Goal: Task Accomplishment & Management: Use online tool/utility

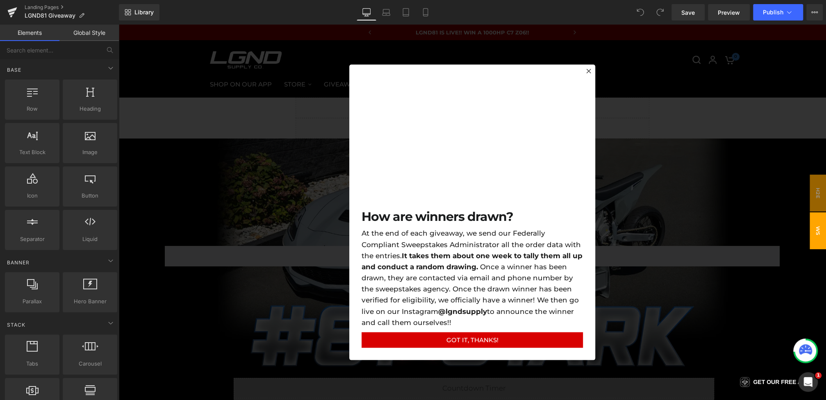
click at [312, 230] on div at bounding box center [473, 213] width 708 height 376
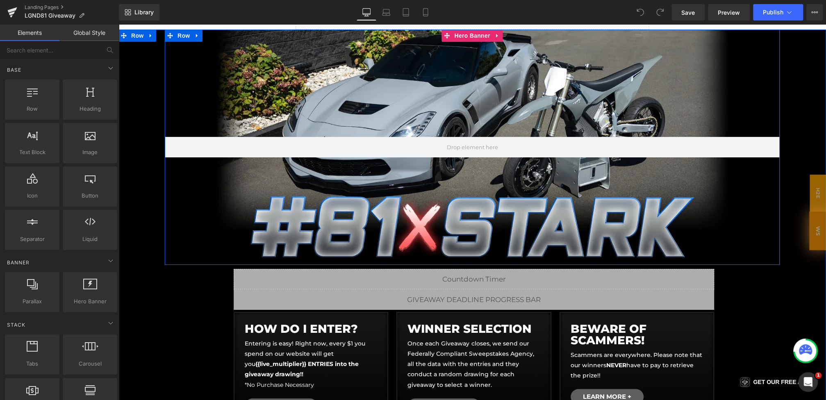
scroll to position [124, 0]
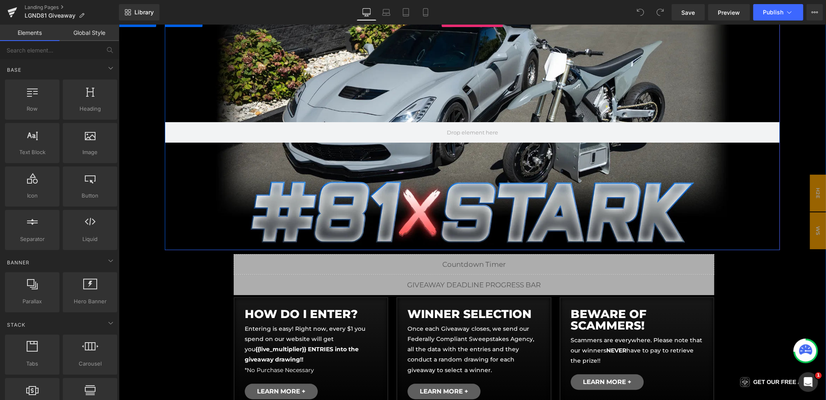
click at [469, 105] on div at bounding box center [472, 132] width 615 height 235
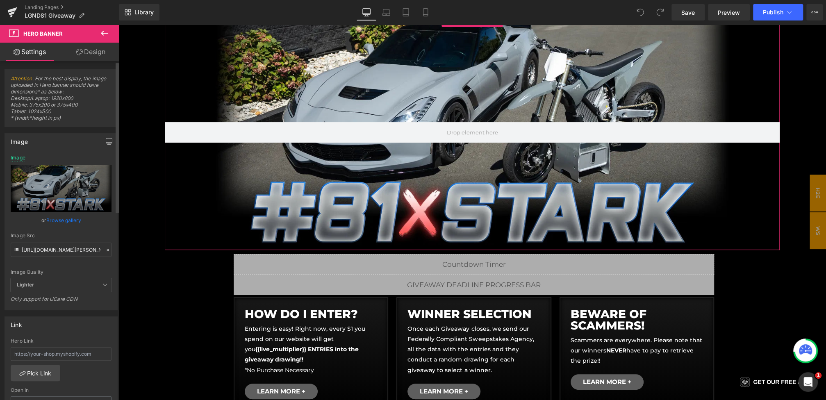
click at [105, 248] on icon at bounding box center [108, 250] width 6 height 6
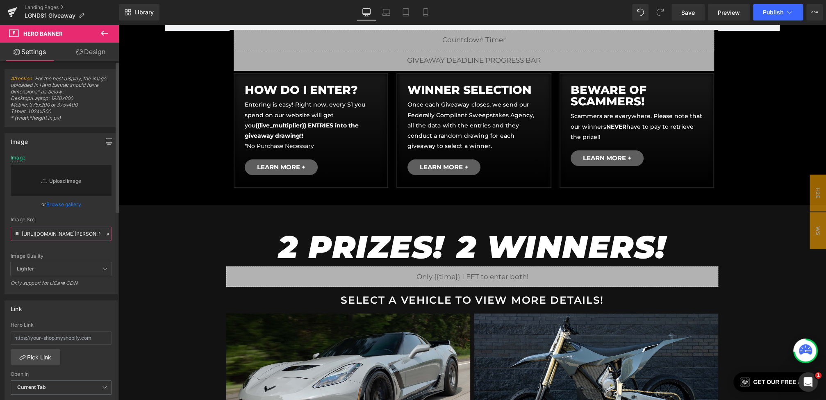
click at [75, 235] on input "https://cdn.shopify.com/s/files/1/0068/4245/0009/files/81-CGBanner-Desktop-Star…" at bounding box center [61, 234] width 101 height 14
paste input "https://cdn.shopify.com/s/files/1/0068/4245/0009/files/81-CGBanner-Desktop-1.we…"
type input "https://cdn.shopify.com/s/files/1/0068/4245/0009/files/81-CGBanner-Desktop-1.we…"
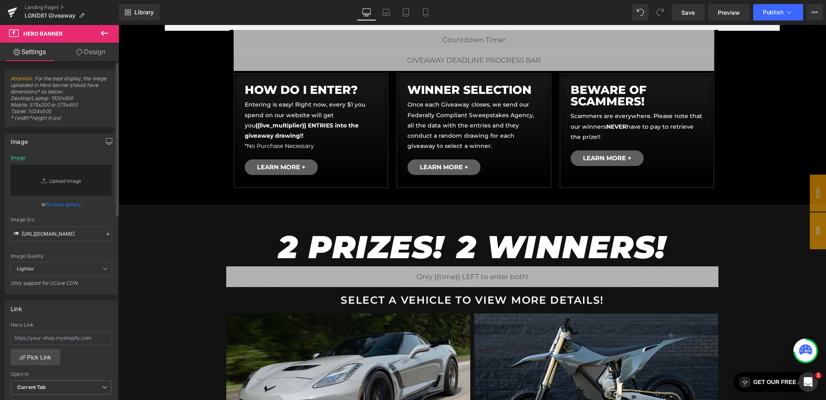
click at [92, 225] on div "https://cdn.shopify.com/s/files/1/0068/4245/0009/files/81-CGBanner-Desktop-Star…" at bounding box center [61, 224] width 112 height 139
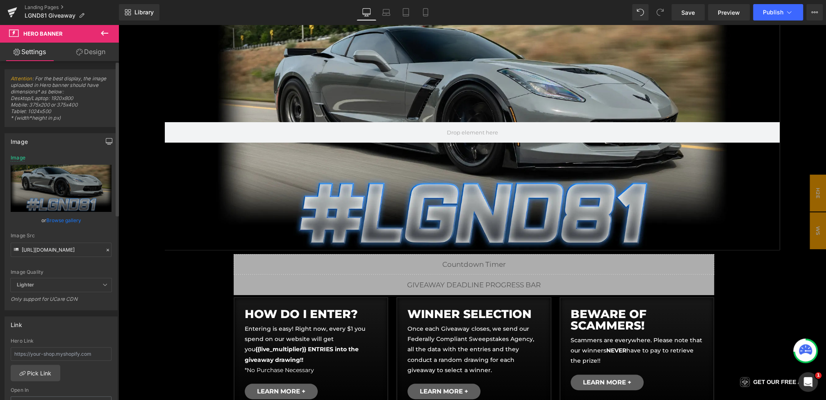
click at [103, 146] on button "button" at bounding box center [109, 142] width 13 height 16
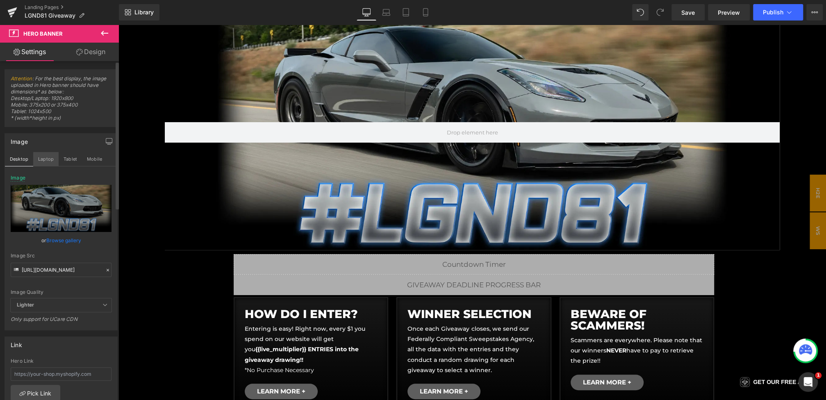
click at [43, 157] on button "Laptop" at bounding box center [45, 159] width 25 height 14
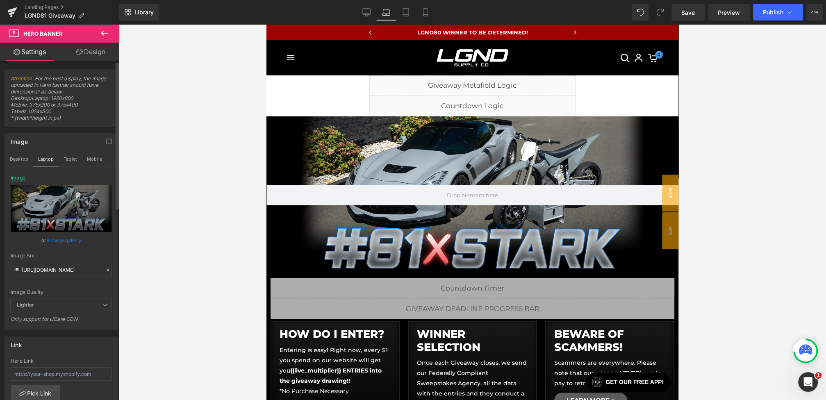
click at [105, 270] on icon at bounding box center [108, 270] width 6 height 6
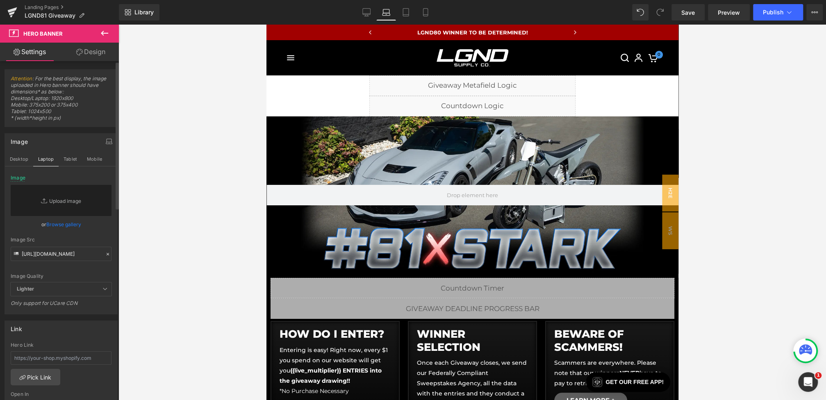
click at [74, 246] on div "Image Src https://cdn.shopify.com/s/files/1/0068/4245/0009/files/81-CGBanner-De…" at bounding box center [61, 249] width 101 height 24
click at [76, 243] on div "Image Src" at bounding box center [61, 240] width 101 height 6
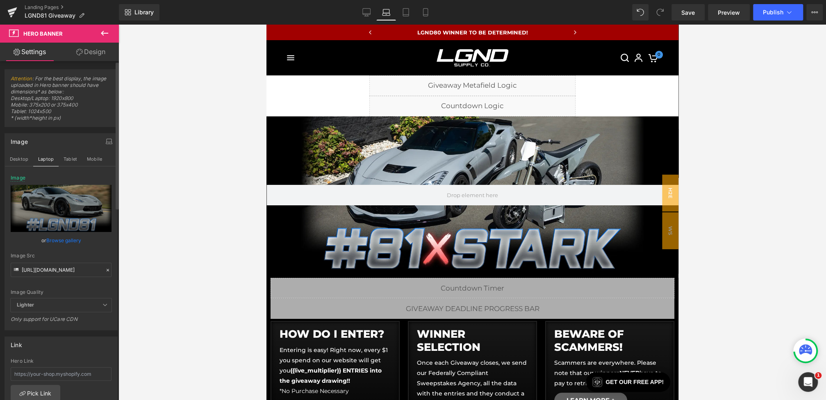
click at [105, 271] on icon at bounding box center [108, 270] width 6 height 6
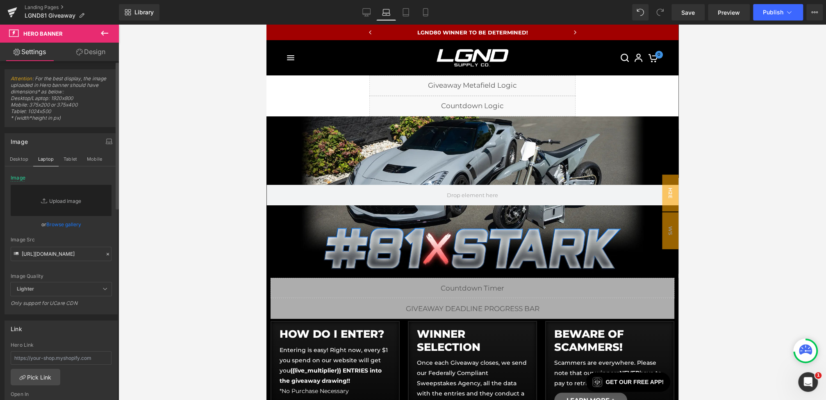
click at [82, 261] on div "Image Quality Lighter Lightest Lighter Lighter Lightest Only support for UCare …" at bounding box center [61, 228] width 101 height 107
click at [80, 252] on input "text" at bounding box center [61, 254] width 101 height 14
paste input "https://cdn.shopify.com/s/files/1/0068/4245/0009/files/81-CGBanner-Desktop-1.we…"
type input "https://cdn.shopify.com/s/files/1/0068/4245/0009/files/81-CGBanner-Desktop-1.we…"
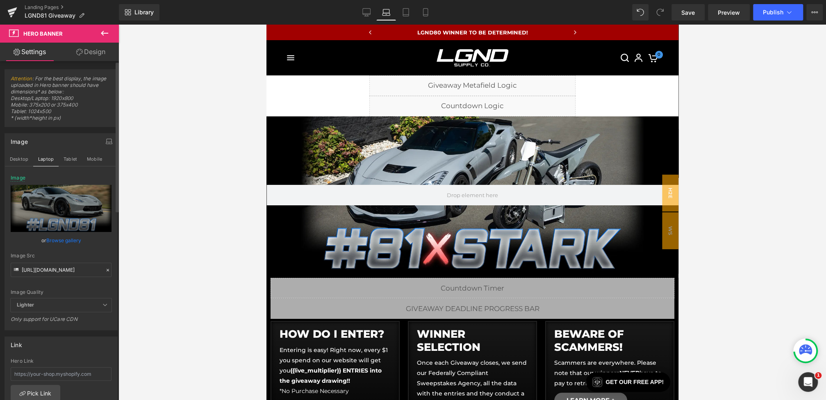
scroll to position [0, 0]
click at [95, 242] on div "https://cdn.shopify.com/s/files/1/0068/4245/0009/files/81-CGBanner-Desktop-Star…" at bounding box center [61, 252] width 112 height 155
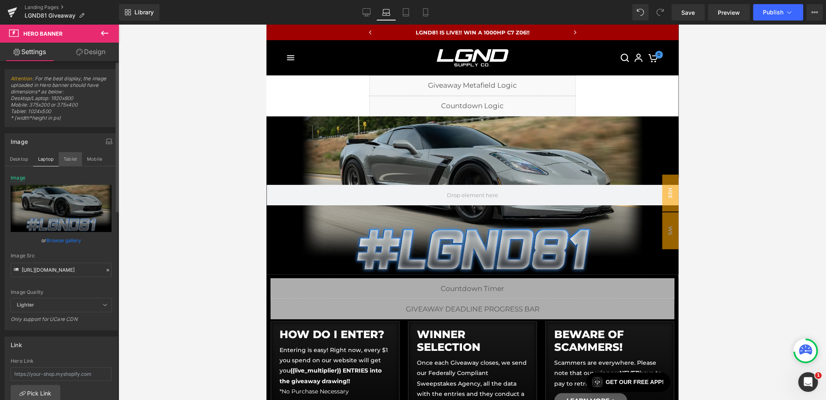
click at [62, 155] on button "Tablet" at bounding box center [70, 159] width 23 height 14
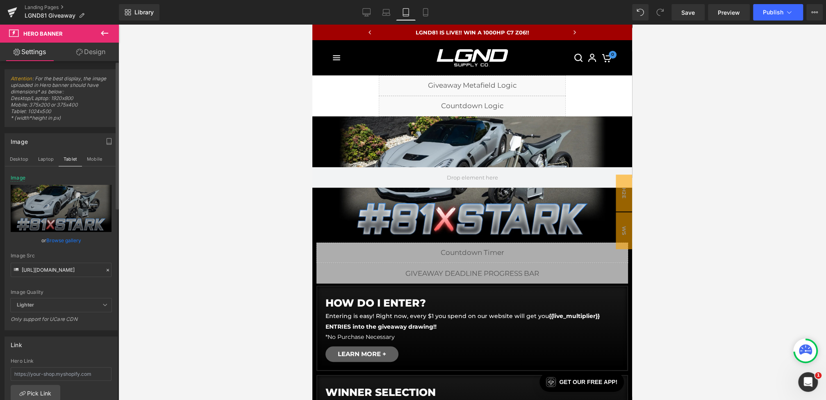
click at [105, 272] on div at bounding box center [107, 270] width 7 height 9
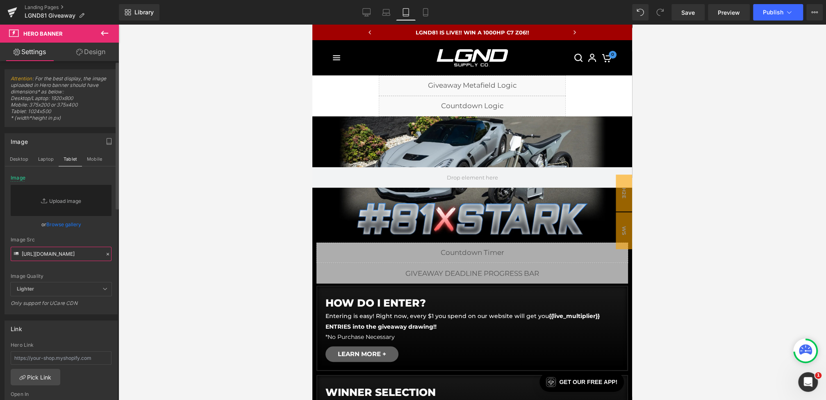
click at [86, 259] on input "https://cdn.shopify.com/s/files/1/0068/4245/0009/files/81-CGBanner-Desktop-1.we…" at bounding box center [61, 254] width 101 height 14
paste input "https://cdn.shopify.com/s/files/1/0068/4245/0009/files/81-CGBanner-Desktop-1.we…"
type input "https://cdn.shopify.com/s/files/1/0068/4245/0009/files/81-CGBanner-Desktop-1.we…"
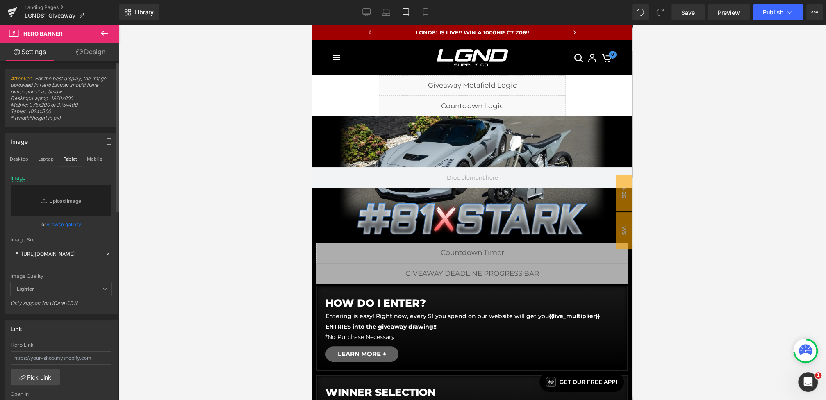
click at [89, 240] on div "Image Src" at bounding box center [61, 240] width 101 height 6
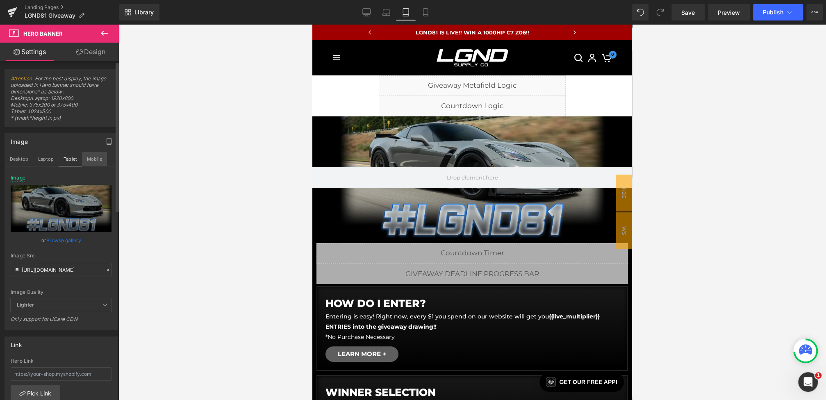
click at [91, 162] on button "Mobile" at bounding box center [94, 159] width 25 height 14
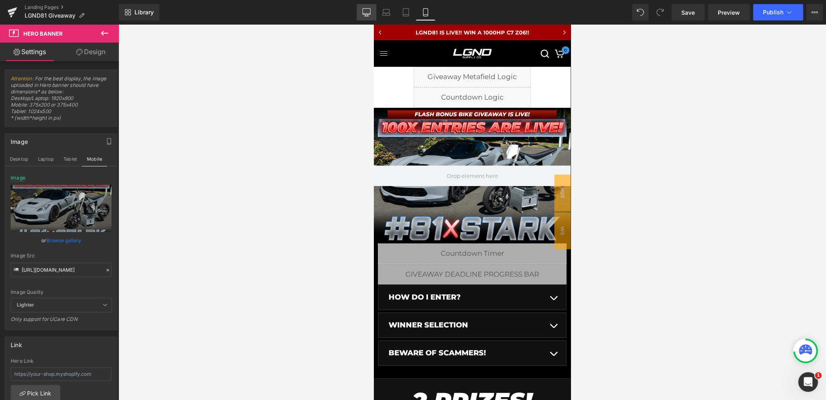
click at [360, 14] on link "Desktop" at bounding box center [367, 12] width 20 height 16
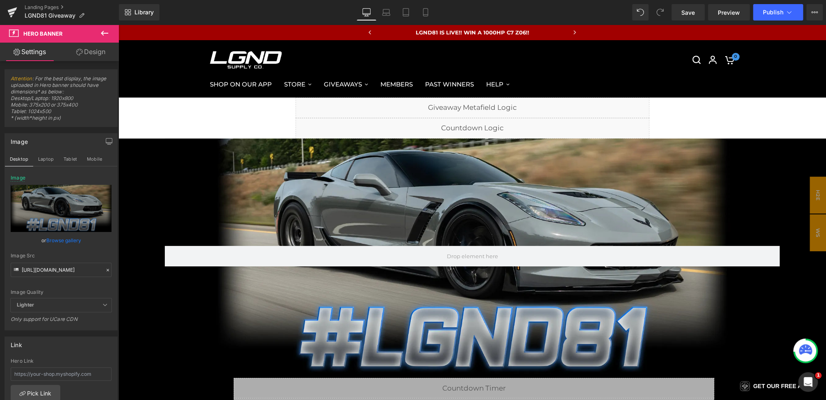
scroll to position [30, 0]
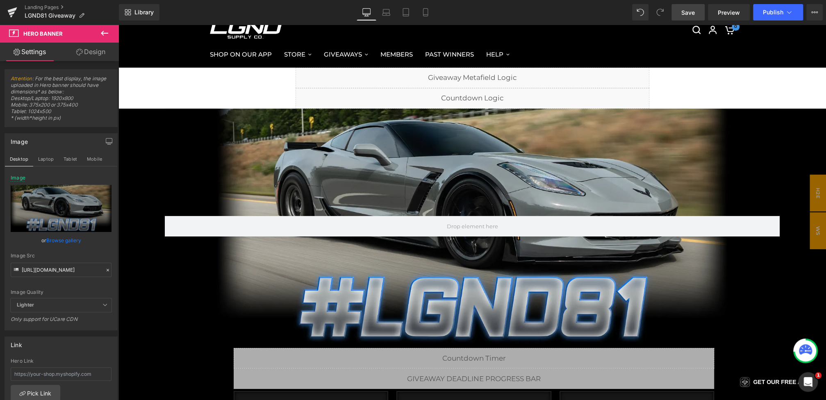
click at [696, 8] on link "Save" at bounding box center [688, 12] width 33 height 16
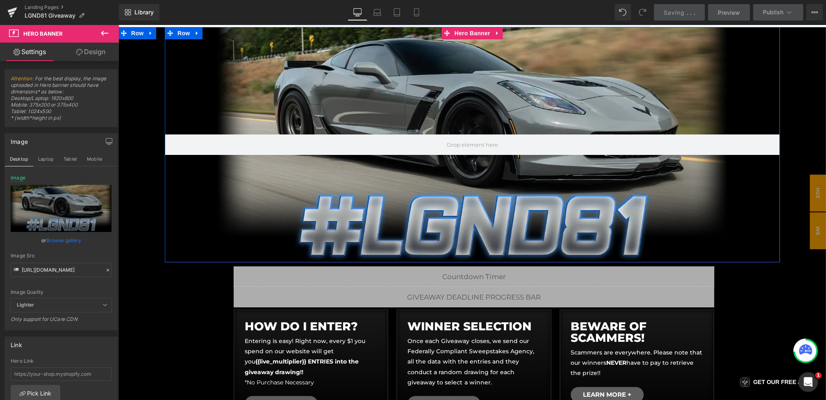
scroll to position [113, 0]
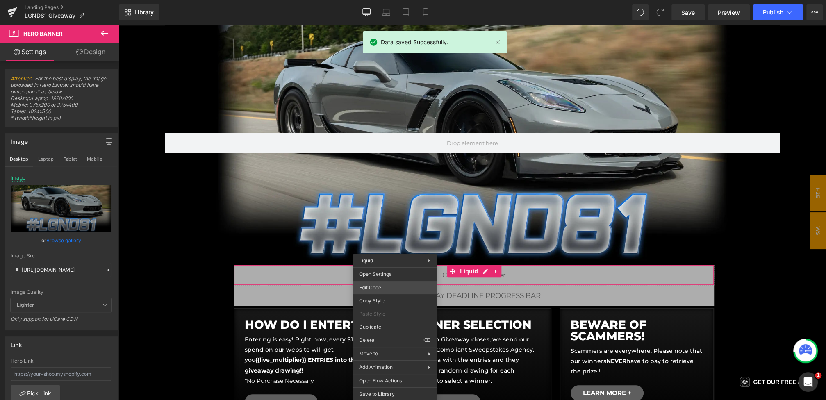
click at [378, 0] on div "You are previewing how the will restyle your page. You can not edit Elements in…" at bounding box center [413, 0] width 826 height 0
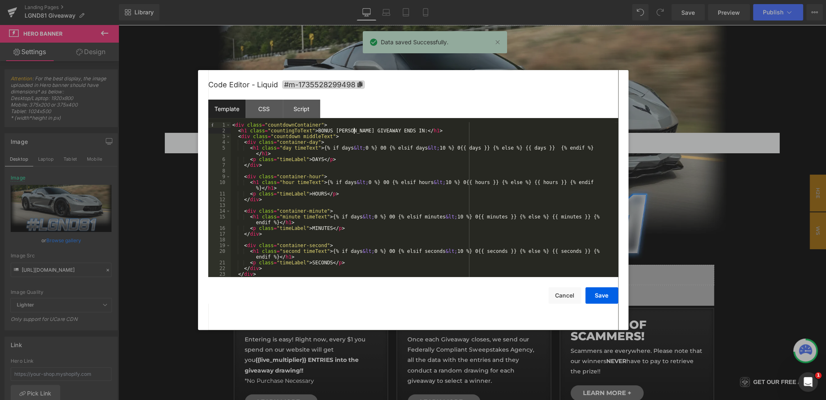
drag, startPoint x: 354, startPoint y: 130, endPoint x: 324, endPoint y: 130, distance: 29.9
click at [324, 130] on div "< div class = "countdownContainer" > < h1 class = "countingToText" > BONUS STAR…" at bounding box center [423, 205] width 384 height 166
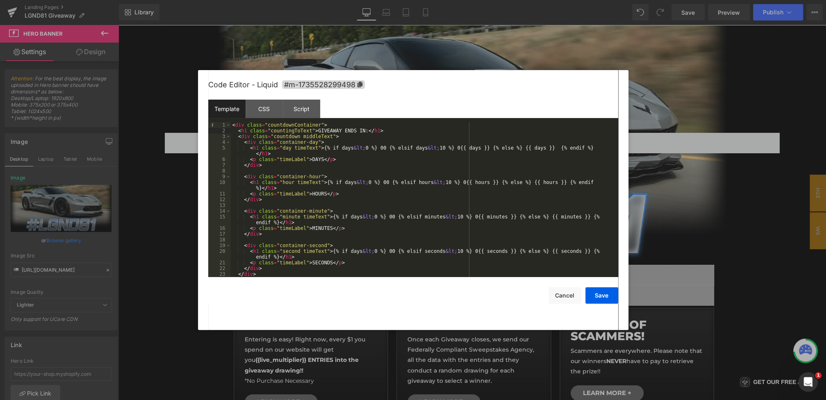
click at [367, 130] on div "< div class = "countdownContainer" > < h1 class = "countingToText" > GIVEAWAY E…" at bounding box center [423, 205] width 384 height 166
click at [303, 114] on div "Script" at bounding box center [301, 109] width 37 height 18
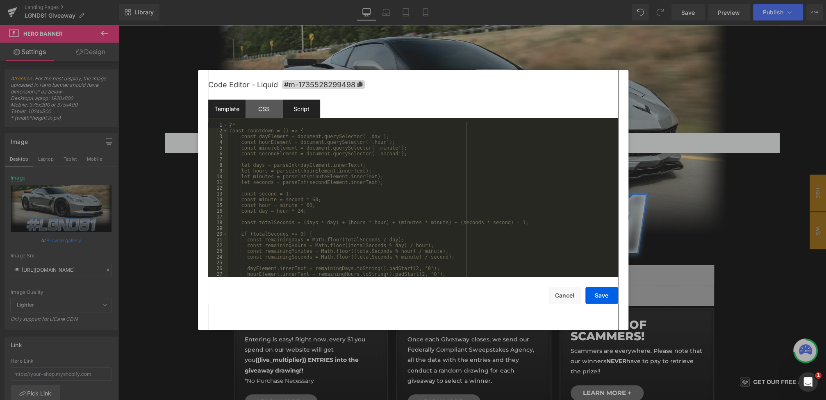
click at [235, 113] on div "Template" at bounding box center [226, 109] width 37 height 18
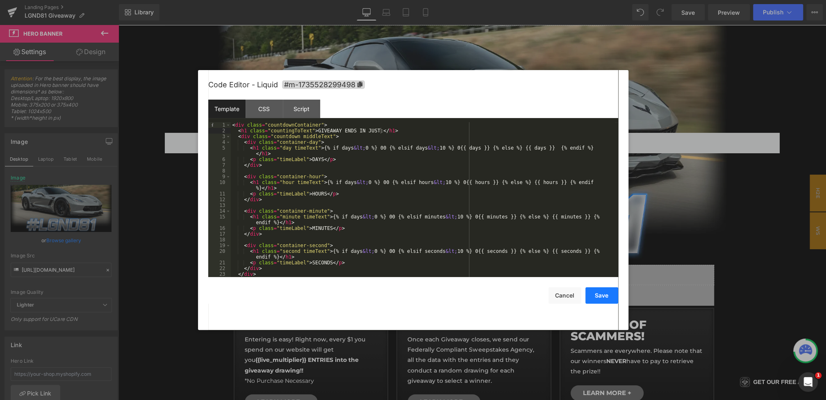
click at [601, 299] on button "Save" at bounding box center [602, 295] width 33 height 16
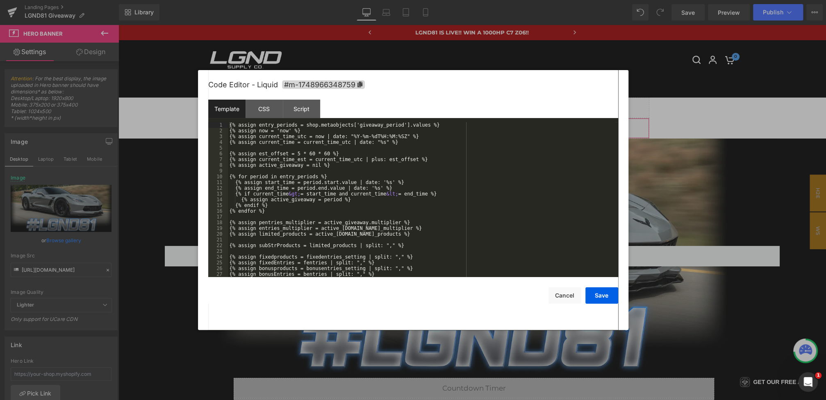
click at [392, 0] on div "You are previewing how the will restyle your page. You can not edit Elements in…" at bounding box center [413, 0] width 826 height 0
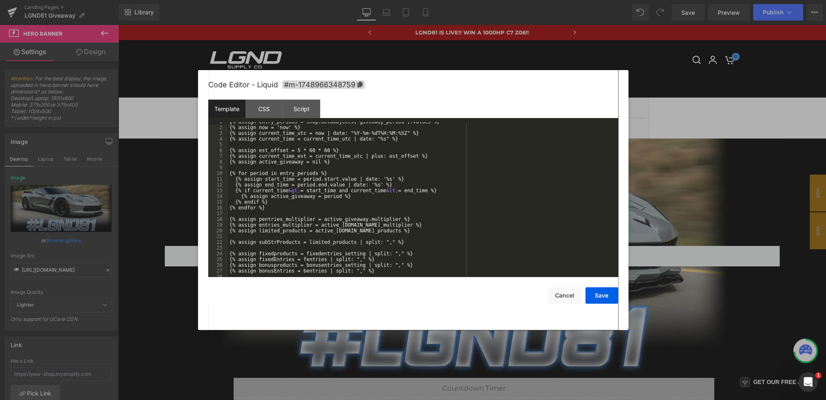
scroll to position [201, 0]
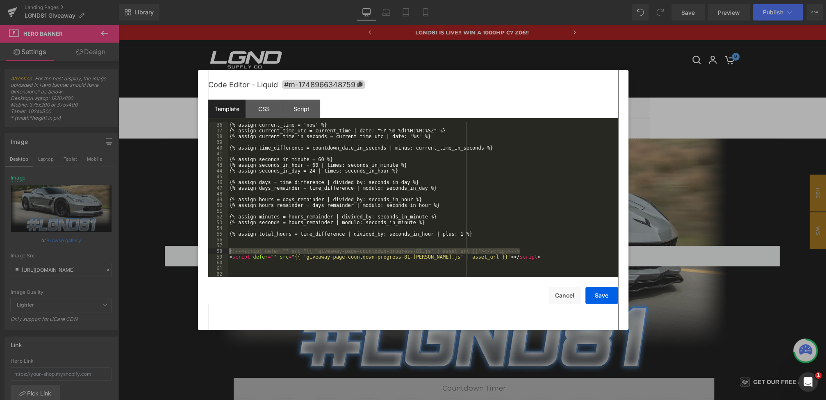
drag, startPoint x: 534, startPoint y: 252, endPoint x: 187, endPoint y: 250, distance: 347.3
click at [187, 250] on body "You are previewing how the will restyle your page. You can not edit Elements in…" at bounding box center [413, 200] width 826 height 400
drag, startPoint x: 508, startPoint y: 256, endPoint x: 202, endPoint y: 256, distance: 305.9
click at [202, 256] on div "Code Editor - Liquid #m-1748966348759 Template CSS Script Data 36 37 38 39 40 4…" at bounding box center [413, 200] width 431 height 260
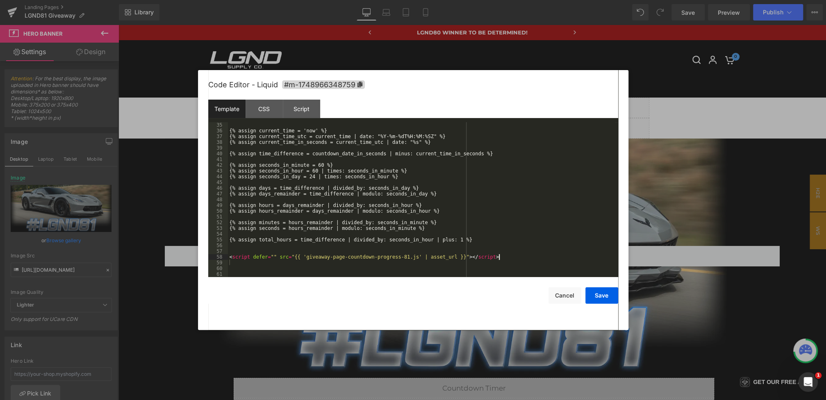
scroll to position [195, 0]
click at [613, 296] on button "Save" at bounding box center [602, 295] width 33 height 16
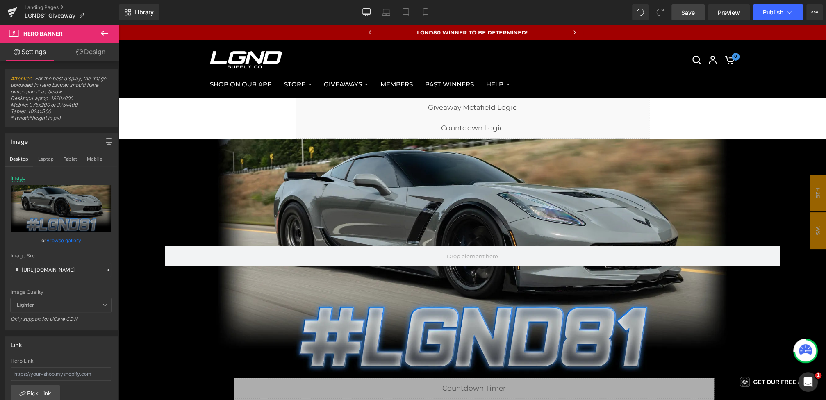
click at [682, 16] on span "Save" at bounding box center [689, 12] width 14 height 9
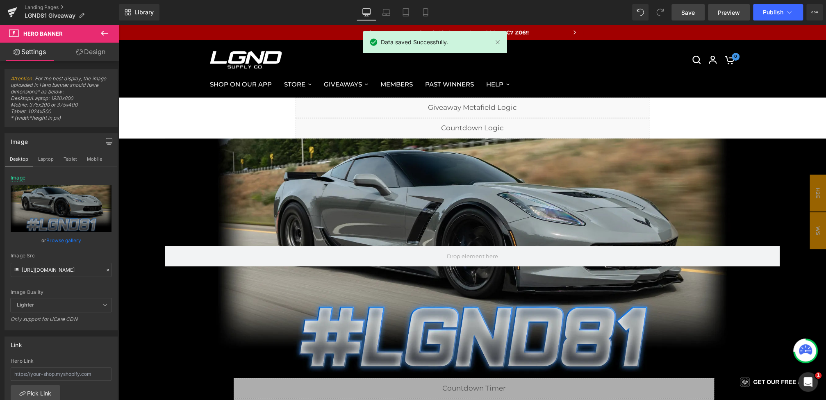
click at [729, 9] on span "Preview" at bounding box center [729, 12] width 22 height 9
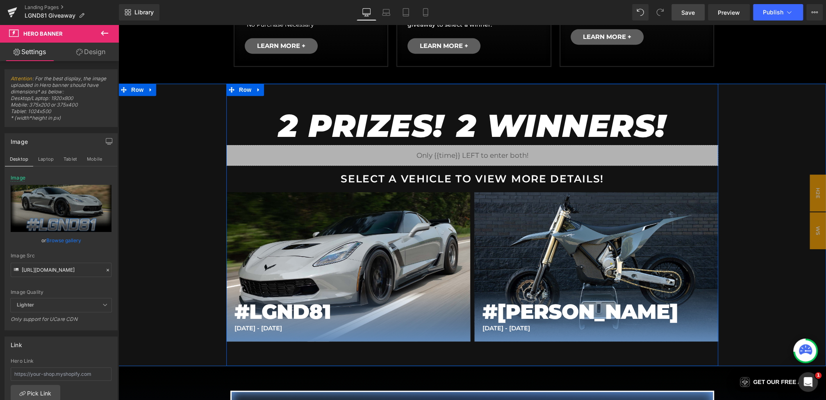
scroll to position [485, 0]
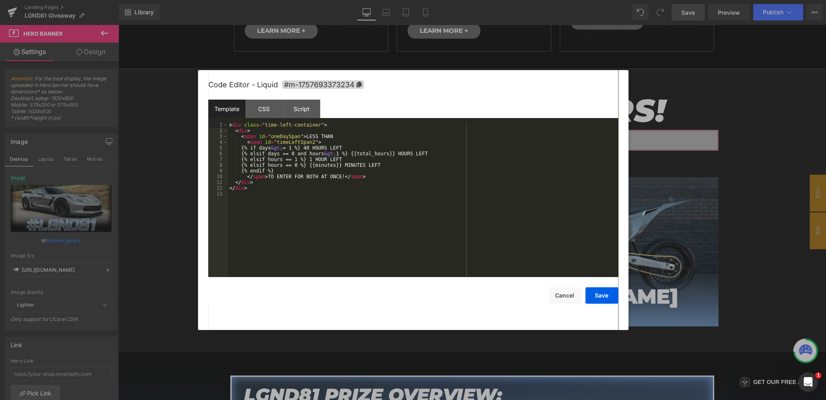
click at [429, 0] on div "You are previewing how the will restyle your page. You can not edit Elements in…" at bounding box center [413, 0] width 826 height 0
click at [569, 305] on div "Code Editor - Liquid #m-1757693373234 Template CSS Script Data 1 2 3 4 5 6 7 8 …" at bounding box center [413, 200] width 410 height 260
click at [565, 295] on button "Cancel" at bounding box center [565, 295] width 33 height 16
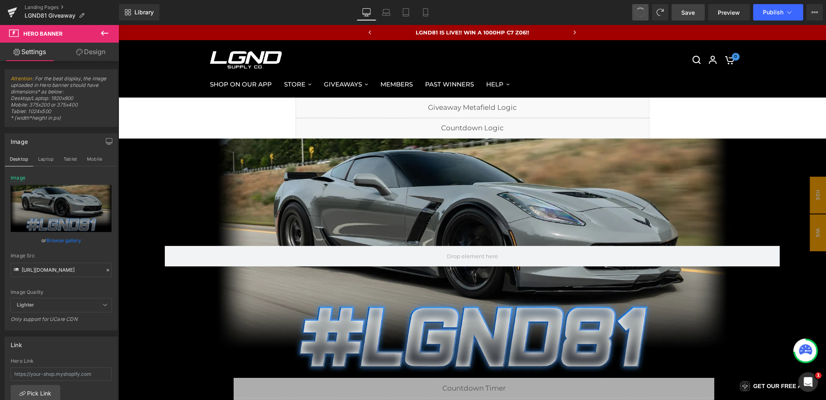
scroll to position [22, 0]
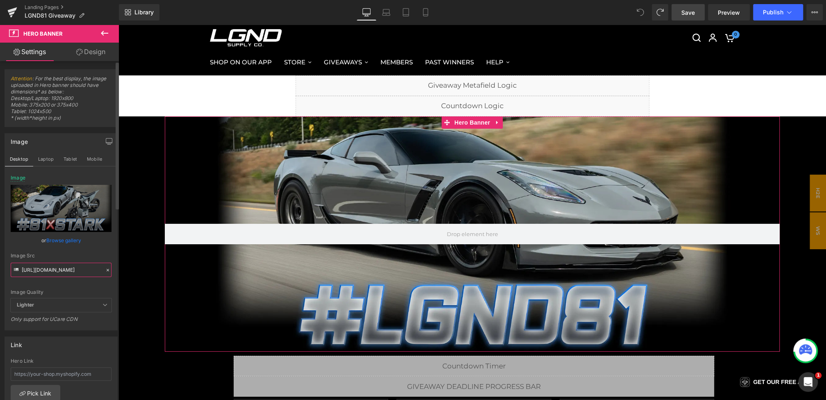
click at [27, 268] on input "https://cdn.shopify.com/s/files/1/0068/4245/0009/files/81-CGBanner-Desktop-1.we…" at bounding box center [61, 270] width 101 height 14
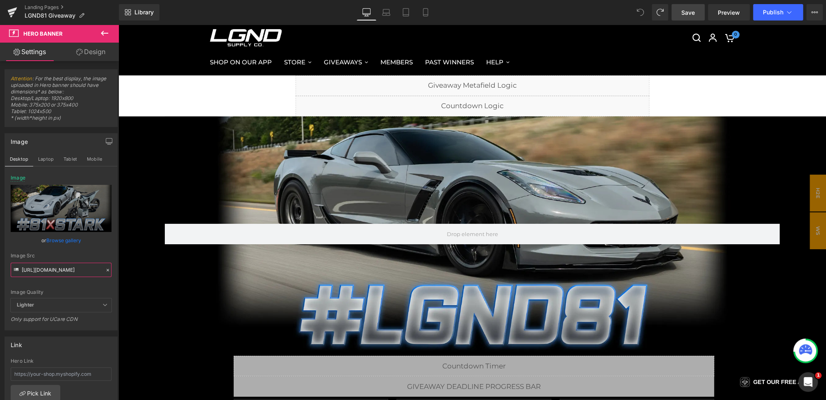
drag, startPoint x: 140, startPoint y: 293, endPoint x: 215, endPoint y: 274, distance: 77.8
type input "https://cdn.shopify.com/s/files/1/0068/4245/0009/files/81-CGBanner-Desktop-Star…"
paste input "https://cdn.shopify.com/s/files/1/0068/4245/0009/files/81-CGBanner-Desktop-Star…"
type input "https://cdn.shopify.com/s/files/1/0068/4245/0009/files/81-CGBanner-Desktop-Star…"
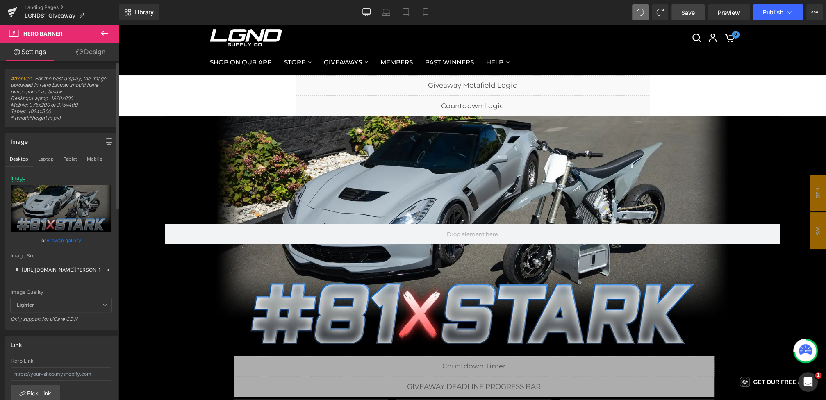
click at [96, 251] on div "Image Quality Lighter Lightest Lighter Lighter Lightest Only support for UCare …" at bounding box center [61, 236] width 101 height 123
click at [51, 159] on button "Laptop" at bounding box center [45, 159] width 25 height 14
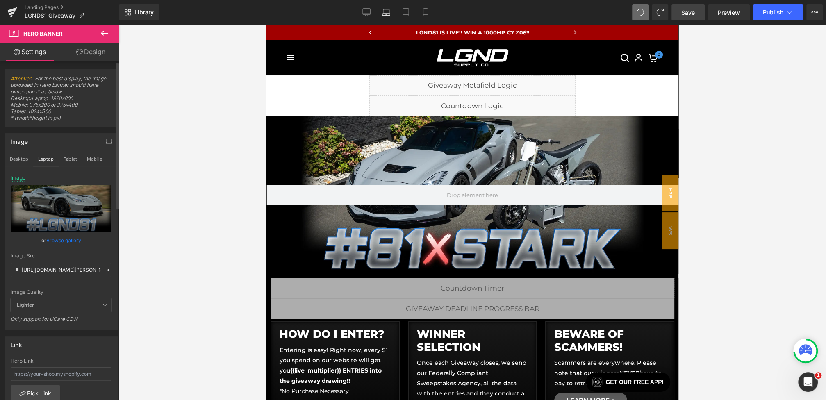
click at [105, 267] on icon at bounding box center [108, 270] width 6 height 6
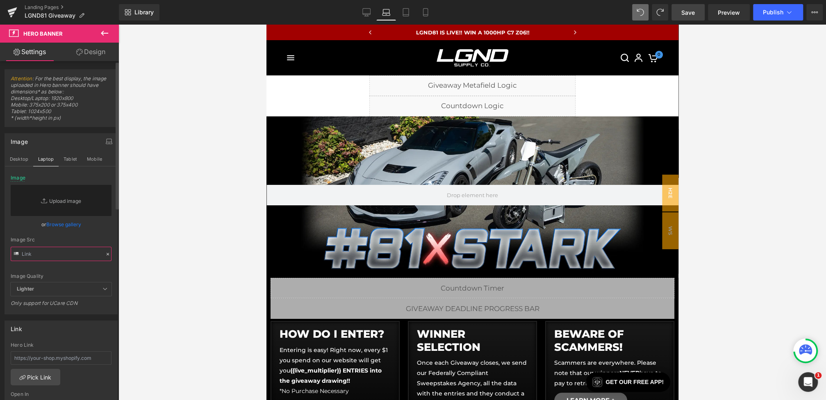
click at [79, 255] on input "text" at bounding box center [61, 254] width 101 height 14
paste input "https://cdn.shopify.com/s/files/1/0068/4245/0009/files/81-CGBanner-Desktop-Star…"
type input "https://cdn.shopify.com/s/files/1/0068/4245/0009/files/81-CGBanner-Desktop-Star…"
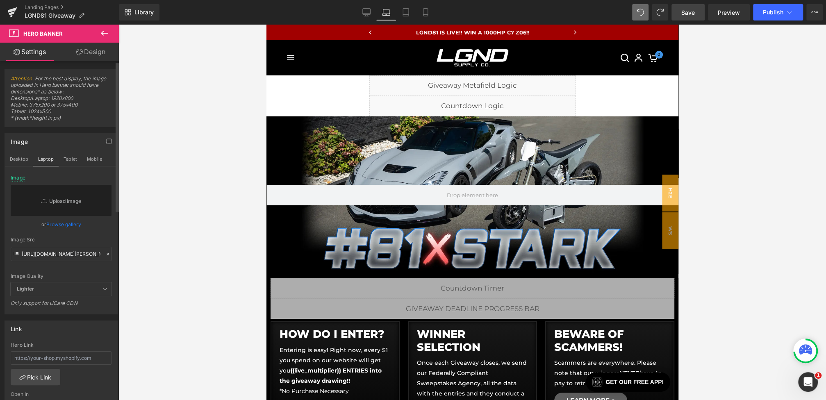
click at [100, 235] on div "Image Quality Lighter Lightest Lighter Lighter Lightest Only support for UCare …" at bounding box center [61, 228] width 101 height 107
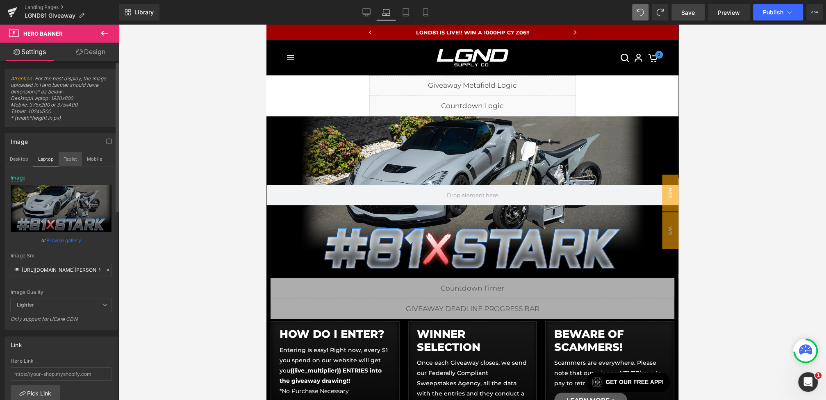
click at [71, 157] on button "Tablet" at bounding box center [70, 159] width 23 height 14
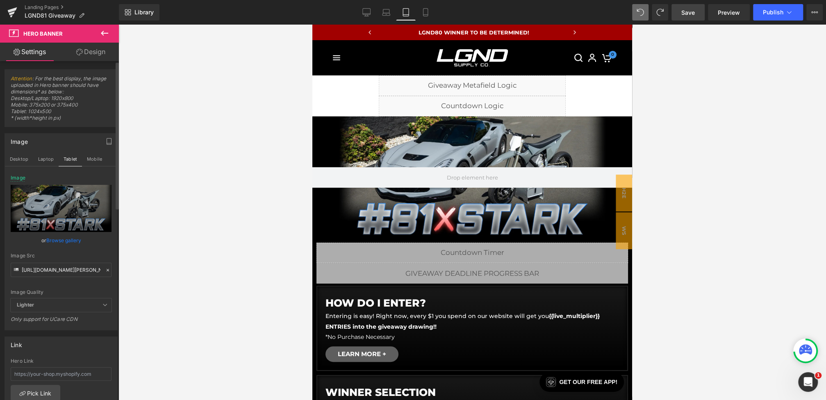
click at [105, 271] on icon at bounding box center [108, 270] width 6 height 6
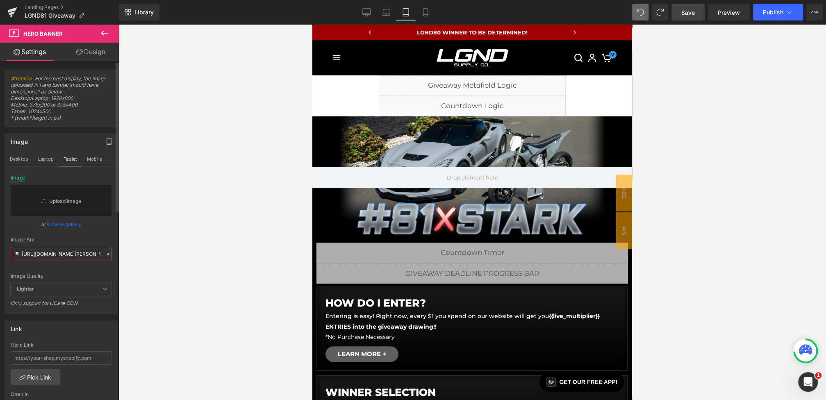
click at [81, 255] on input "https://cdn.shopify.com/s/files/1/0068/4245/0009/files/81-CGBanner-Desktop-Star…" at bounding box center [61, 254] width 101 height 14
paste input "https://cdn.shopify.com/s/files/1/0068/4245/0009/files/81-CGBanner-Desktop-Star…"
type input "https://cdn.shopify.com/s/files/1/0068/4245/0009/files/81-CGBanner-Desktop-Star…"
click at [97, 245] on div "Image Quality Lighter Lightest Lighter Lighter Lightest Only support for UCare …" at bounding box center [61, 228] width 101 height 107
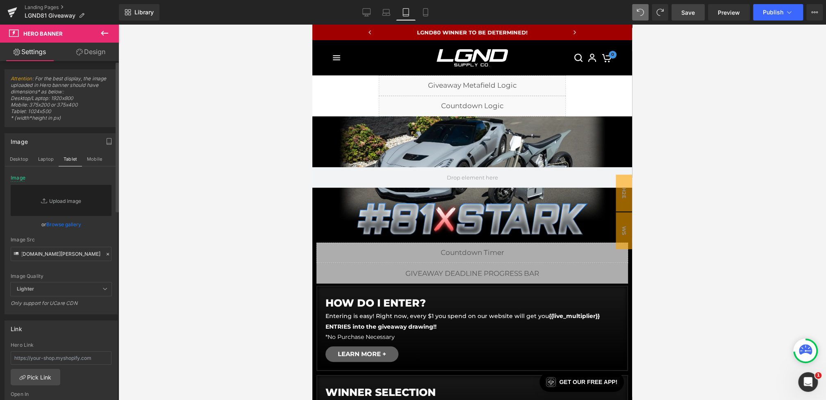
scroll to position [0, 0]
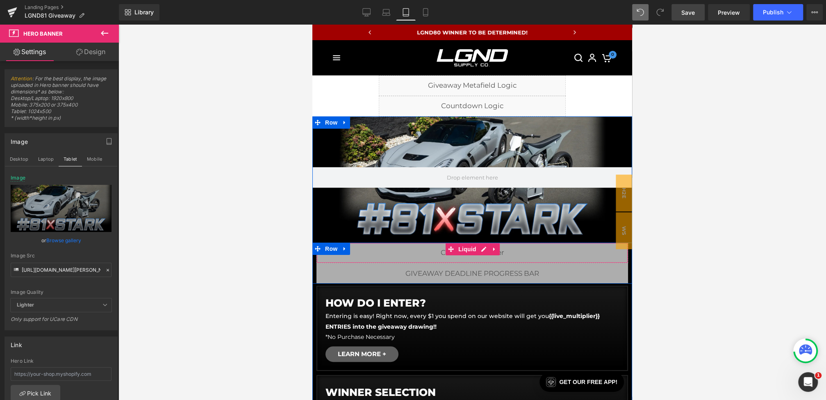
click at [417, 260] on div "Liquid" at bounding box center [473, 253] width 312 height 21
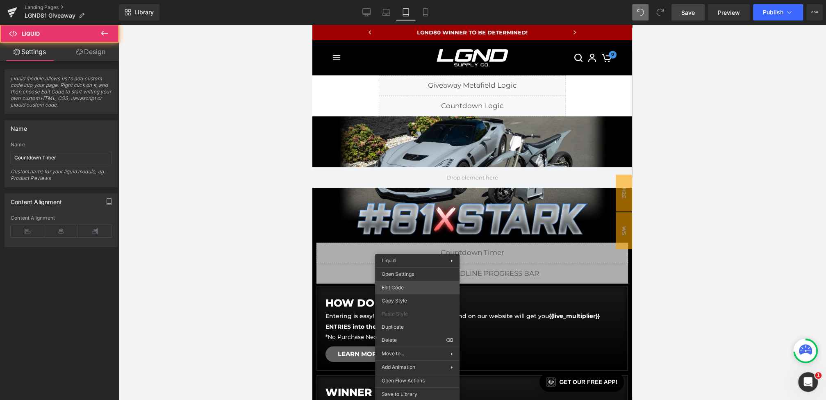
click at [401, 0] on div "You are previewing how the will restyle your page. You can not edit Elements in…" at bounding box center [413, 0] width 826 height 0
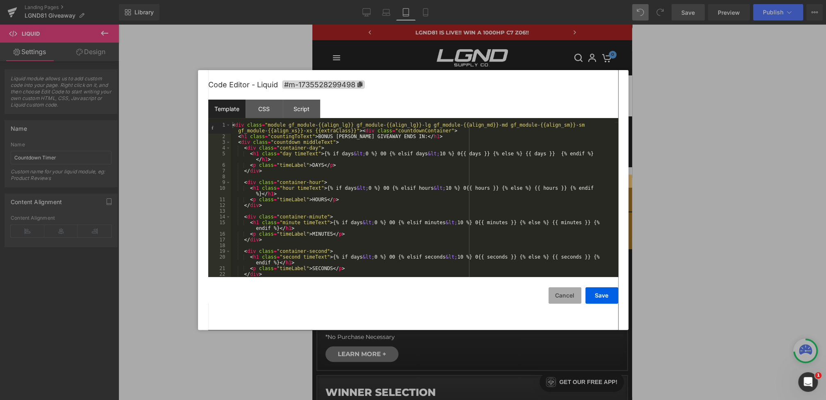
click at [561, 293] on button "Cancel" at bounding box center [565, 295] width 33 height 16
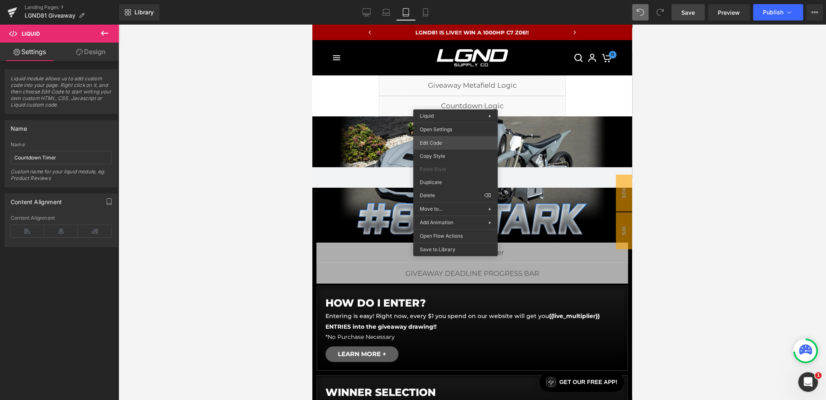
click at [430, 0] on div "You are previewing how the will restyle your page. You can not edit Elements in…" at bounding box center [413, 0] width 826 height 0
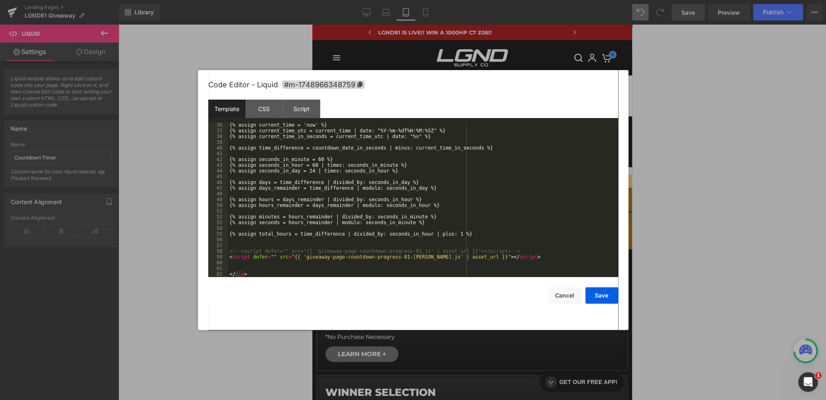
scroll to position [207, 0]
click at [598, 296] on button "Save" at bounding box center [602, 295] width 33 height 16
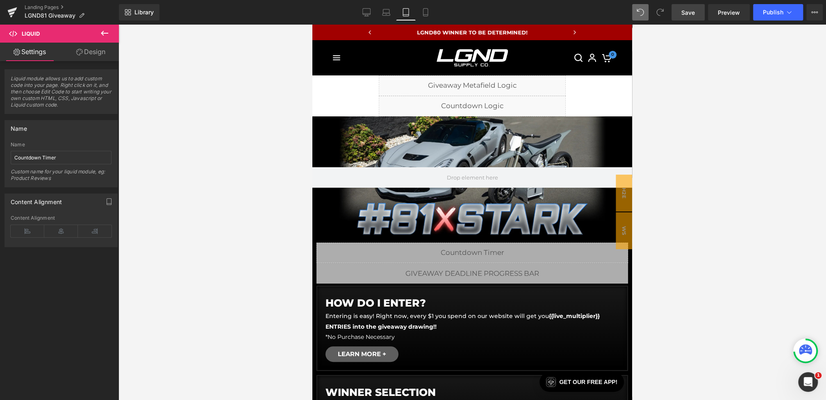
click at [684, 11] on span "Save" at bounding box center [689, 12] width 14 height 9
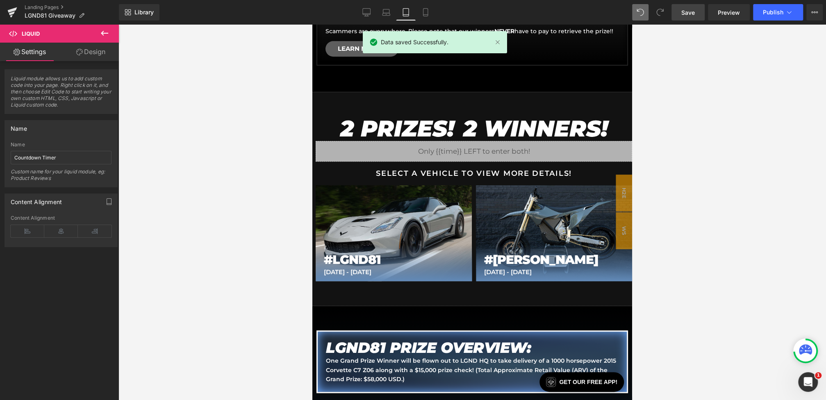
scroll to position [455, 0]
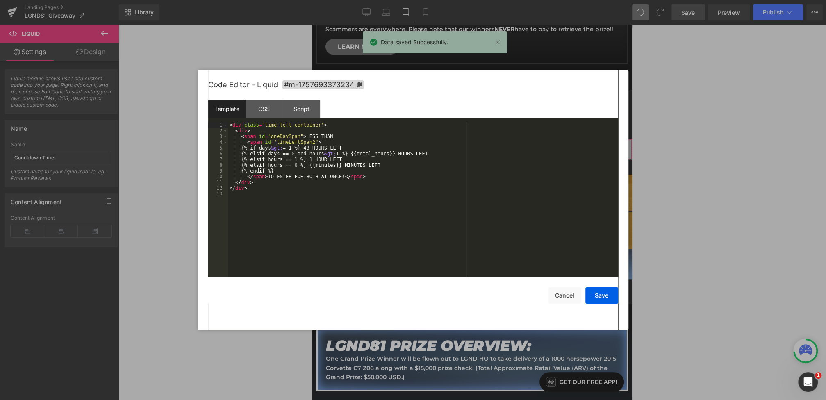
click at [354, 0] on div "You are previewing how the will restyle your page. You can not edit Elements in…" at bounding box center [413, 0] width 826 height 0
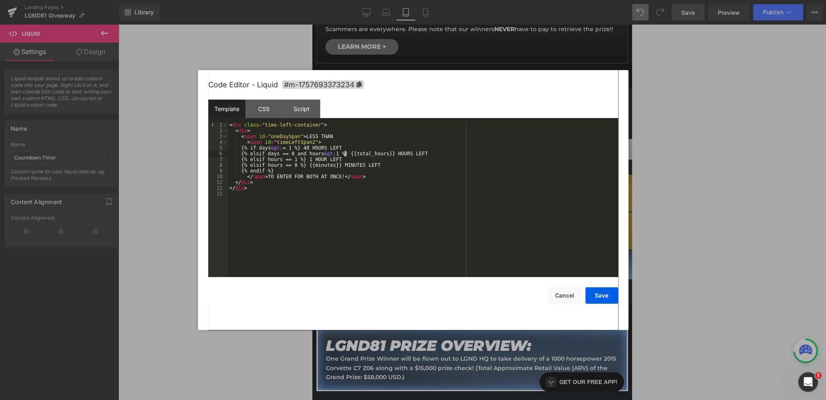
click at [344, 153] on div "< div class = "time-left-container" > < div > < span id = "oneDaySpan" > LESS T…" at bounding box center [423, 205] width 390 height 166
click at [303, 159] on div "< div class = "time-left-container" > < div > < span id = "oneDaySpan" > LESS T…" at bounding box center [423, 205] width 390 height 166
drag, startPoint x: 361, startPoint y: 162, endPoint x: 154, endPoint y: 160, distance: 207.5
click at [154, 160] on body "You are previewing how the will restyle your page. You can not edit Elements in…" at bounding box center [413, 200] width 826 height 400
drag, startPoint x: 347, startPoint y: 160, endPoint x: 316, endPoint y: 160, distance: 30.3
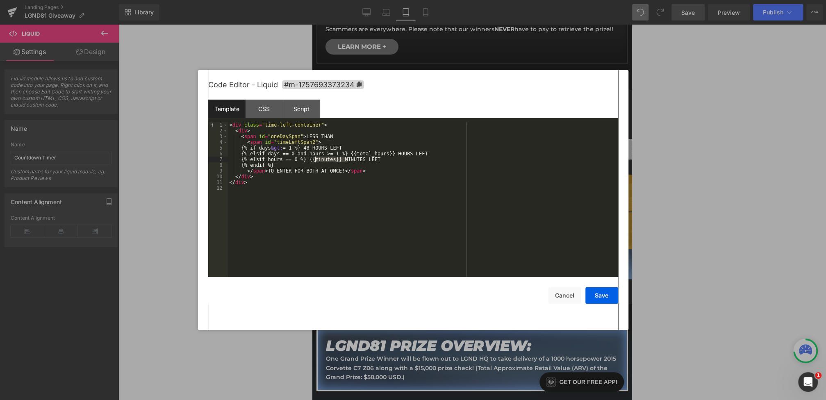
click at [316, 160] on div "< div class = "time-left-container" > < div > < span id = "oneDaySpan" > LESS T…" at bounding box center [423, 205] width 390 height 166
drag, startPoint x: 356, startPoint y: 161, endPoint x: 338, endPoint y: 161, distance: 18.5
click at [338, 161] on div "< div class = "time-left-container" > < div > < span id = "oneDaySpan" > LESS T…" at bounding box center [423, 205] width 390 height 166
click at [600, 295] on button "Save" at bounding box center [602, 295] width 33 height 16
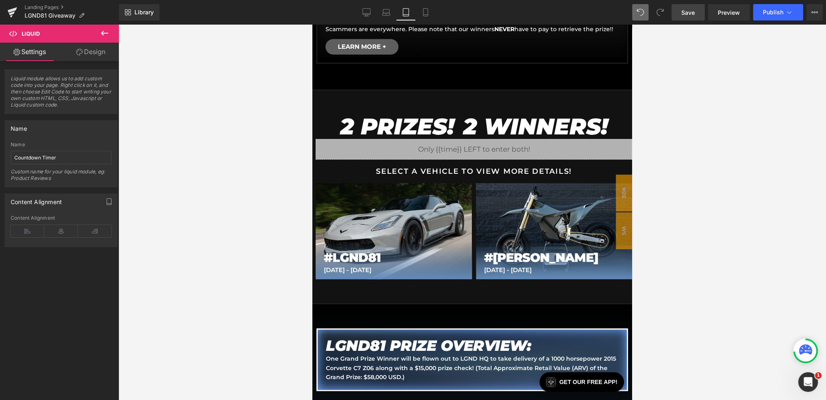
click at [694, 17] on link "Save" at bounding box center [688, 12] width 33 height 16
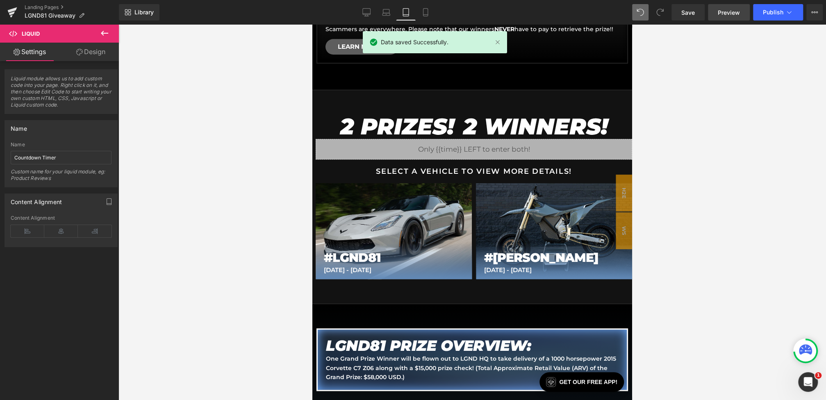
click at [721, 15] on span "Preview" at bounding box center [729, 12] width 22 height 9
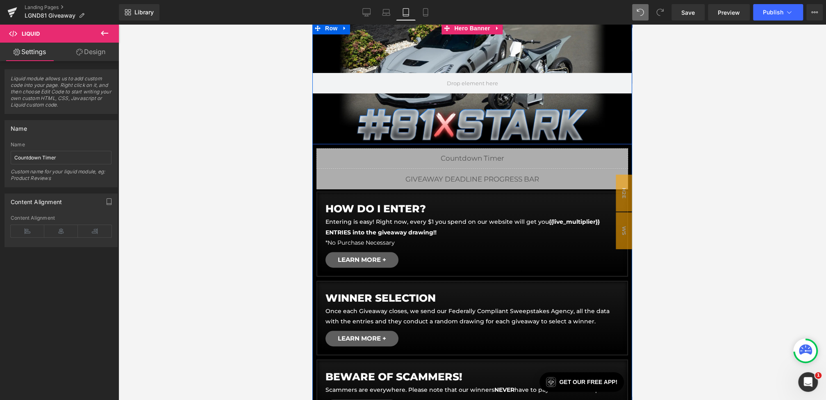
scroll to position [0, 0]
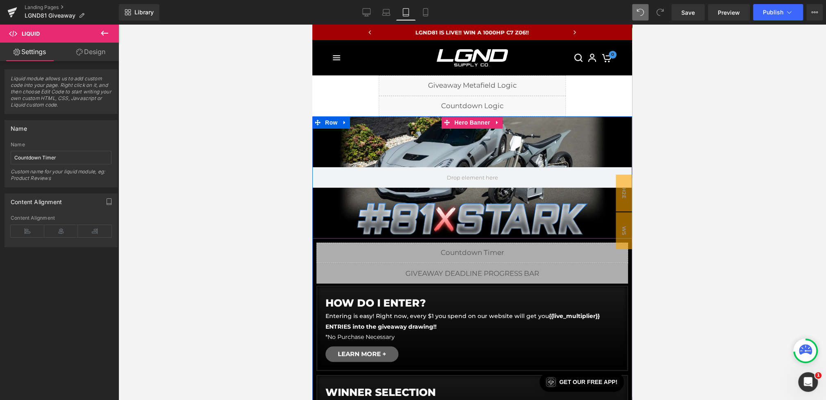
click at [420, 155] on div at bounding box center [472, 177] width 320 height 122
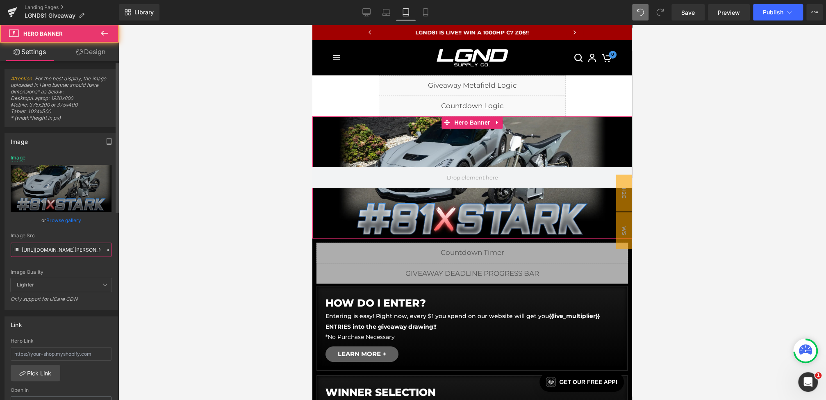
click at [33, 243] on input "https://cdn.shopify.com/s/files/1/0068/4245/0009/files/81-CGBanner-Desktop-Star…" at bounding box center [61, 250] width 101 height 14
click at [26, 248] on input "https://cdn.shopify.com/s/files/1/0068/4245/0009/files/81-CGBanner-Desktop-Star…" at bounding box center [61, 250] width 101 height 14
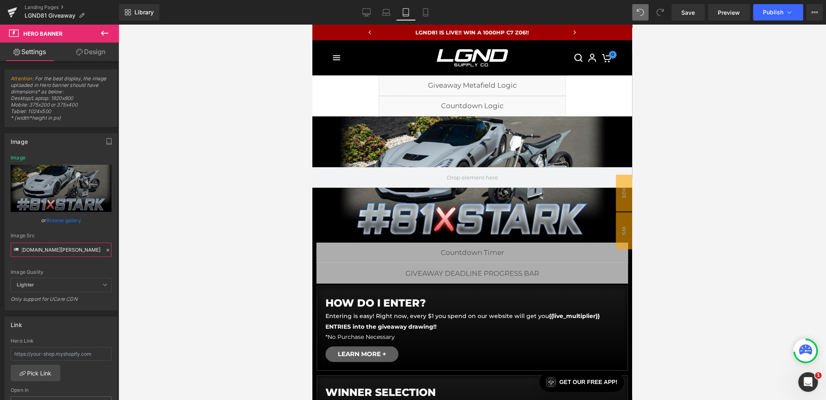
drag, startPoint x: 22, startPoint y: 248, endPoint x: 204, endPoint y: 251, distance: 182.1
click at [204, 251] on div "You are previewing how the will restyle your page. You can not edit Elements in…" at bounding box center [413, 207] width 826 height 414
click at [361, 17] on link "Desktop" at bounding box center [367, 12] width 20 height 16
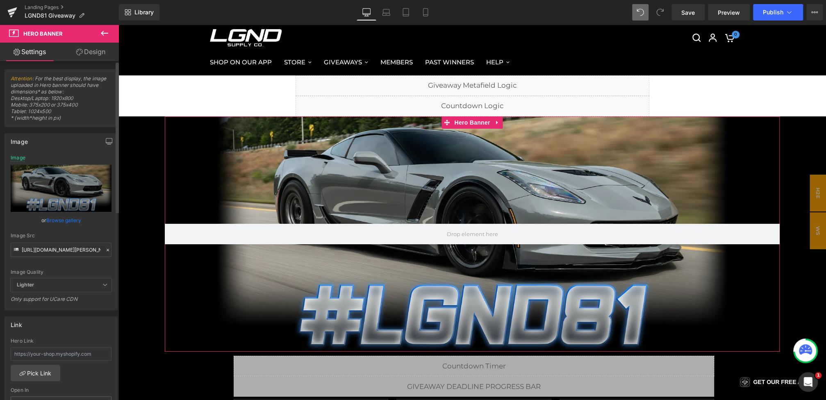
click at [105, 249] on icon at bounding box center [108, 250] width 6 height 6
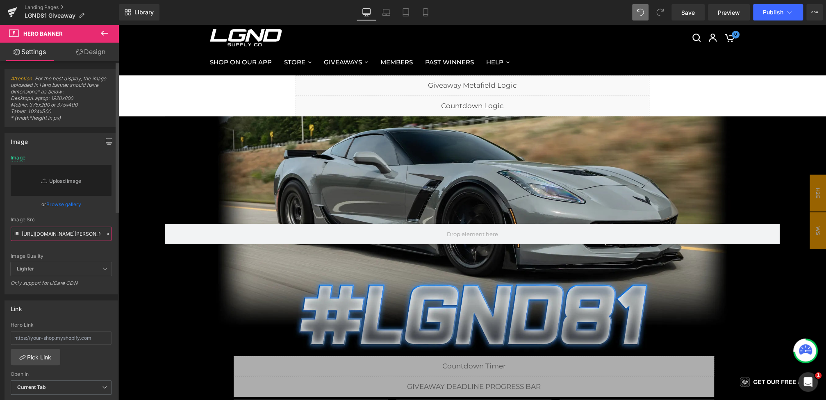
click at [83, 233] on input "https://cdn.shopify.com/s/files/1/0068/4245/0009/files/81-CGBanner-Desktop-Star…" at bounding box center [61, 234] width 101 height 14
paste input "https://cdn.shopify.com/s/files/1/0068/4245/0009/files/81-CGBanner-Desktop-Star…"
type input "https://cdn.shopify.com/s/files/1/0068/4245/0009/files/81-CGBanner-Desktop-Star…"
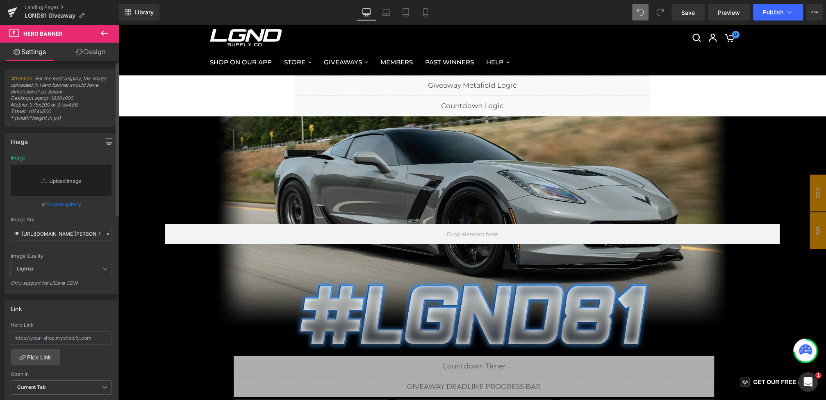
click at [96, 219] on div "Image Src" at bounding box center [61, 220] width 101 height 6
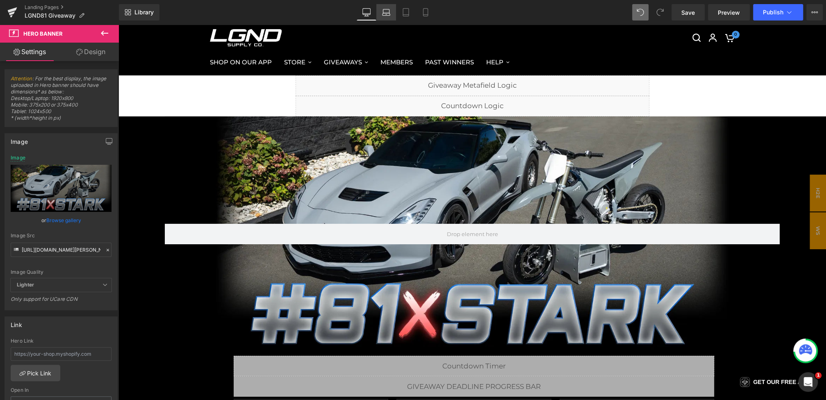
click at [384, 14] on icon at bounding box center [386, 12] width 8 height 8
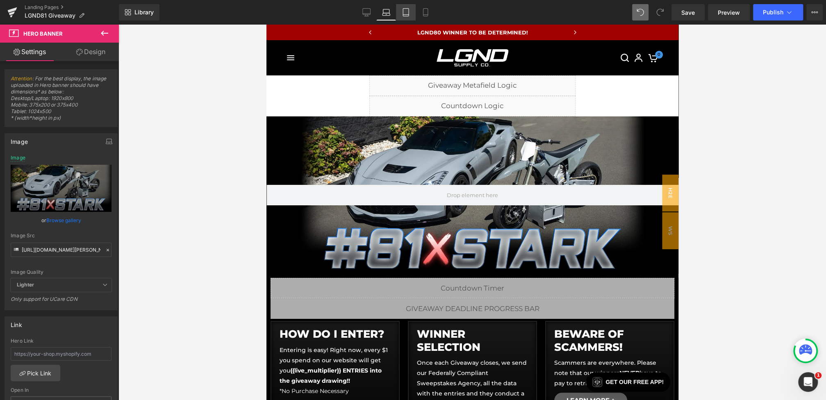
click at [404, 14] on icon at bounding box center [406, 12] width 8 height 8
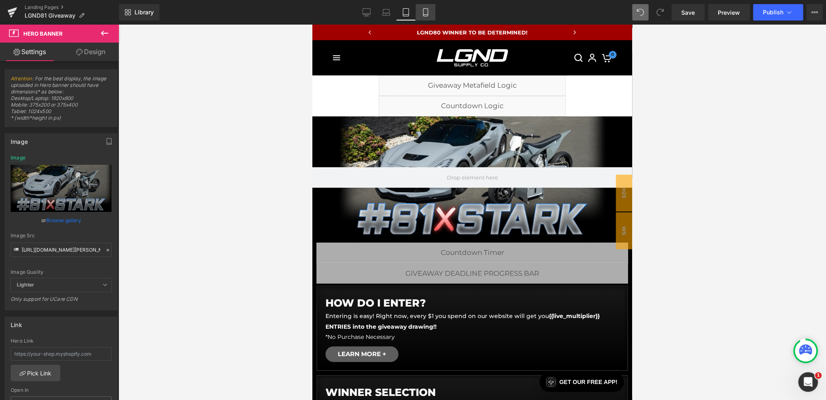
click at [424, 14] on icon at bounding box center [425, 13] width 5 height 8
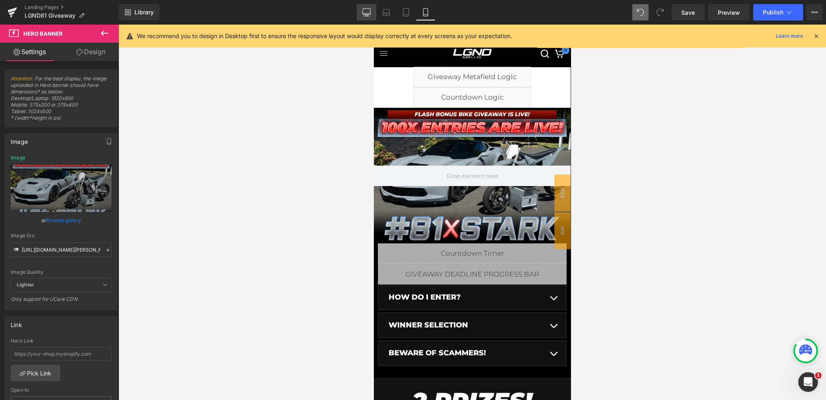
click at [372, 14] on link "Desktop" at bounding box center [367, 12] width 20 height 16
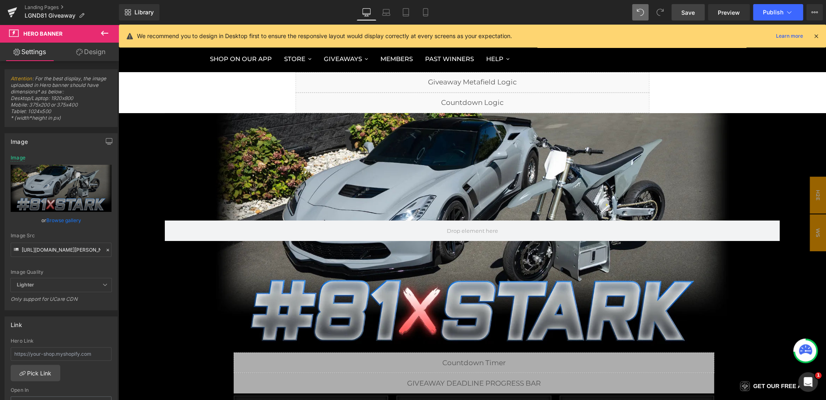
scroll to position [31, 0]
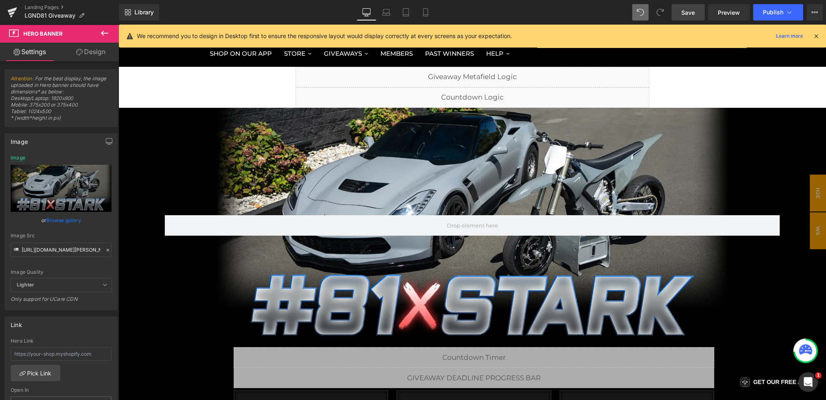
click at [696, 14] on link "Save" at bounding box center [688, 12] width 33 height 16
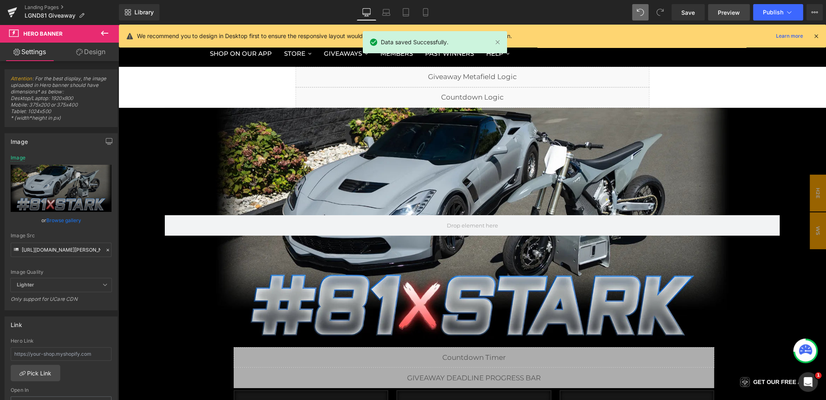
click at [721, 10] on span "Preview" at bounding box center [729, 12] width 22 height 9
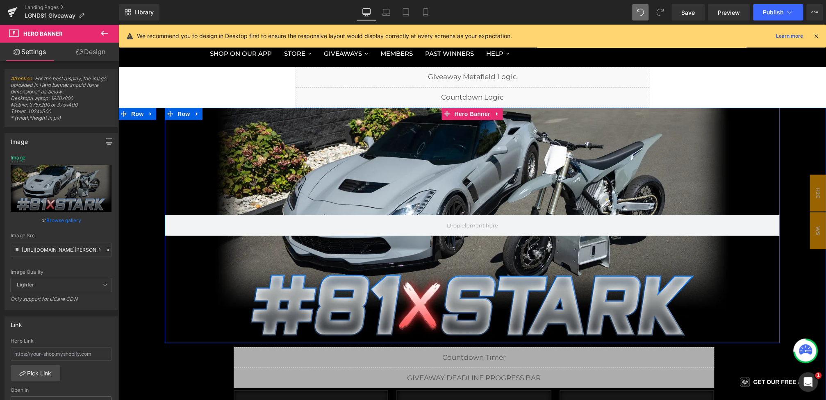
scroll to position [148, 0]
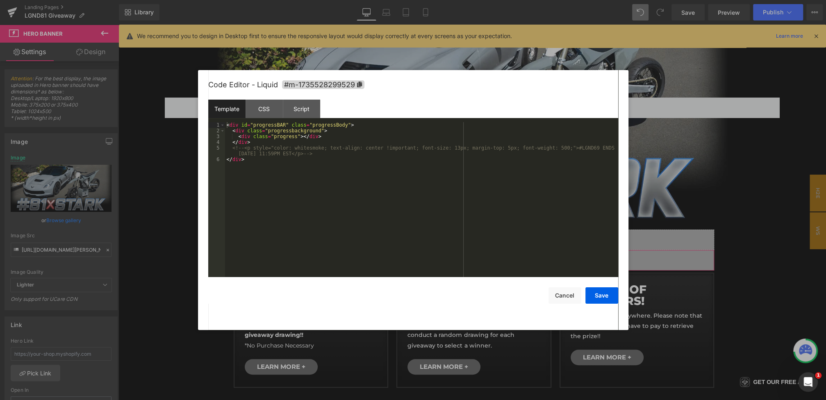
click at [321, 0] on div "You are previewing how the will restyle your page. You can not edit Elements in…" at bounding box center [413, 0] width 826 height 0
click at [264, 111] on div "CSS" at bounding box center [264, 109] width 37 height 18
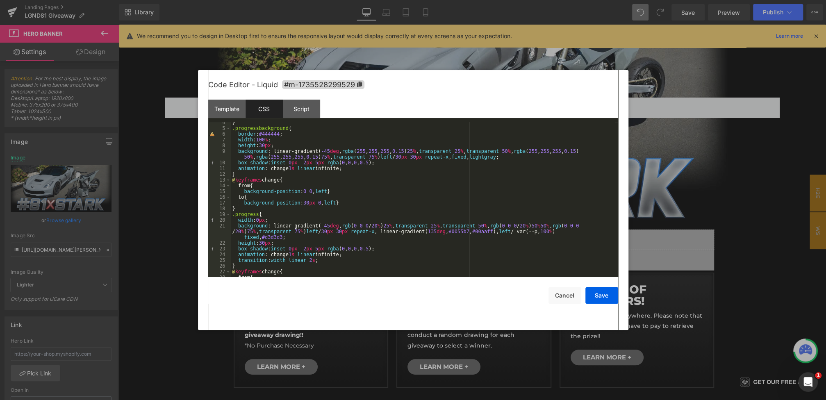
scroll to position [21, 0]
drag, startPoint x: 409, startPoint y: 230, endPoint x: 531, endPoint y: 230, distance: 121.8
click at [531, 230] on div "} .progressbackground { border : #444444 ; width : 100 % ; height : 30 px ; bac…" at bounding box center [423, 201] width 384 height 166
click at [604, 298] on button "Save" at bounding box center [602, 295] width 33 height 16
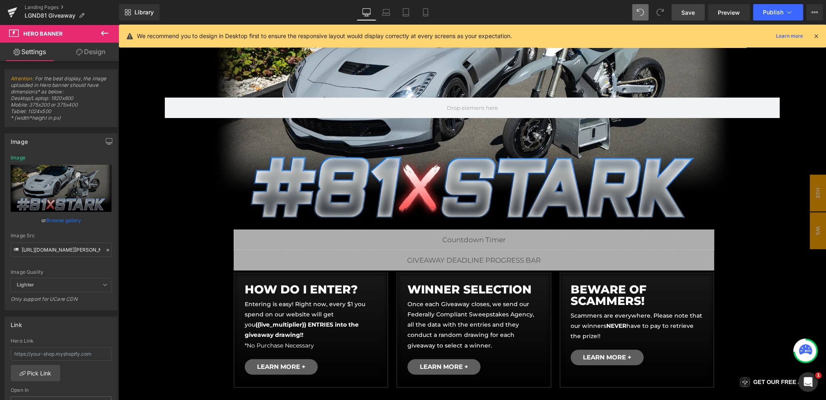
click at [686, 13] on span "Save" at bounding box center [689, 12] width 14 height 9
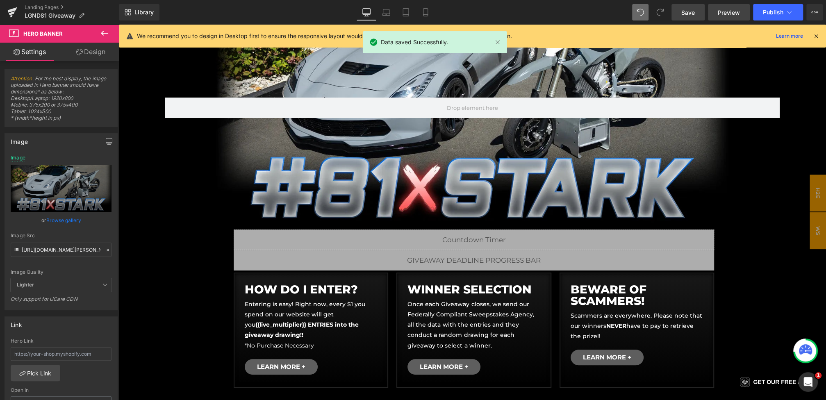
click at [714, 11] on link "Preview" at bounding box center [729, 12] width 42 height 16
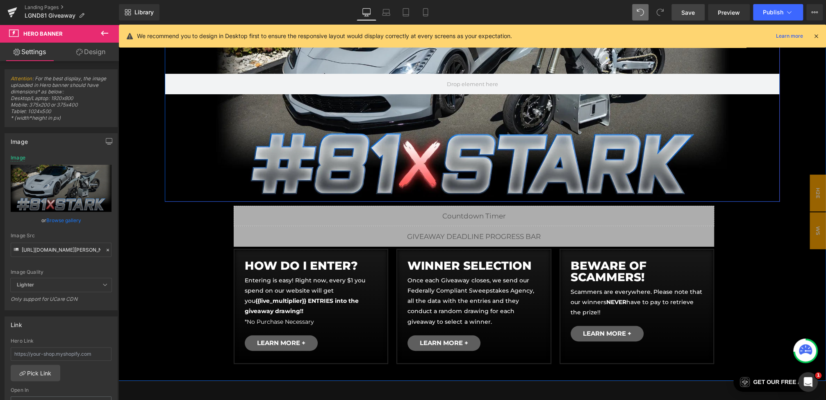
scroll to position [194, 0]
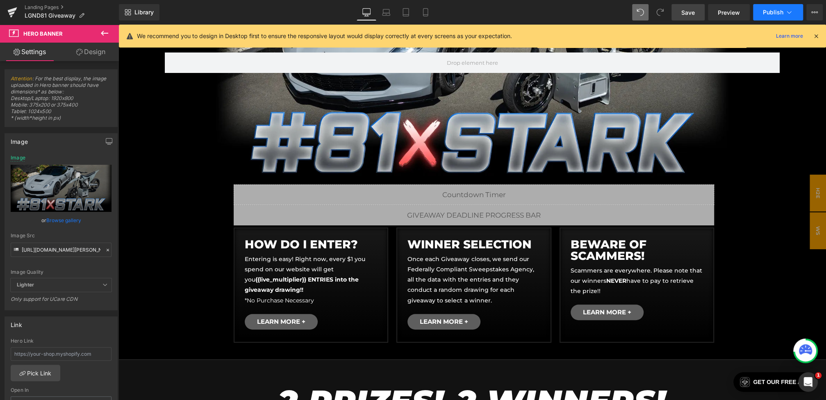
click at [768, 8] on button "Publish" at bounding box center [778, 12] width 50 height 16
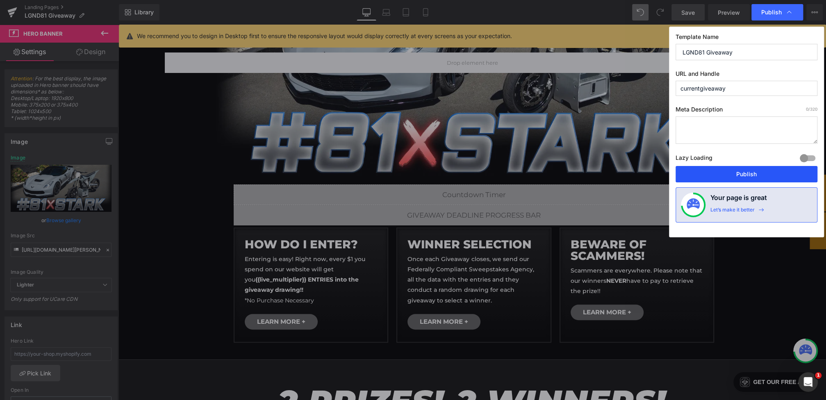
click at [751, 172] on button "Publish" at bounding box center [747, 174] width 142 height 16
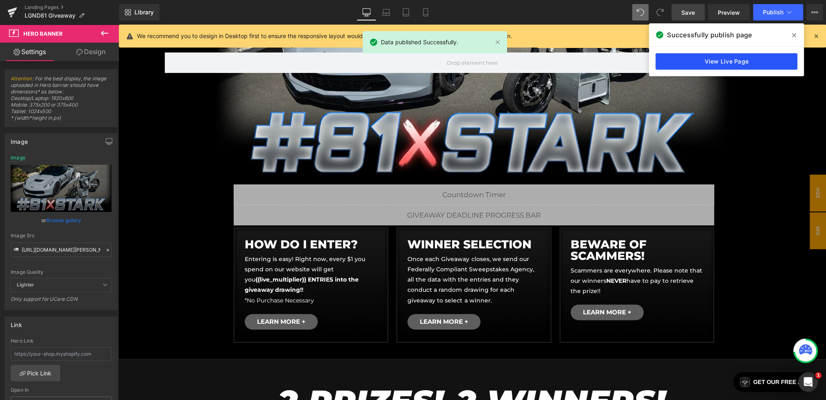
click at [760, 66] on link "View Live Page" at bounding box center [727, 61] width 142 height 16
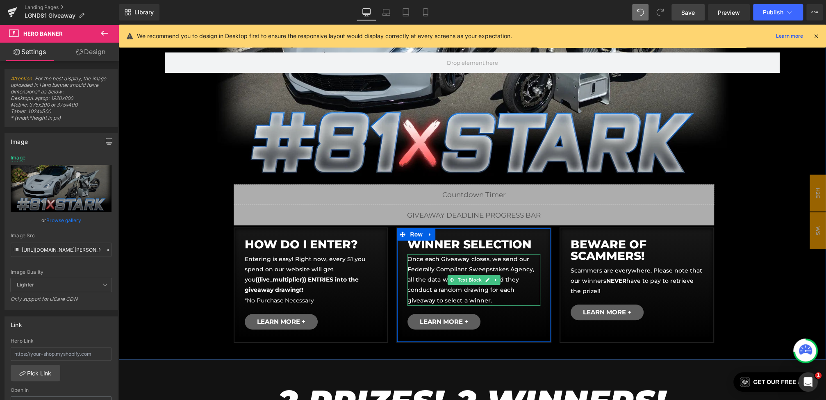
scroll to position [491, 0]
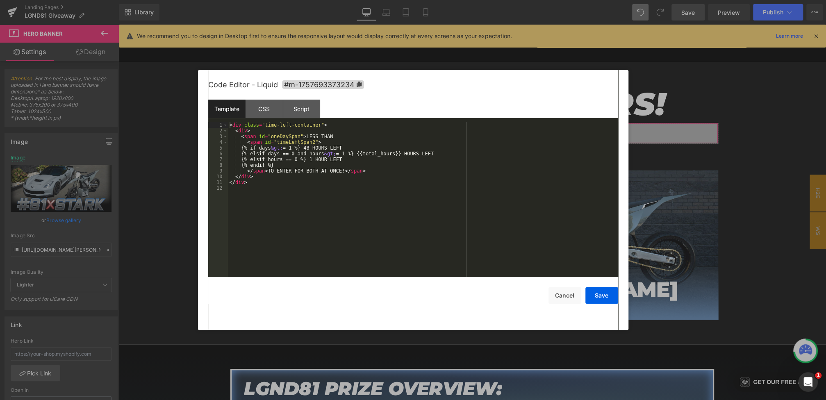
click at [394, 0] on div "You are previewing how the will restyle your page. You can not edit Elements in…" at bounding box center [413, 0] width 826 height 0
click at [698, 288] on div at bounding box center [413, 200] width 826 height 400
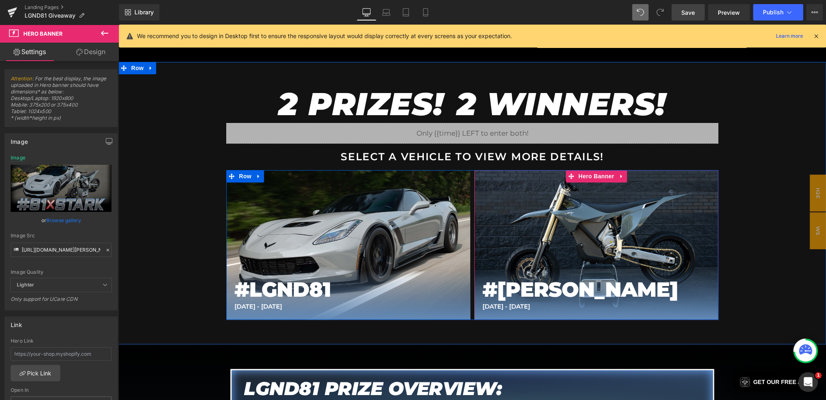
scroll to position [0, 0]
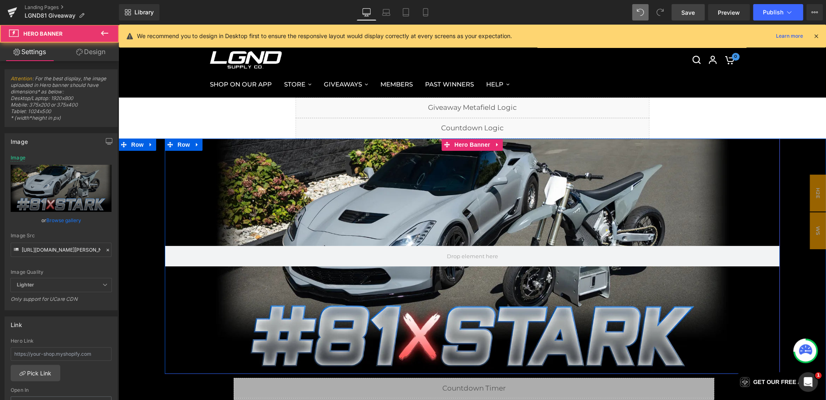
click at [430, 189] on div at bounding box center [472, 256] width 615 height 235
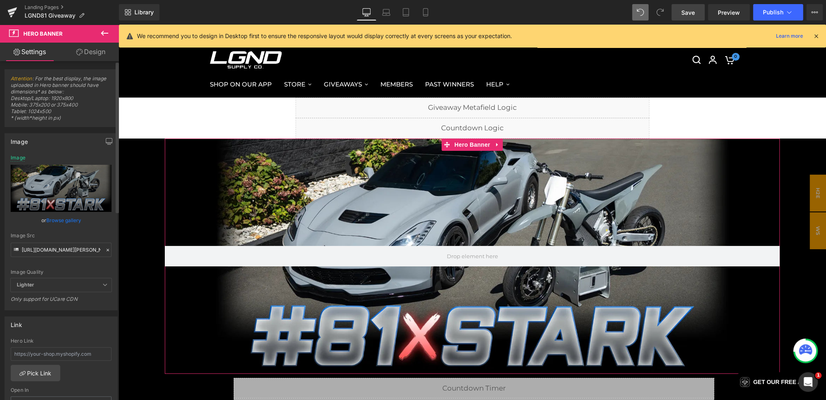
click at [105, 248] on icon at bounding box center [108, 250] width 6 height 6
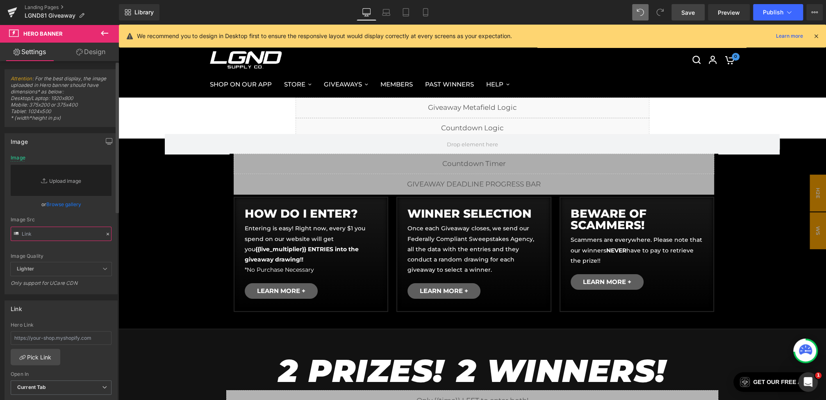
click at [69, 235] on input "text" at bounding box center [61, 234] width 101 height 14
paste input "https://cdn.shopify.com/s/files/1/0068/4245/0009/files/81-CGBanner-Desktop-1.we…"
type input "https://cdn.shopify.com/s/files/1/0068/4245/0009/files/81-CGBanner-Desktop-1.we…"
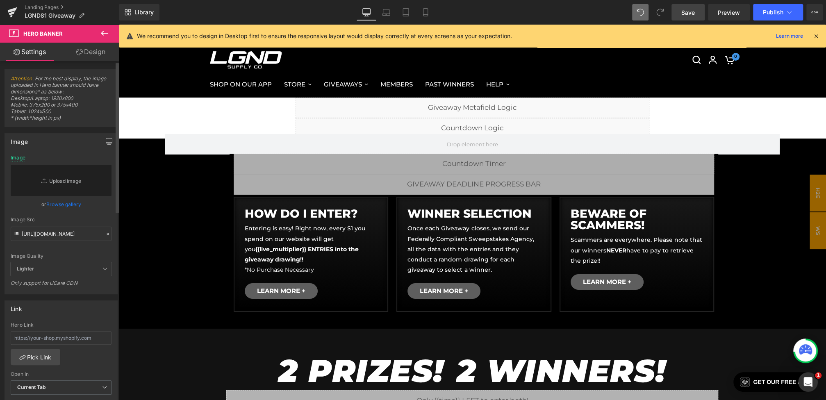
click at [94, 221] on div "Image Src" at bounding box center [61, 220] width 101 height 6
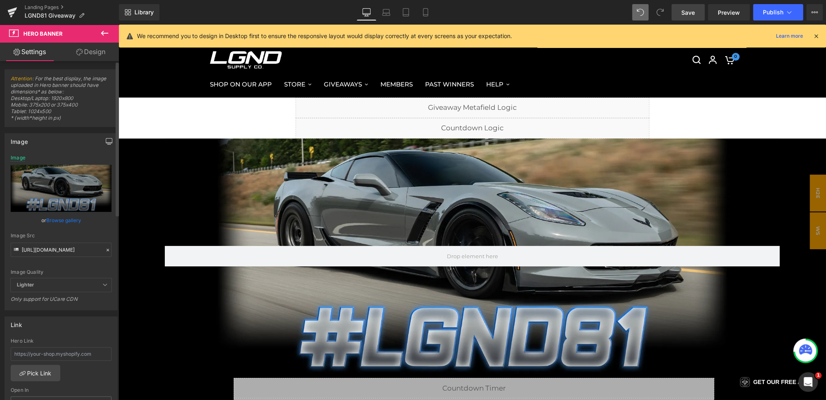
click at [106, 144] on icon "button" at bounding box center [109, 141] width 7 height 7
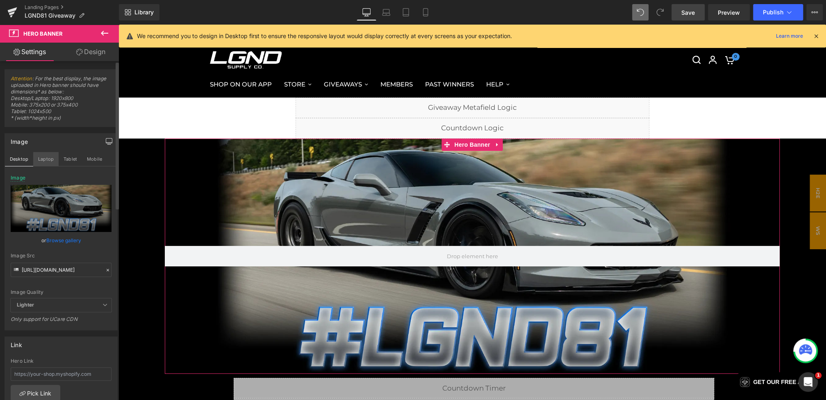
click at [51, 155] on button "Laptop" at bounding box center [45, 159] width 25 height 14
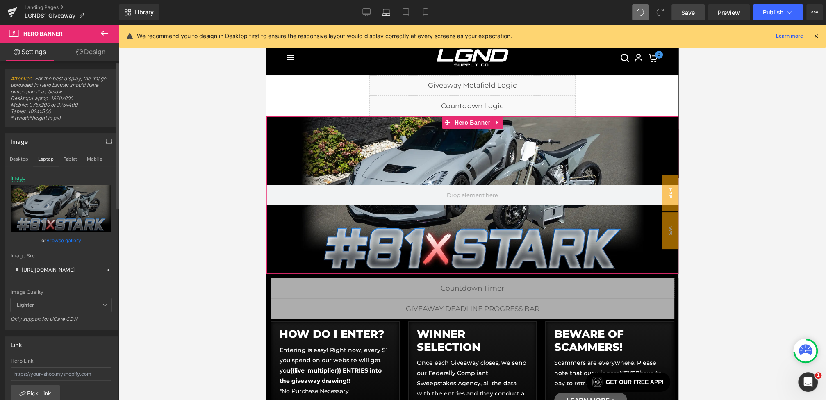
click at [106, 270] on icon at bounding box center [108, 270] width 6 height 6
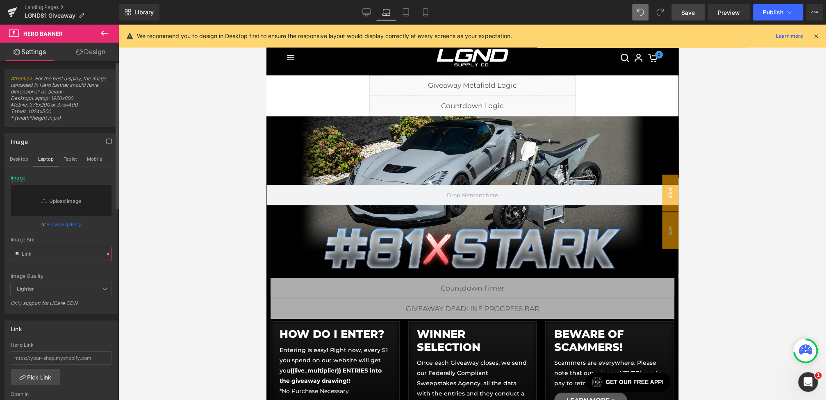
click at [81, 252] on input "text" at bounding box center [61, 254] width 101 height 14
paste input "https://cdn.shopify.com/s/files/1/0068/4245/0009/files/81-CGBanner-Desktop-1.we…"
type input "https://cdn.shopify.com/s/files/1/0068/4245/0009/files/81-CGBanner-Desktop-1.we…"
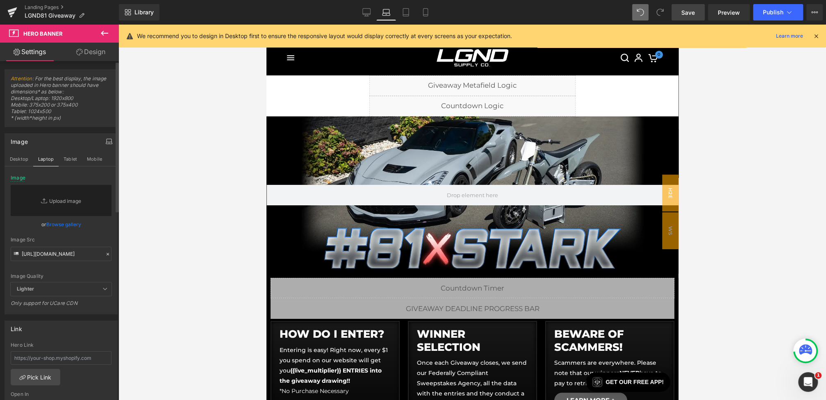
click at [91, 240] on div "Image Src" at bounding box center [61, 240] width 101 height 6
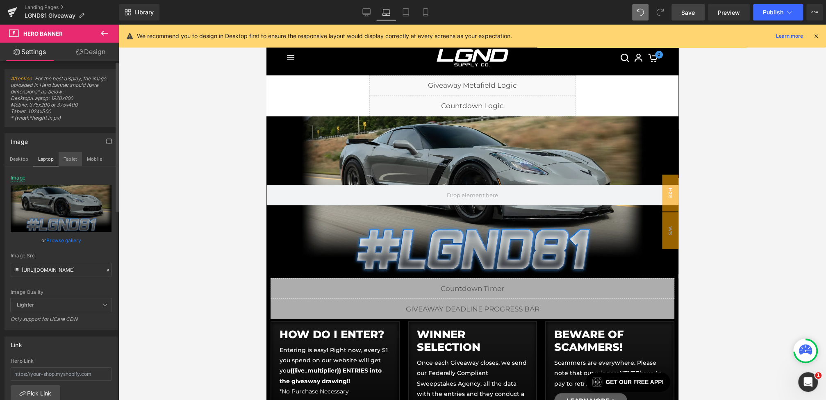
click at [74, 156] on button "Tablet" at bounding box center [70, 159] width 23 height 14
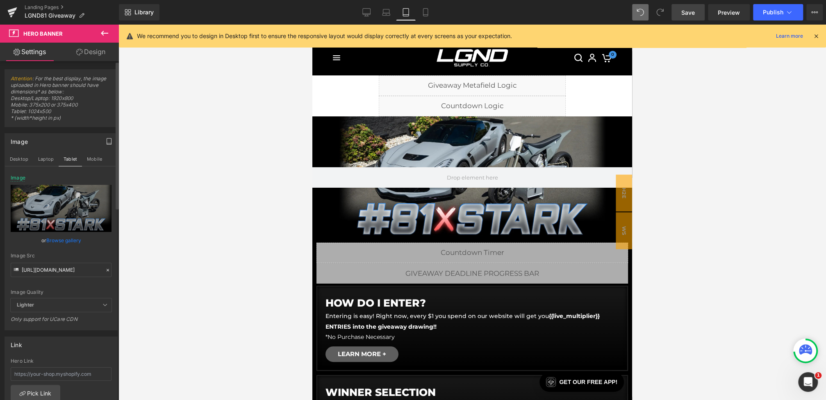
click at [105, 271] on icon at bounding box center [108, 270] width 6 height 6
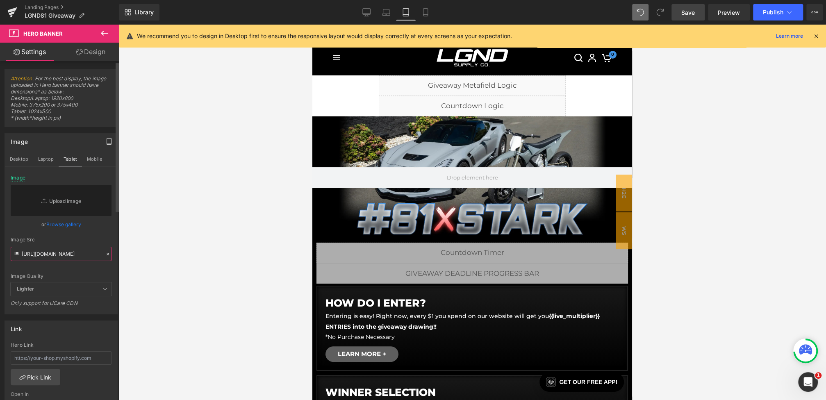
click at [83, 257] on input "https://cdn.shopify.com/s/files/1/0068/4245/0009/files/81-CGBanner-Desktop-1.we…" at bounding box center [61, 254] width 101 height 14
paste input "https://cdn.shopify.com/s/files/1/0068/4245/0009/files/81-CGBanner-Desktop-1.we…"
type input "https://cdn.shopify.com/s/files/1/0068/4245/0009/files/81-CGBanner-Desktop-1.we…"
click at [92, 229] on div "or Browse gallery" at bounding box center [61, 224] width 101 height 9
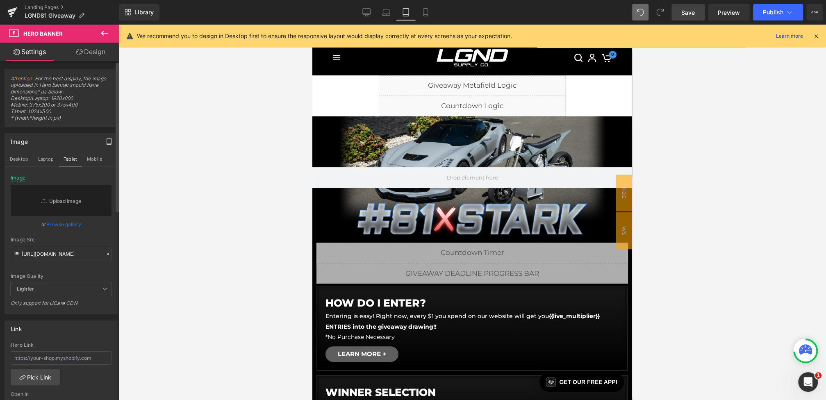
scroll to position [0, 0]
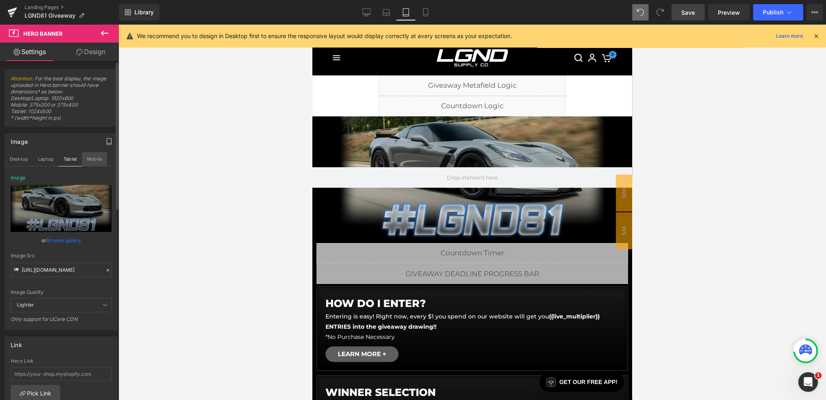
click at [96, 155] on button "Mobile" at bounding box center [94, 159] width 25 height 14
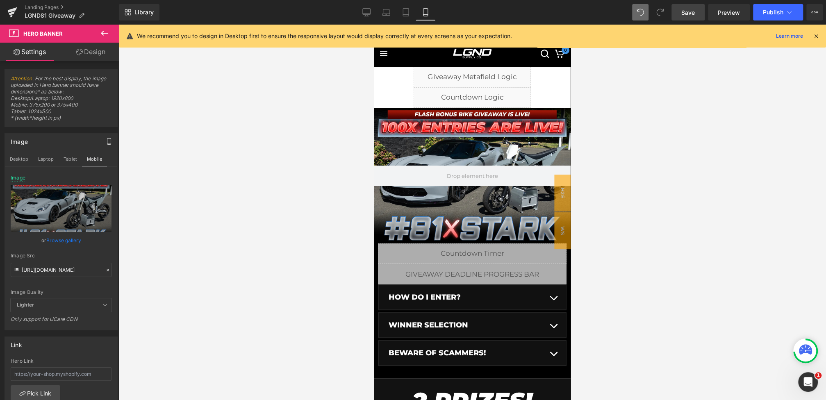
click at [682, 13] on span "Save" at bounding box center [689, 12] width 14 height 9
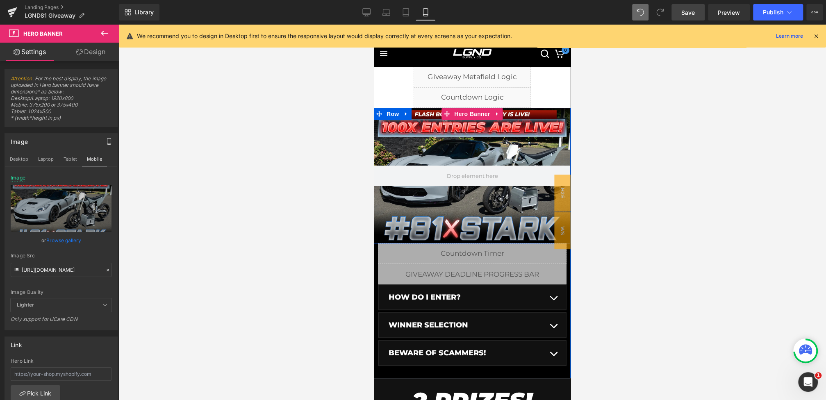
click at [454, 122] on div at bounding box center [472, 176] width 197 height 136
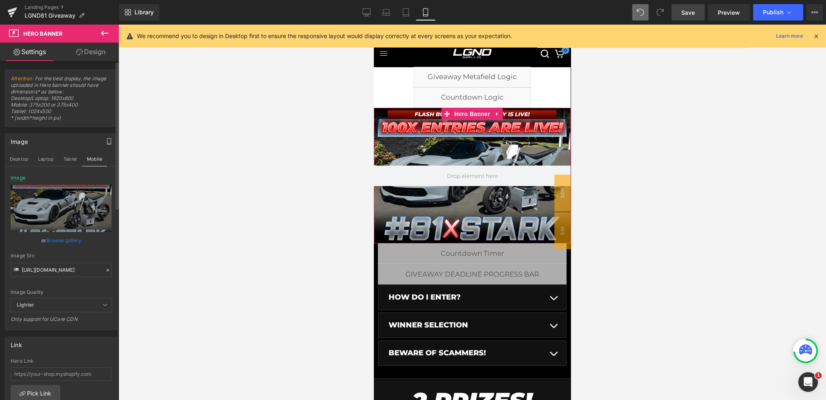
click at [107, 269] on icon at bounding box center [108, 270] width 6 height 6
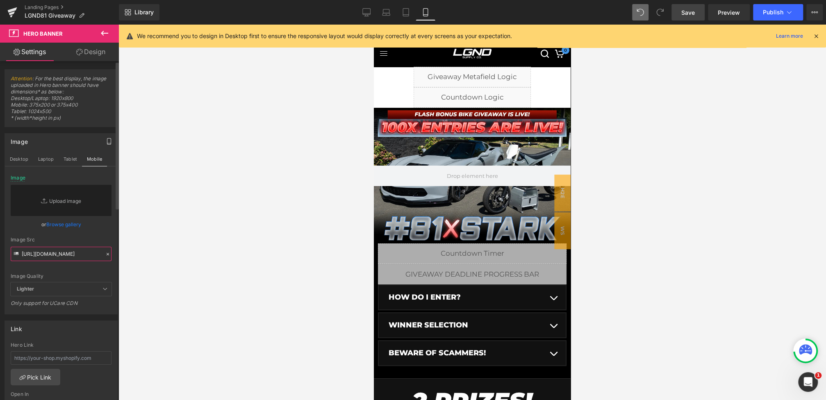
click at [66, 253] on input "https://cdn.shopify.com/s/files/1/0068/4245/0009/files/81-CGBanner-Desktop-1.we…" at bounding box center [61, 254] width 101 height 14
paste input "https://cdn.shopify.com/s/files/1/0068/4245/0009/files/81-CGBanner-Mobile-100X.…"
type input "https://cdn.shopify.com/s/files/1/0068/4245/0009/files/81-CGBanner-Mobile-100X.…"
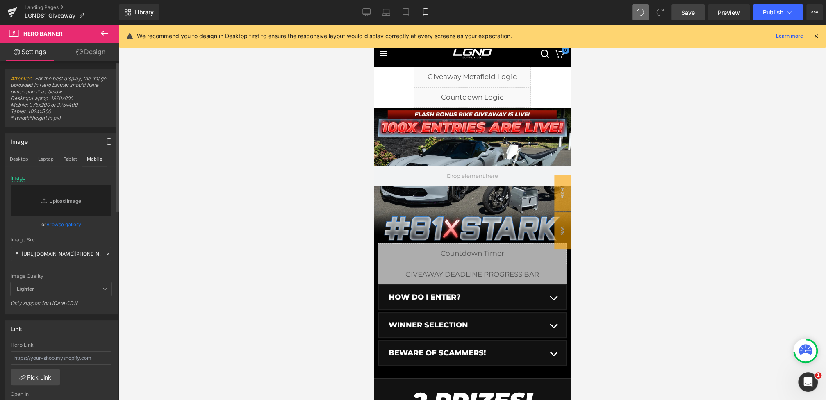
click at [66, 244] on div "Image Src https://cdn.shopify.com/s/files/1/0068/4245/0009/files/81-CGBanner-Mo…" at bounding box center [61, 249] width 101 height 24
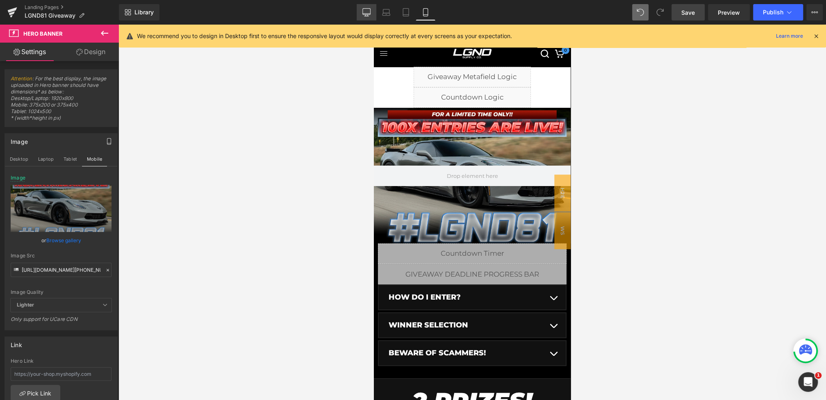
click at [367, 16] on icon at bounding box center [366, 12] width 8 height 8
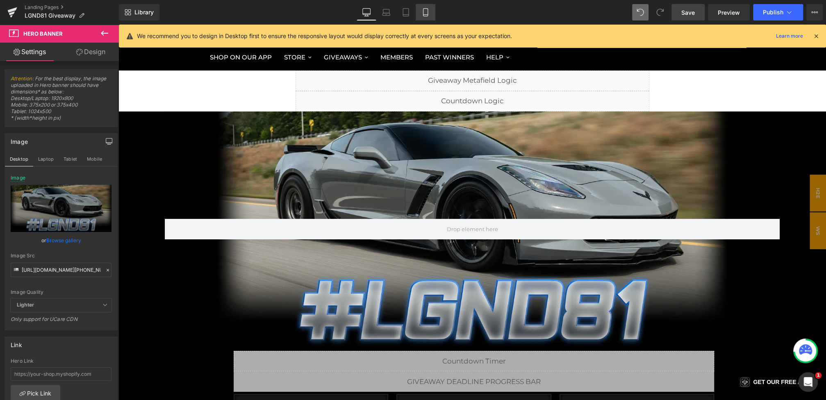
scroll to position [30, 0]
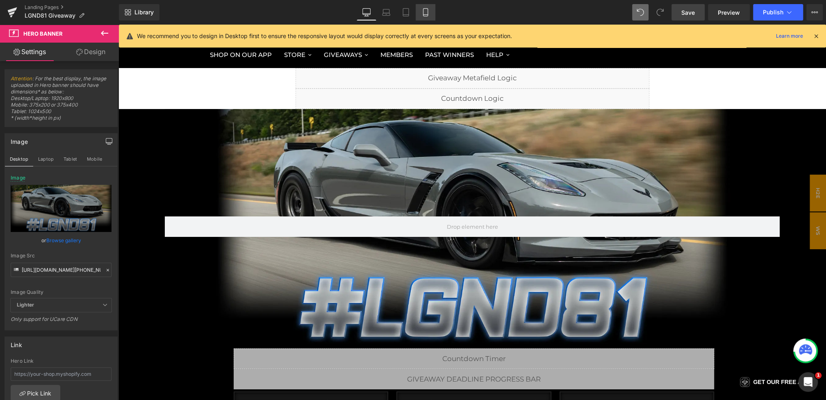
click at [425, 12] on icon at bounding box center [426, 12] width 8 height 8
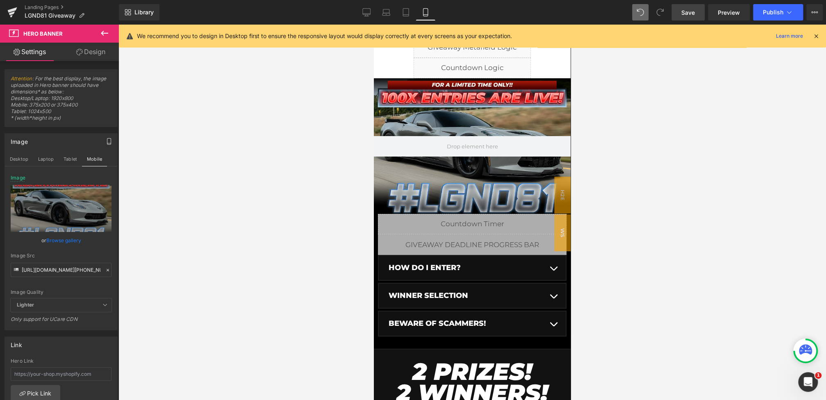
scroll to position [0, 0]
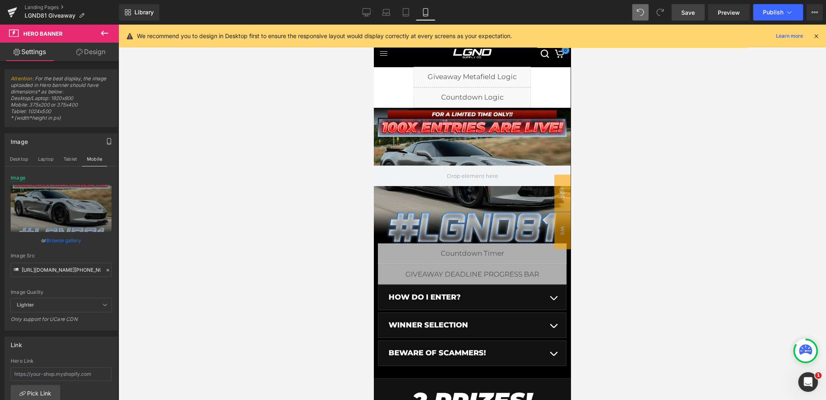
click at [691, 13] on span "Save" at bounding box center [689, 12] width 14 height 9
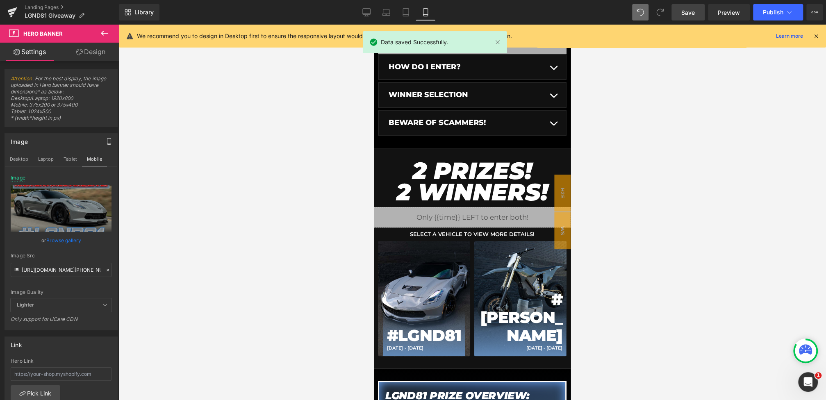
scroll to position [232, 0]
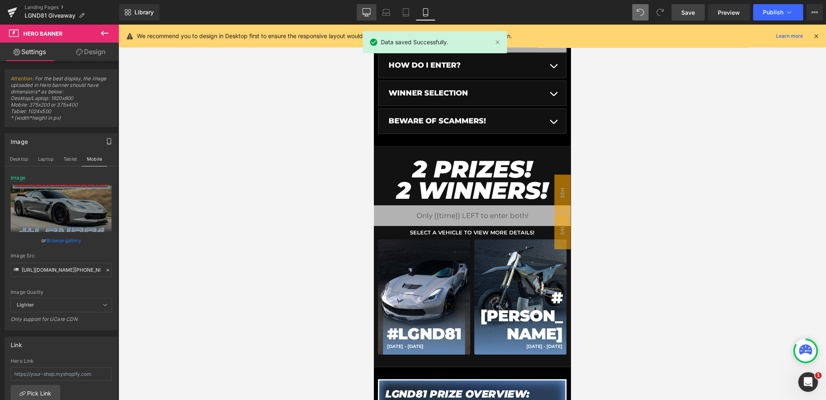
click at [368, 15] on icon at bounding box center [366, 12] width 8 height 8
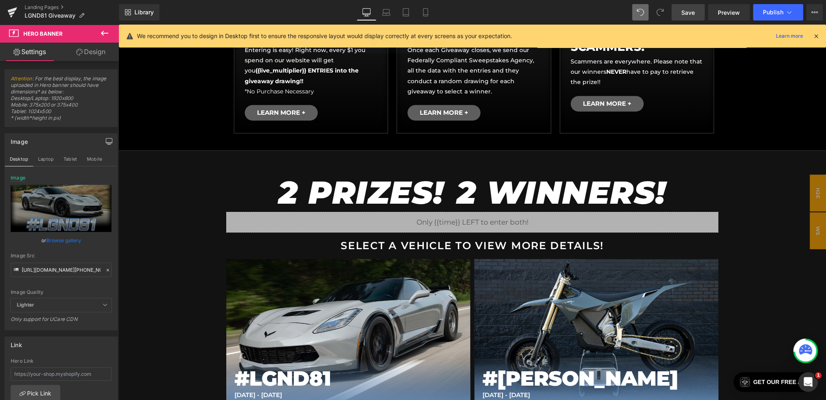
scroll to position [404, 0]
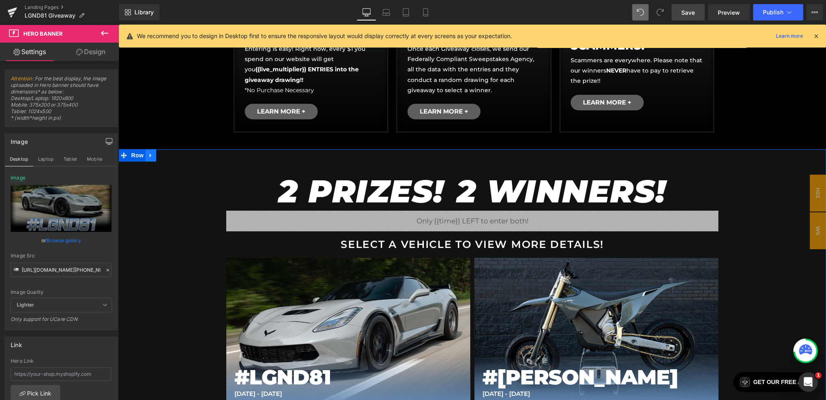
click at [153, 156] on icon at bounding box center [151, 156] width 6 height 6
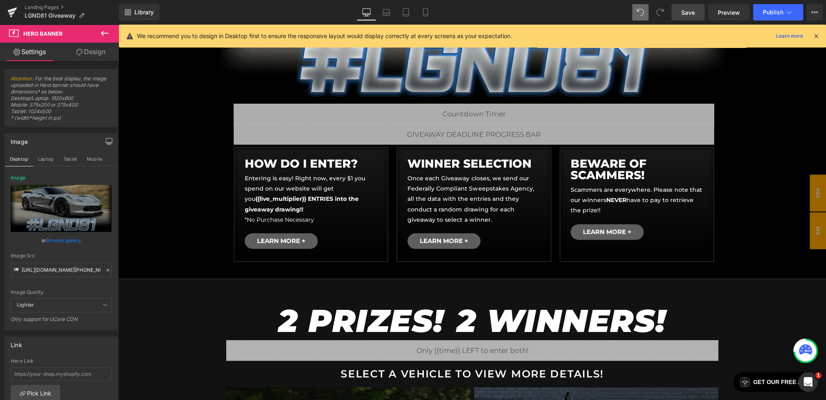
scroll to position [317, 0]
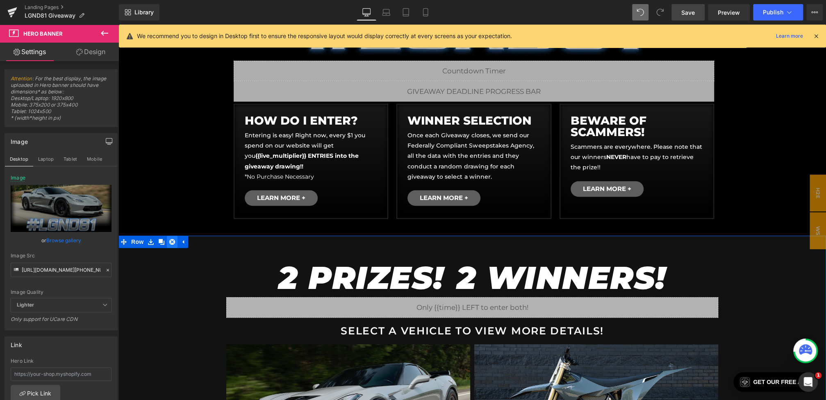
click at [173, 241] on icon at bounding box center [172, 242] width 6 height 6
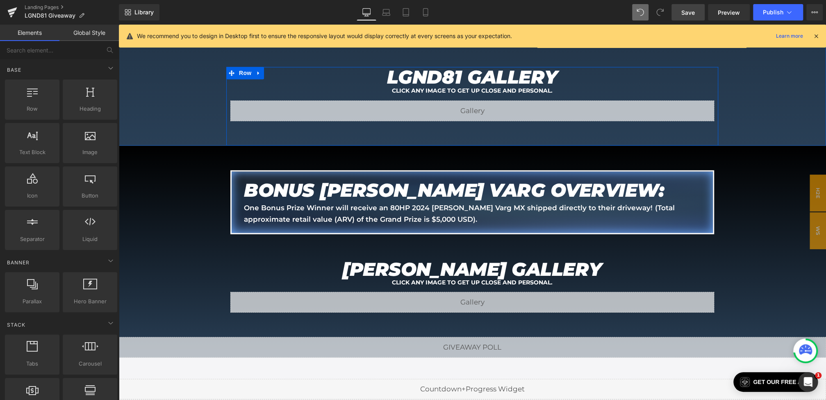
scroll to position [1141, 0]
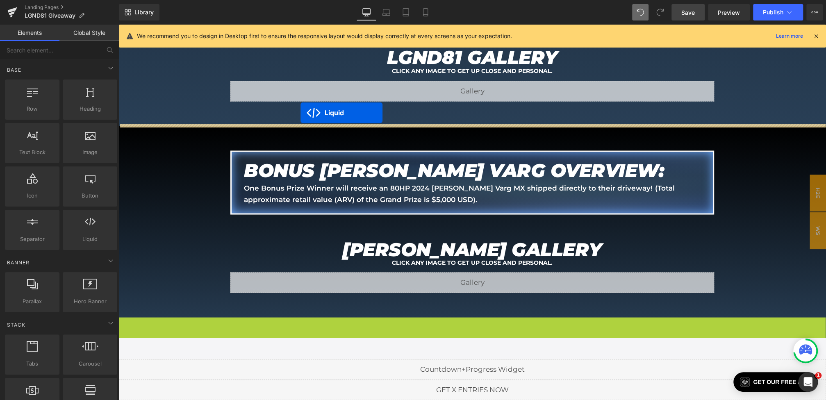
drag, startPoint x: 466, startPoint y: 322, endPoint x: 301, endPoint y: 113, distance: 266.5
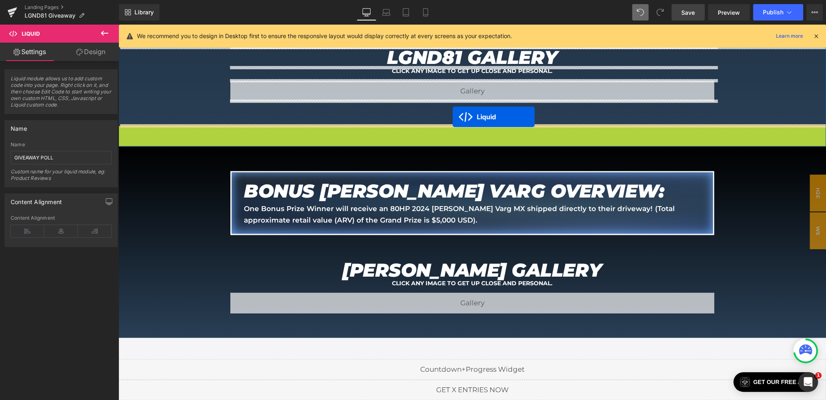
drag, startPoint x: 471, startPoint y: 130, endPoint x: 453, endPoint y: 117, distance: 22.6
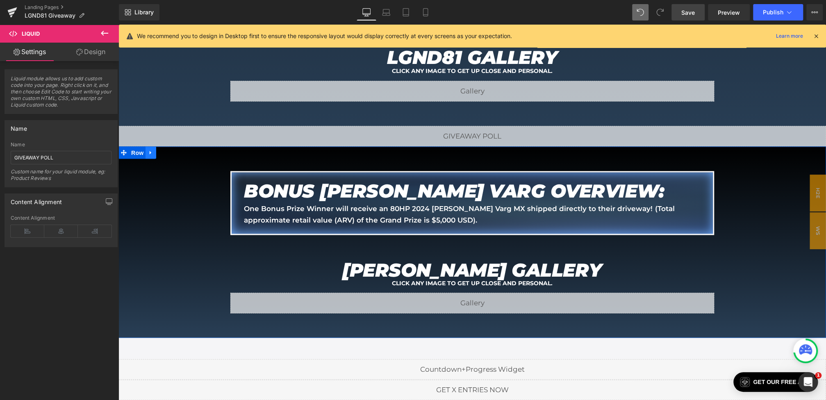
click at [150, 153] on icon at bounding box center [151, 152] width 6 height 6
click at [173, 153] on icon at bounding box center [172, 153] width 6 height 6
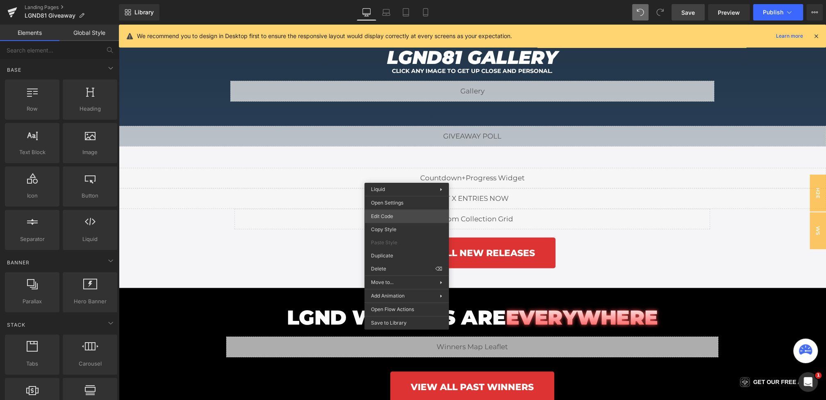
click at [393, 0] on div "Liquid You are previewing how the will restyle your page. You can not edit Elem…" at bounding box center [413, 0] width 826 height 0
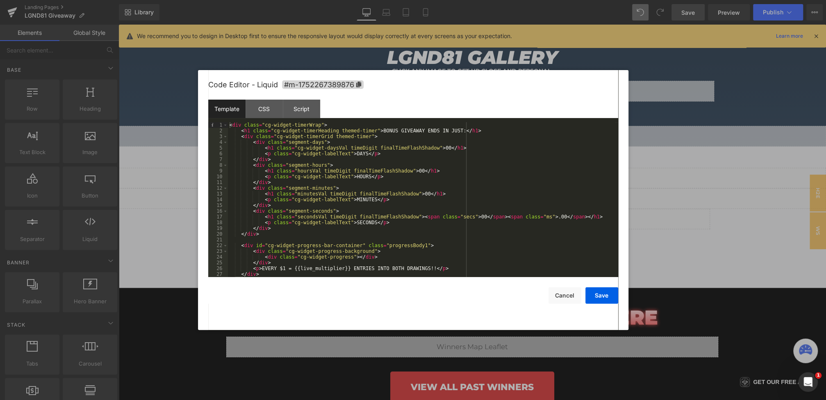
scroll to position [34, 0]
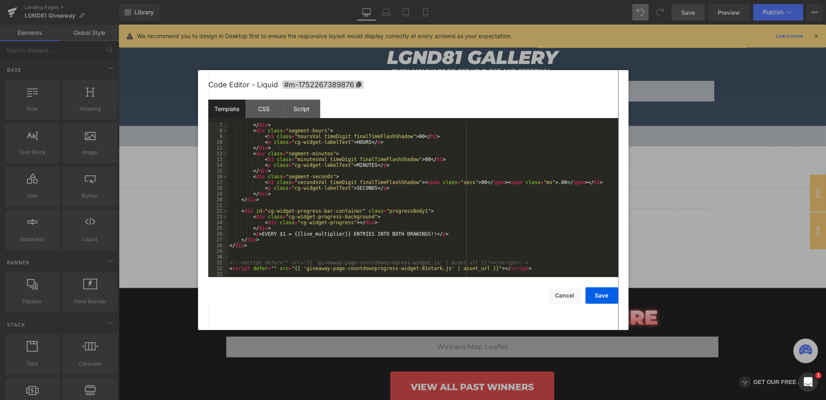
click at [298, 246] on div "</ div > < div class = "segment-hours" > < h1 class = "hoursVal timeDigit final…" at bounding box center [421, 205] width 387 height 166
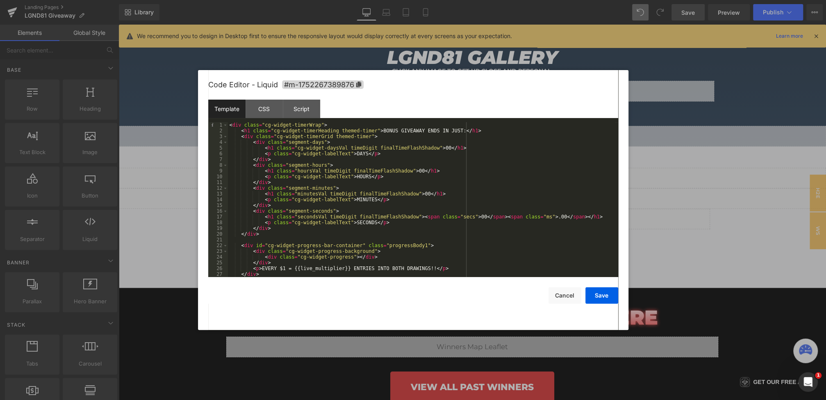
scroll to position [0, 0]
click at [230, 125] on div "< div class = "cg-widget-timerWrap" > < h1 class = "cg-widget-timerHeading them…" at bounding box center [421, 205] width 387 height 166
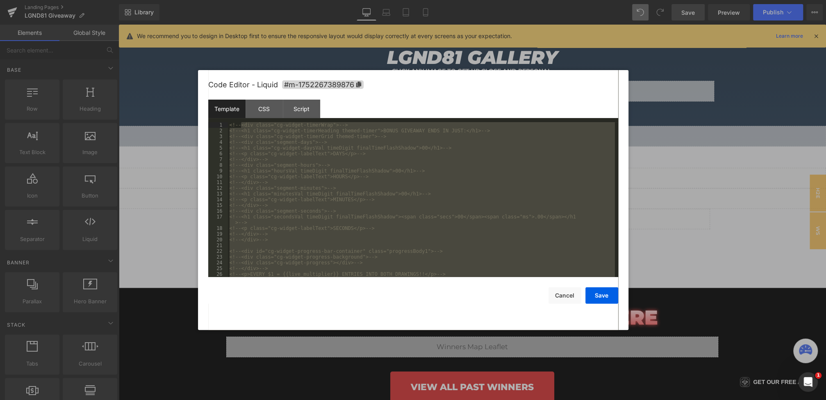
scroll to position [40, 0]
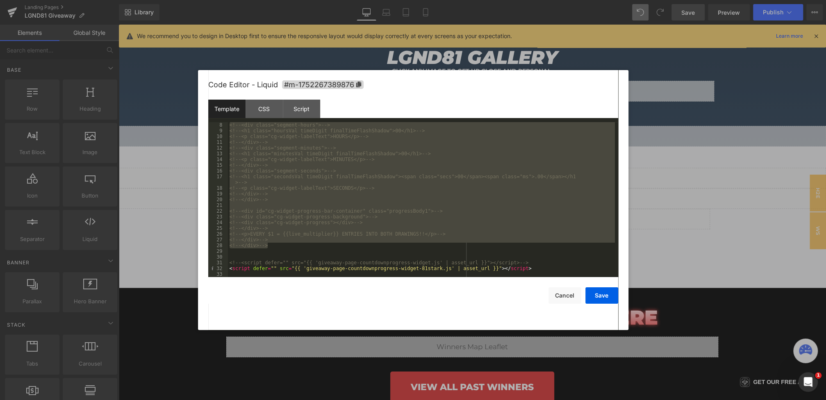
click at [560, 269] on div "<!-- <div class="segment-hours"> --> <!-- <h1 class="hoursVal timeDigit finalTi…" at bounding box center [421, 205] width 387 height 166
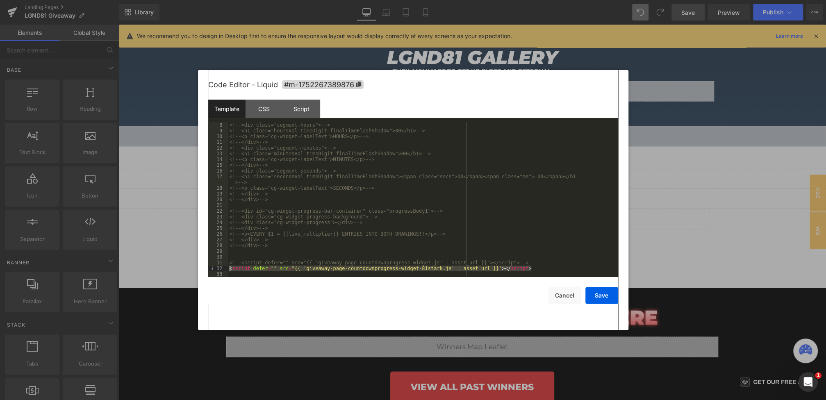
click at [229, 270] on div "<!-- <div class="segment-hours"> --> <!-- <h1 class="hoursVal timeDigit finalTi…" at bounding box center [421, 205] width 387 height 166
click at [604, 299] on button "Save" at bounding box center [602, 295] width 33 height 16
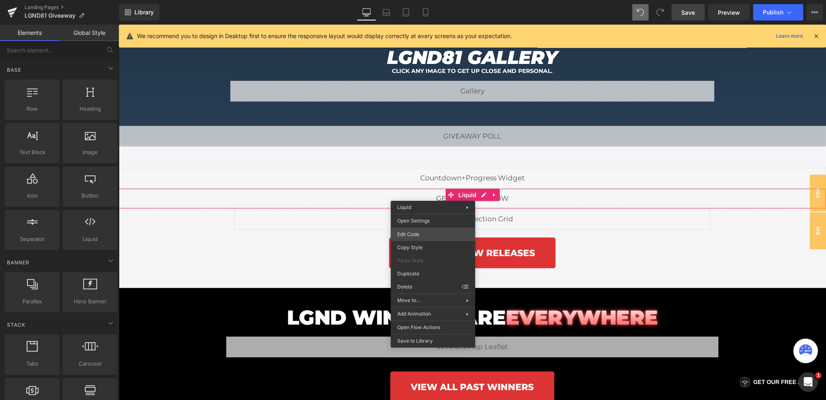
click at [417, 0] on div "Liquid You are previewing how the will restyle your page. You can not edit Elem…" at bounding box center [413, 0] width 826 height 0
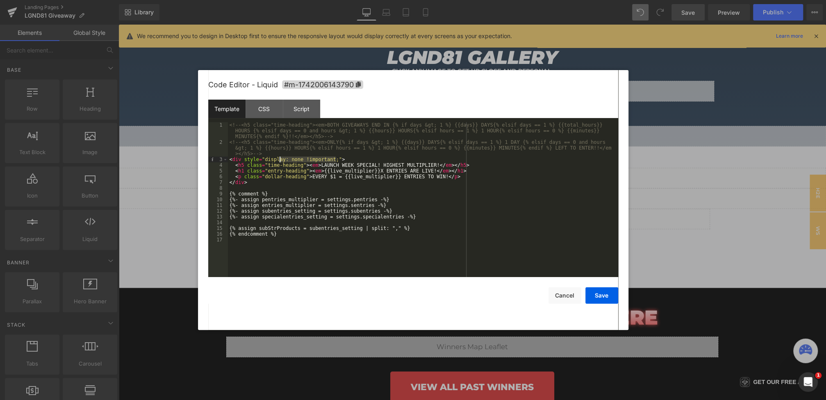
drag, startPoint x: 337, startPoint y: 159, endPoint x: 269, endPoint y: 161, distance: 67.7
click at [269, 161] on div "<!-- <h5 class="time-heading"><em>BOTH GIVEAWAYS END IN {% if days &gt; 1 %} {{…" at bounding box center [423, 211] width 390 height 178
drag, startPoint x: 321, startPoint y: 165, endPoint x: 436, endPoint y: 163, distance: 114.8
click at [436, 163] on div "<!-- <h5 class="time-heading"><em>BOTH GIVEAWAYS END IN {% if days &gt; 1 %} {{…" at bounding box center [423, 211] width 390 height 178
click at [607, 296] on button "Save" at bounding box center [602, 295] width 33 height 16
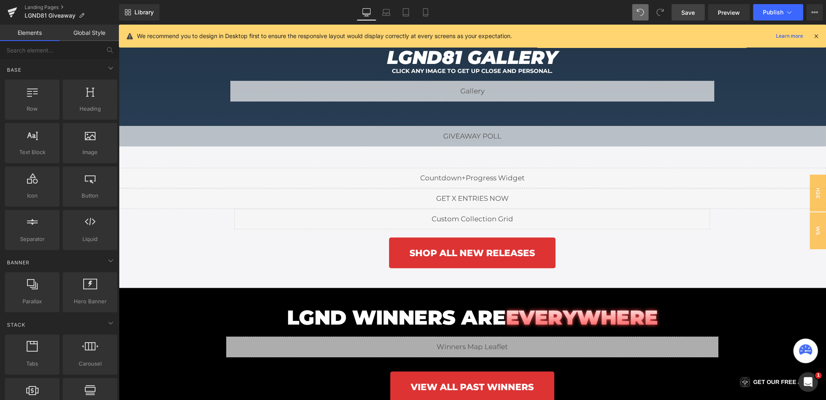
click at [690, 12] on span "Save" at bounding box center [689, 12] width 14 height 9
click at [816, 36] on icon at bounding box center [816, 35] width 7 height 7
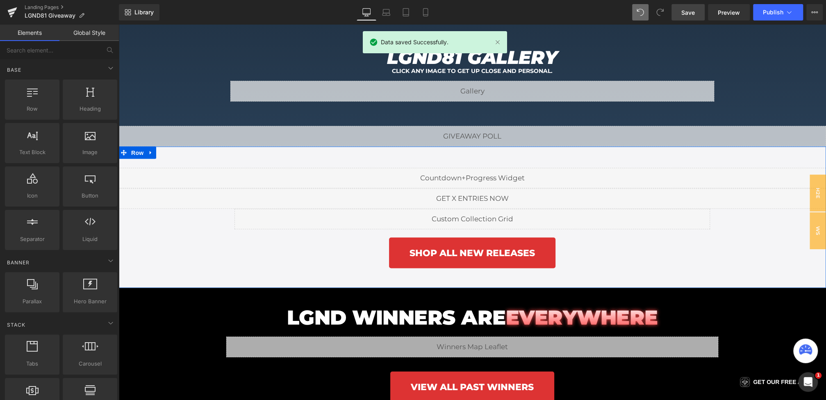
scroll to position [1205, 0]
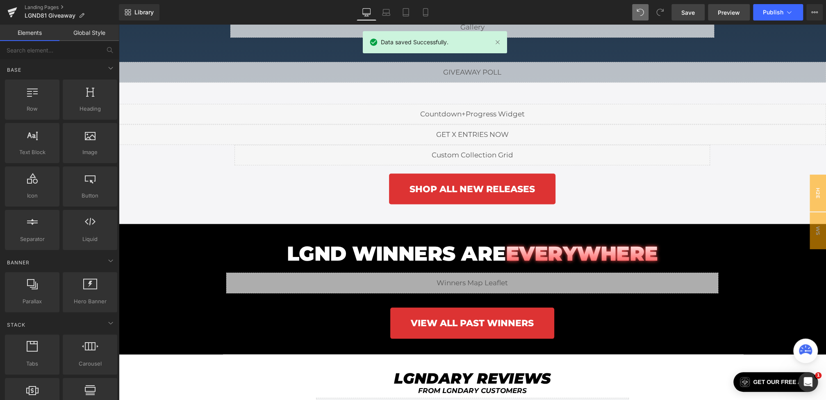
click at [736, 15] on span "Preview" at bounding box center [729, 12] width 22 height 9
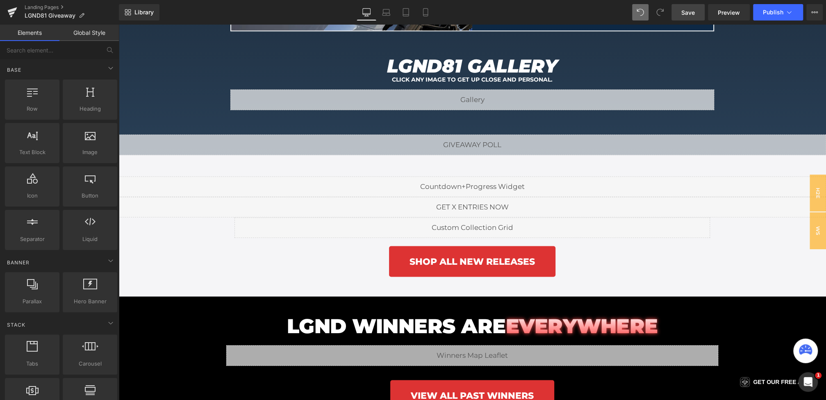
scroll to position [1106, 0]
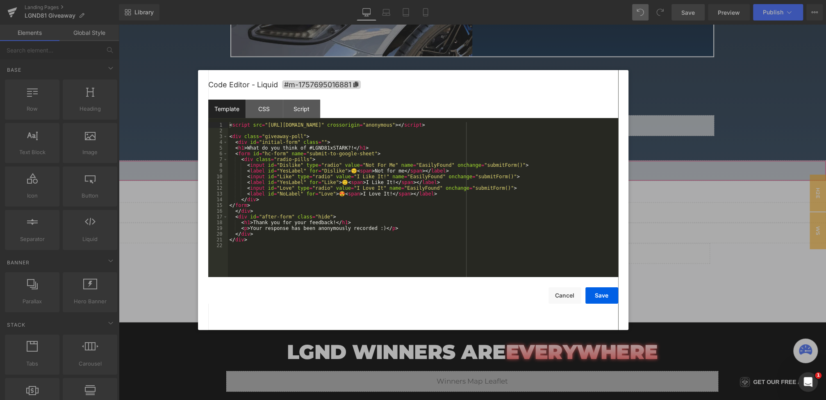
click at [383, 0] on div "Liquid You are previewing how the will restyle your page. You can not edit Elem…" at bounding box center [413, 0] width 826 height 0
drag, startPoint x: 331, startPoint y: 147, endPoint x: 348, endPoint y: 147, distance: 17.2
click at [348, 147] on div "< script src = "https://kit.fontawesome.com/7624535cd0.js" crossorigin = "anony…" at bounding box center [423, 205] width 390 height 166
click at [611, 292] on button "Save" at bounding box center [602, 295] width 33 height 16
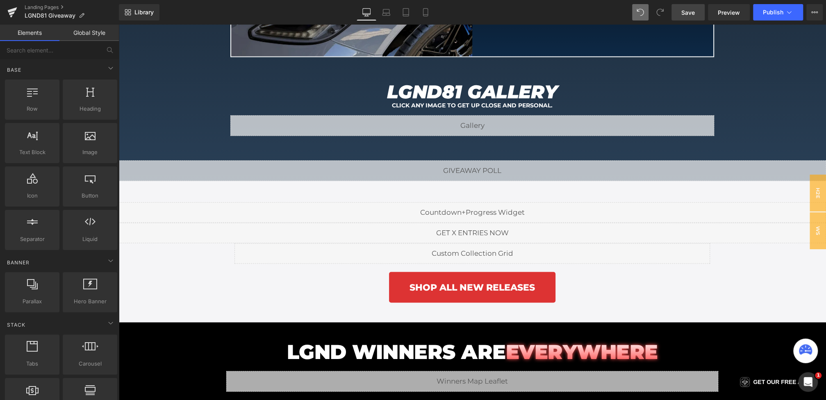
click at [688, 9] on span "Save" at bounding box center [689, 12] width 14 height 9
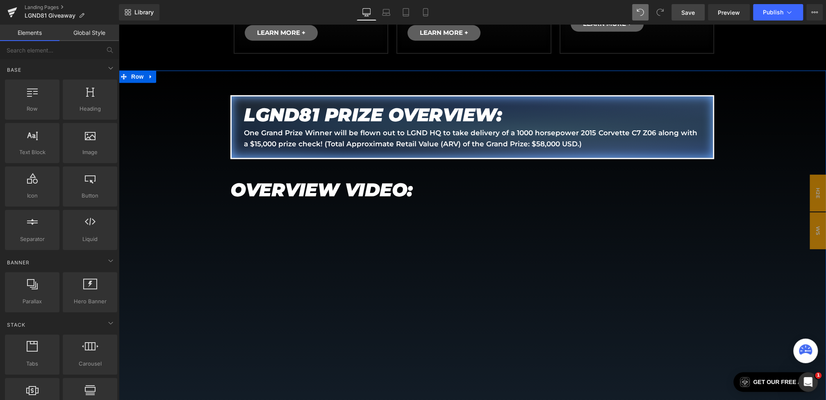
scroll to position [0, 0]
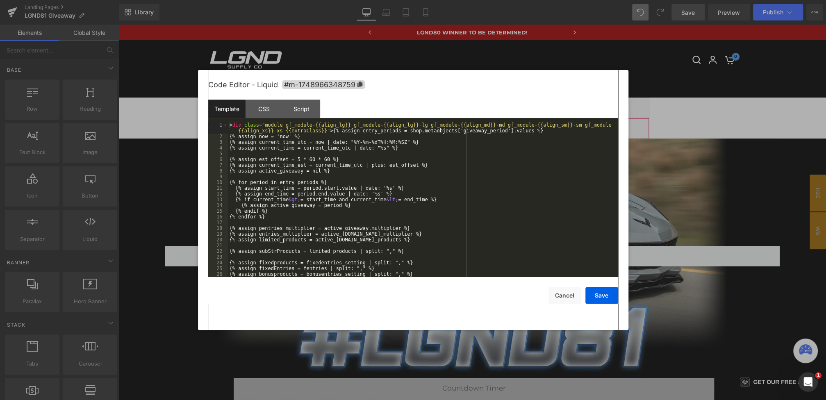
click at [397, 0] on div "Liquid You are previewing how the will restyle your page. You can not edit Elem…" at bounding box center [413, 0] width 826 height 0
drag, startPoint x: 332, startPoint y: 130, endPoint x: 169, endPoint y: 106, distance: 165.4
click at [169, 106] on body "Liquid You are previewing how the will restyle your page. You can not edit Elem…" at bounding box center [413, 200] width 826 height 400
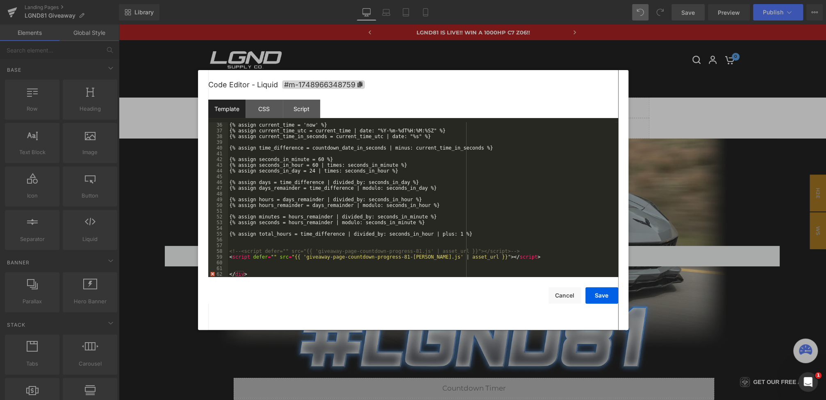
scroll to position [201, 0]
drag, startPoint x: 264, startPoint y: 271, endPoint x: 193, endPoint y: 271, distance: 71.4
click at [193, 271] on body "Liquid You are previewing how the will restyle your page. You can not edit Elem…" at bounding box center [413, 200] width 826 height 400
drag, startPoint x: 266, startPoint y: 276, endPoint x: 175, endPoint y: 276, distance: 91.0
click at [175, 276] on body "Liquid You are previewing how the will restyle your page. You can not edit Elem…" at bounding box center [413, 200] width 826 height 400
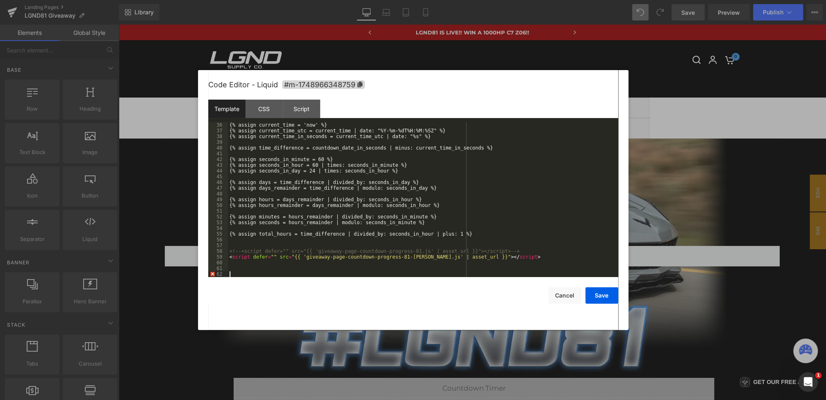
scroll to position [195, 0]
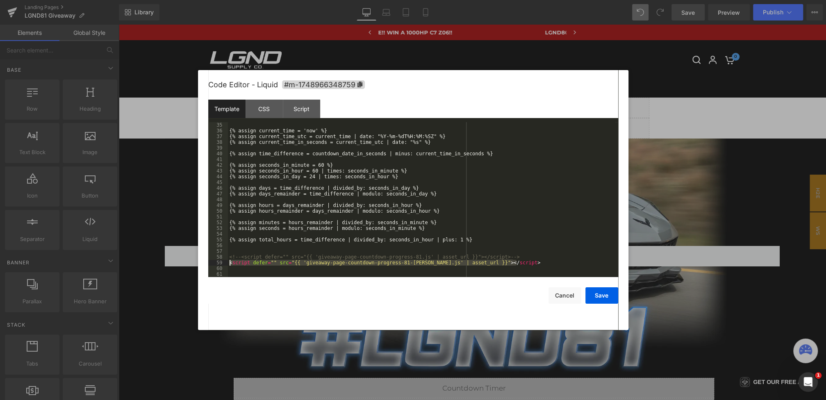
drag, startPoint x: 561, startPoint y: 263, endPoint x: 210, endPoint y: 264, distance: 351.0
click at [211, 264] on pre "35 36 37 38 39 40 41 42 43 44 45 46 47 48 49 50 51 52 53 54 55 56 57 58 59 60 6…" at bounding box center [413, 199] width 410 height 155
drag, startPoint x: 525, startPoint y: 260, endPoint x: 203, endPoint y: 255, distance: 321.9
click at [203, 255] on div "Code Editor - Liquid #m-1748966348759 Template CSS Script Data 35 36 37 38 39 4…" at bounding box center [413, 200] width 431 height 260
click at [592, 292] on button "Save" at bounding box center [602, 295] width 33 height 16
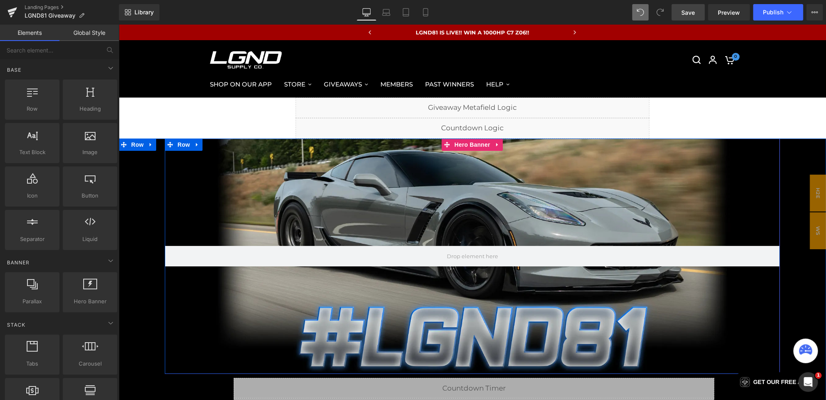
scroll to position [59, 0]
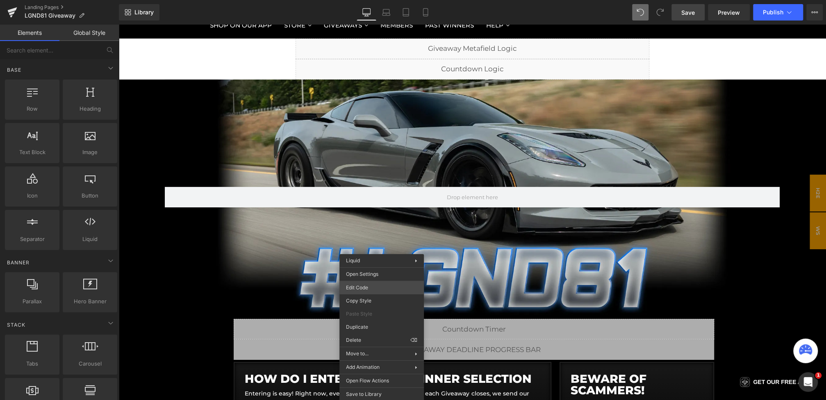
click at [358, 0] on div "Liquid You are previewing how the will restyle your page. You can not edit Elem…" at bounding box center [413, 0] width 826 height 0
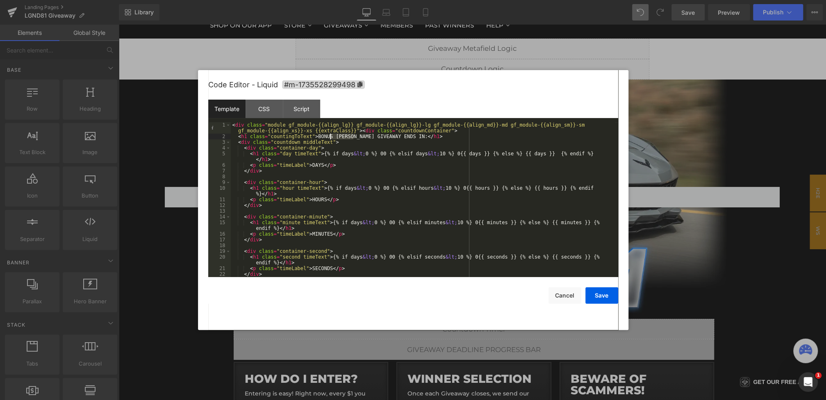
drag, startPoint x: 355, startPoint y: 137, endPoint x: 321, endPoint y: 137, distance: 33.2
click at [321, 137] on div "< div class = "module gf_module-{{align_lg}} gf_module-{{align_lg}}-lg gf_modul…" at bounding box center [423, 208] width 384 height 172
drag, startPoint x: 363, startPoint y: 132, endPoint x: 129, endPoint y: 75, distance: 241.5
click at [129, 75] on body "Liquid You are previewing how the will restyle your page. You can not edit Elem…" at bounding box center [413, 200] width 826 height 400
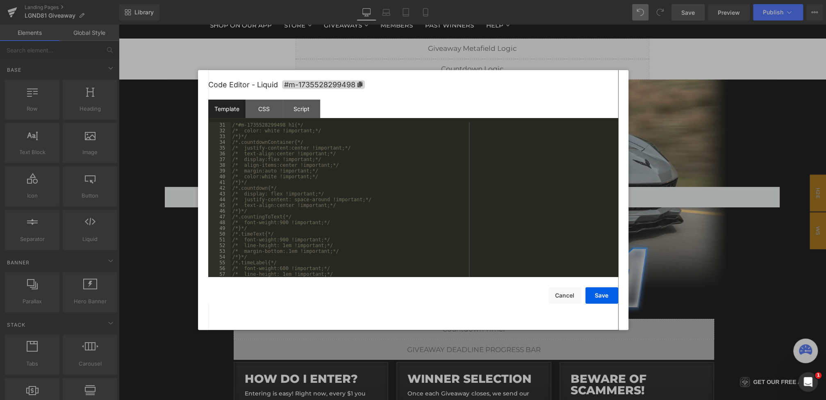
scroll to position [878, 0]
drag, startPoint x: 264, startPoint y: 275, endPoint x: 196, endPoint y: 275, distance: 68.1
click at [196, 275] on body "Liquid You are previewing how the will restyle your page. You can not edit Elem…" at bounding box center [413, 200] width 826 height 400
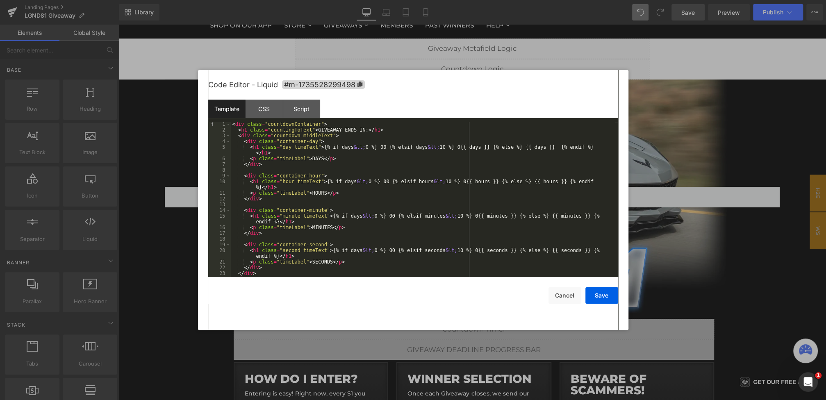
scroll to position [79, 0]
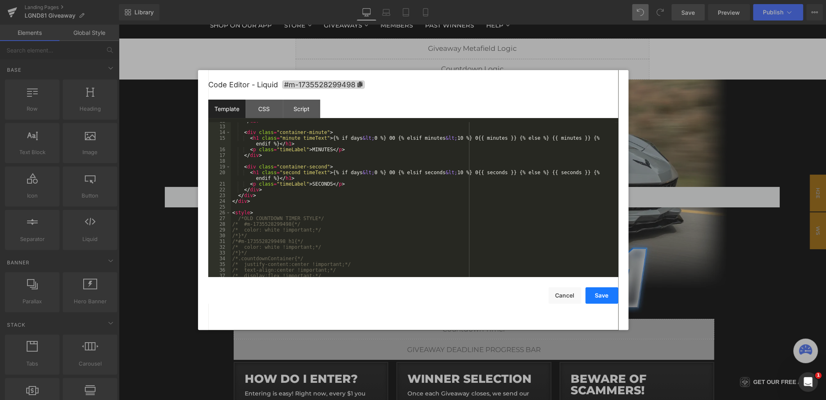
click at [600, 294] on button "Save" at bounding box center [602, 295] width 33 height 16
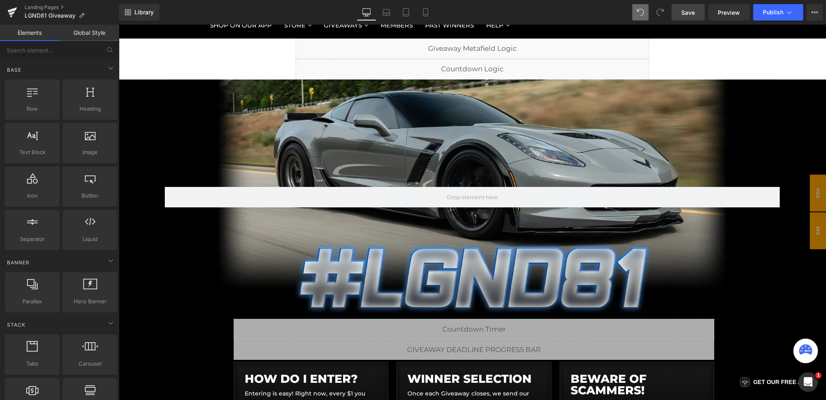
click at [692, 11] on span "Save" at bounding box center [689, 12] width 14 height 9
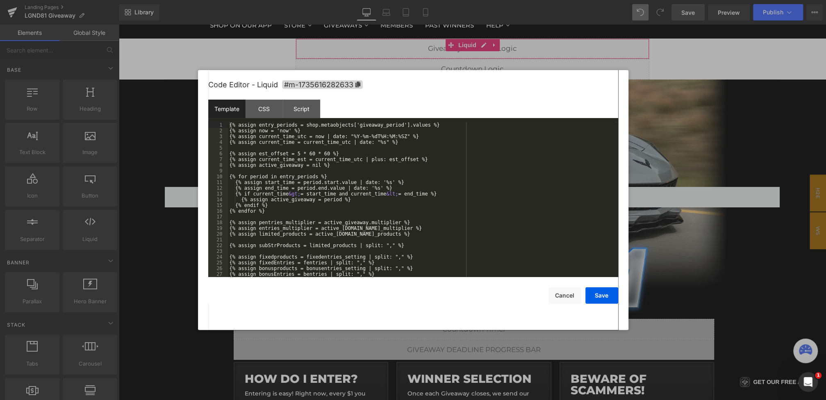
click at [390, 0] on div "Liquid You are previewing how the will restyle your page. You can not edit Elem…" at bounding box center [413, 0] width 826 height 0
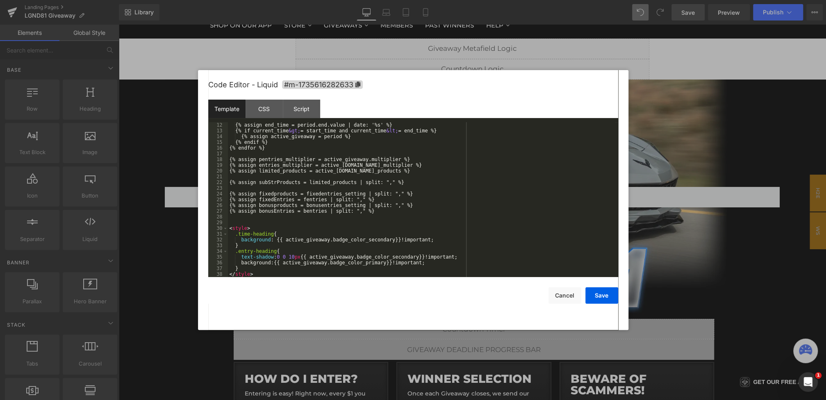
scroll to position [0, 0]
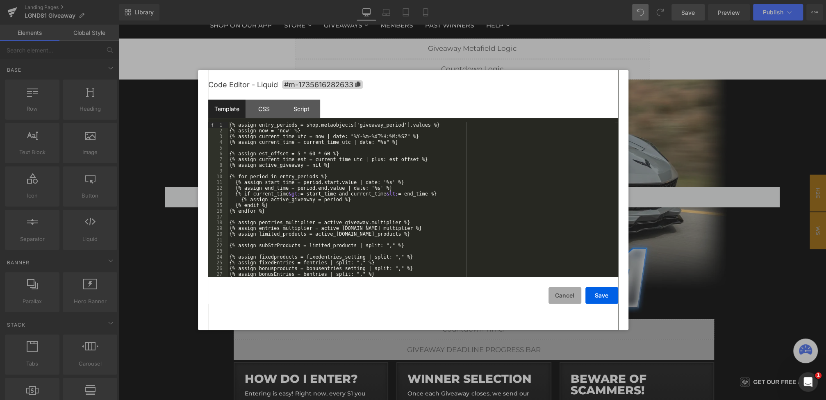
click at [554, 292] on button "Cancel" at bounding box center [565, 295] width 33 height 16
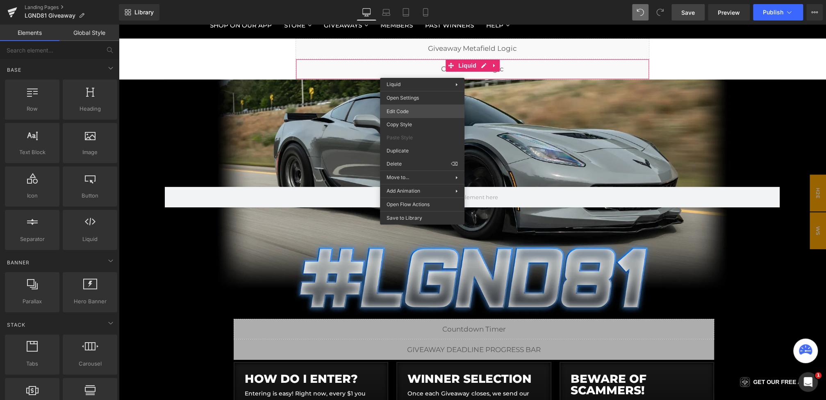
click at [407, 0] on div "Liquid You are previewing how the will restyle your page. You can not edit Elem…" at bounding box center [413, 0] width 826 height 0
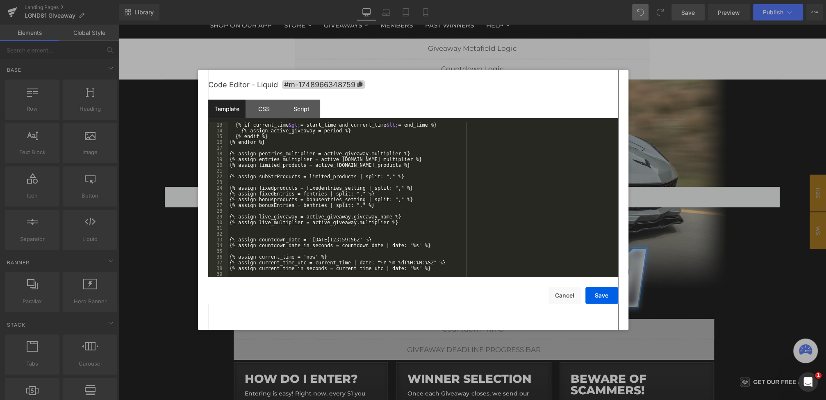
scroll to position [83, 0]
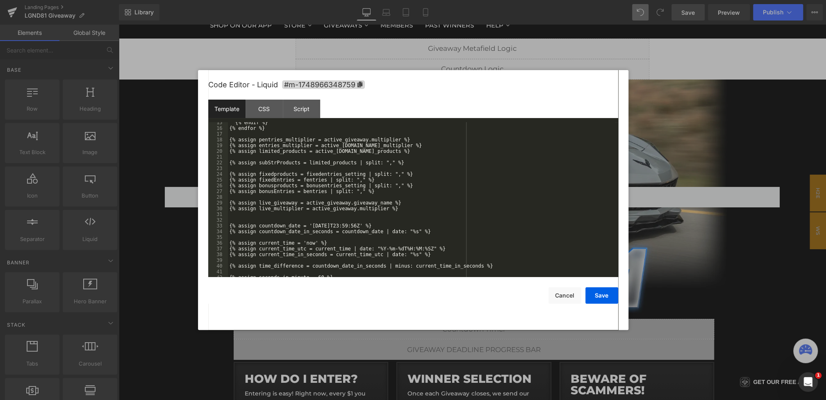
click at [341, 226] on div "{% endif %} {% endfor %} {% assign pentries_multiplier = active_giveaway.multip…" at bounding box center [421, 203] width 387 height 166
click at [597, 296] on button "Save" at bounding box center [602, 295] width 33 height 16
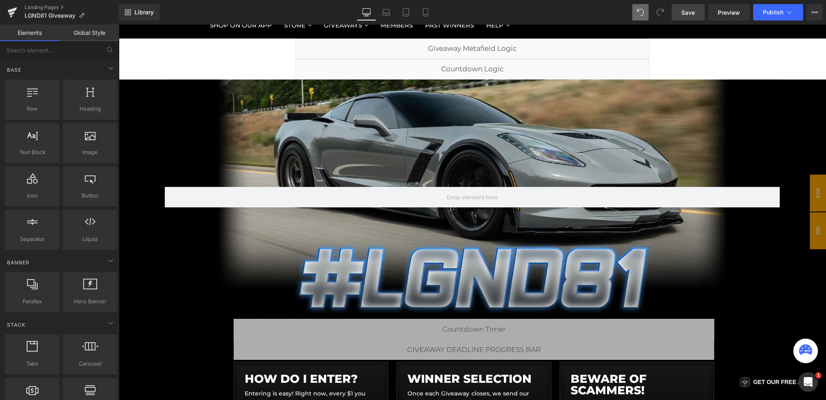
click at [685, 10] on span "Save" at bounding box center [689, 12] width 14 height 9
click at [686, 16] on span "Save" at bounding box center [689, 12] width 14 height 9
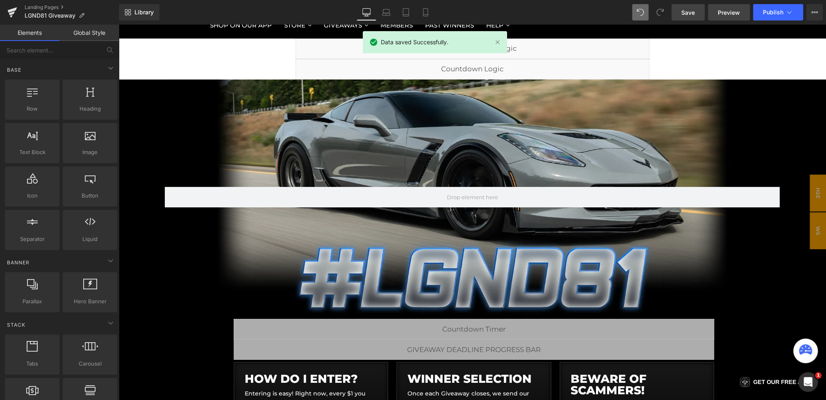
click at [728, 8] on span "Preview" at bounding box center [729, 12] width 22 height 9
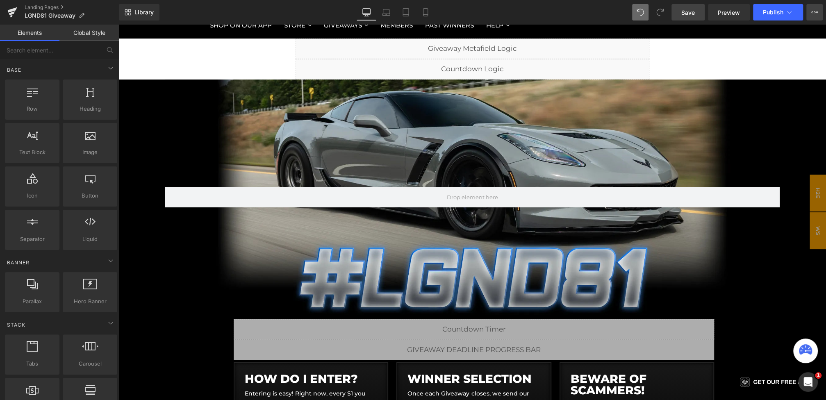
click at [812, 14] on icon at bounding box center [815, 12] width 7 height 7
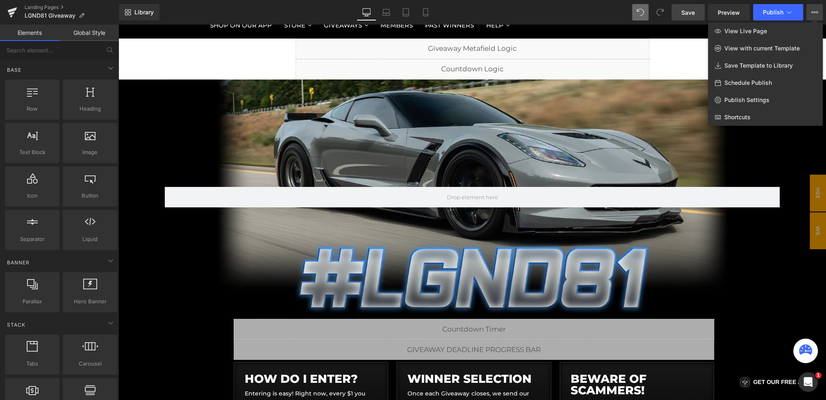
click at [733, 86] on span "Schedule Publish" at bounding box center [749, 82] width 48 height 7
select select
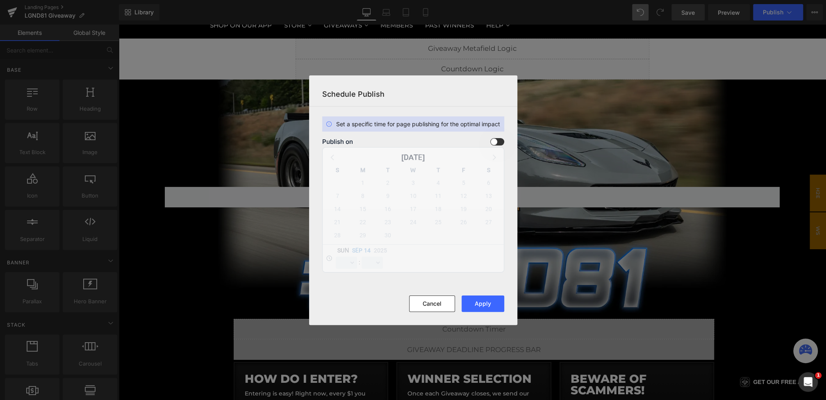
click at [504, 146] on div "Publish on September 2025 S M T W T F S 31 1 2 3 4 5 6 7 8 9 10 11 12 13 14 15 …" at bounding box center [413, 205] width 182 height 134
click at [503, 146] on div "Publish on September 2025 S M T W T F S 31 1 2 3 4 5 6 7 8 9 10 11 12 13 14 15 …" at bounding box center [413, 205] width 182 height 134
click at [498, 141] on span at bounding box center [497, 141] width 14 height 7
click at [0, 0] on input "checkbox" at bounding box center [0, 0] width 0 height 0
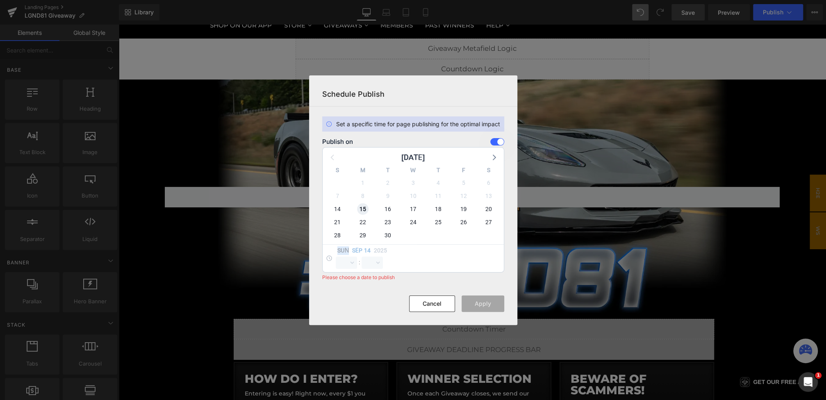
click at [358, 207] on span "15" at bounding box center [362, 208] width 11 height 11
click at [347, 259] on select "00 01 02 03 04 05 06 07 08 09 10 11 12 13 14 15 16 17 18 19 20 21 22 23" at bounding box center [346, 263] width 21 height 12
select select "0"
click at [336, 257] on select "00 01 02 03 04 05 06 07 08 09 10 11 12 13 14 15 16 17 18 19 20 21 22 23" at bounding box center [346, 263] width 21 height 12
click at [368, 264] on select "00 01 02 03 04 05 06 07 08 09 10 11 12 13 14 15 16 17 18 19 20 21 22 23 24 25 2…" at bounding box center [372, 263] width 21 height 12
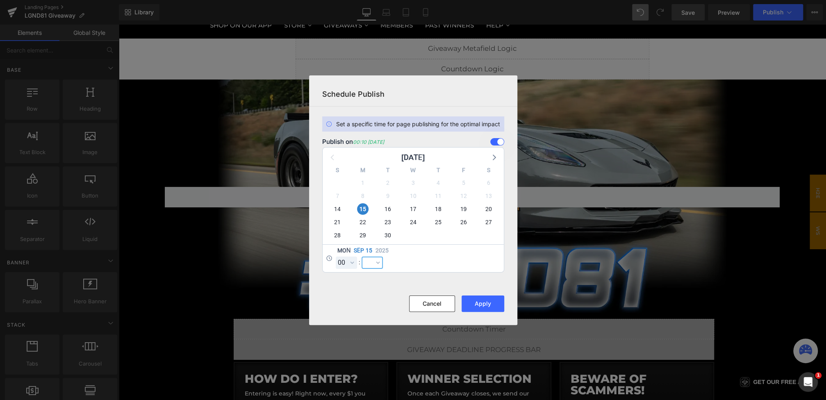
select select "0"
click at [362, 257] on select "00 01 02 03 04 05 06 07 08 09 10 11 12 13 14 15 16 17 18 19 20 21 22 23 24 25 2…" at bounding box center [372, 263] width 21 height 12
click at [481, 304] on button "Apply" at bounding box center [483, 304] width 43 height 16
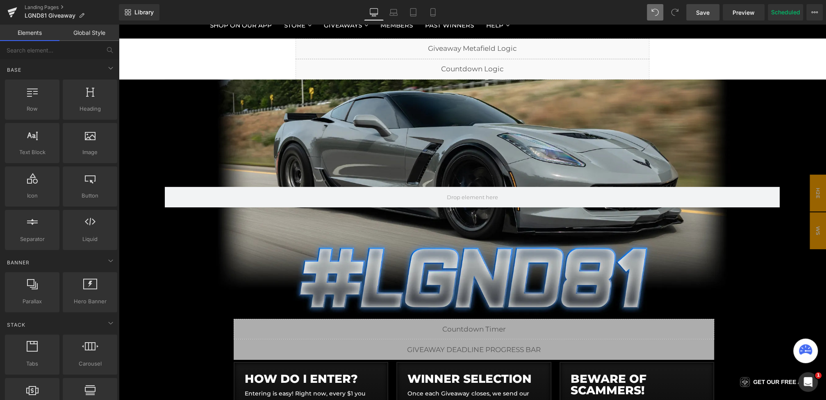
click at [700, 13] on span "Save" at bounding box center [703, 12] width 14 height 9
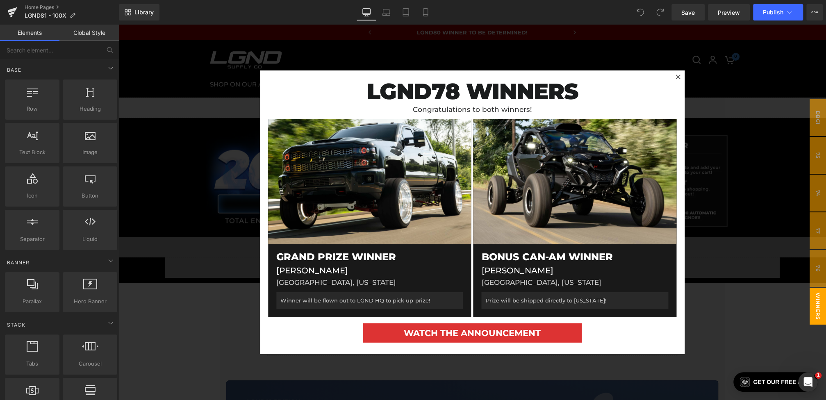
click at [209, 255] on div at bounding box center [473, 213] width 708 height 376
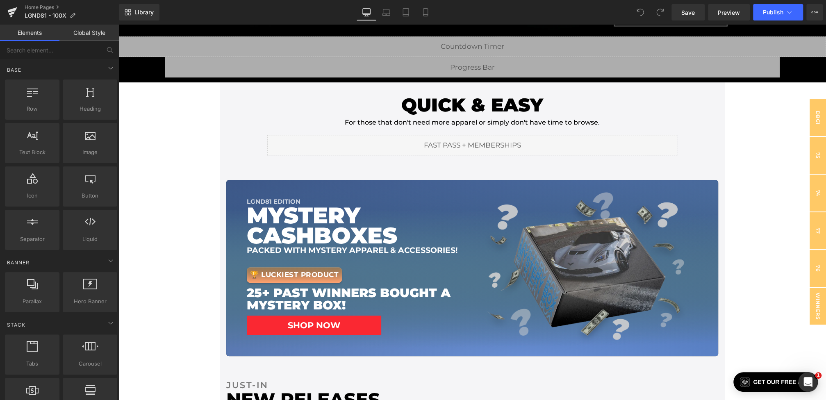
scroll to position [27, 0]
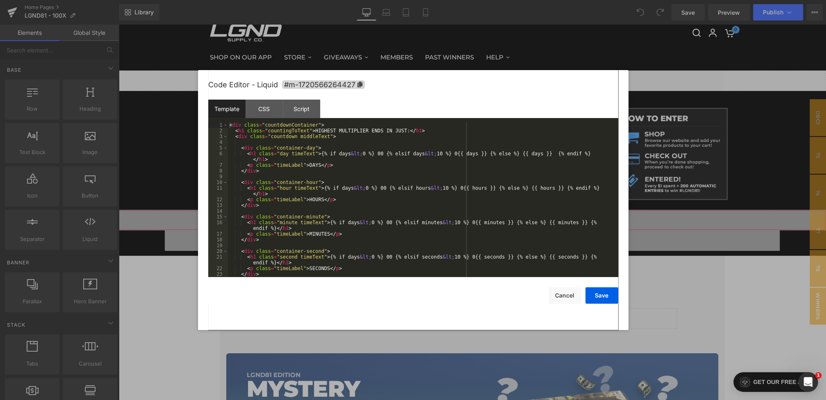
click at [377, 0] on div "You are previewing how the will restyle your page. You can not edit Elements in…" at bounding box center [413, 0] width 826 height 0
drag, startPoint x: 368, startPoint y: 132, endPoint x: 321, endPoint y: 131, distance: 46.7
click at [321, 131] on div "< div class = "countdownContainer" > < h1 class = "countingToText" > HIGHEST MU…" at bounding box center [421, 205] width 387 height 166
click at [315, 107] on div "Script" at bounding box center [301, 109] width 37 height 18
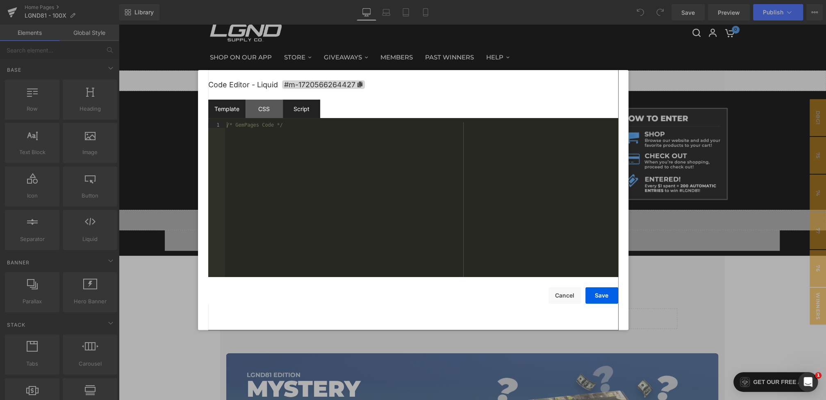
click at [234, 110] on div "Template" at bounding box center [226, 109] width 37 height 18
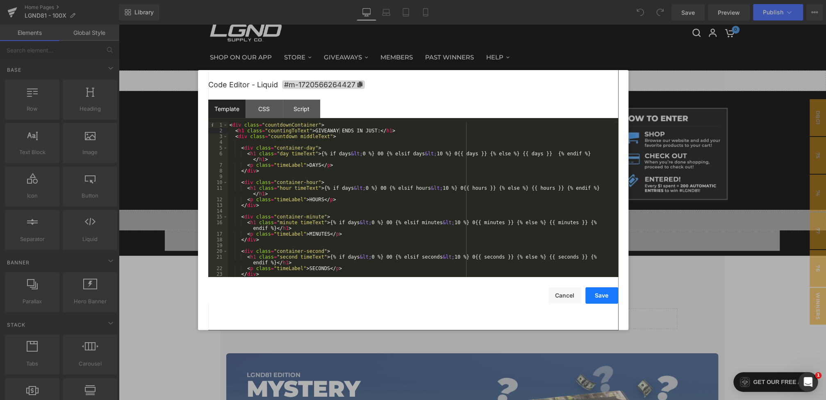
click at [604, 299] on button "Save" at bounding box center [602, 295] width 33 height 16
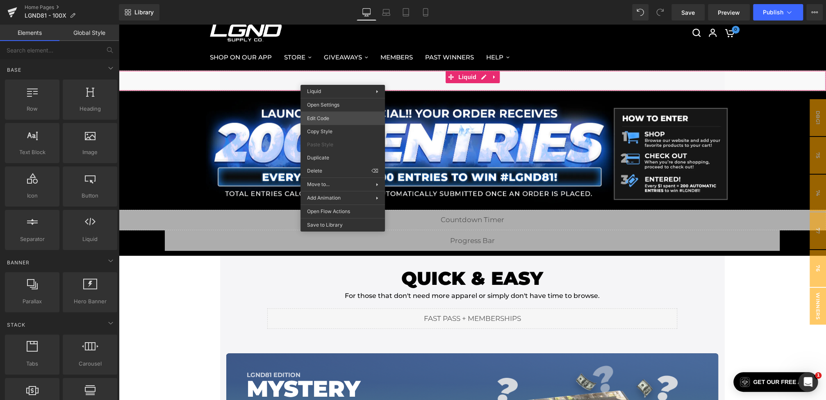
click at [325, 0] on div "You are previewing how the will restyle your page. You can not edit Elements in…" at bounding box center [413, 0] width 826 height 0
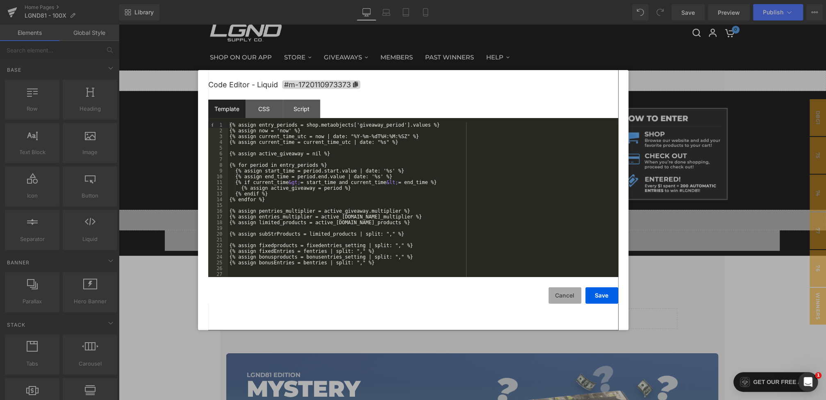
click at [557, 294] on button "Cancel" at bounding box center [565, 295] width 33 height 16
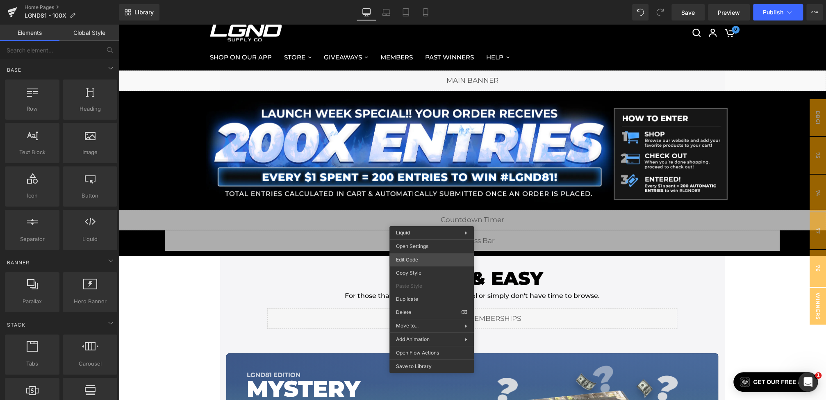
click at [411, 0] on div "You are previewing how the will restyle your page. You can not edit Elements in…" at bounding box center [413, 0] width 826 height 0
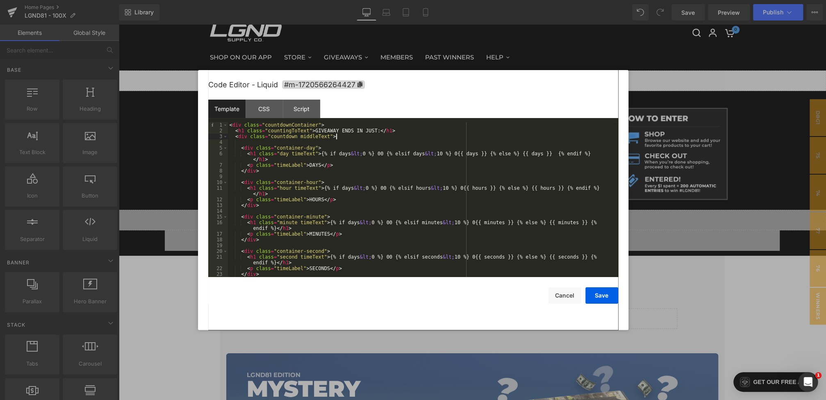
click at [347, 134] on div "< div class = "countdownContainer" > < h1 class = "countingToText" > GIVEAWAY E…" at bounding box center [421, 205] width 387 height 166
drag, startPoint x: 340, startPoint y: 132, endPoint x: 317, endPoint y: 131, distance: 23.4
click at [317, 131] on div "< div class = "countdownContainer" > < h1 class = "countingToText" > GIVEAWAY E…" at bounding box center [421, 205] width 387 height 166
click at [603, 299] on button "Save" at bounding box center [602, 295] width 33 height 16
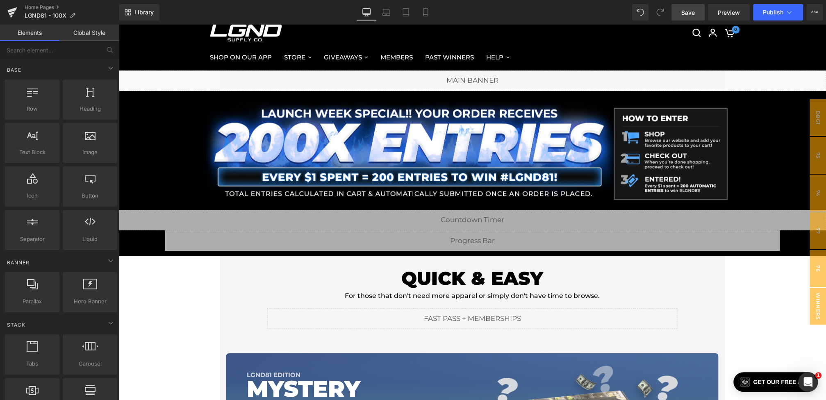
click at [686, 16] on span "Save" at bounding box center [689, 12] width 14 height 9
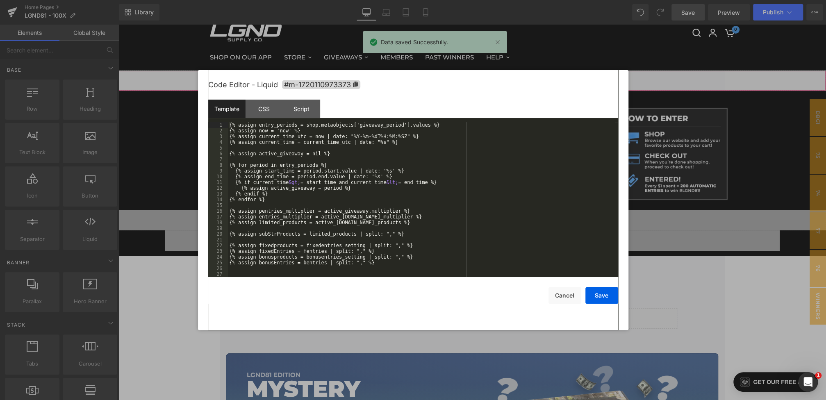
click at [397, 0] on div "You are previewing how the will restyle your page. You can not edit Elements in…" at bounding box center [413, 0] width 826 height 0
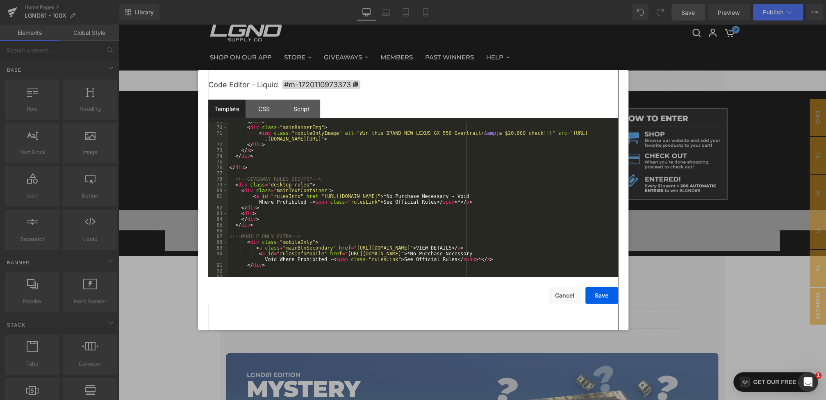
scroll to position [431, 0]
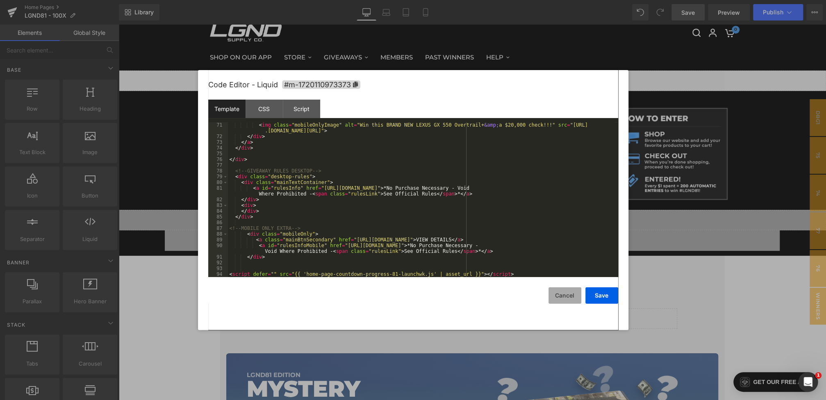
click at [571, 296] on button "Cancel" at bounding box center [565, 295] width 33 height 16
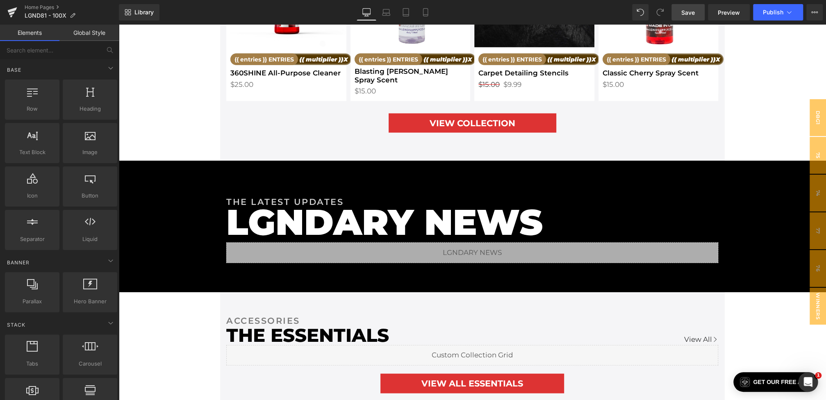
scroll to position [1334, 0]
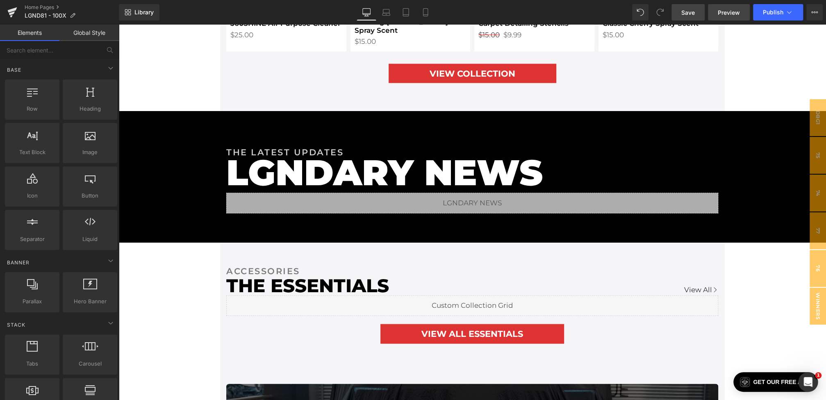
click at [716, 9] on link "Preview" at bounding box center [729, 12] width 42 height 16
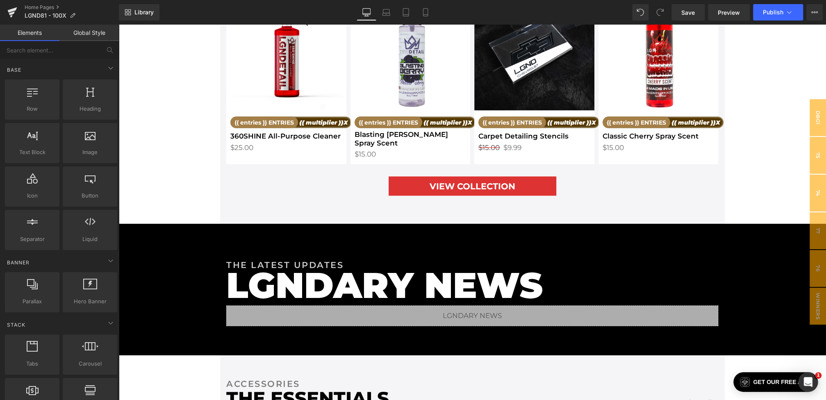
scroll to position [1219, 0]
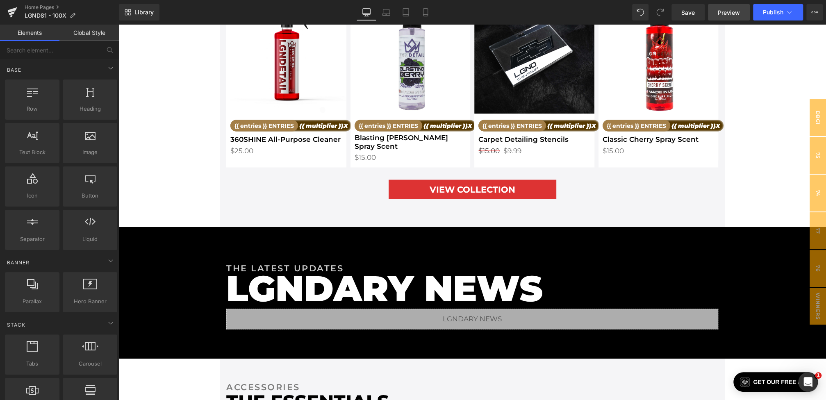
click at [734, 18] on link "Preview" at bounding box center [729, 12] width 42 height 16
click at [818, 312] on span "winners" at bounding box center [818, 306] width 16 height 37
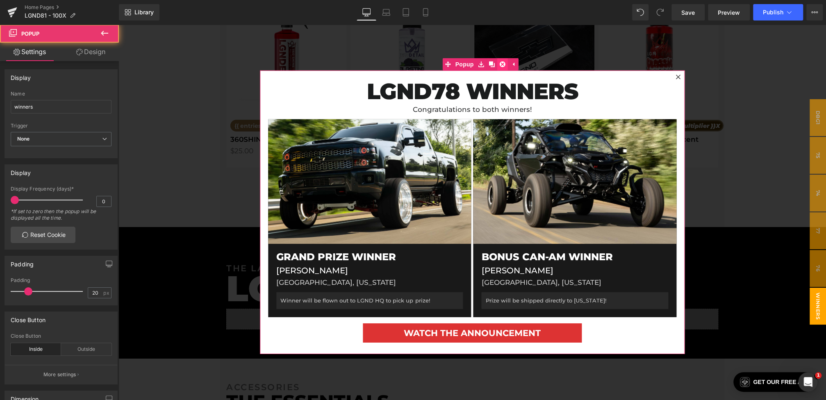
click at [499, 62] on link at bounding box center [502, 64] width 11 height 12
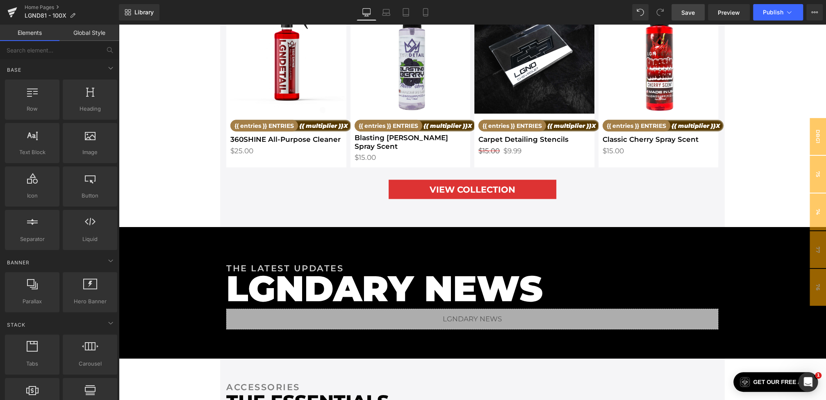
click at [691, 12] on span "Save" at bounding box center [689, 12] width 14 height 9
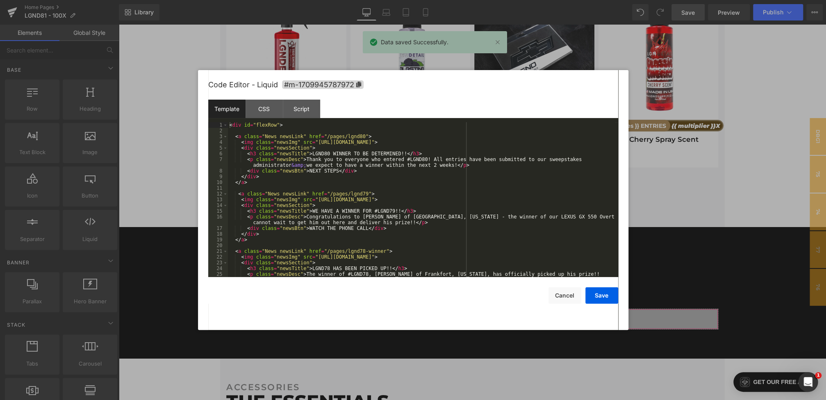
click at [375, 0] on div "You are previewing how the will restyle your page. You can not edit Elements in…" at bounding box center [413, 0] width 826 height 0
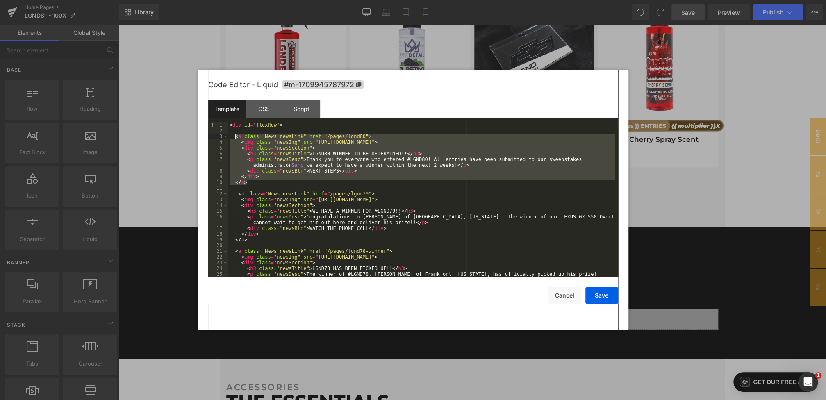
drag, startPoint x: 253, startPoint y: 185, endPoint x: 235, endPoint y: 138, distance: 50.1
click at [235, 138] on div "< div id = "flexRow" > < a class = "News newsLink" href = "/pages/lgnd80" > < i…" at bounding box center [421, 208] width 387 height 172
click at [291, 126] on div "< div id = "flexRow" > < a class = "News newsLink" href = "/pages/lgnd80" > < i…" at bounding box center [421, 208] width 387 height 172
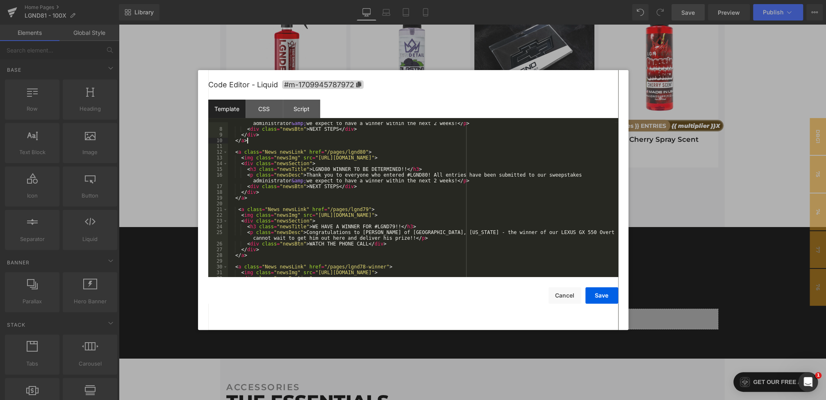
scroll to position [80, 0]
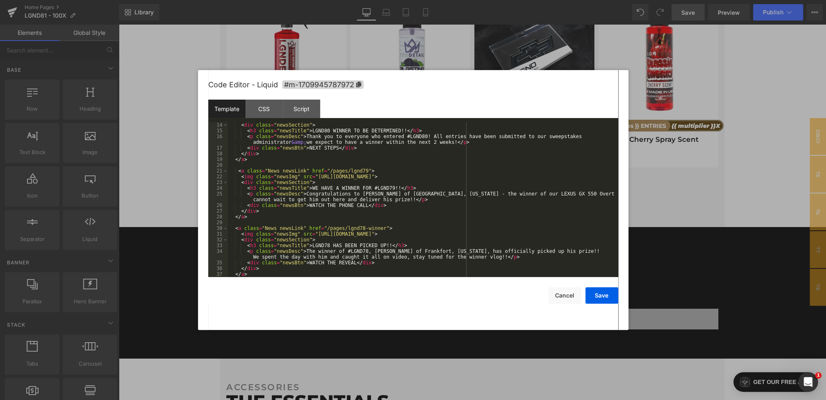
click at [302, 228] on div "< div class = "newsSection" > < h3 class = "newsTitle" > LGND80 WINNER TO BE DE…" at bounding box center [421, 205] width 387 height 166
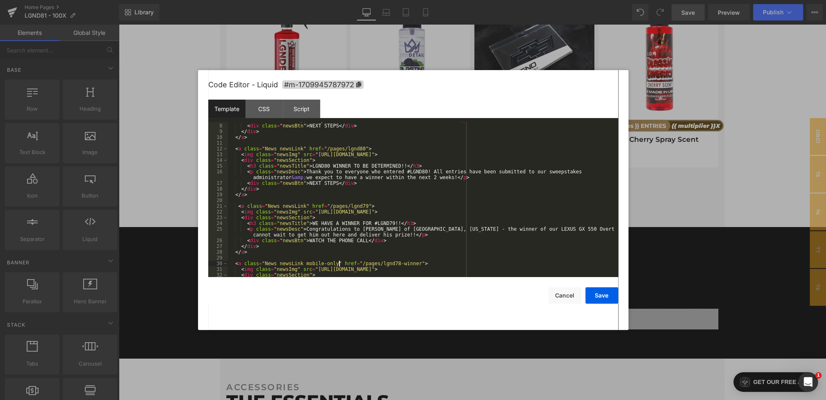
scroll to position [0, 0]
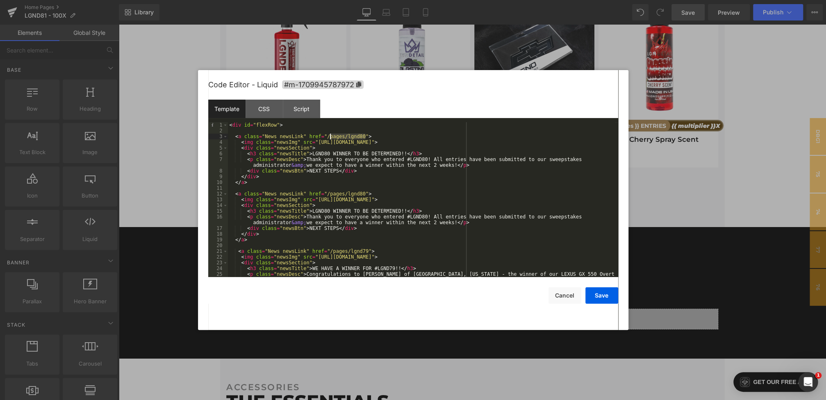
drag, startPoint x: 365, startPoint y: 137, endPoint x: 331, endPoint y: 137, distance: 34.9
click at [331, 137] on div "< div id = "flexRow" > < a class = "News newsLink" href = "/pages/lgnd80" > < i…" at bounding box center [421, 208] width 387 height 172
drag, startPoint x: 313, startPoint y: 154, endPoint x: 401, endPoint y: 152, distance: 87.8
click at [401, 153] on div "< div id = "flexRow" > < a class = "News newsLink" href = "" > < img class = "n…" at bounding box center [421, 208] width 387 height 172
click at [602, 294] on button "Save" at bounding box center [602, 295] width 33 height 16
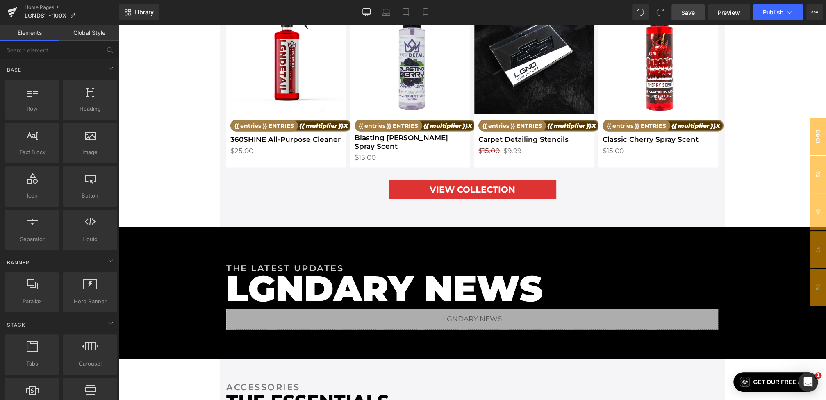
click at [695, 8] on link "Save" at bounding box center [688, 12] width 33 height 16
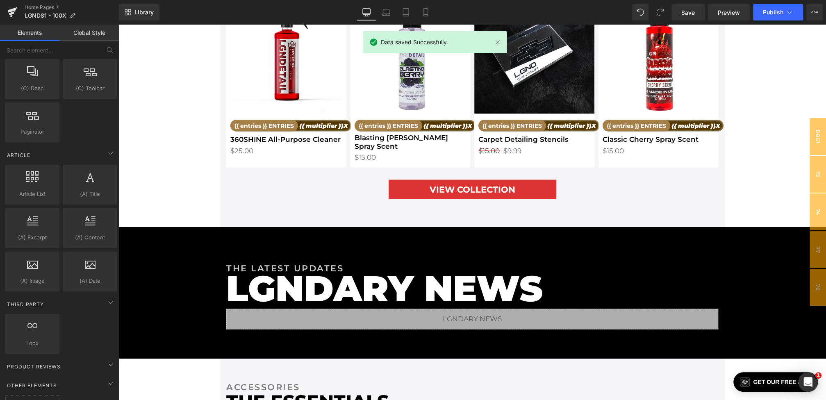
scroll to position [1416, 0]
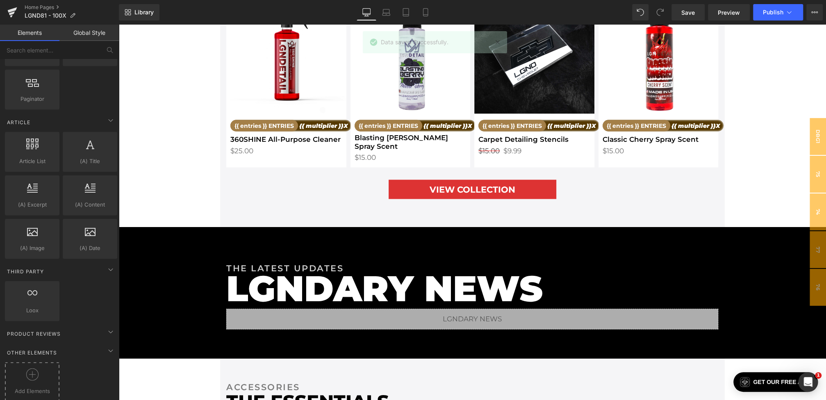
click at [44, 369] on div at bounding box center [32, 378] width 50 height 18
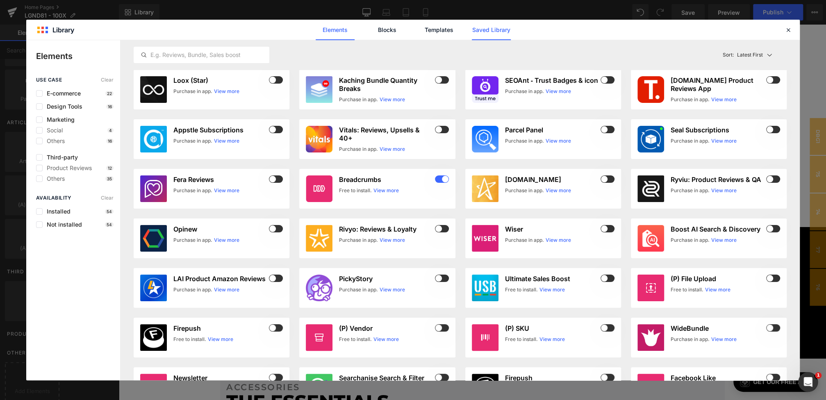
click at [479, 23] on link "Saved Library" at bounding box center [491, 30] width 39 height 21
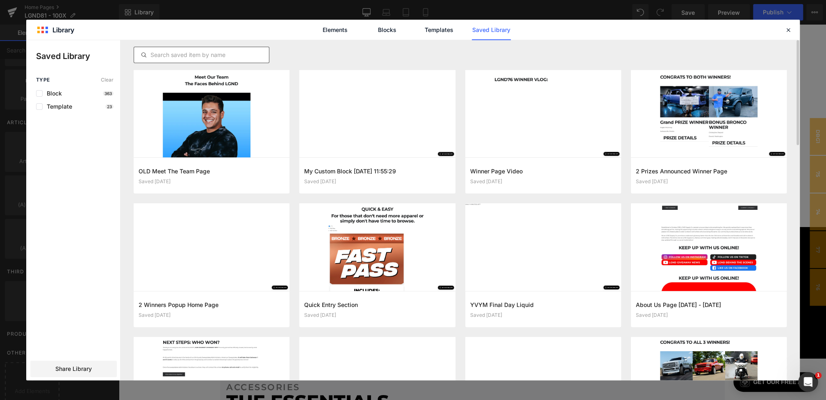
click at [220, 55] on input "text" at bounding box center [201, 55] width 135 height 10
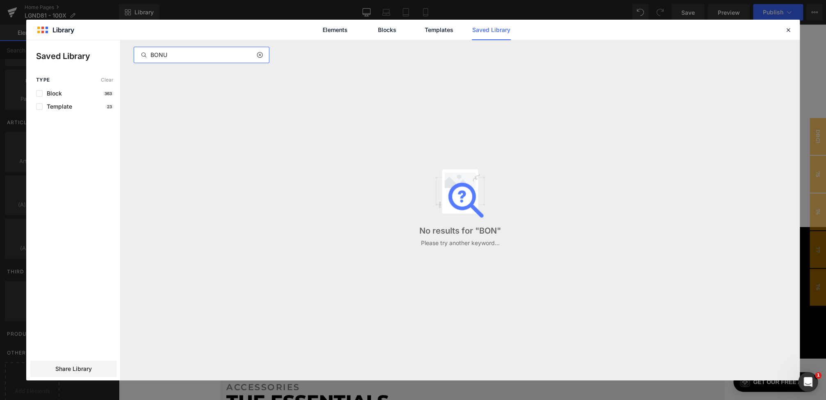
type input "BONUS"
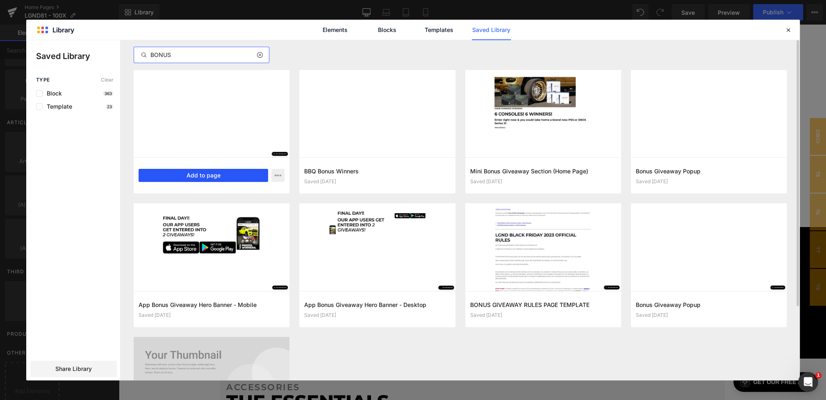
click at [229, 180] on button "Add to page" at bounding box center [204, 175] width 130 height 13
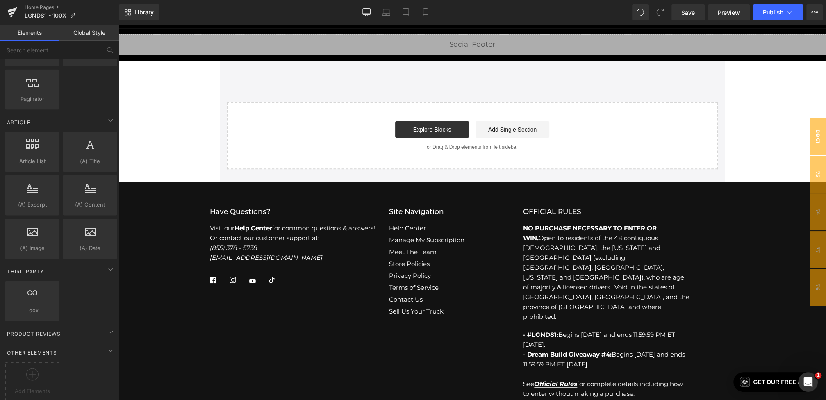
scroll to position [2621, 0]
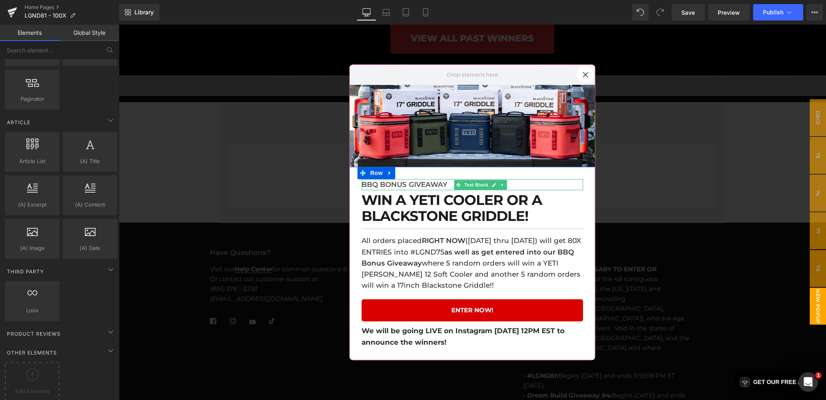
click at [422, 184] on p "BBQ BONUS GIVEAWAY" at bounding box center [472, 184] width 221 height 11
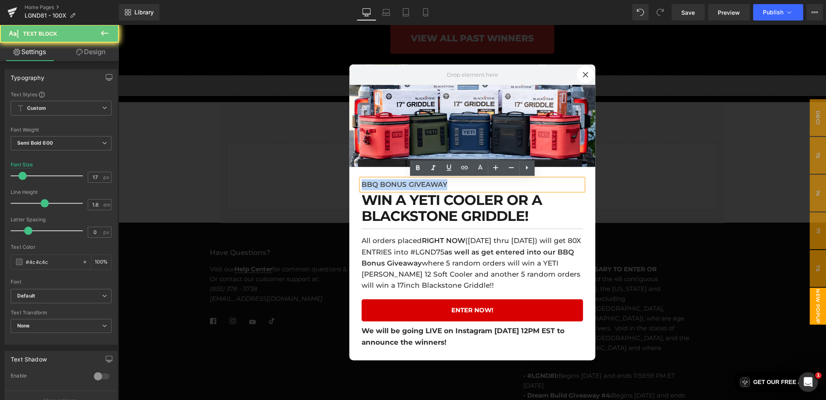
drag, startPoint x: 465, startPoint y: 184, endPoint x: 355, endPoint y: 183, distance: 110.3
click at [355, 183] on div "BBQ BONUS GIVEAWAY Text Block WIN A YETI COOLER OR A BLACKSTONE GRIDDLE! Headin…" at bounding box center [472, 264] width 246 height 194
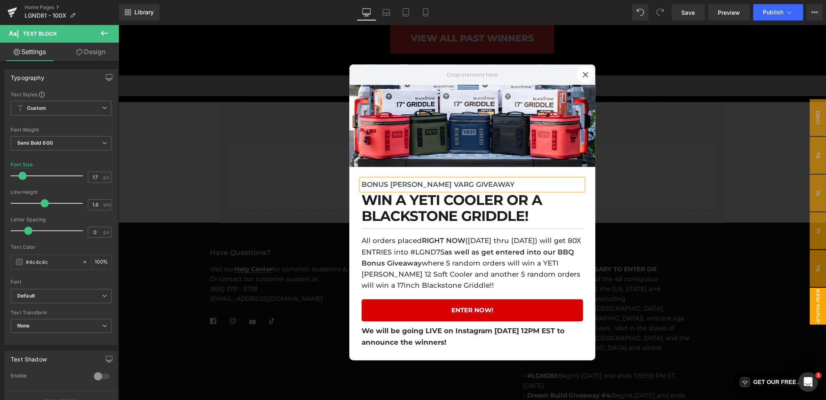
click at [410, 197] on h1 "WIN A YETI COOLER OR A BLACKSTONE GRIDDLE!" at bounding box center [472, 208] width 221 height 32
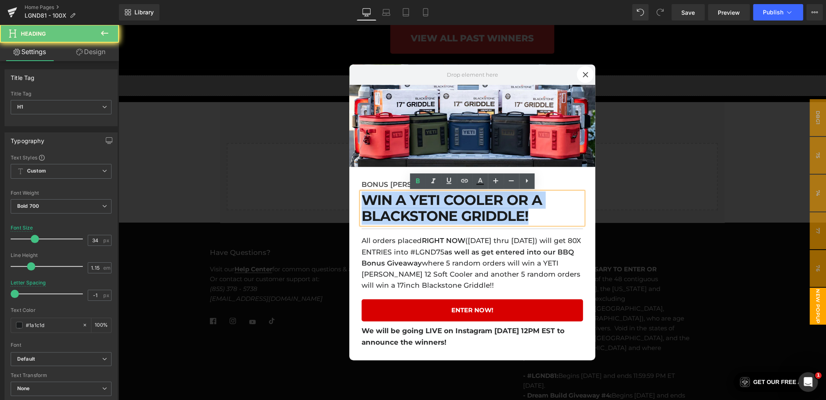
drag, startPoint x: 536, startPoint y: 216, endPoint x: 303, endPoint y: 201, distance: 233.4
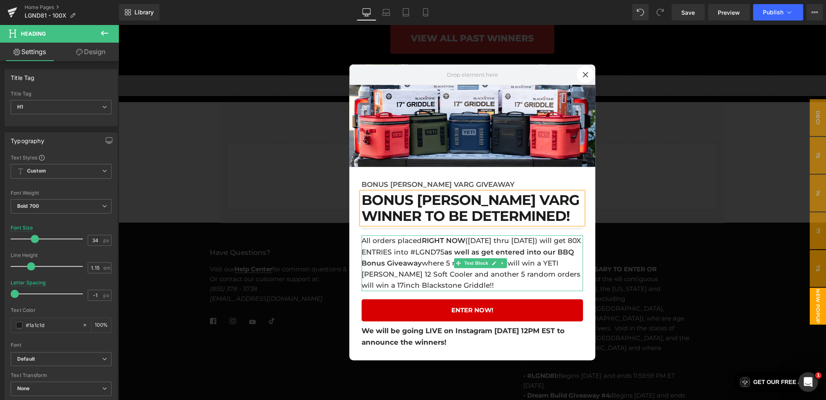
click at [431, 246] on p "All orders placed RIGHT NOW (June 25th thru June 27th) will get 80X ENTRIES int…" at bounding box center [472, 264] width 221 height 56
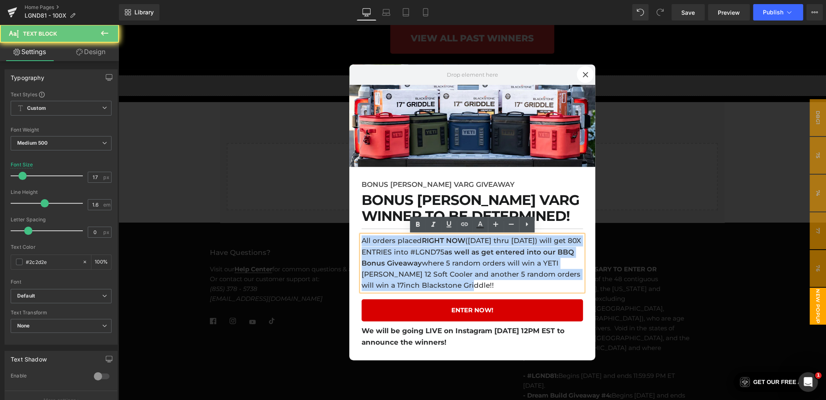
drag, startPoint x: 422, startPoint y: 266, endPoint x: 322, endPoint y: 226, distance: 107.1
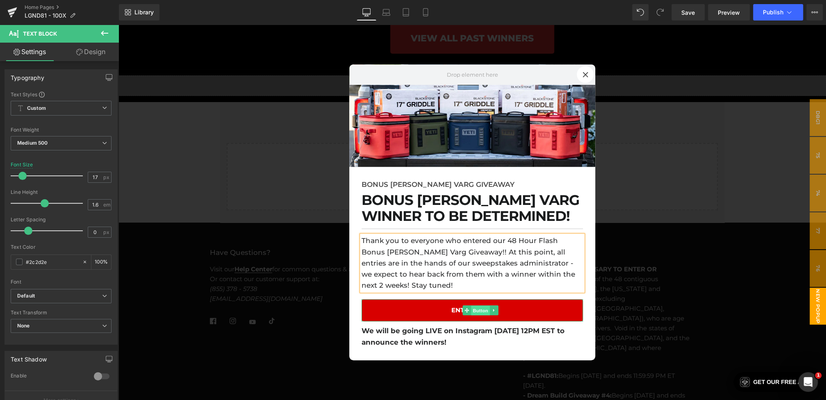
click at [474, 306] on span "Button" at bounding box center [480, 311] width 19 height 10
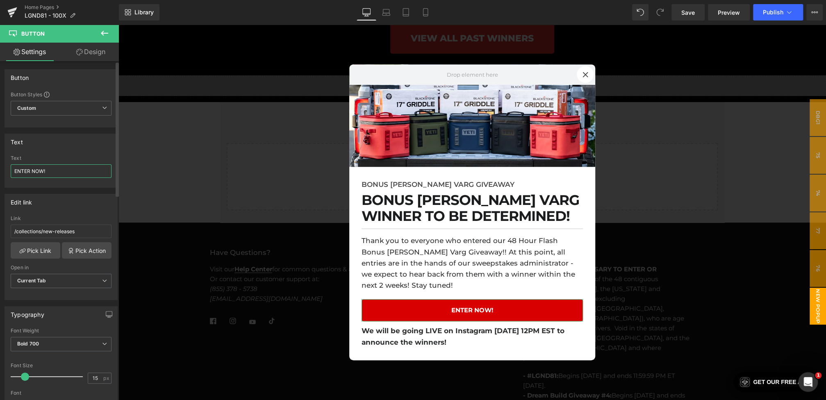
drag, startPoint x: 59, startPoint y: 171, endPoint x: 32, endPoint y: 170, distance: 27.1
click at [32, 170] on input "ENTER NOW!" at bounding box center [61, 171] width 101 height 14
type input "ENTER #LGND81"
click at [499, 332] on link at bounding box center [503, 337] width 9 height 10
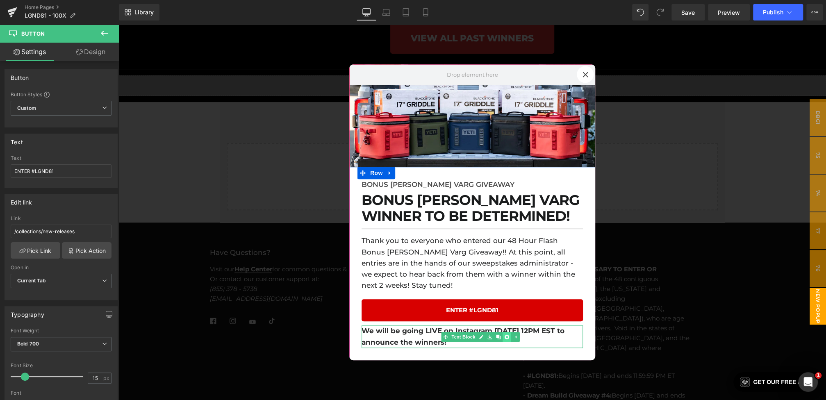
click at [504, 332] on link at bounding box center [507, 337] width 9 height 10
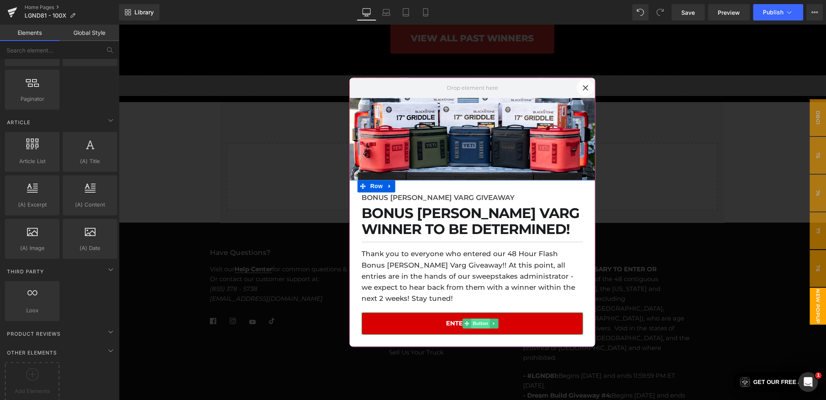
click at [480, 320] on span "Button" at bounding box center [480, 324] width 19 height 10
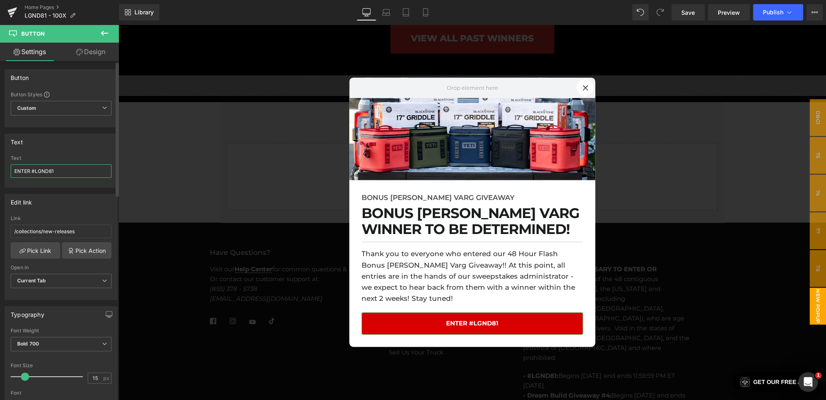
click at [72, 173] on input "ENTER #LGND81" at bounding box center [61, 171] width 101 height 14
click at [684, 14] on span "Save" at bounding box center [689, 12] width 14 height 9
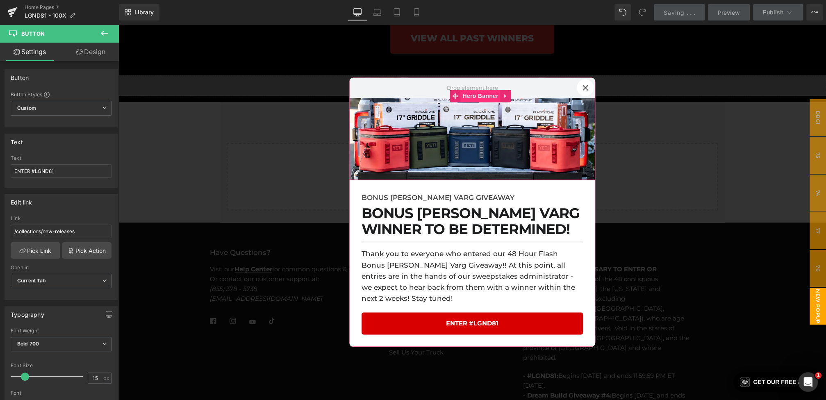
click at [469, 98] on span "Hero Banner" at bounding box center [480, 96] width 40 height 12
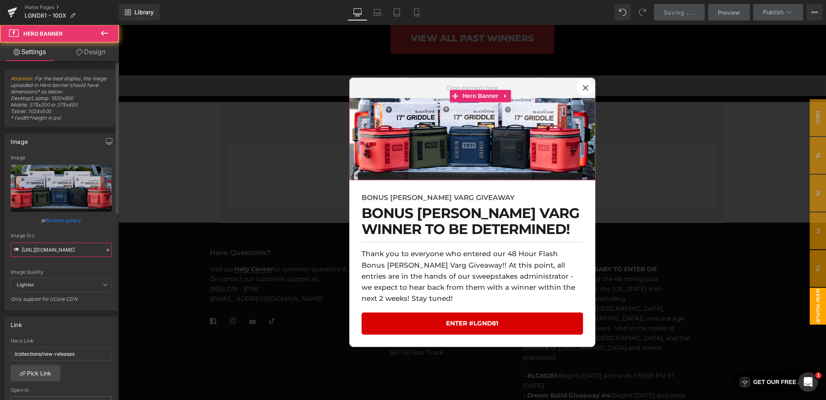
click at [32, 248] on input "https://cdn.shopify.com/s/files/1/0068/4245/0009/files/75-BBQBonus-StripBanner.…" at bounding box center [61, 250] width 101 height 14
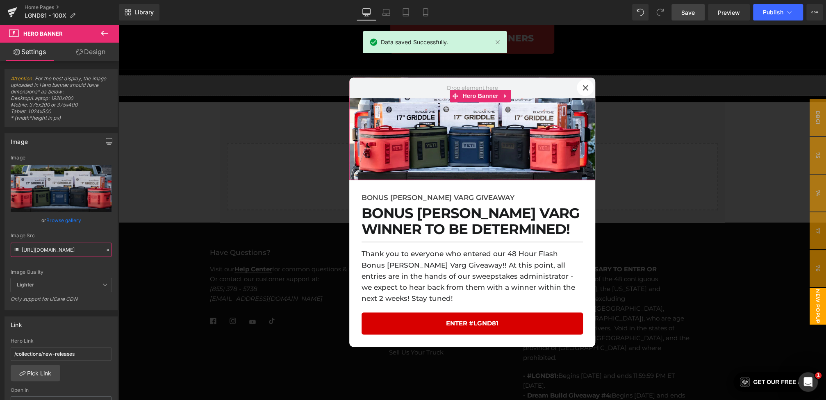
scroll to position [0, 168]
drag, startPoint x: 141, startPoint y: 274, endPoint x: 162, endPoint y: 251, distance: 31.0
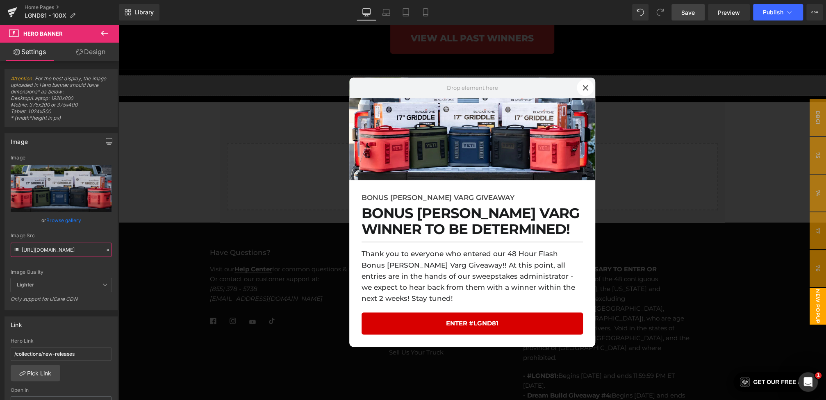
scroll to position [0, 0]
click at [475, 102] on span "Hero Banner" at bounding box center [480, 96] width 40 height 12
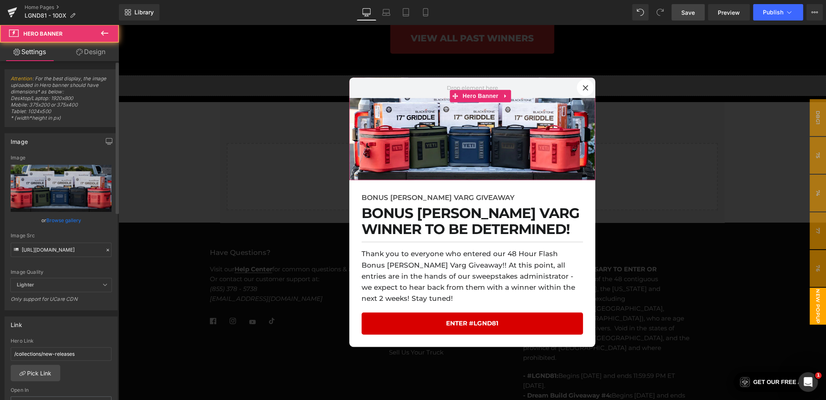
click at [105, 247] on icon at bounding box center [108, 250] width 6 height 6
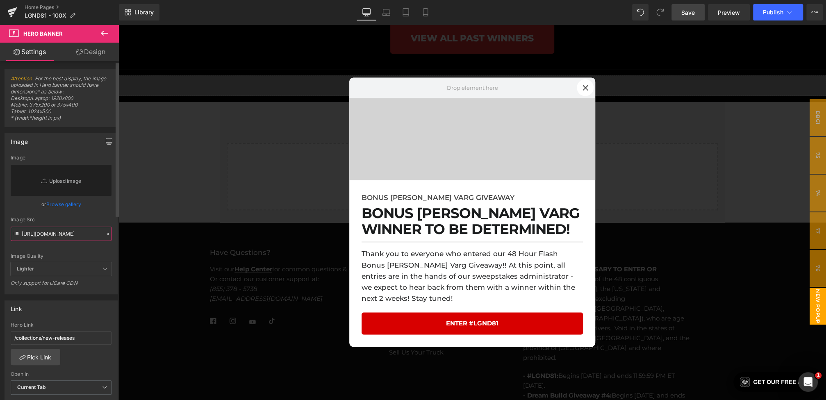
click at [70, 237] on input "https://cdn.shopify.com/s/files/1/0068/4245/0009/files/75-BBQBonus-StripBanner.…" at bounding box center [61, 234] width 101 height 14
paste input "https://cdn.shopify.com/s/files/1/0068/4245/0009/files/81-StarkTBD-PopupBanner.…"
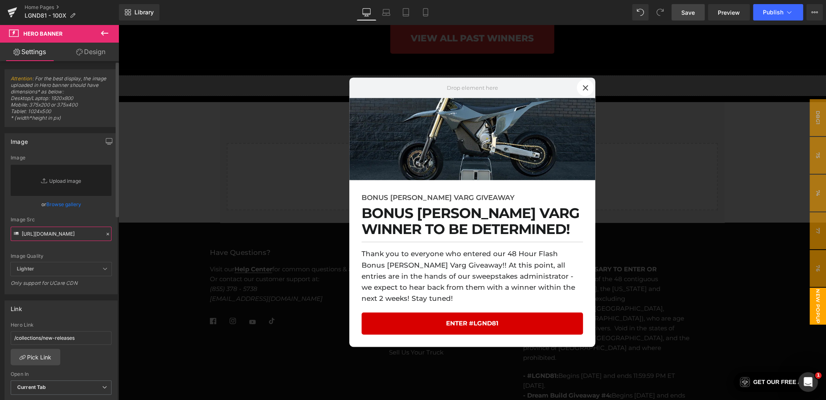
type input "https://cdn.shopify.com/s/files/1/0068/4245/0009/files/81-StarkTBD-PopupBanner.…"
click at [82, 209] on div "or Browse gallery" at bounding box center [61, 204] width 101 height 9
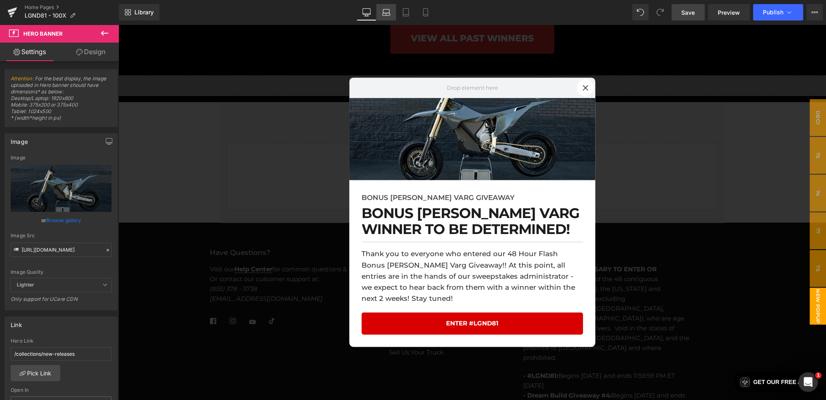
click at [379, 6] on link "Laptop" at bounding box center [386, 12] width 20 height 16
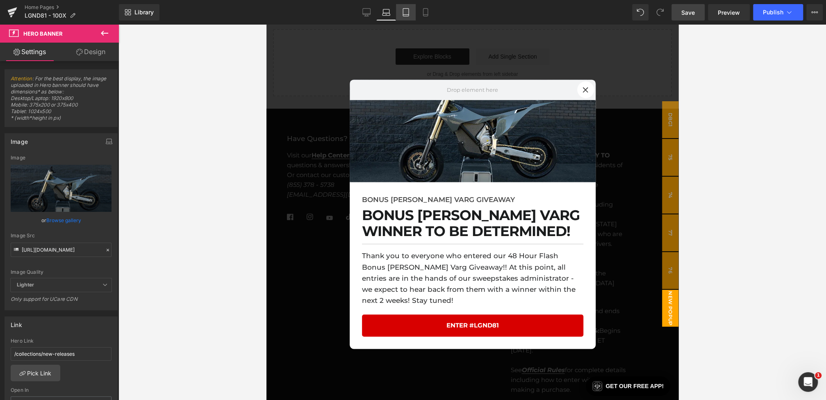
click at [398, 7] on link "Tablet" at bounding box center [406, 12] width 20 height 16
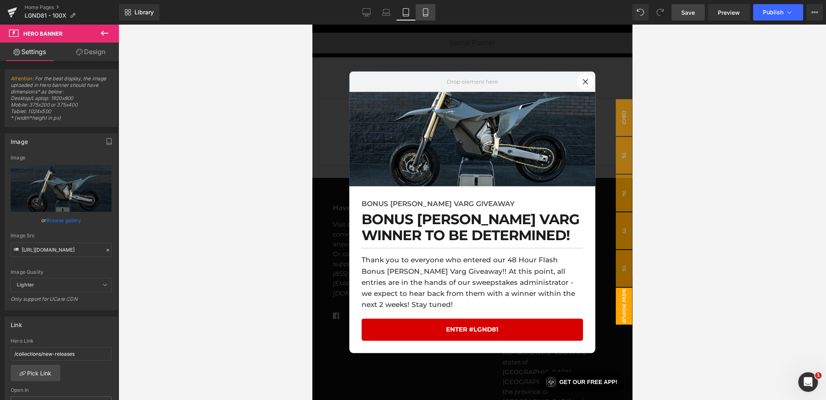
click at [418, 9] on link "Mobile" at bounding box center [426, 12] width 20 height 16
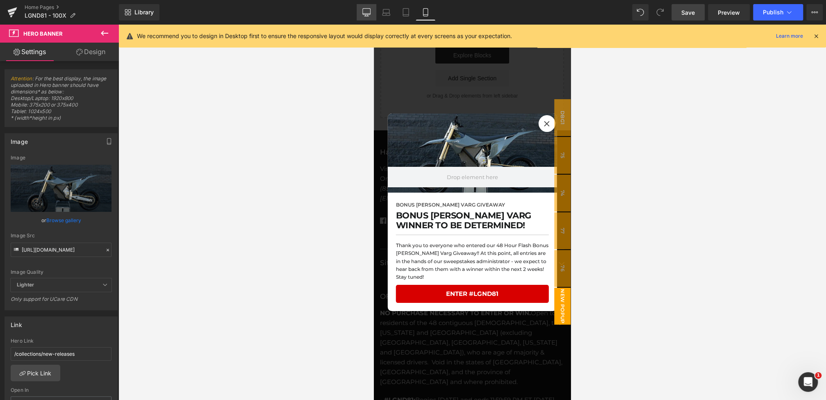
click at [365, 15] on icon at bounding box center [366, 12] width 8 height 8
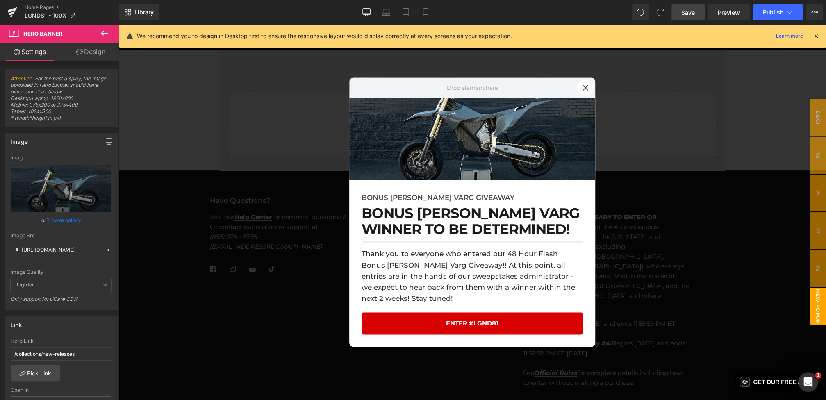
scroll to position [2695, 0]
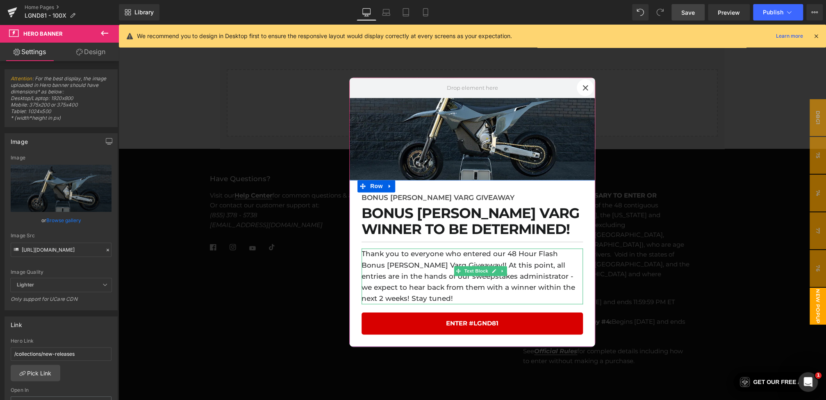
click at [429, 267] on p "Thank you to everyone who entered our 48 Hour Flash Bonus [PERSON_NAME] Varg Gi…" at bounding box center [472, 277] width 221 height 56
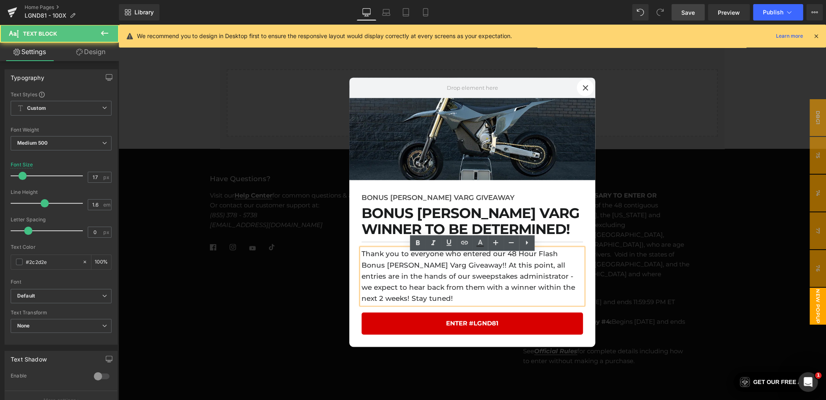
click at [581, 293] on p "Thank you to everyone who entered our 48 Hour Flash Bonus [PERSON_NAME] Varg Gi…" at bounding box center [472, 277] width 221 height 56
click at [687, 21] on div "Library Desktop Desktop Laptop Tablet Mobile Save Preview Publish Scheduled Vie…" at bounding box center [472, 12] width 707 height 25
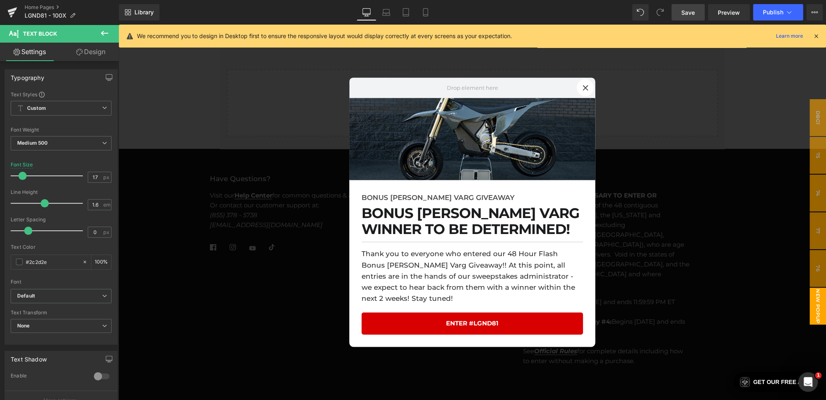
click at [687, 12] on span "Save" at bounding box center [689, 12] width 14 height 9
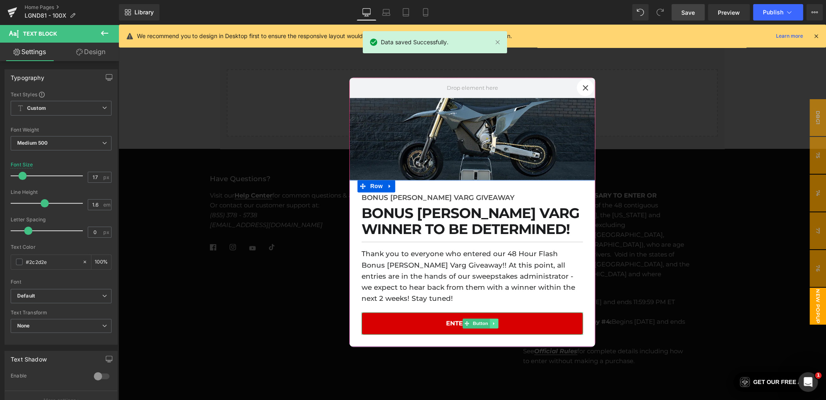
click at [494, 322] on icon at bounding box center [493, 323] width 1 height 3
click at [491, 321] on icon at bounding box center [490, 323] width 5 height 5
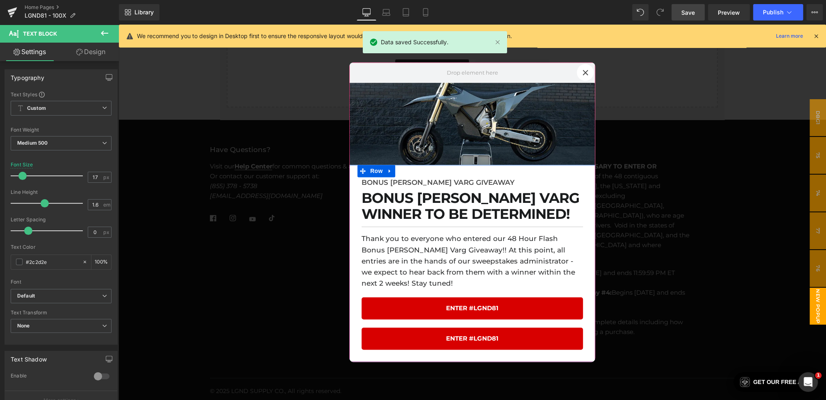
scroll to position [2729, 0]
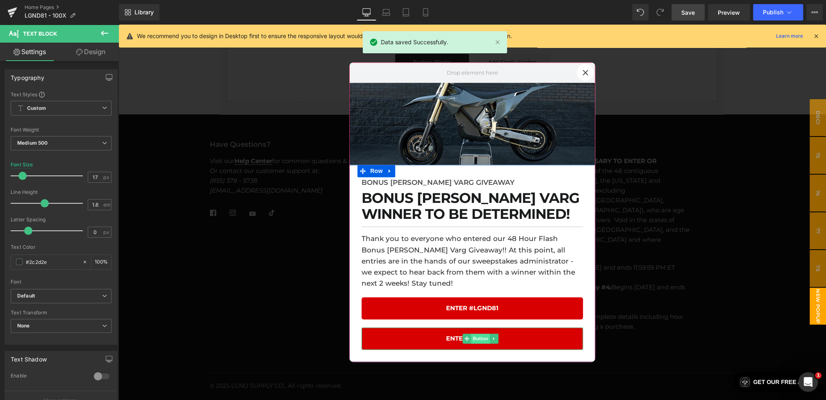
click at [478, 335] on span "Button" at bounding box center [480, 339] width 19 height 10
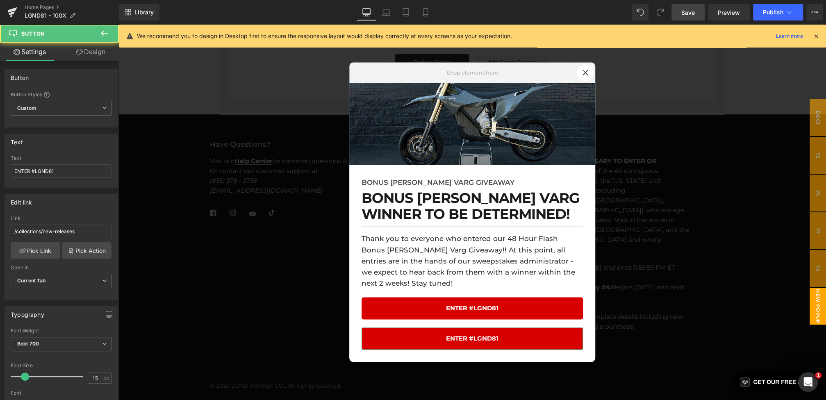
click at [87, 57] on link "Design" at bounding box center [90, 52] width 59 height 18
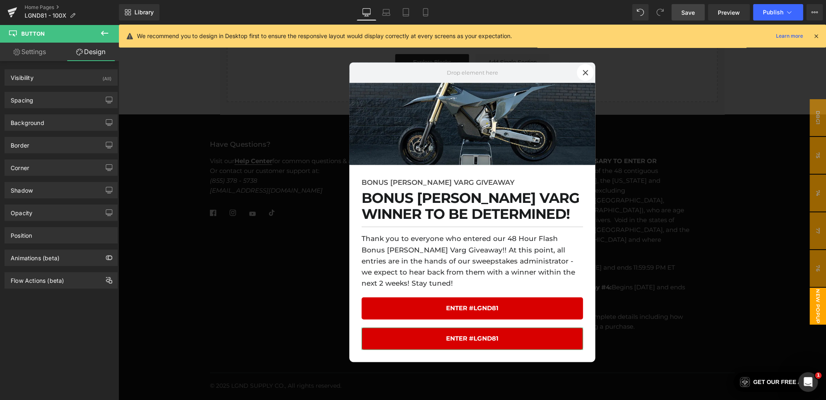
click at [71, 90] on div "Spacing Margin 20 0 0 0 Padding 15 30 15 30 Setup Global Style" at bounding box center [61, 97] width 123 height 23
click at [70, 98] on div "Spacing" at bounding box center [61, 100] width 112 height 16
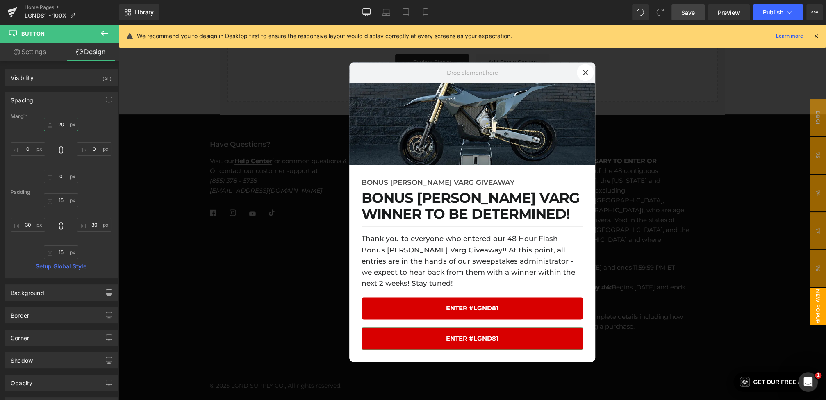
click at [63, 128] on input "20" at bounding box center [61, 125] width 34 height 14
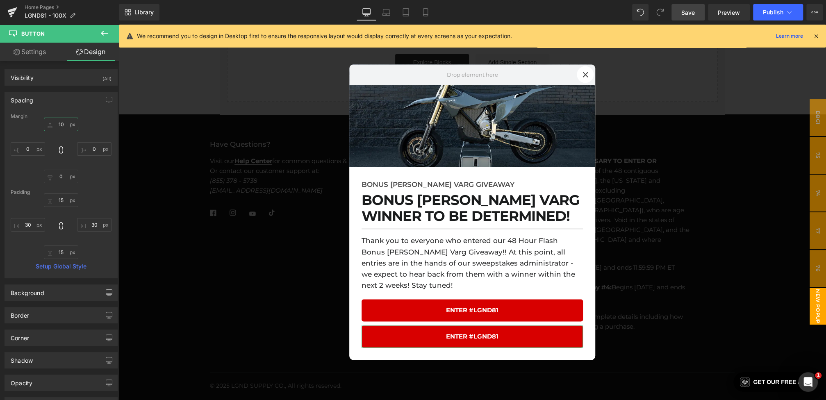
type input "10"
click at [27, 50] on link "Settings" at bounding box center [29, 52] width 59 height 18
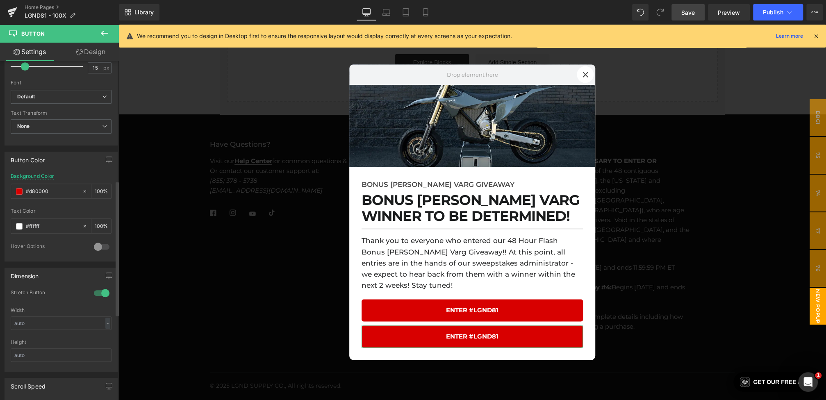
scroll to position [315, 0]
click at [83, 184] on icon at bounding box center [85, 187] width 6 height 6
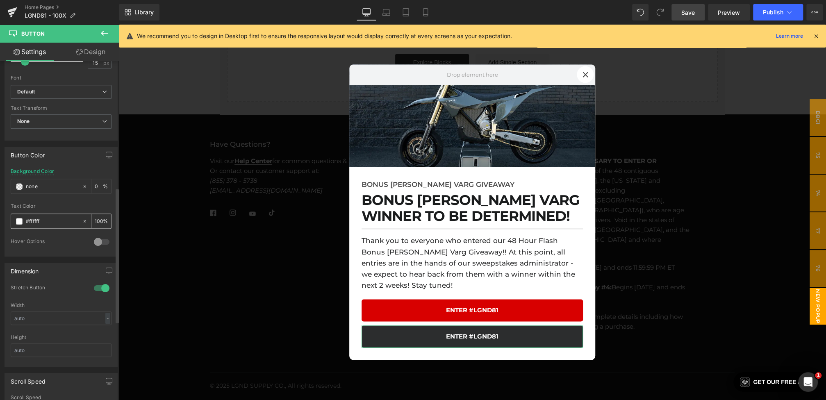
click at [20, 218] on span at bounding box center [19, 221] width 7 height 7
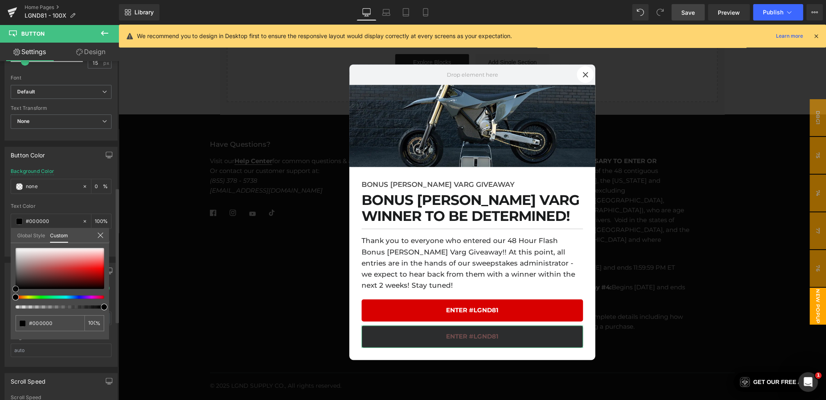
drag, startPoint x: 33, startPoint y: 272, endPoint x: 0, endPoint y: 329, distance: 65.4
click at [0, 257] on div "Button Color rgb(216, 0, 0) Background Color #d80000 100 % rgba(255, 255, 255, …" at bounding box center [61, 199] width 123 height 116
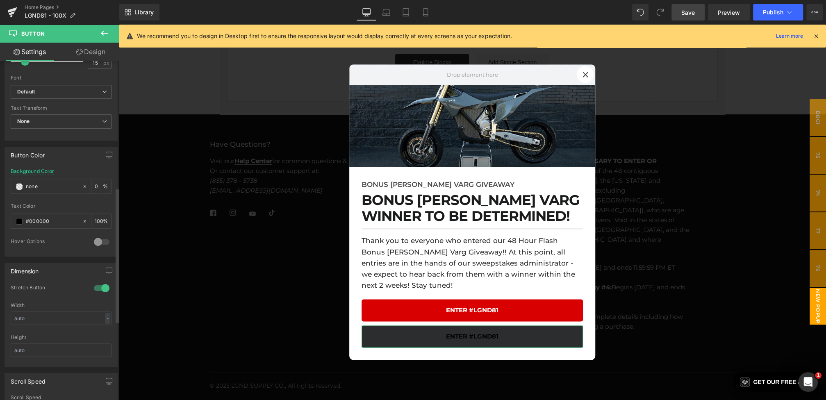
drag, startPoint x: 55, startPoint y: 182, endPoint x: 3, endPoint y: 182, distance: 52.5
click at [3, 182] on div "Button Color rgb(216, 0, 0) Background Color #d80000 100 % rgba(255, 255, 255, …" at bounding box center [61, 199] width 123 height 116
type input "transparent"
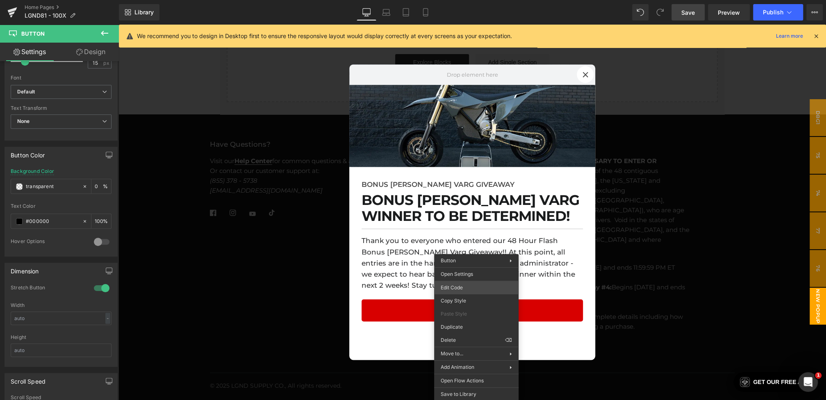
click at [459, 0] on div "Button You are previewing how the will restyle your page. You can not edit Elem…" at bounding box center [413, 0] width 826 height 0
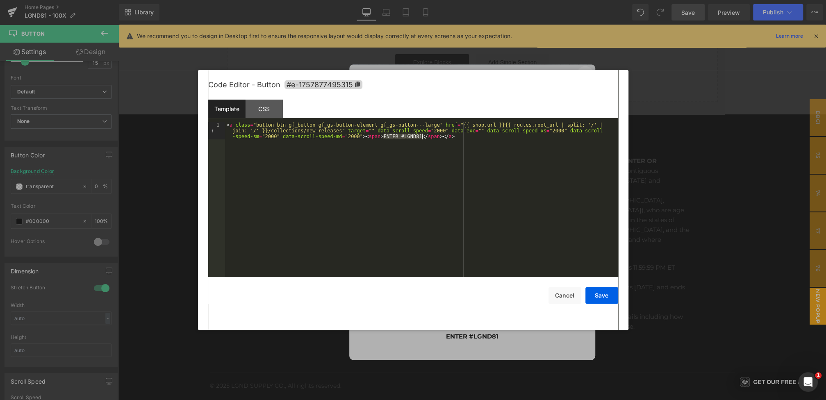
drag, startPoint x: 383, startPoint y: 137, endPoint x: 422, endPoint y: 136, distance: 38.6
click at [422, 136] on div "< a class = "button btn gf_button gf_gs-button-element gf_gs-button---large" hr…" at bounding box center [421, 216] width 393 height 189
click at [390, 137] on div "< a class = "button btn gf_button gf_gs-button-element gf_gs-button---large" hr…" at bounding box center [421, 216] width 393 height 189
click at [383, 137] on div "< a class = "button btn gf_button gf_gs-button-element gf_gs-button---large" hr…" at bounding box center [421, 216] width 393 height 189
drag, startPoint x: 403, startPoint y: 137, endPoint x: 443, endPoint y: 135, distance: 39.8
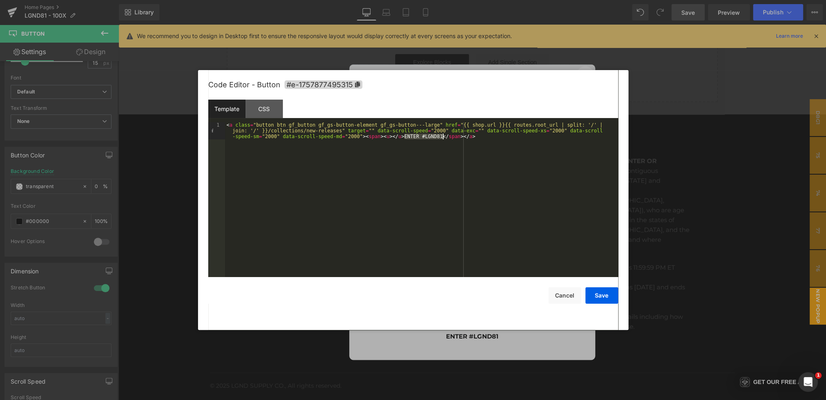
click at [443, 135] on div "< a class = "button btn gf_button gf_gs-button-element gf_gs-button---large" hr…" at bounding box center [421, 216] width 393 height 189
click at [392, 136] on div "< a class = "button btn gf_button gf_gs-button-element gf_gs-button---large" hr…" at bounding box center [421, 216] width 393 height 189
click at [608, 294] on button "Save" at bounding box center [602, 295] width 33 height 16
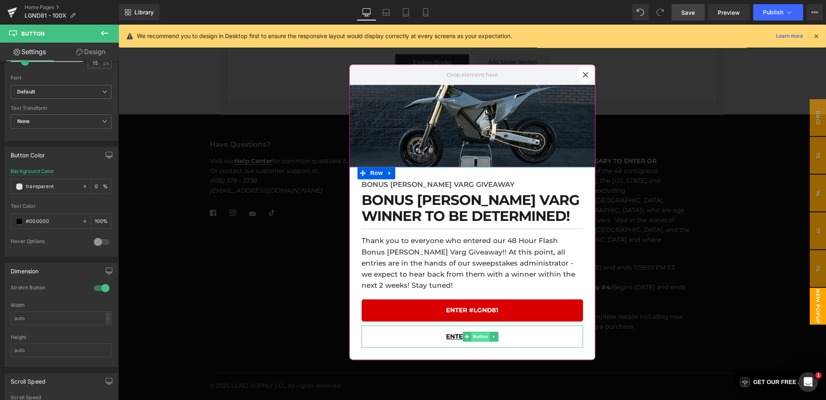
click at [473, 332] on span "Button" at bounding box center [480, 337] width 19 height 10
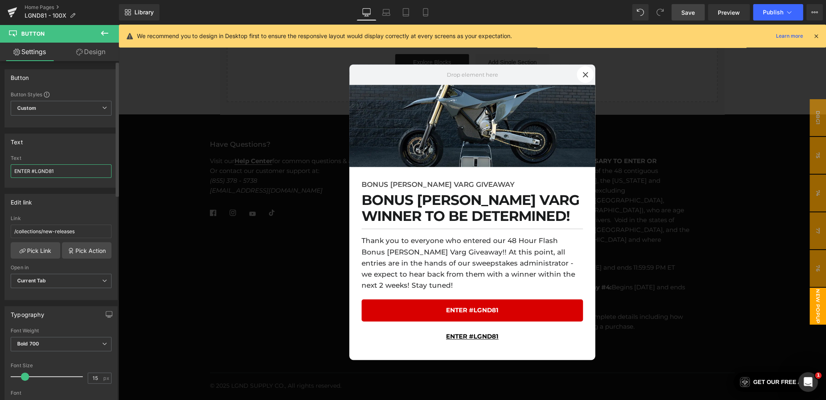
drag, startPoint x: 74, startPoint y: 172, endPoint x: 0, endPoint y: 152, distance: 76.5
click at [0, 152] on div "Text ENTER #LGND81 Text ENTER #LGND81" at bounding box center [61, 158] width 123 height 60
type input "f"
click at [473, 332] on span "Button" at bounding box center [480, 337] width 19 height 10
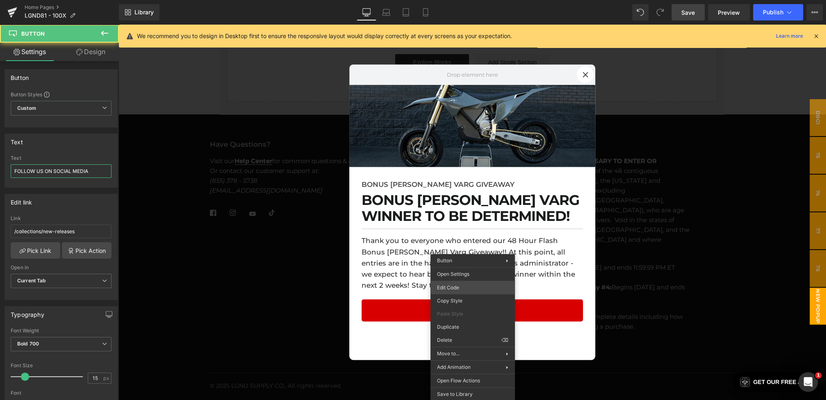
click at [456, 0] on div "Button You are previewing how the will restyle your page. You can not edit Elem…" at bounding box center [413, 0] width 826 height 0
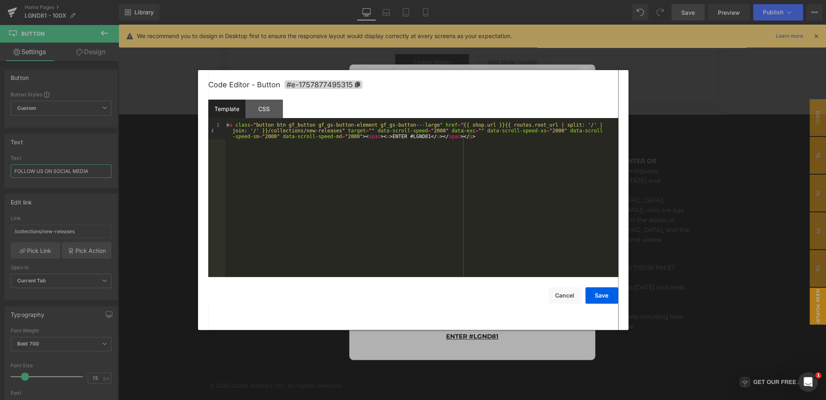
type input "FOLLOW US ON SOCIAL MEDIA"
drag, startPoint x: 392, startPoint y: 137, endPoint x: 430, endPoint y: 134, distance: 38.2
click at [430, 134] on div "< a class = "button btn gf_button gf_gs-button-element gf_gs-button---large" hr…" at bounding box center [421, 216] width 393 height 189
click at [614, 298] on button "Save" at bounding box center [602, 295] width 33 height 16
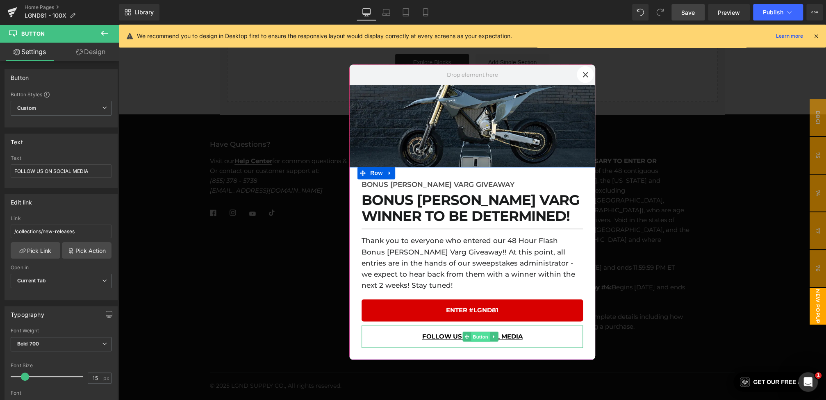
click at [476, 332] on span "Button" at bounding box center [480, 337] width 19 height 10
click at [85, 52] on link "Design" at bounding box center [90, 52] width 59 height 18
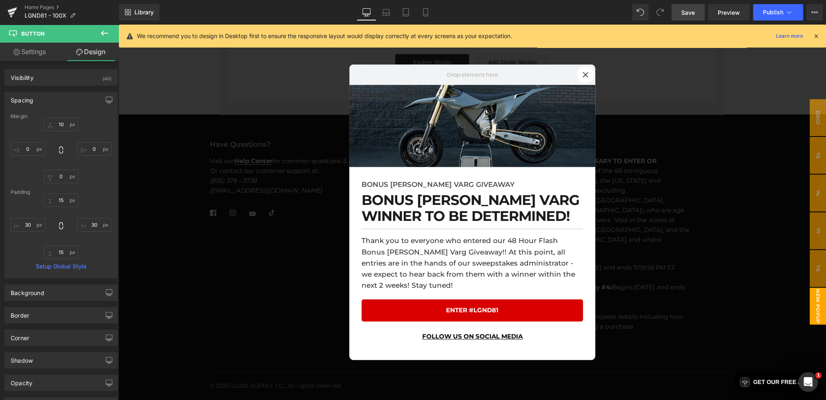
click at [38, 56] on link "Settings" at bounding box center [29, 52] width 59 height 18
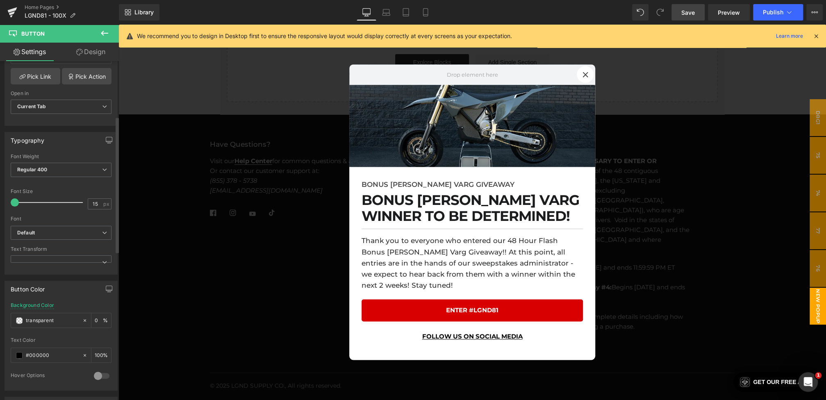
scroll to position [183, 0]
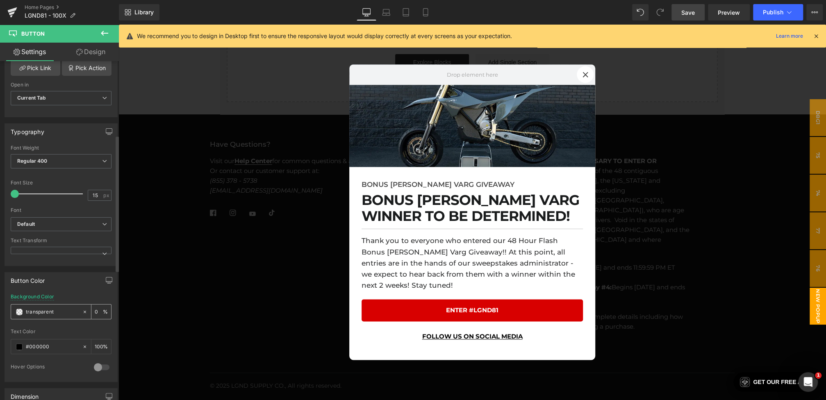
click at [21, 309] on span at bounding box center [19, 312] width 7 height 7
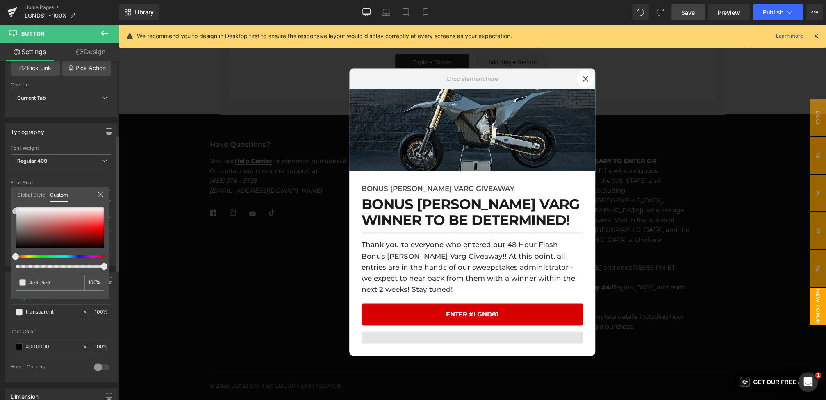
drag, startPoint x: 25, startPoint y: 242, endPoint x: 0, endPoint y: 211, distance: 39.6
click at [0, 266] on div "Button Color rgb(216, 0, 0) Background Color transparent 100 % rgba(255, 255, 2…" at bounding box center [61, 324] width 123 height 116
click at [481, 332] on span "Button" at bounding box center [480, 337] width 19 height 10
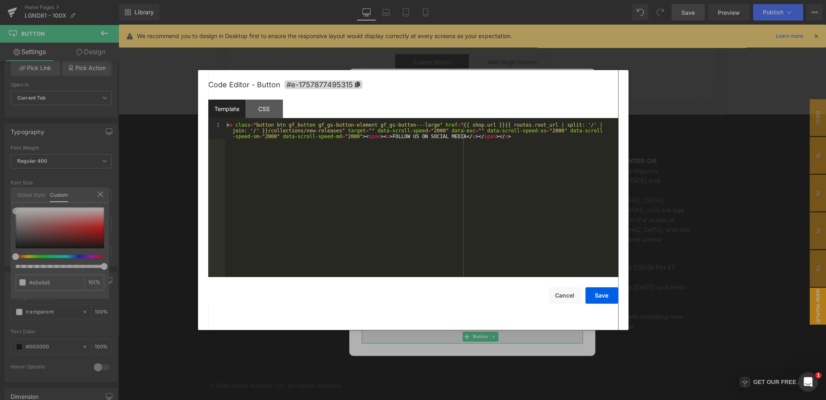
click at [457, 0] on div "Button You are previewing how the will restyle your page. You can not edit Elem…" at bounding box center [413, 0] width 826 height 0
drag, startPoint x: 383, startPoint y: 136, endPoint x: 392, endPoint y: 137, distance: 8.7
click at [392, 137] on div "< a class = "button btn gf_button gf_gs-button-element gf_gs-button---large" hr…" at bounding box center [421, 216] width 393 height 189
drag, startPoint x: 459, startPoint y: 137, endPoint x: 468, endPoint y: 137, distance: 8.6
click at [468, 137] on div "< a class = "button btn gf_button gf_gs-button-element gf_gs-button---large" hr…" at bounding box center [421, 216] width 393 height 189
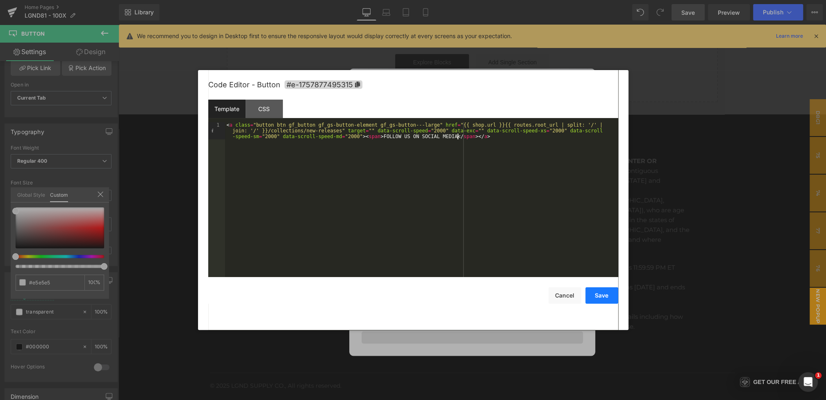
click at [606, 296] on button "Save" at bounding box center [602, 295] width 33 height 16
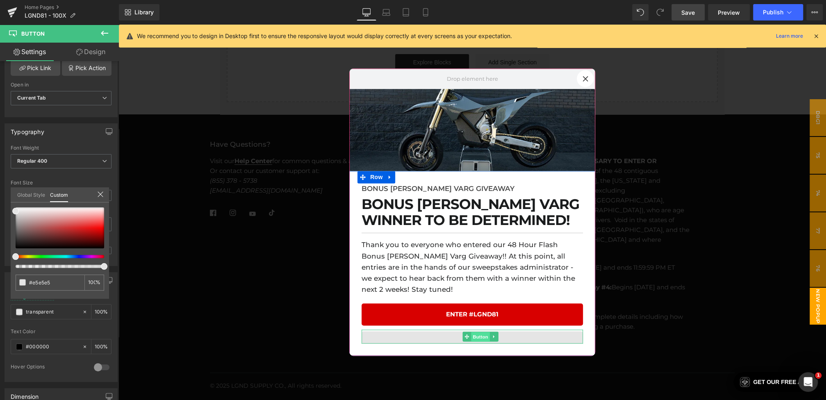
click at [476, 334] on span "Button" at bounding box center [480, 337] width 19 height 10
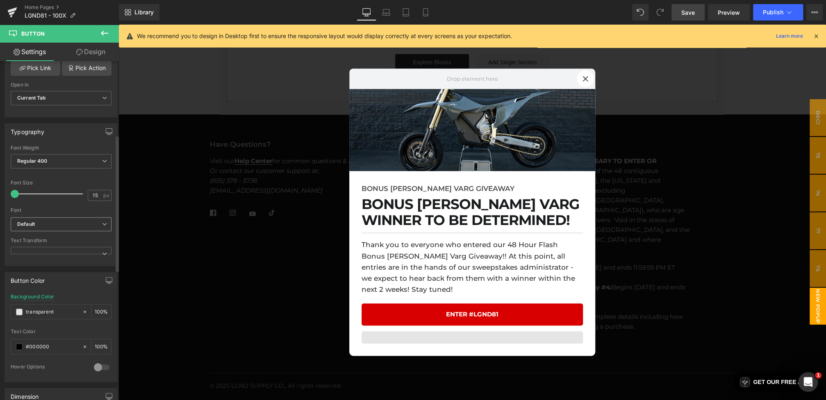
scroll to position [0, 0]
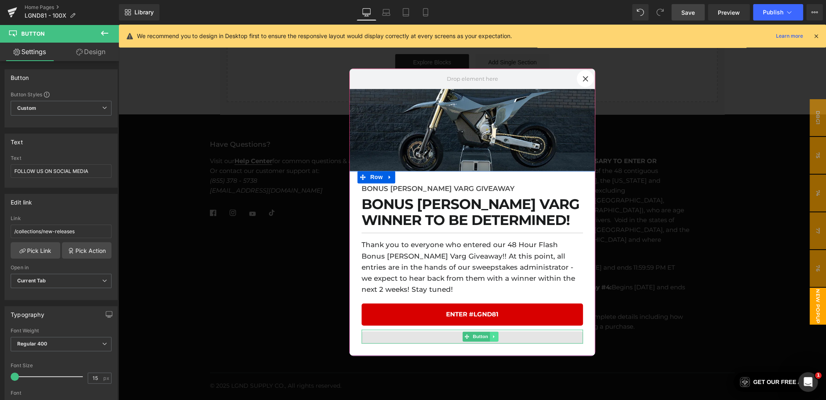
click at [493, 335] on icon at bounding box center [493, 336] width 1 height 3
click at [492, 312] on icon at bounding box center [490, 314] width 5 height 5
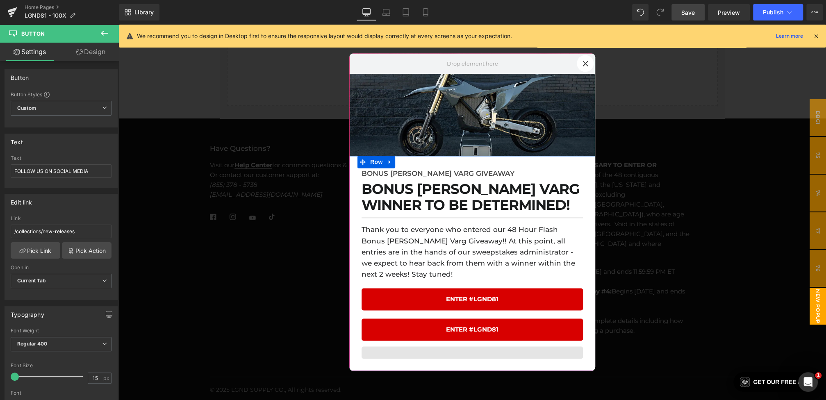
scroll to position [2729, 0]
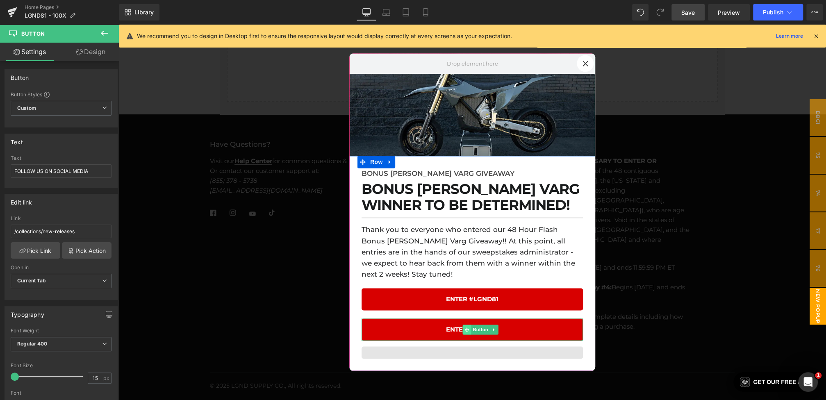
click at [471, 325] on span at bounding box center [467, 330] width 9 height 10
drag, startPoint x: 74, startPoint y: 171, endPoint x: 0, endPoint y: 163, distance: 74.6
click at [0, 163] on div "Text ENTER #LGND81 Text ENTER #LGND81" at bounding box center [61, 158] width 123 height 60
type input "FOLLOW US ON OUR SOCIALS"
drag, startPoint x: 83, startPoint y: 232, endPoint x: 18, endPoint y: 230, distance: 64.8
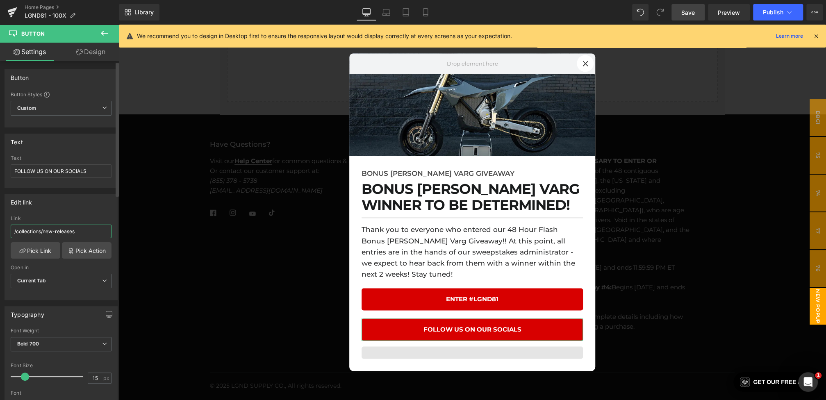
click at [18, 230] on input "/collections/new-releases" at bounding box center [61, 232] width 101 height 14
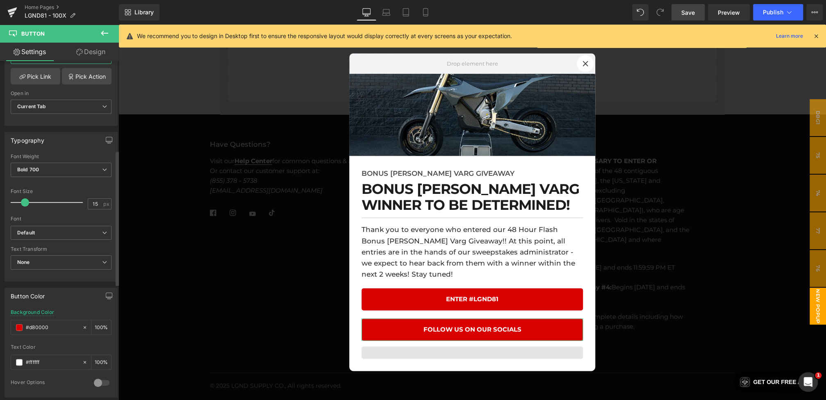
scroll to position [239, 0]
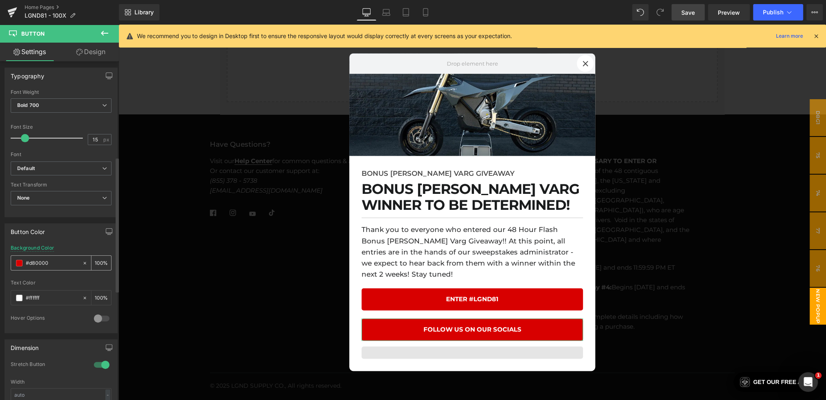
type input "/pages/socials"
click at [17, 260] on span at bounding box center [19, 263] width 7 height 7
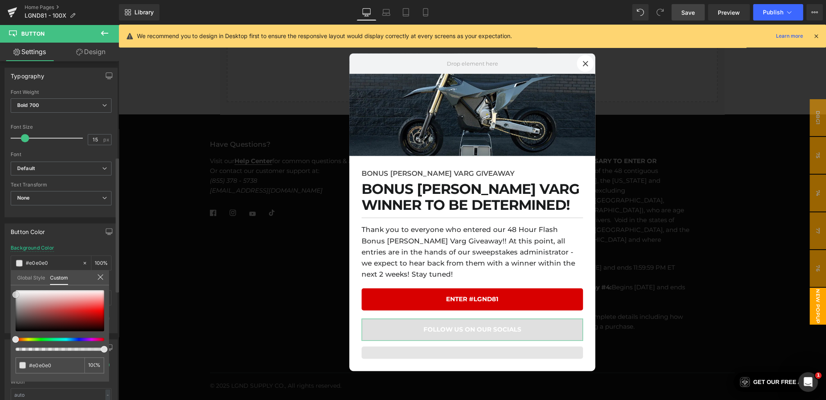
drag, startPoint x: 28, startPoint y: 294, endPoint x: 8, endPoint y: 295, distance: 19.7
click at [8, 295] on div "Button Color rgb(216, 0, 0) Background Color #d80000 100 % rgba(255, 255, 255, …" at bounding box center [61, 275] width 123 height 116
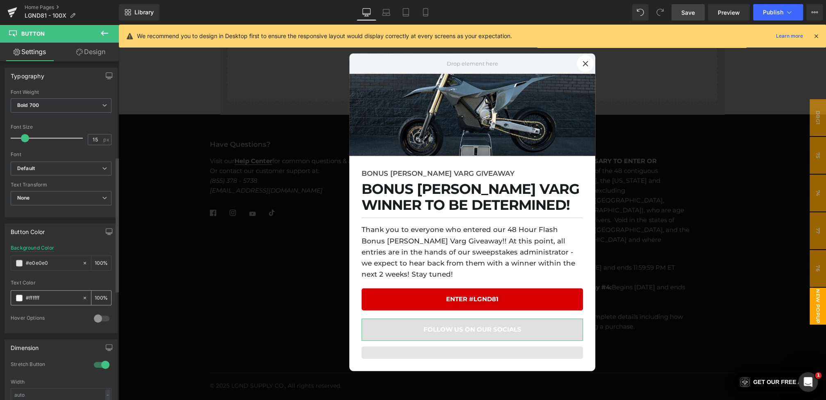
click at [19, 295] on span at bounding box center [19, 298] width 7 height 7
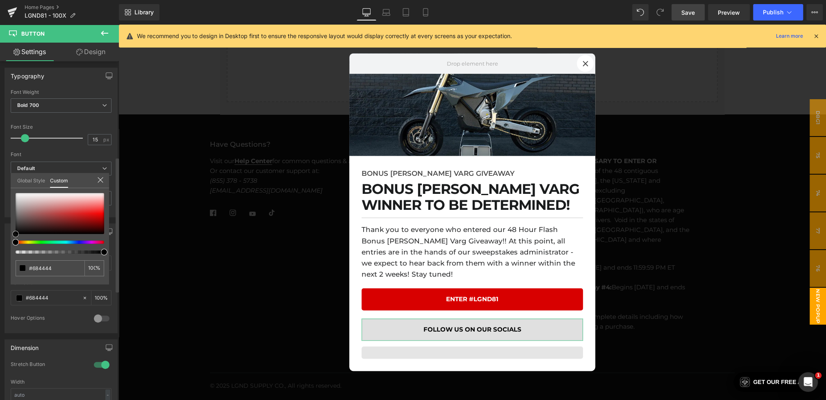
drag, startPoint x: 5, startPoint y: 261, endPoint x: 0, endPoint y: 291, distance: 30.3
click at [0, 291] on div "Button Color rgb(216, 0, 0) Background Color #d80000 100 % rgba(255, 255, 255, …" at bounding box center [61, 275] width 123 height 116
click at [498, 350] on icon at bounding box center [498, 352] width 5 height 5
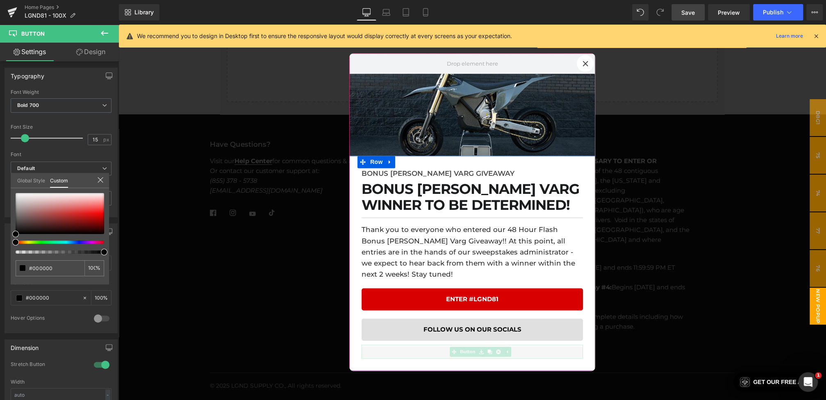
scroll to position [2725, 0]
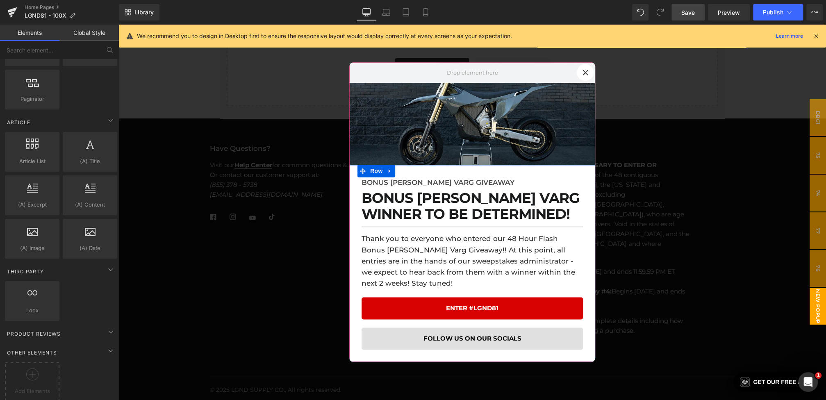
click at [477, 331] on div "FOLLOW US ON OUR SOCIALS Button" at bounding box center [472, 339] width 221 height 22
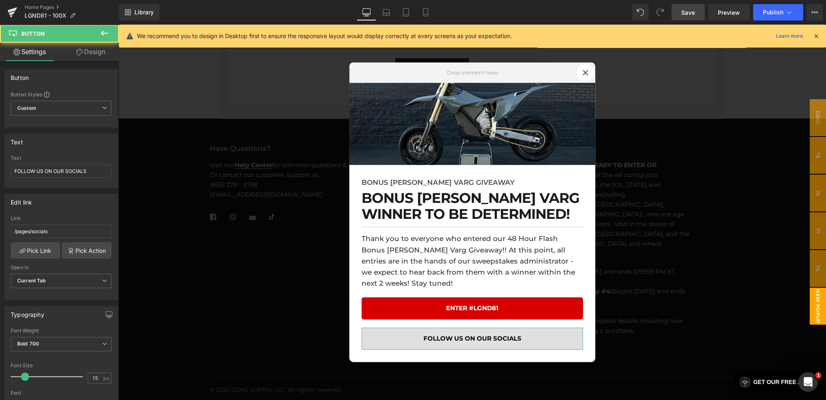
click at [78, 50] on icon at bounding box center [79, 52] width 7 height 7
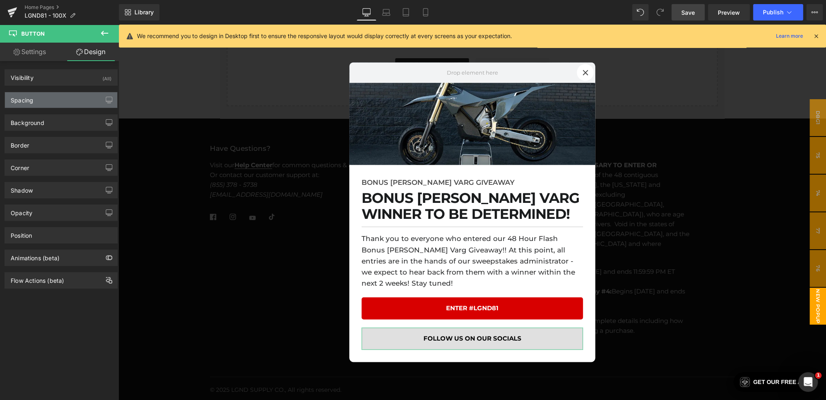
click at [56, 99] on div "Spacing" at bounding box center [61, 100] width 112 height 16
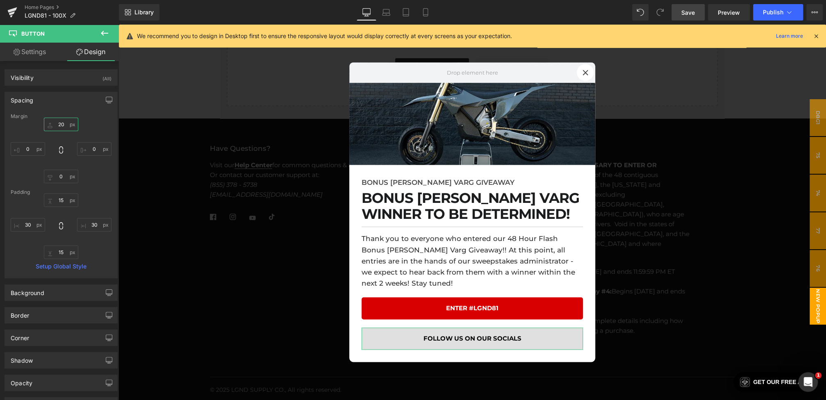
click at [59, 125] on input "20" at bounding box center [61, 125] width 34 height 14
type input "0"
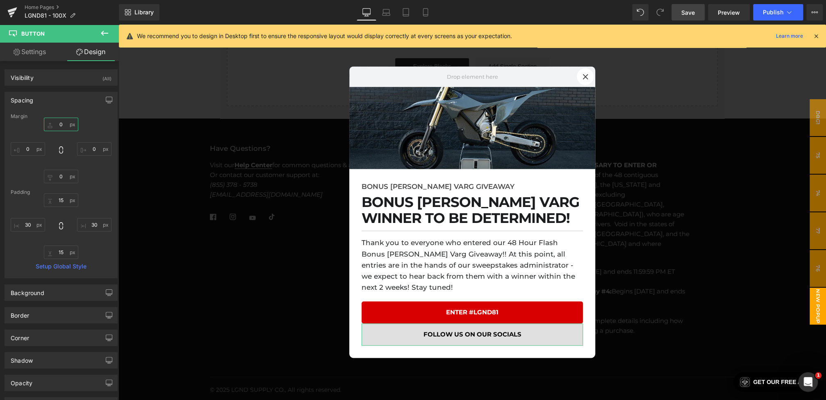
type input "5"
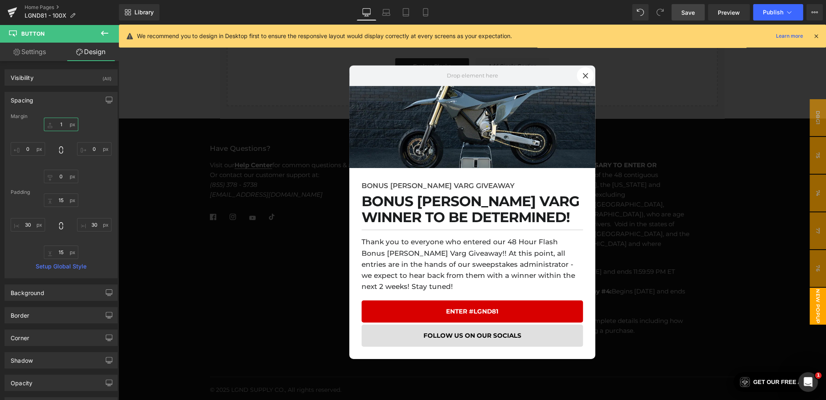
type input "10"
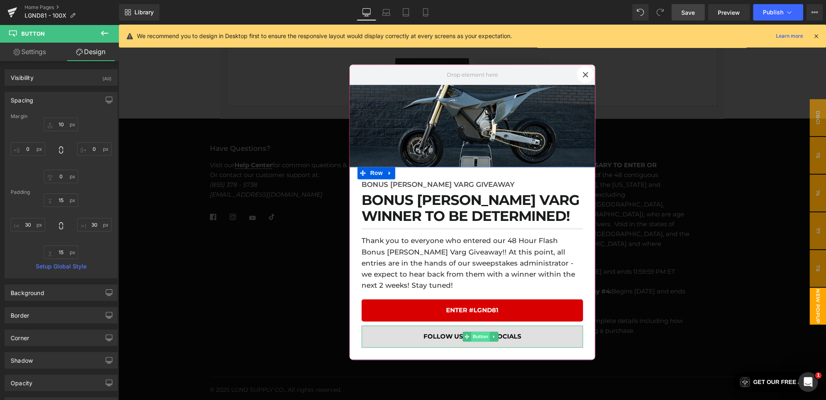
click at [477, 333] on span "Button" at bounding box center [480, 337] width 19 height 10
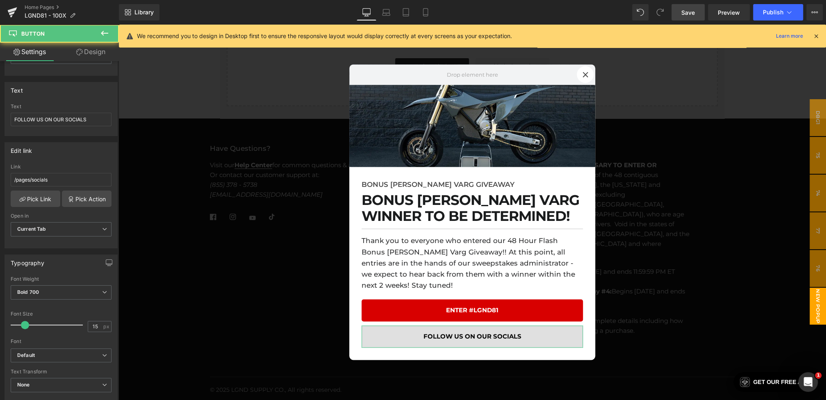
scroll to position [53, 0]
click at [56, 228] on span "Current Tab" at bounding box center [61, 228] width 101 height 14
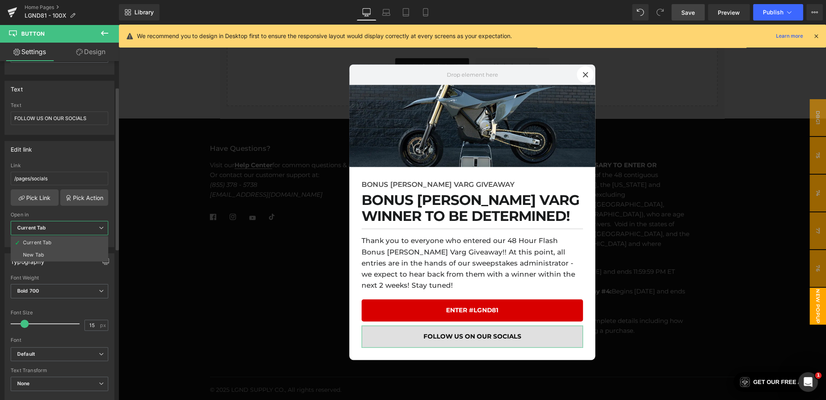
click at [56, 228] on span "Current Tab" at bounding box center [60, 228] width 98 height 14
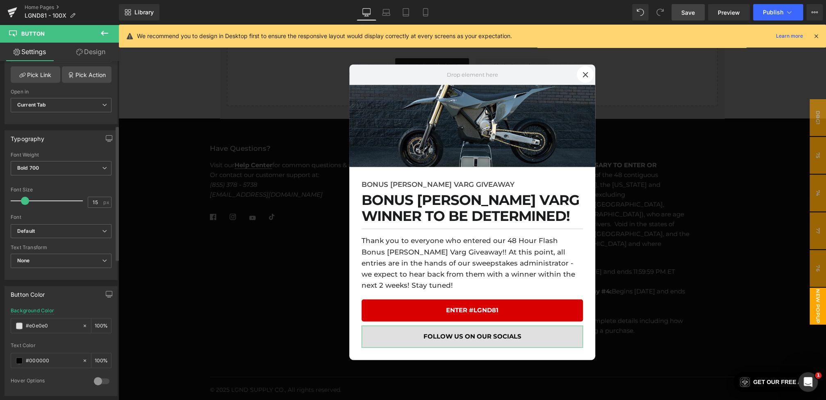
scroll to position [187, 0]
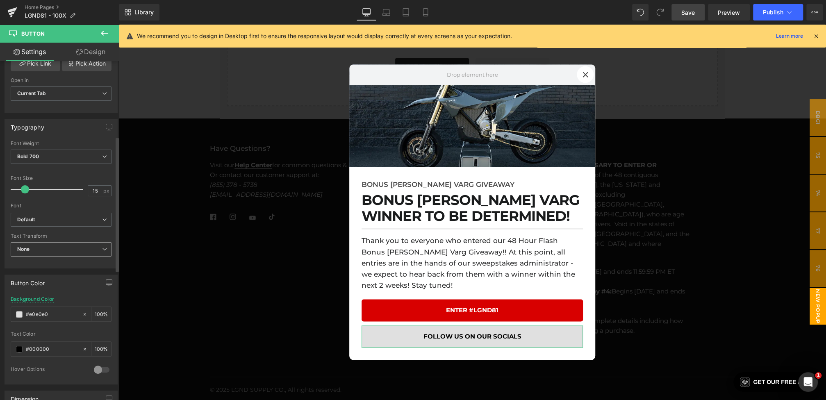
click at [51, 251] on span "None" at bounding box center [61, 249] width 101 height 14
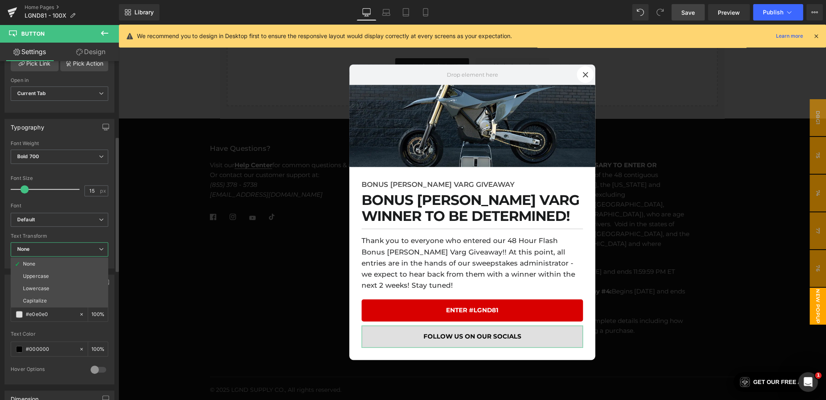
click at [60, 242] on span "None" at bounding box center [60, 249] width 98 height 14
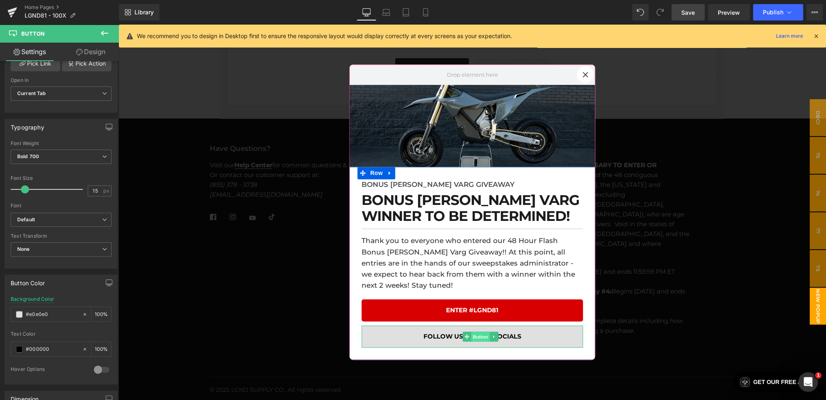
click at [475, 332] on span "Button" at bounding box center [480, 337] width 19 height 10
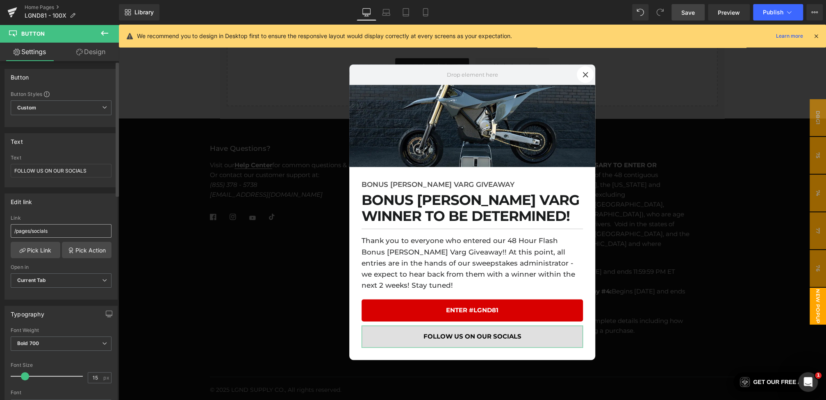
scroll to position [0, 0]
click at [687, 16] on link "Save" at bounding box center [688, 12] width 33 height 16
click at [388, 7] on link "Laptop" at bounding box center [386, 12] width 20 height 16
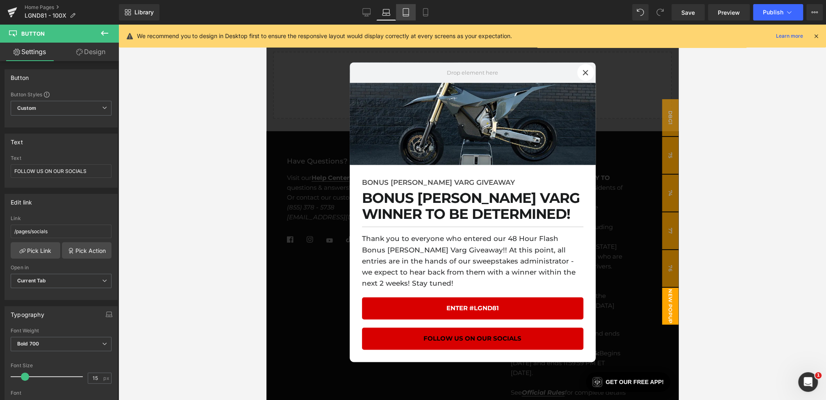
click at [404, 7] on link "Tablet" at bounding box center [406, 12] width 20 height 16
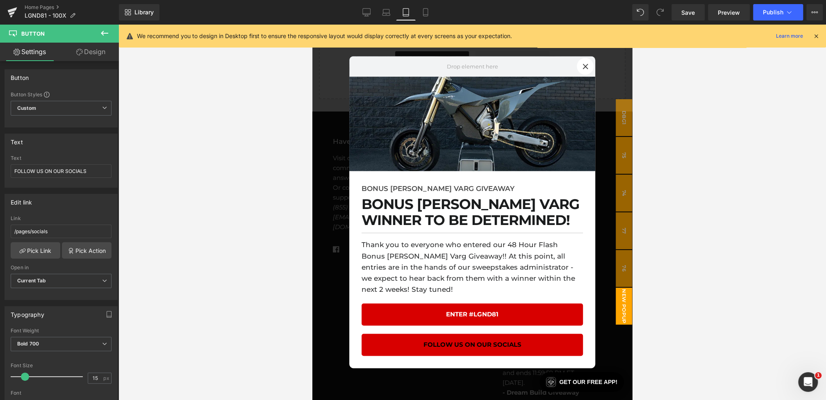
click at [437, 9] on div "Library Tablet Desktop Laptop Tablet Mobile Save Preview Publish Scheduled View…" at bounding box center [472, 12] width 707 height 16
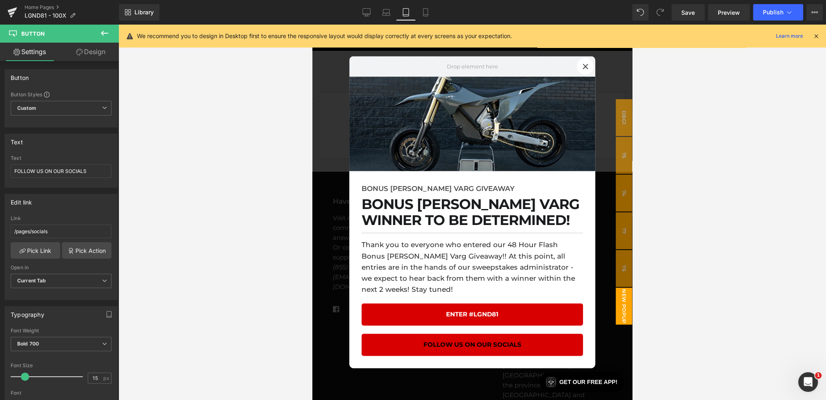
scroll to position [2576, 0]
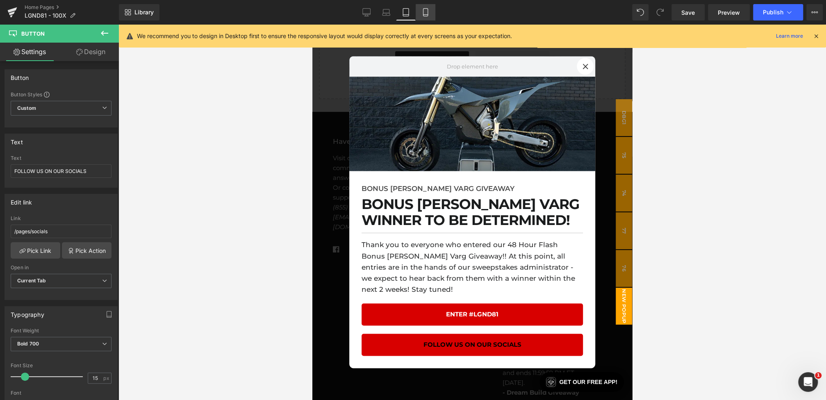
click at [423, 17] on link "Mobile" at bounding box center [426, 12] width 20 height 16
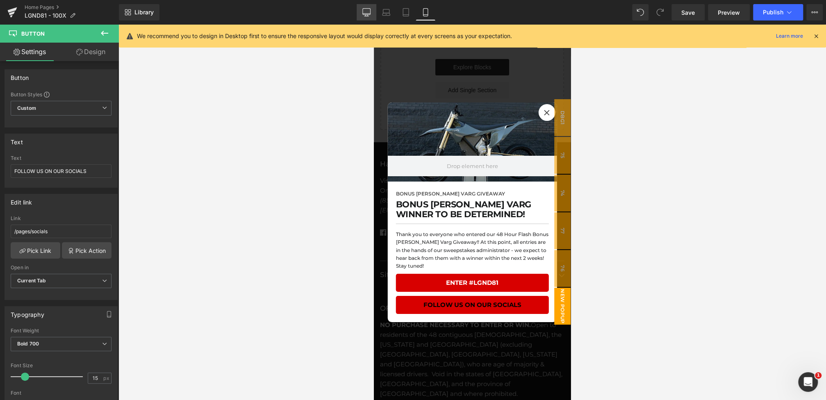
click at [366, 12] on icon at bounding box center [366, 12] width 8 height 8
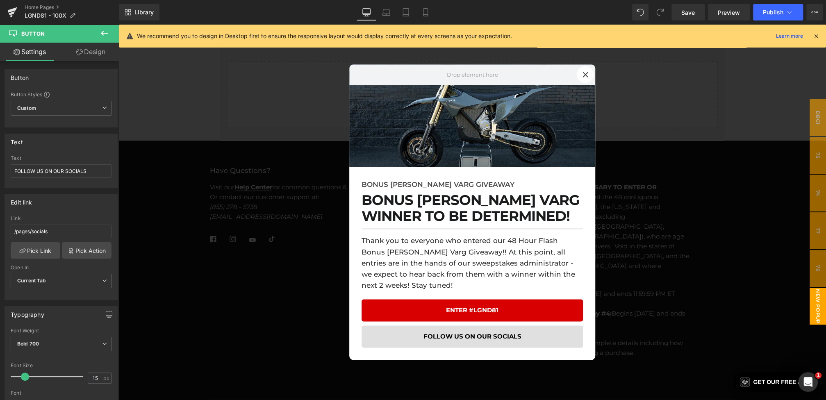
scroll to position [2725, 0]
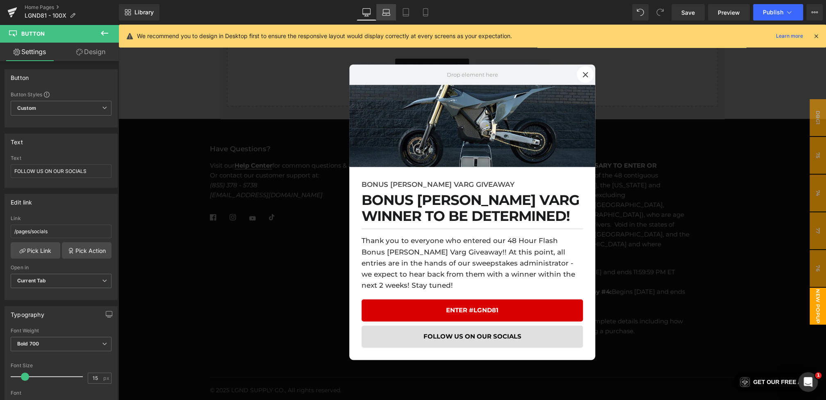
click at [383, 13] on icon at bounding box center [386, 11] width 6 height 4
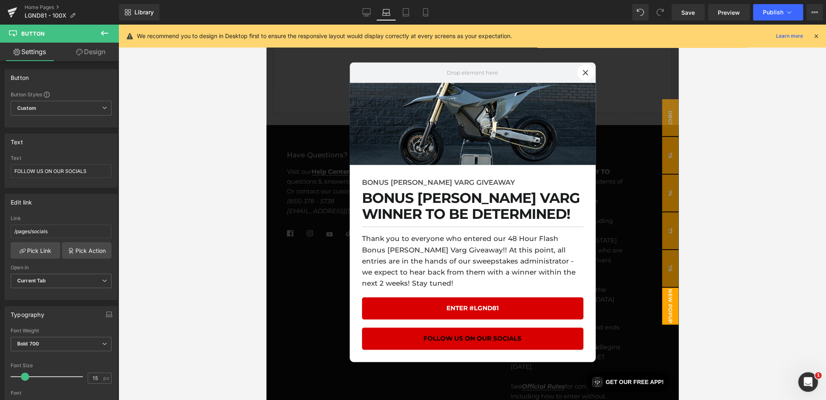
scroll to position [2582, 0]
click at [372, 12] on link "Desktop" at bounding box center [367, 12] width 20 height 16
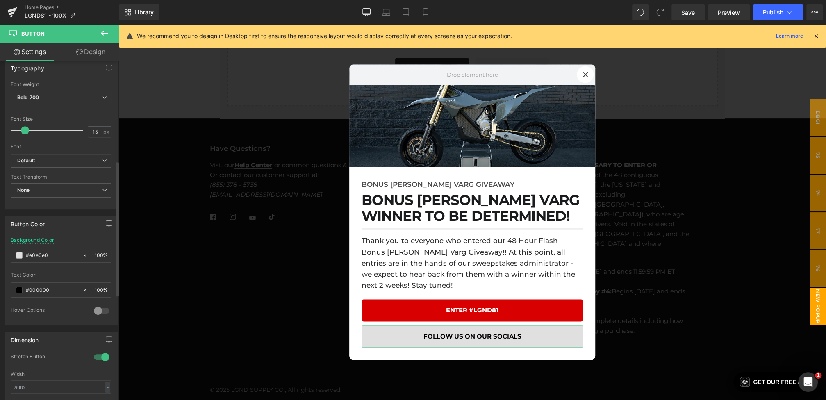
scroll to position [251, 0]
click at [35, 236] on div "Background Color #e0e0e0 100 %" at bounding box center [61, 250] width 101 height 35
click at [35, 233] on div "Background Color" at bounding box center [32, 236] width 43 height 6
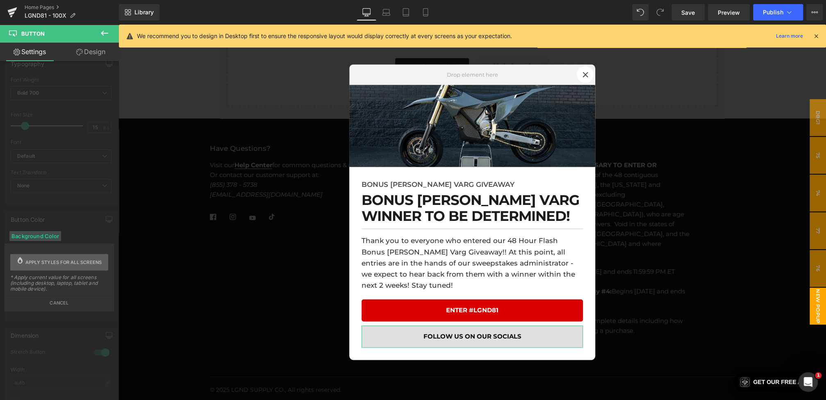
click at [50, 260] on span "Apply styles for all screens" at bounding box center [63, 262] width 77 height 16
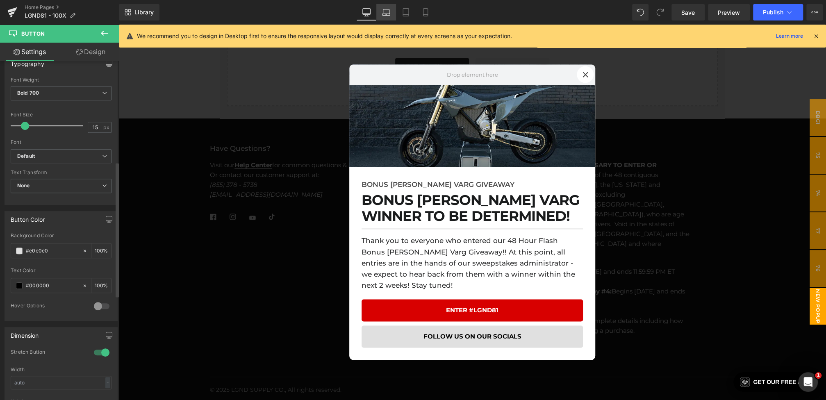
click at [392, 13] on link "Laptop" at bounding box center [386, 12] width 20 height 16
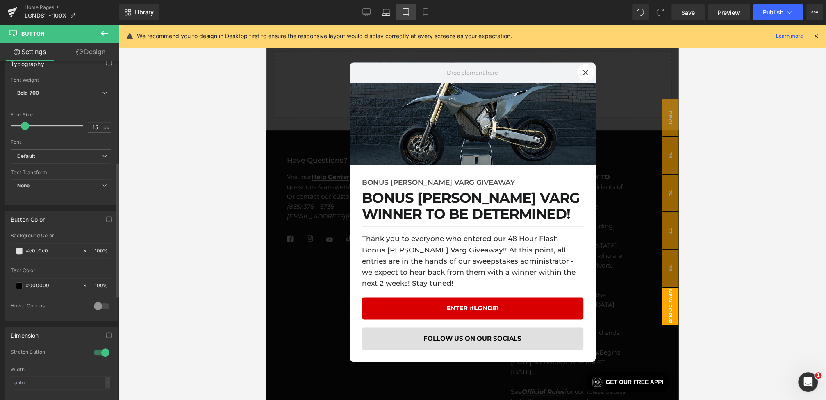
click at [407, 13] on icon at bounding box center [406, 12] width 8 height 8
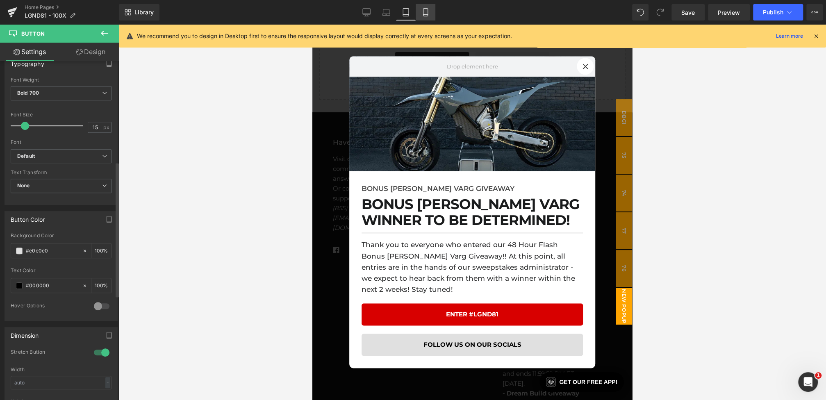
click at [424, 15] on icon at bounding box center [425, 13] width 5 height 8
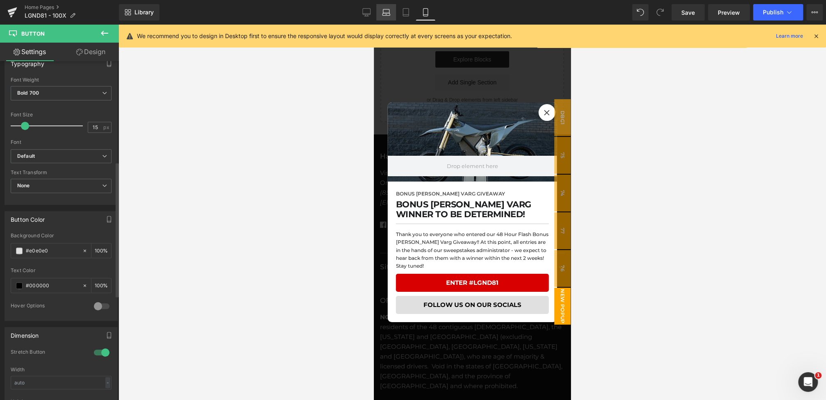
click at [379, 15] on link "Laptop" at bounding box center [386, 12] width 20 height 16
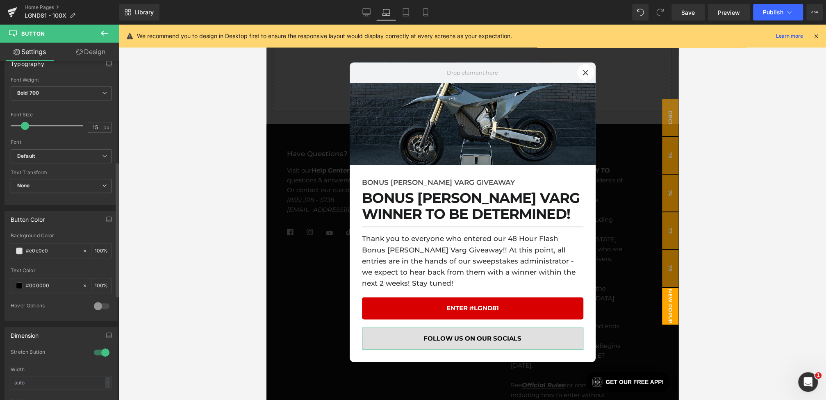
scroll to position [2590, 0]
click at [89, 49] on link "Design" at bounding box center [90, 52] width 59 height 18
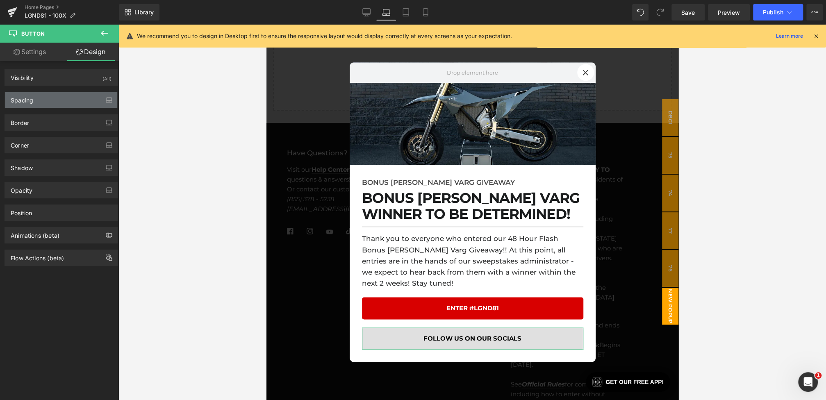
click at [43, 101] on div "Spacing" at bounding box center [61, 100] width 112 height 16
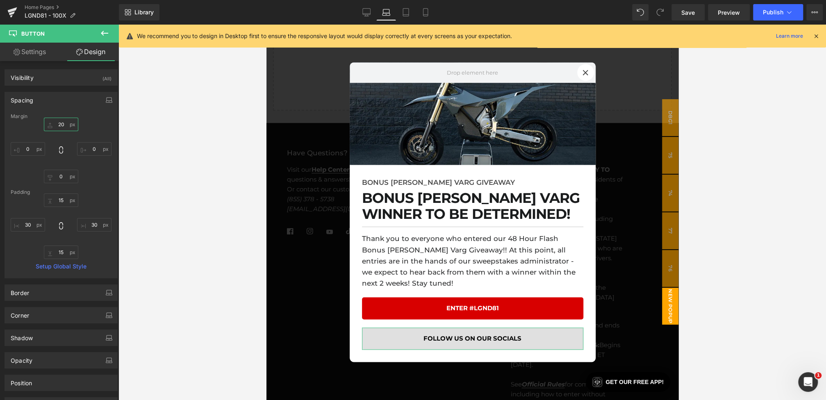
click at [60, 124] on input "20" at bounding box center [61, 125] width 34 height 14
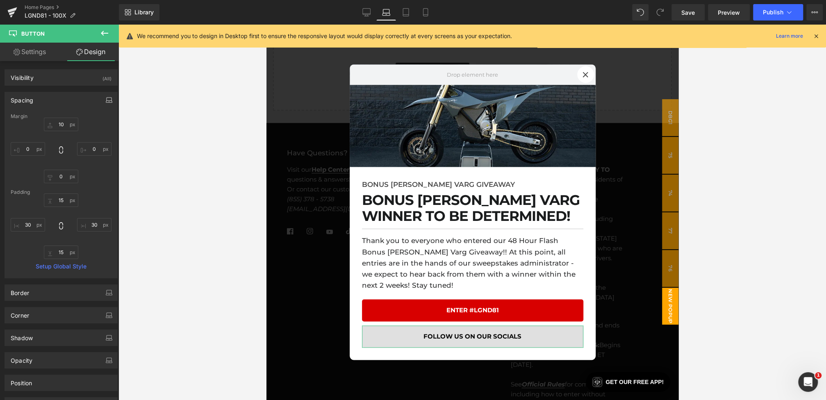
click at [107, 94] on button "button" at bounding box center [109, 100] width 13 height 16
click at [64, 117] on button "Tablet" at bounding box center [70, 118] width 23 height 14
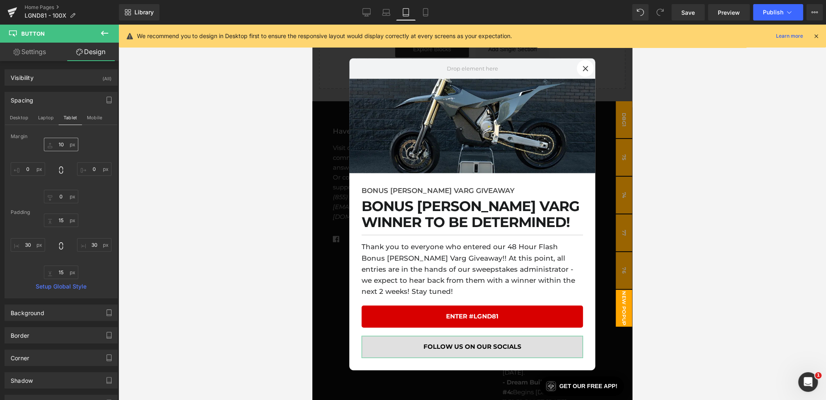
scroll to position [2575, 0]
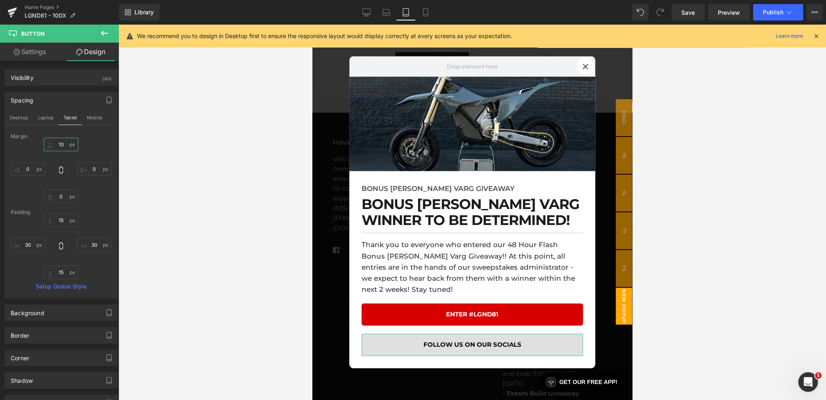
click at [58, 146] on input "10" at bounding box center [61, 145] width 34 height 14
click at [60, 144] on input "10" at bounding box center [61, 145] width 34 height 14
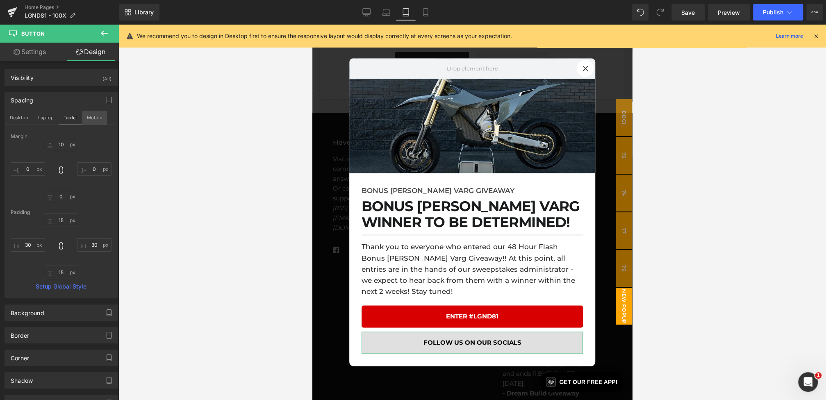
click at [87, 121] on button "Mobile" at bounding box center [94, 118] width 25 height 14
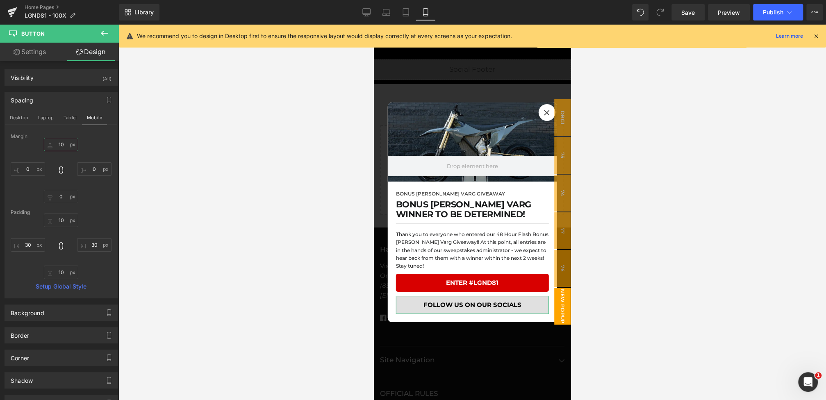
click at [58, 143] on input "10" at bounding box center [61, 145] width 34 height 14
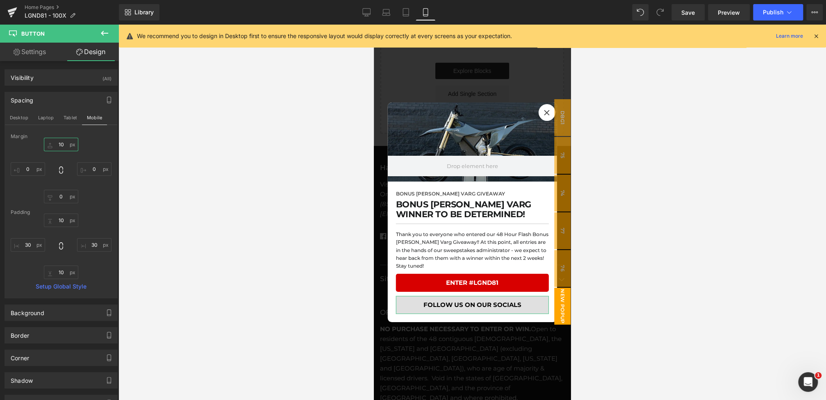
scroll to position [2464, 0]
type input "1"
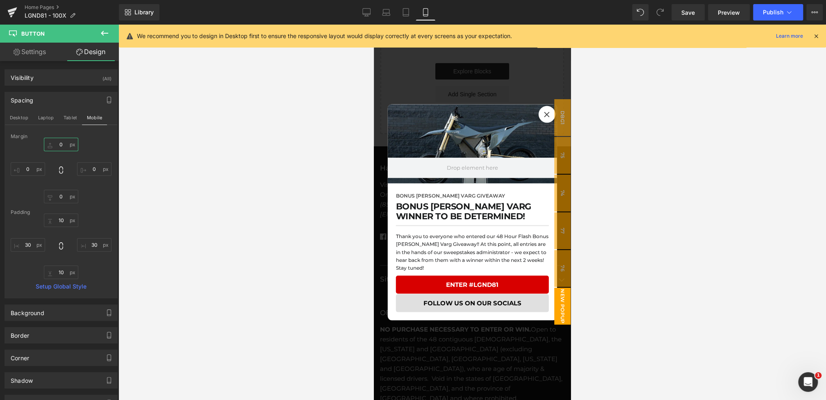
type input "5"
type input "10"
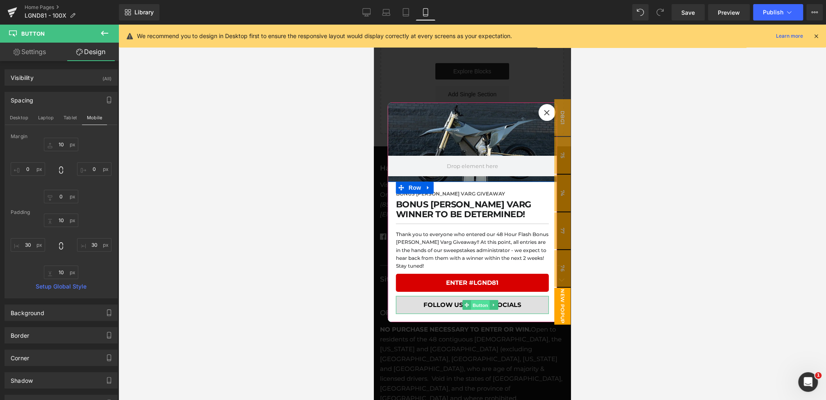
click at [474, 304] on span "Button" at bounding box center [480, 306] width 19 height 10
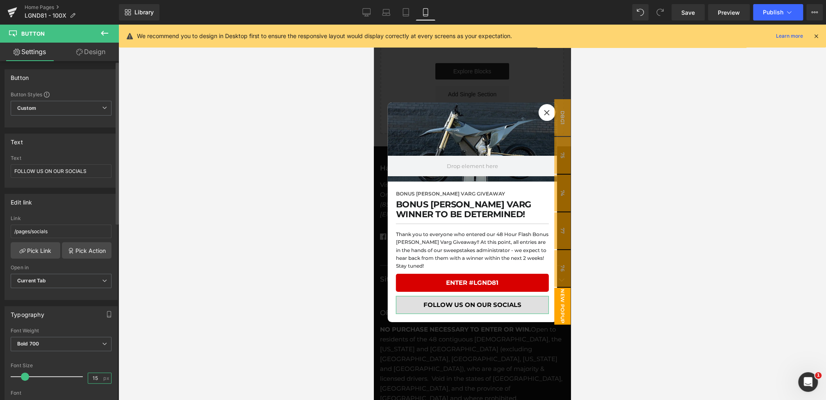
click at [98, 379] on input "15" at bounding box center [95, 378] width 14 height 10
type input "14"
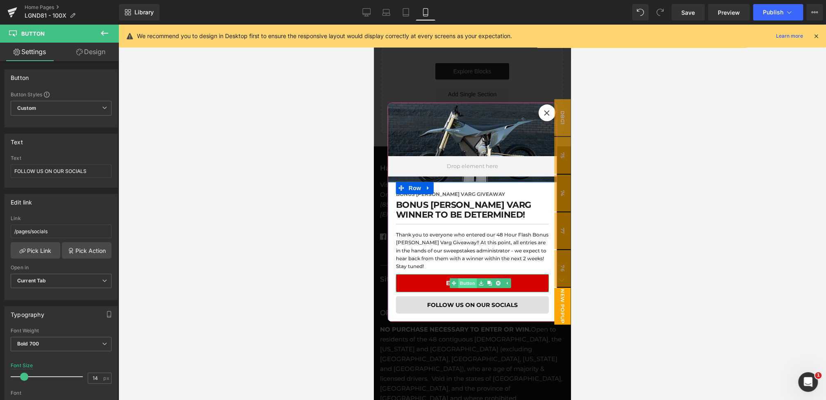
click at [474, 281] on span "Button" at bounding box center [467, 283] width 19 height 10
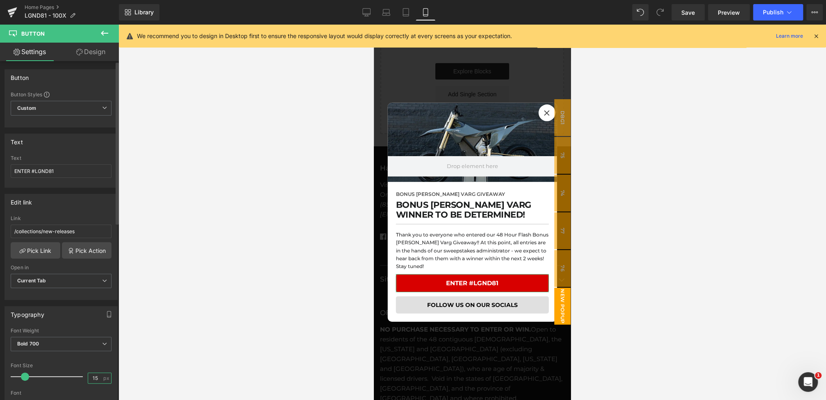
click at [96, 374] on input "15" at bounding box center [95, 378] width 14 height 10
type input "14"
click at [365, 16] on icon at bounding box center [366, 12] width 8 height 8
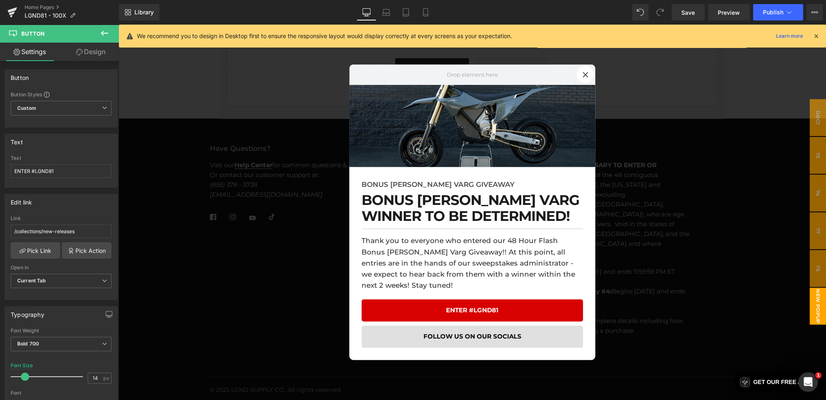
scroll to position [2725, 0]
click at [685, 7] on link "Save" at bounding box center [688, 12] width 33 height 16
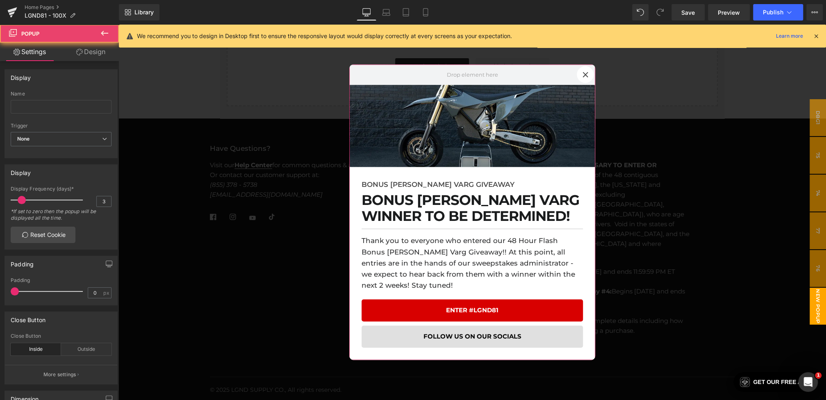
drag, startPoint x: 565, startPoint y: 127, endPoint x: 447, endPoint y: 102, distance: 121.0
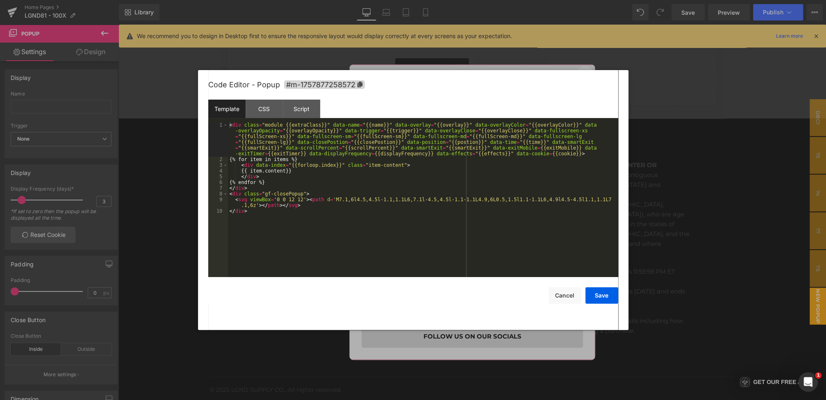
click at [462, 0] on div "Button You are previewing how the will restyle your page. You can not edit Elem…" at bounding box center [413, 0] width 826 height 0
click at [345, 84] on span "#m-1757877258572" at bounding box center [324, 84] width 81 height 9
click at [763, 185] on div at bounding box center [413, 200] width 826 height 400
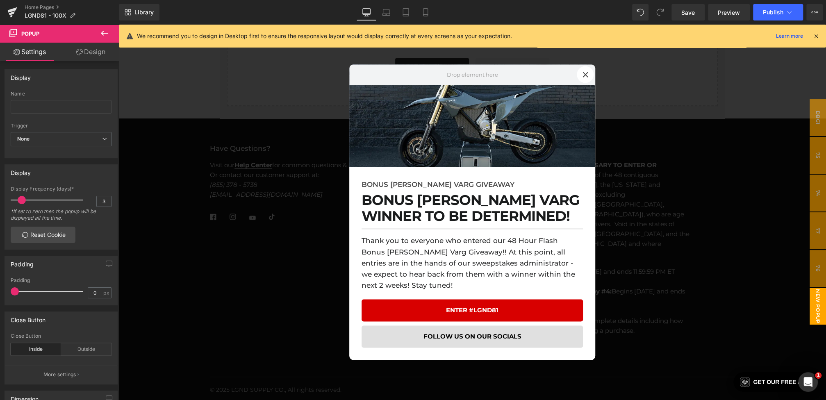
click at [763, 185] on div at bounding box center [473, 213] width 708 height 376
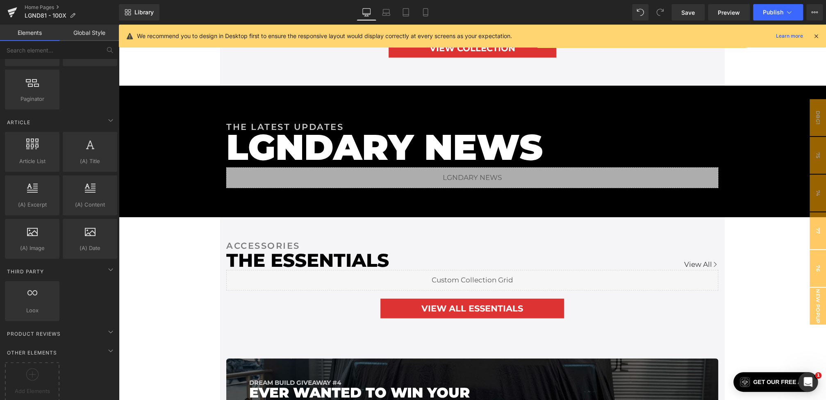
scroll to position [1353, 0]
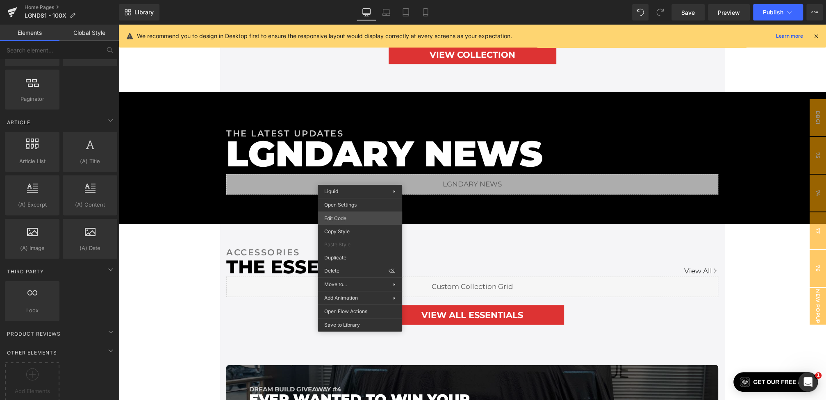
click at [346, 0] on div "Button You are previewing how the will restyle your page. You can not edit Elem…" at bounding box center [413, 0] width 826 height 0
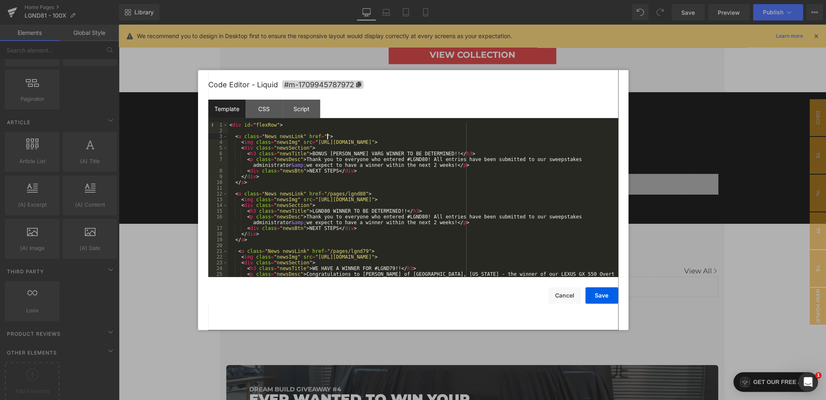
click at [328, 137] on div "< div id = "flexRow" > < a class = "News newsLink" href = "" > < img class = "n…" at bounding box center [421, 208] width 387 height 172
paste textarea
click at [332, 139] on div "< div id = "flexRow" > < a class = "News newsLink" href = "#m-1757877258572" > …" at bounding box center [421, 208] width 387 height 172
drag, startPoint x: 429, startPoint y: 160, endPoint x: 410, endPoint y: 160, distance: 19.3
click at [410, 160] on div "< div id = "flexRow" > < a class = "News newsLink" href = "#show-m-175787725857…" at bounding box center [421, 208] width 387 height 172
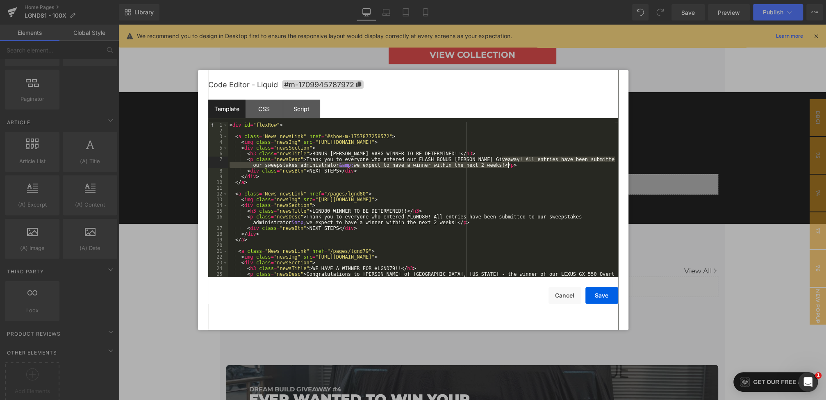
drag, startPoint x: 501, startPoint y: 159, endPoint x: 509, endPoint y: 166, distance: 10.2
click at [509, 166] on div "< div id = "flexRow" > < a class = "News newsLink" href = "#show-m-175787725857…" at bounding box center [421, 208] width 387 height 172
drag, startPoint x: 338, startPoint y: 171, endPoint x: 312, endPoint y: 171, distance: 26.3
click at [312, 171] on div "< div id = "flexRow" > < a class = "News newsLink" href = "#show-m-175787725857…" at bounding box center [421, 208] width 387 height 172
click at [596, 297] on button "Save" at bounding box center [602, 295] width 33 height 16
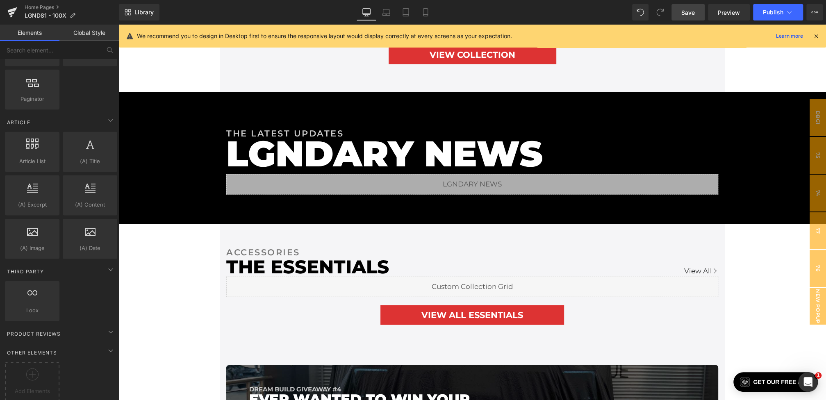
click at [692, 19] on link "Save" at bounding box center [688, 12] width 33 height 16
click at [814, 33] on icon at bounding box center [816, 35] width 7 height 7
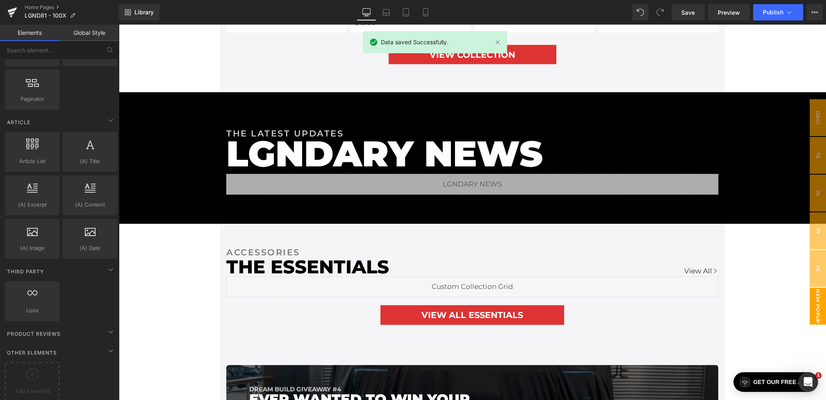
click at [821, 296] on span "New Popup" at bounding box center [818, 306] width 16 height 37
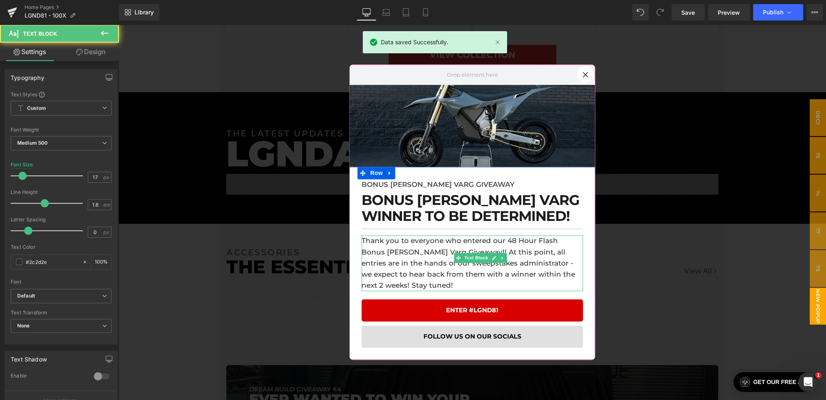
click at [561, 280] on p "Thank you to everyone who entered our 48 Hour Flash Bonus [PERSON_NAME] Varg Gi…" at bounding box center [472, 264] width 221 height 56
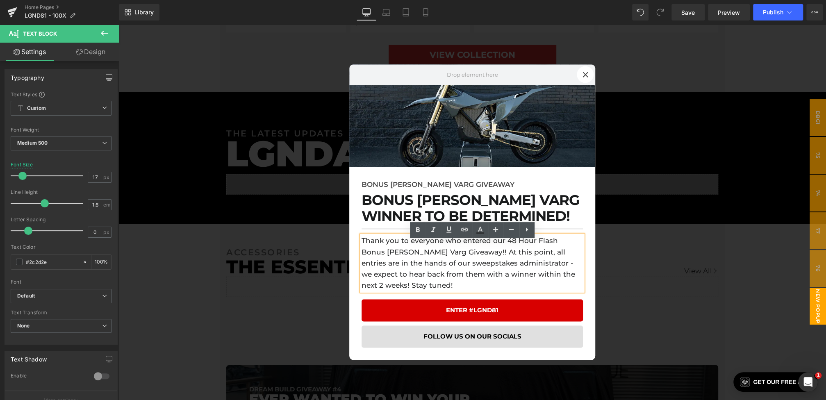
click at [582, 282] on p "Thank you to everyone who entered our 48 Hour Flash Bonus [PERSON_NAME] Varg Gi…" at bounding box center [472, 264] width 221 height 56
click at [586, 247] on div "BONUS STARK VARG GIVEAWAY Text Block BONUS STARK VARG WINNER TO BE DETERMINED! …" at bounding box center [472, 263] width 246 height 193
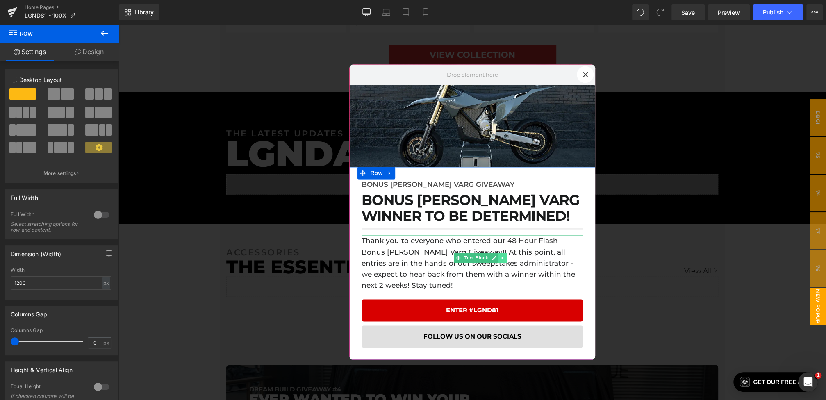
click at [501, 260] on icon at bounding box center [502, 257] width 5 height 5
click at [499, 260] on icon at bounding box center [498, 258] width 5 height 5
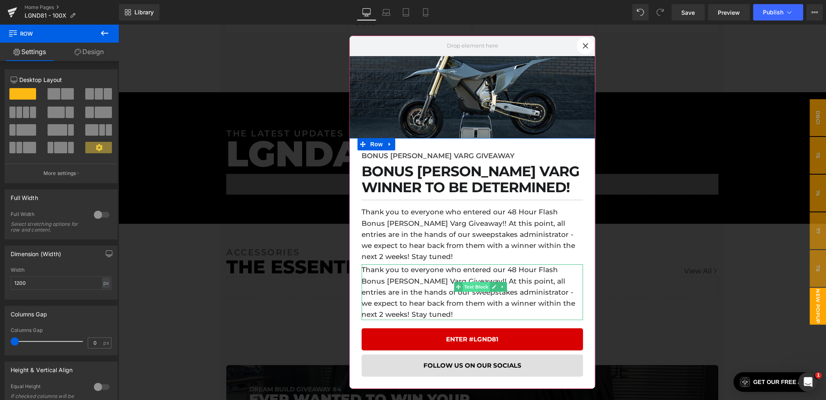
click at [473, 286] on span "Text Block" at bounding box center [476, 287] width 27 height 10
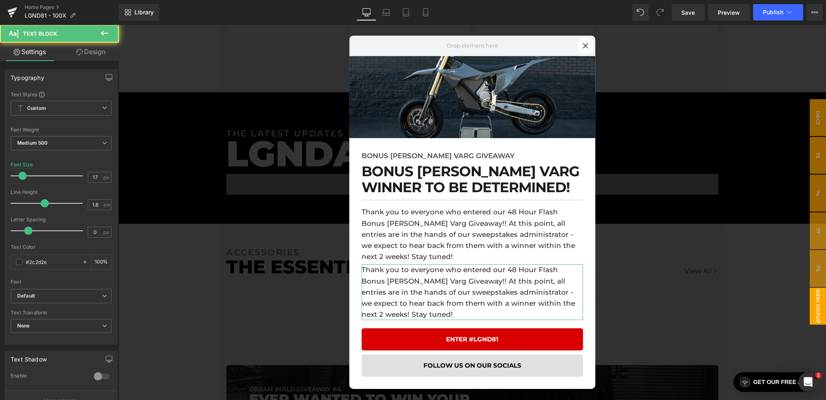
click at [90, 51] on link "Design" at bounding box center [90, 52] width 59 height 18
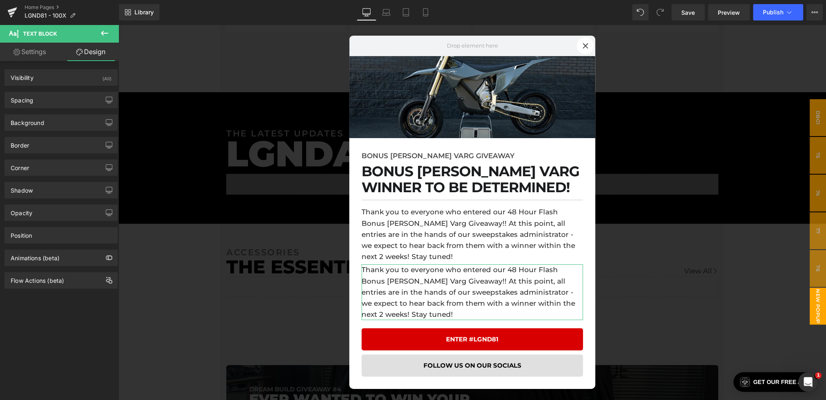
click at [39, 131] on div "Border Border Style Custom Custom Setup Global Style Custom Setup Global Style …" at bounding box center [61, 142] width 123 height 23
click at [39, 124] on div "Background" at bounding box center [28, 120] width 34 height 11
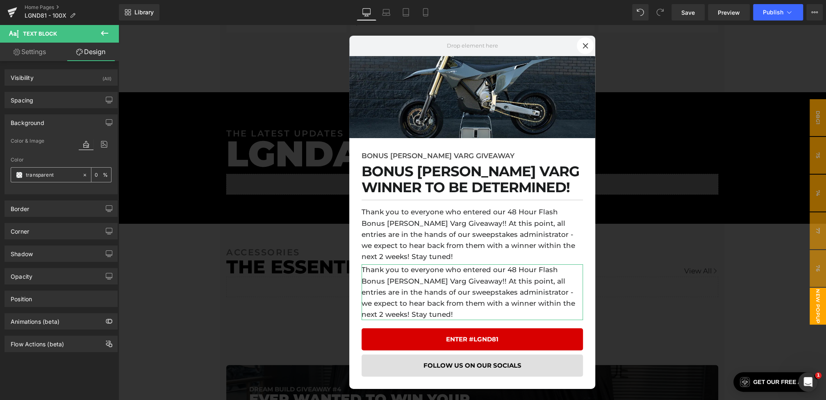
click at [21, 173] on span at bounding box center [19, 175] width 7 height 7
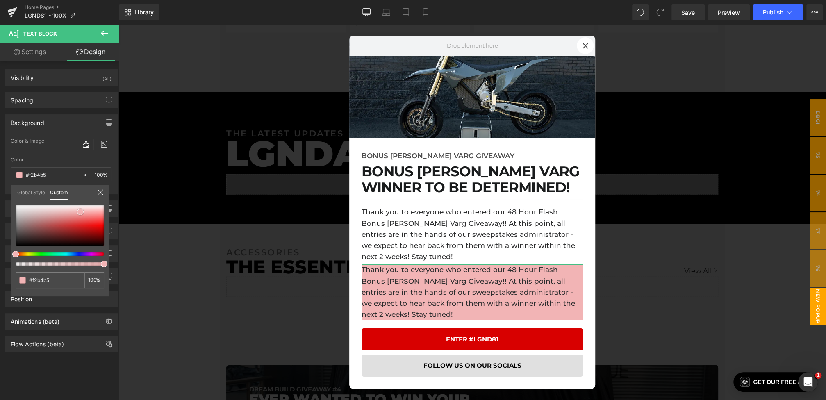
drag, startPoint x: 31, startPoint y: 217, endPoint x: 80, endPoint y: 212, distance: 49.5
click at [80, 212] on div at bounding box center [60, 225] width 89 height 41
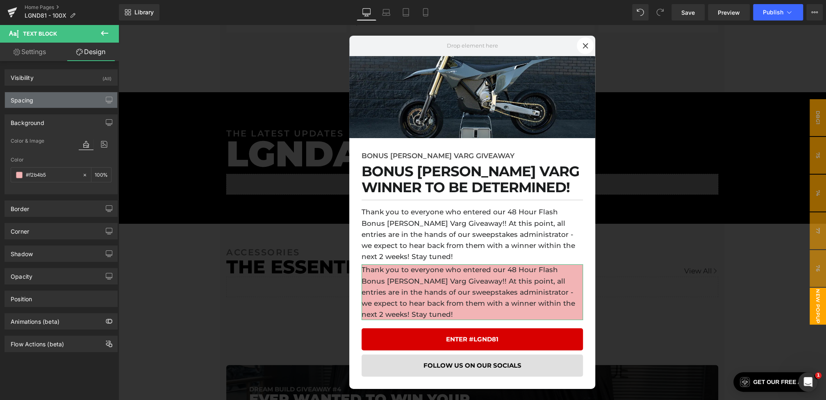
click at [42, 96] on div "Spacing" at bounding box center [61, 100] width 112 height 16
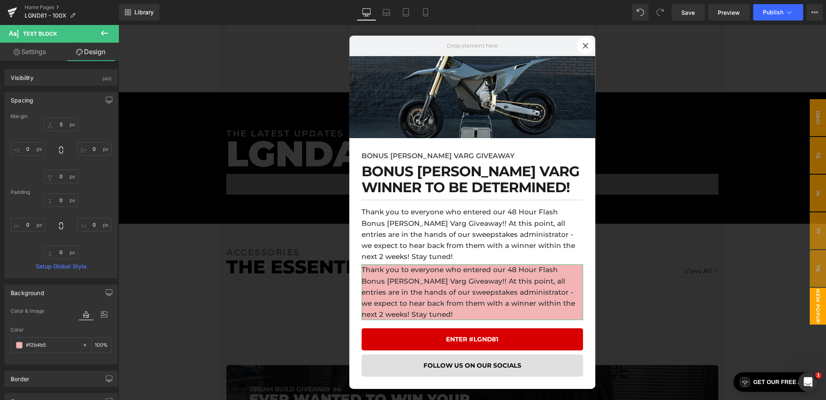
click at [63, 228] on icon at bounding box center [61, 226] width 8 height 8
click at [63, 199] on input "0" at bounding box center [61, 201] width 34 height 14
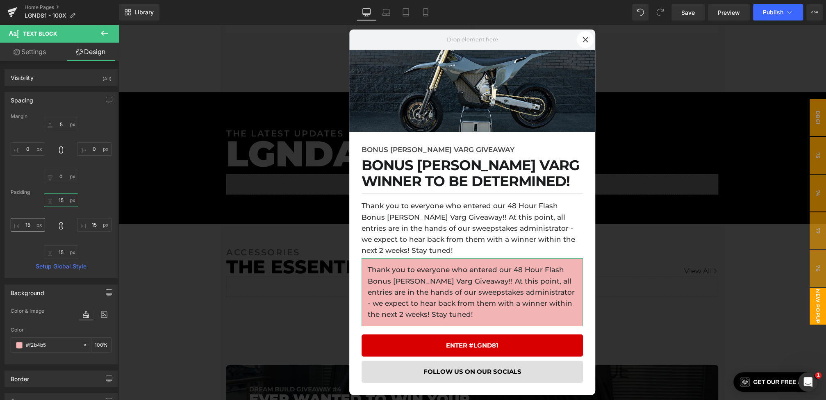
type input "15"
click at [32, 222] on input "0" at bounding box center [28, 225] width 34 height 14
type input "15"
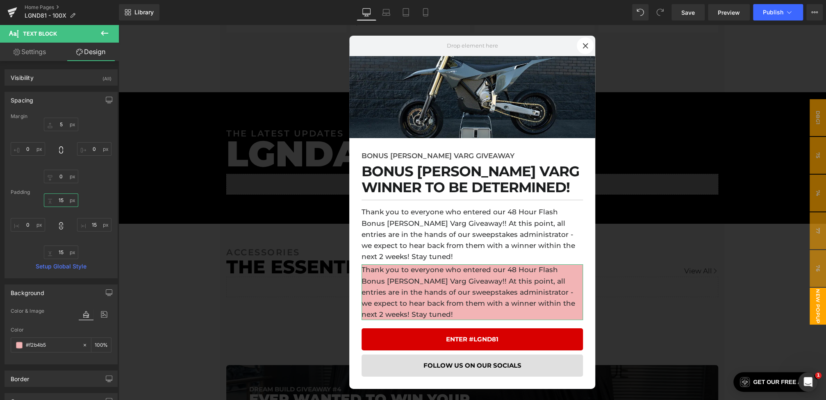
click at [63, 202] on input "15" at bounding box center [61, 201] width 34 height 14
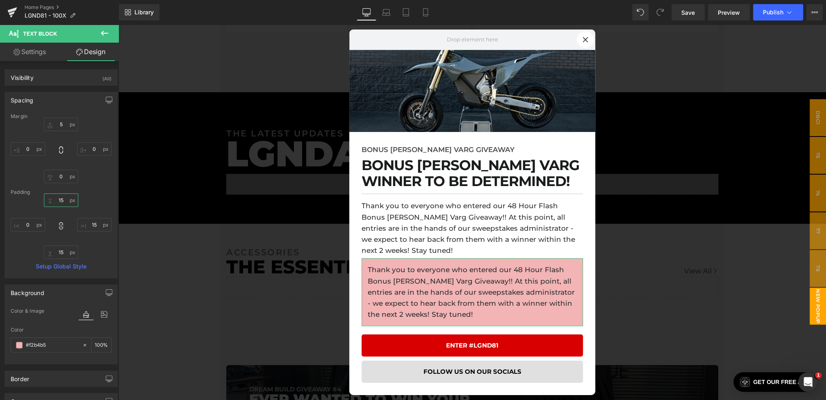
type input "15"
click at [58, 226] on icon at bounding box center [61, 226] width 8 height 8
click at [30, 224] on input "text" at bounding box center [28, 225] width 34 height 14
type input "15"
type input "20"
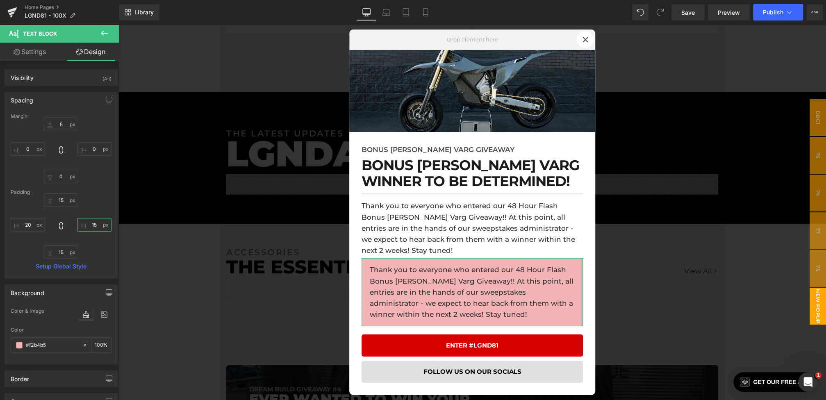
click at [91, 224] on input "0" at bounding box center [94, 225] width 34 height 14
type input "15"
type input "2"
type input "20"
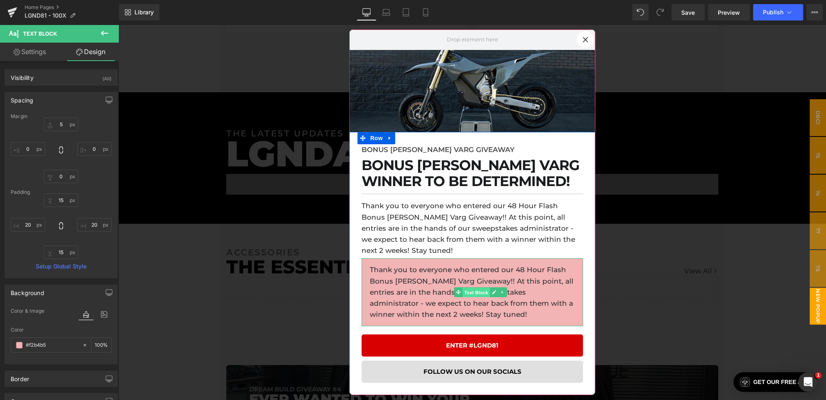
click at [479, 288] on span "Text Block" at bounding box center [476, 293] width 27 height 10
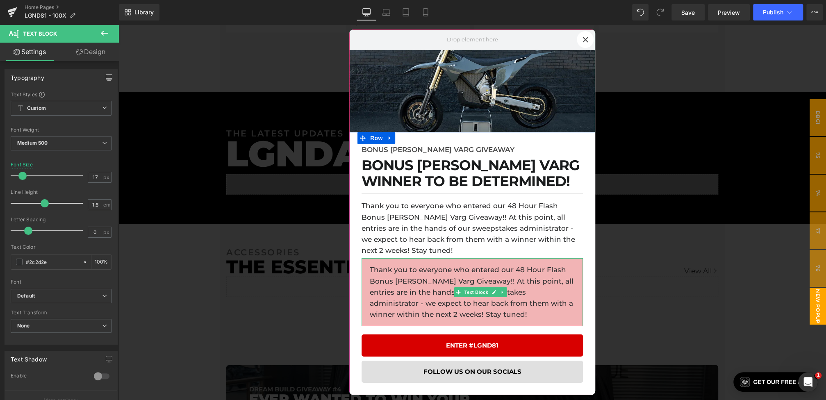
click at [424, 298] on p "Thank you to everyone who entered our 48 Hour Flash Bonus [PERSON_NAME] Varg Gi…" at bounding box center [472, 292] width 205 height 56
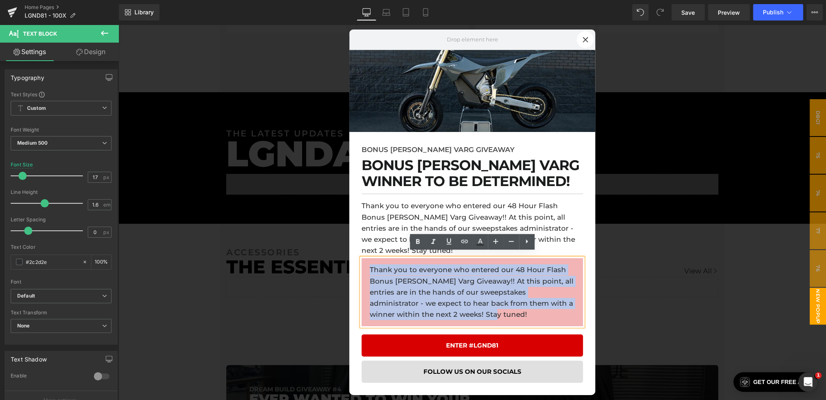
drag, startPoint x: 467, startPoint y: 309, endPoint x: 366, endPoint y: 264, distance: 111.2
click at [366, 264] on div "Thank you to everyone who entered our 48 Hour Flash Bonus [PERSON_NAME] Varg Gi…" at bounding box center [472, 292] width 221 height 68
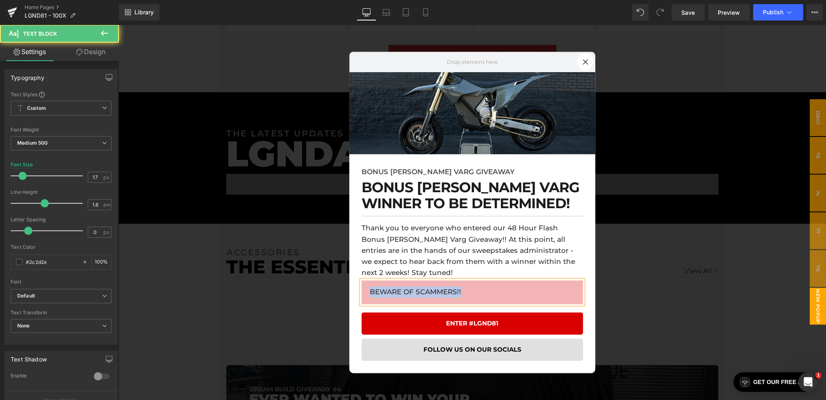
drag, startPoint x: 480, startPoint y: 292, endPoint x: 339, endPoint y: 289, distance: 141.1
click at [339, 289] on body "Skip to content LGND81 IS LIVE!! WIN A 1000HP C7 Z06!! LGND80 WINNER TO BE DETE…" at bounding box center [473, 236] width 708 height 3130
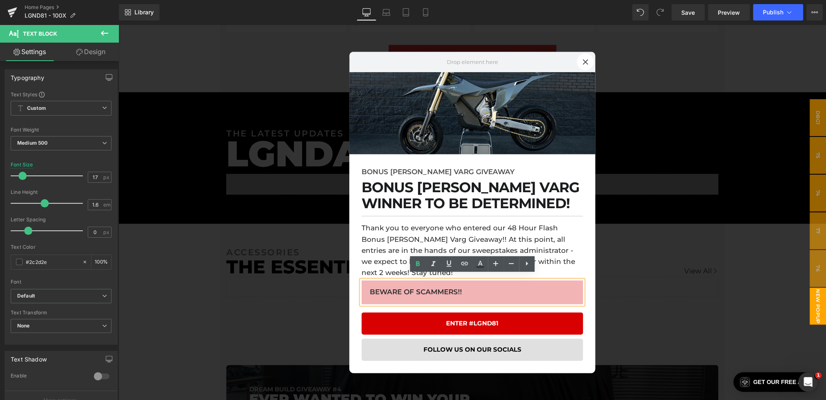
click at [490, 290] on p "BEWARE OF SCAMMERS!!" at bounding box center [472, 292] width 205 height 11
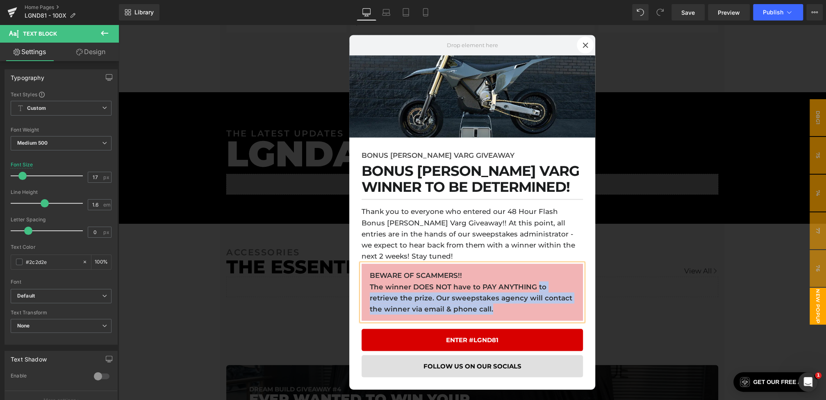
drag, startPoint x: 509, startPoint y: 308, endPoint x: 538, endPoint y: 281, distance: 39.2
click at [538, 281] on p "BEWARE OF SCAMMERS!! The winner DOES NOT have to PAY ANYTHING to retrieve the p…" at bounding box center [472, 292] width 205 height 45
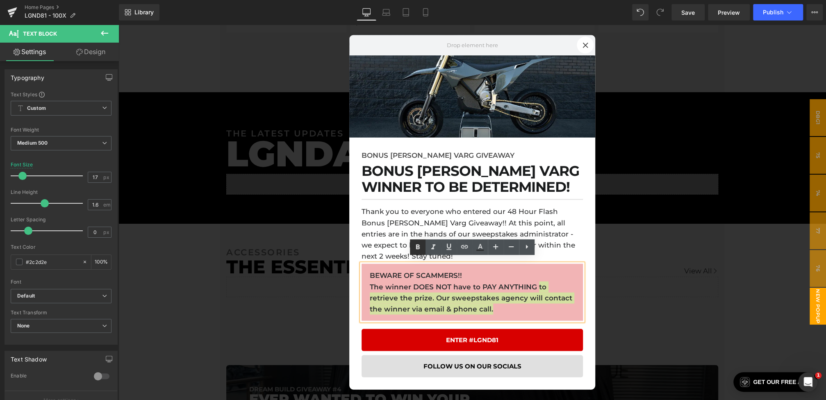
click at [420, 245] on icon at bounding box center [418, 247] width 10 height 10
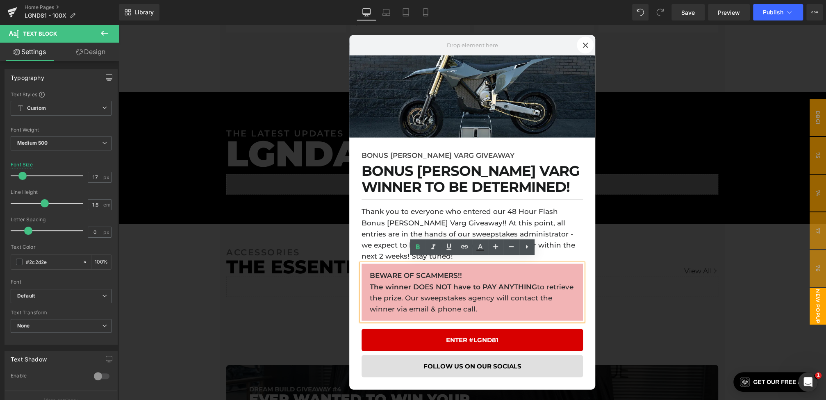
click at [288, 301] on div at bounding box center [473, 213] width 708 height 376
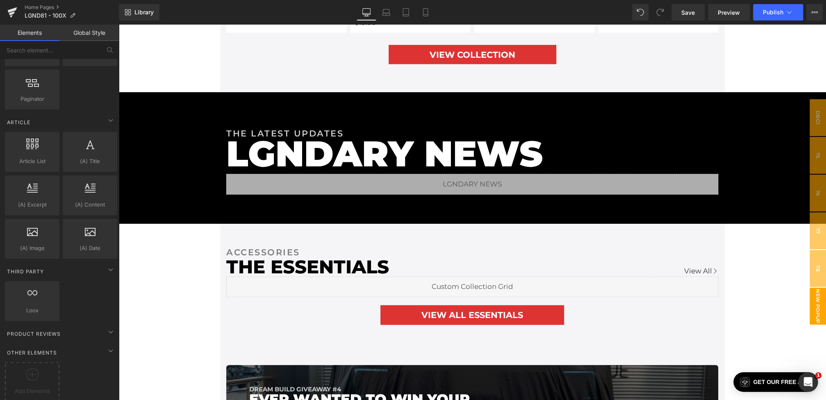
click at [815, 300] on span "New Popup" at bounding box center [818, 306] width 16 height 37
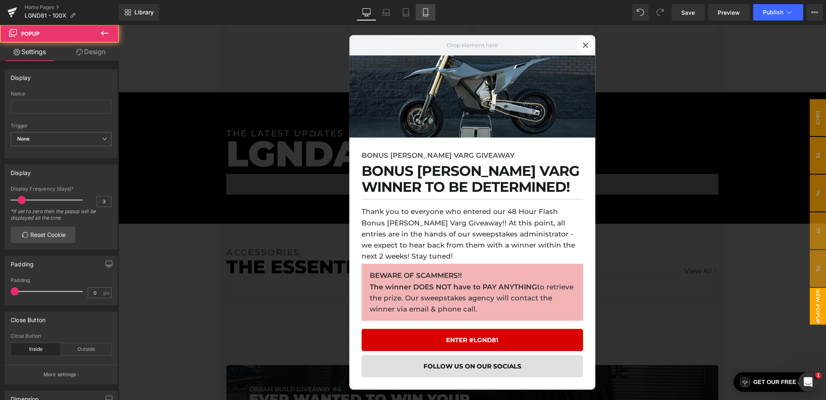
click at [424, 15] on icon at bounding box center [425, 15] width 5 height 0
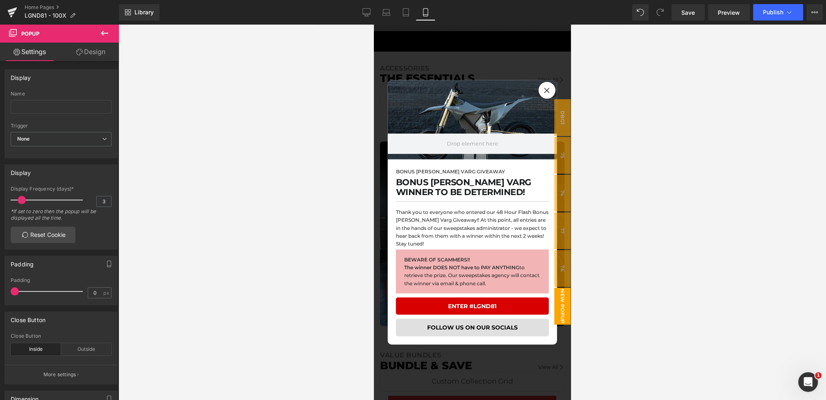
scroll to position [1392, 0]
click at [478, 99] on span "Hero Banner" at bounding box center [480, 99] width 40 height 12
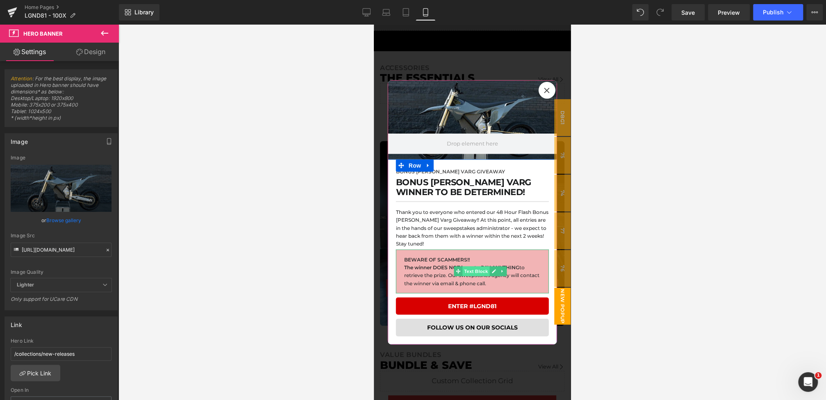
click at [467, 275] on span "Text Block" at bounding box center [476, 272] width 27 height 10
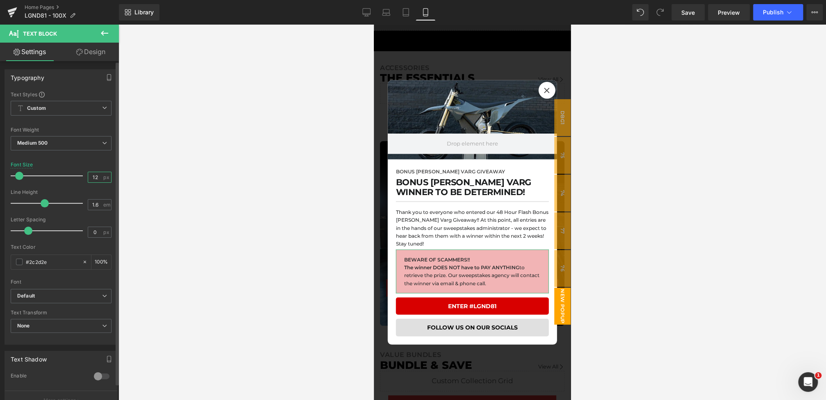
click at [97, 180] on input "12" at bounding box center [95, 177] width 14 height 10
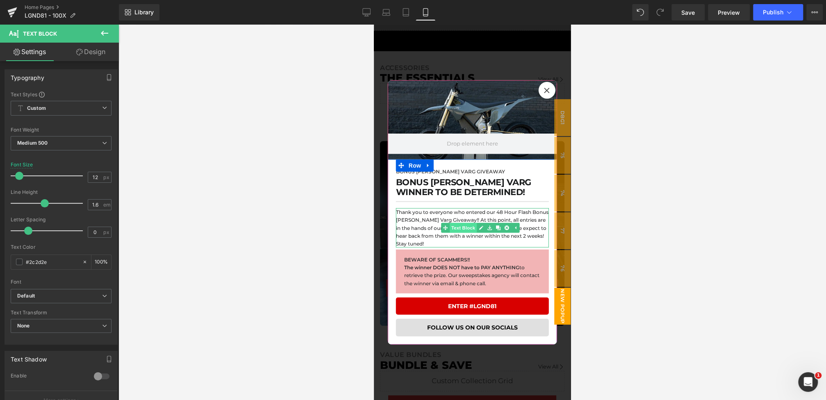
click at [466, 227] on span "Text Block" at bounding box center [463, 228] width 27 height 10
click at [501, 171] on icon at bounding box center [502, 171] width 5 height 5
click at [505, 171] on icon at bounding box center [507, 171] width 5 height 5
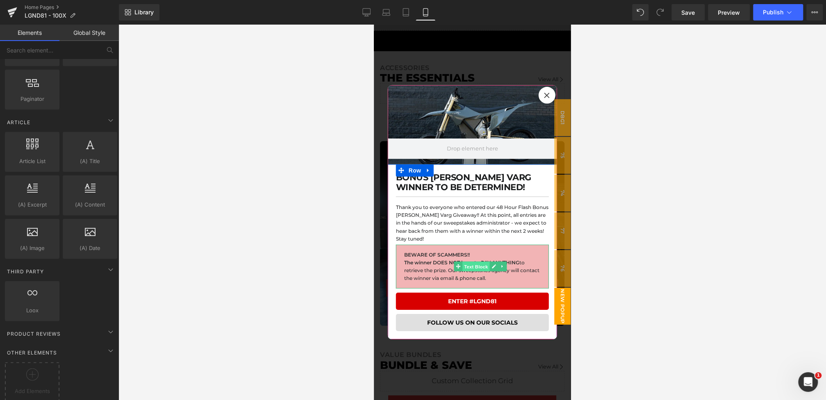
click at [470, 269] on span "Text Block" at bounding box center [476, 267] width 27 height 10
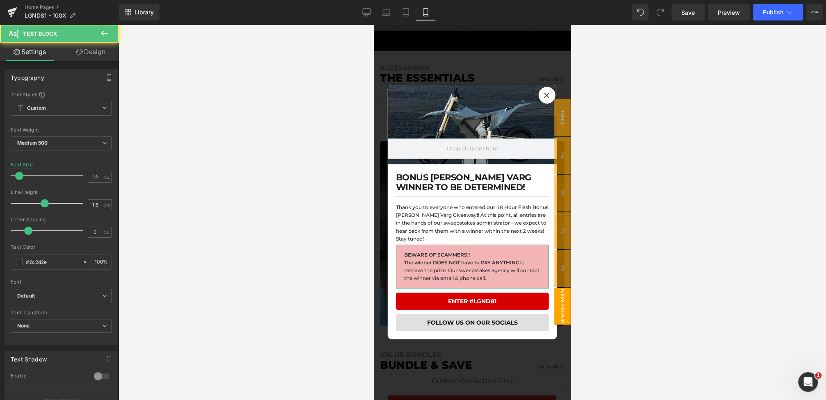
click at [91, 52] on link "Design" at bounding box center [90, 52] width 59 height 18
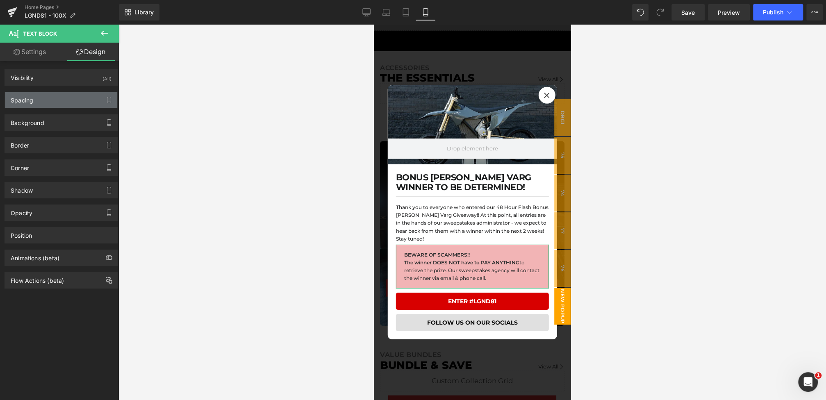
click at [60, 98] on div "Spacing" at bounding box center [61, 100] width 112 height 16
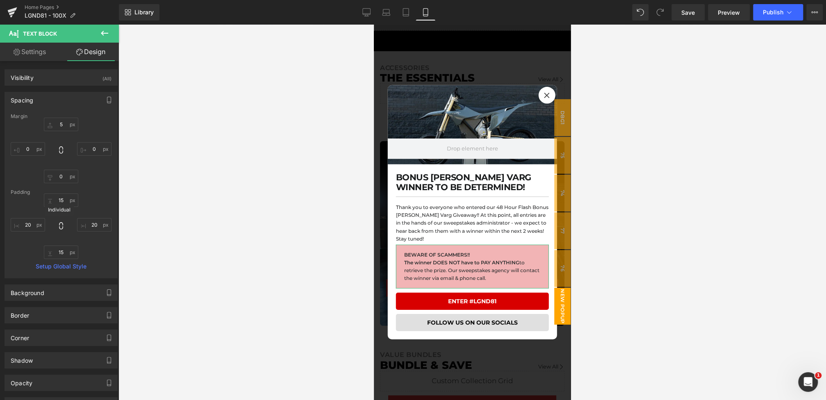
click at [61, 224] on icon at bounding box center [61, 225] width 4 height 7
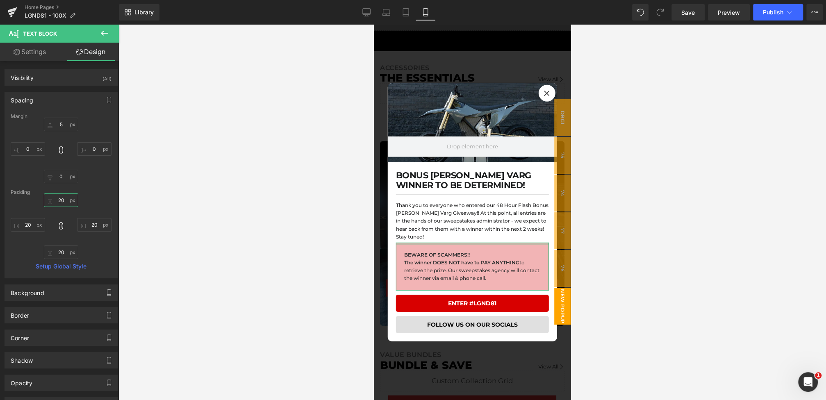
click at [66, 197] on input "15" at bounding box center [61, 201] width 34 height 14
type input "20"
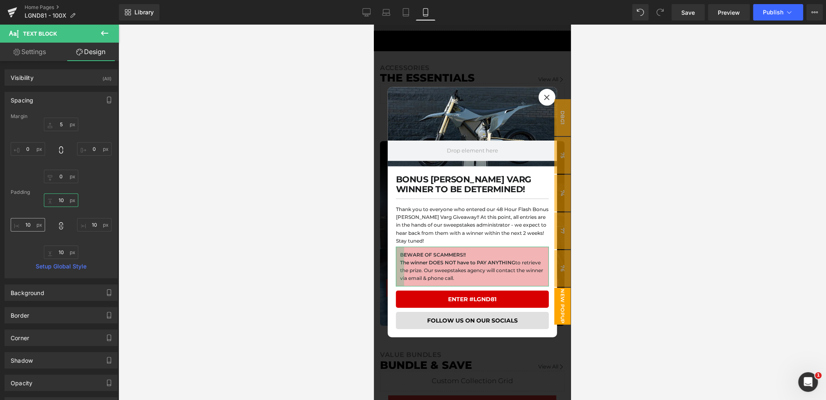
type input "1"
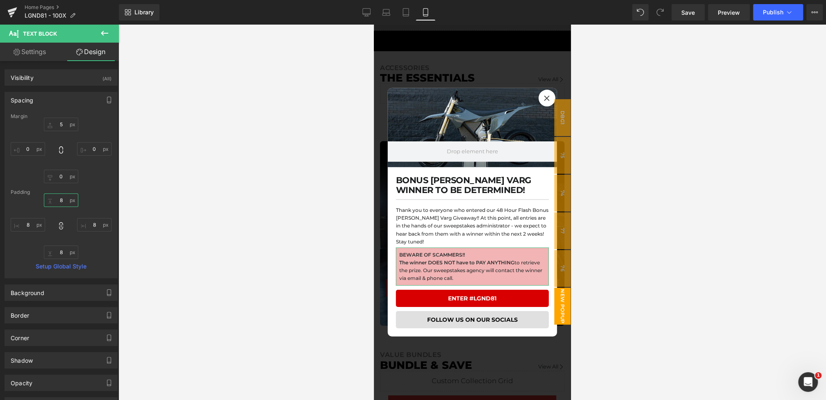
type input "8"
click at [60, 227] on icon at bounding box center [61, 226] width 8 height 8
click at [32, 227] on input "20" at bounding box center [28, 225] width 34 height 14
type input "12"
click at [96, 222] on input "20" at bounding box center [94, 225] width 34 height 14
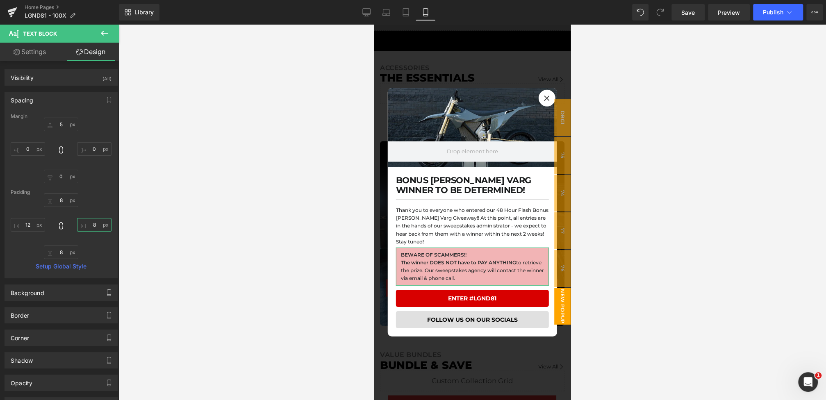
type input "8"
type input "12"
click at [363, 12] on icon at bounding box center [366, 12] width 8 height 8
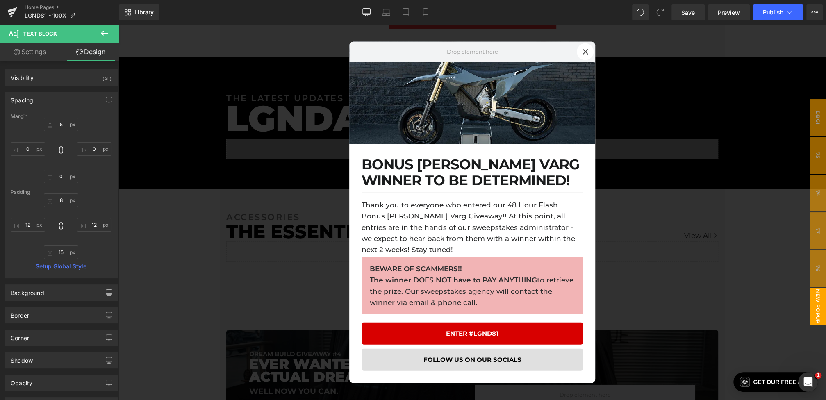
scroll to position [1388, 0]
click at [694, 9] on span "Save" at bounding box center [689, 12] width 14 height 9
click at [415, 17] on link "Mobile" at bounding box center [417, 12] width 20 height 16
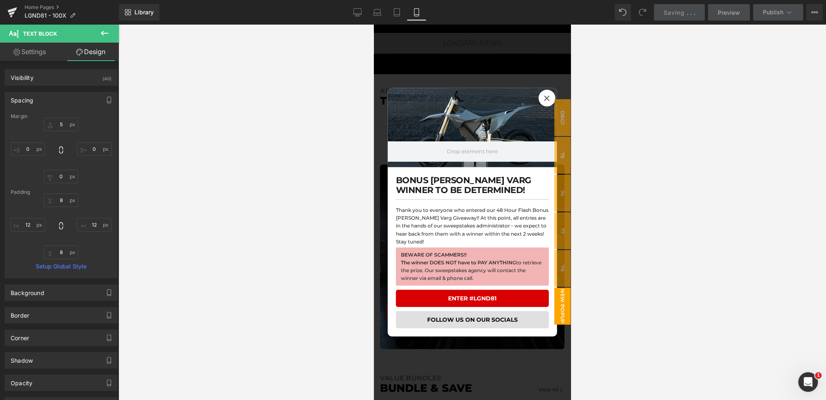
scroll to position [1382, 0]
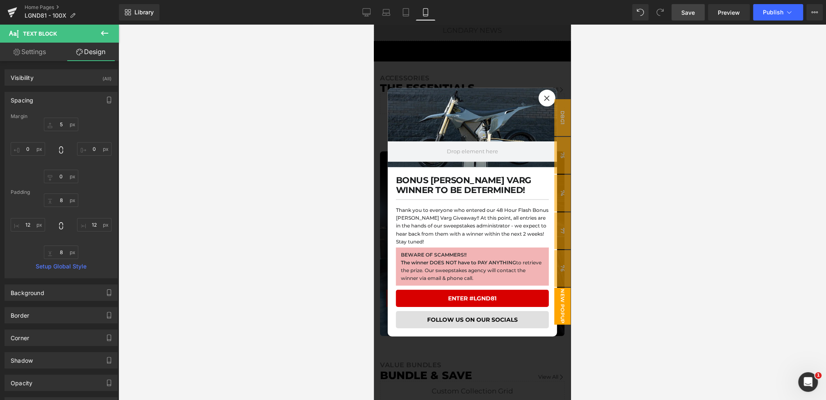
click at [482, 56] on div at bounding box center [472, 213] width 197 height 376
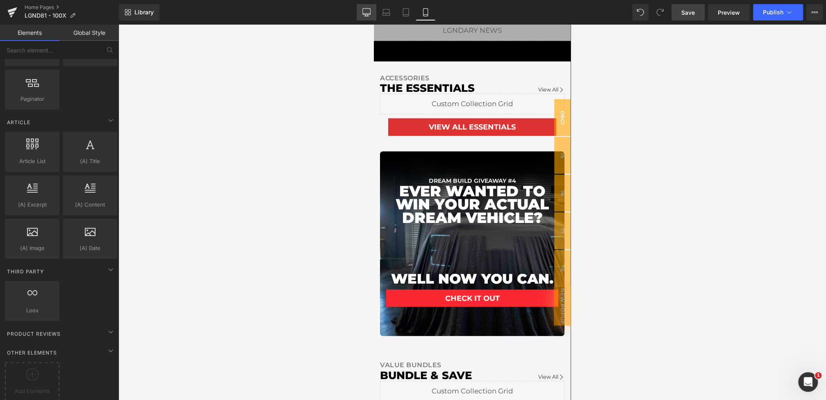
click at [364, 13] on icon at bounding box center [366, 12] width 8 height 8
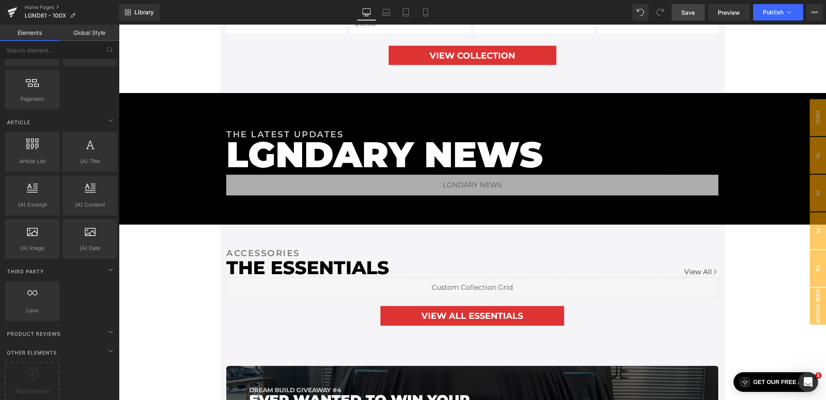
scroll to position [1331, 0]
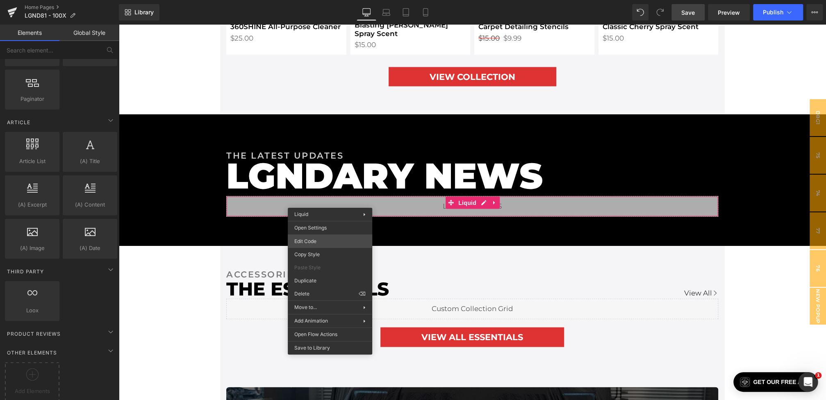
click at [312, 0] on div "Text Block You are previewing how the will restyle your page. You can not edit …" at bounding box center [413, 0] width 826 height 0
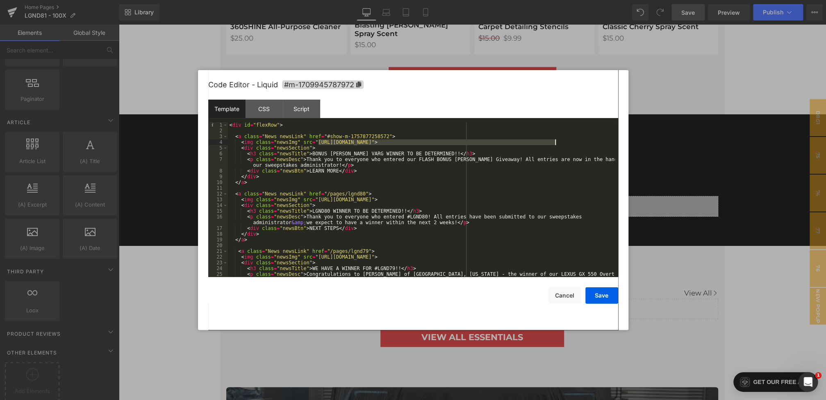
drag, startPoint x: 319, startPoint y: 143, endPoint x: 556, endPoint y: 142, distance: 237.0
click at [556, 142] on div "< div id = "flexRow" > < a class = "News newsLink" href = "#show-m-175787725857…" at bounding box center [421, 208] width 387 height 172
click at [600, 298] on button "Save" at bounding box center [602, 295] width 33 height 16
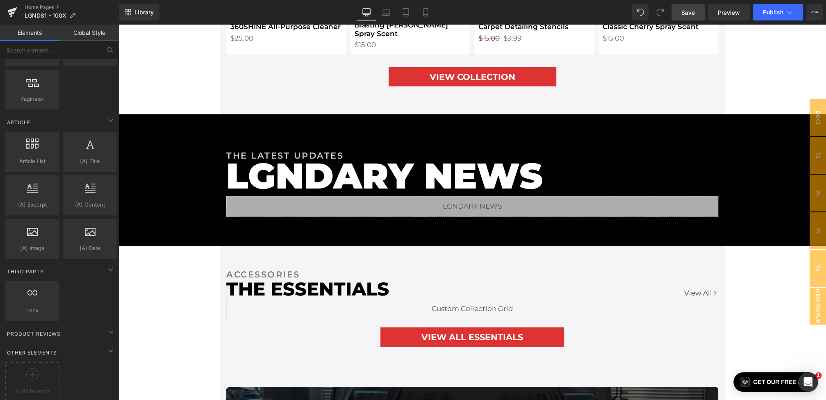
click at [686, 19] on link "Save" at bounding box center [688, 12] width 33 height 16
click at [734, 18] on link "Preview" at bounding box center [729, 12] width 42 height 16
click at [424, 9] on icon at bounding box center [426, 12] width 8 height 8
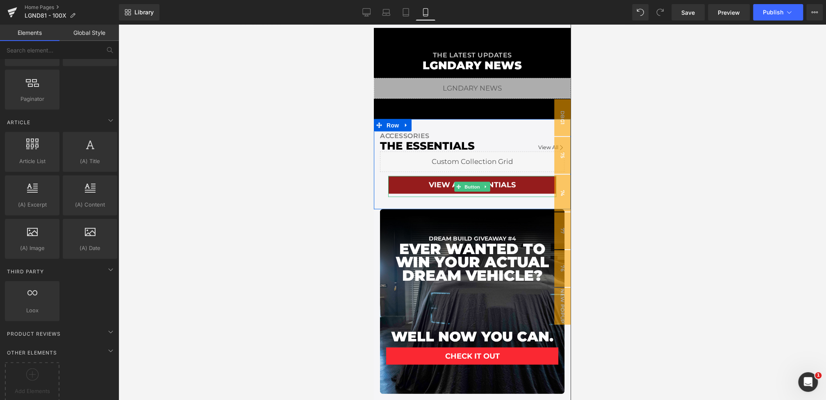
scroll to position [1138, 0]
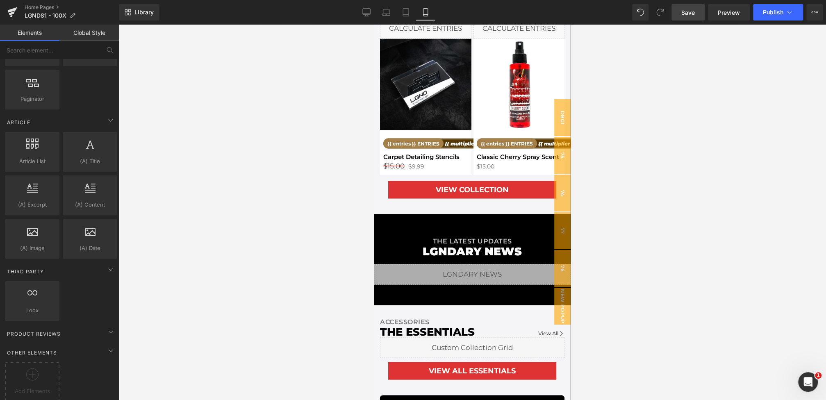
click at [693, 11] on span "Save" at bounding box center [689, 12] width 14 height 9
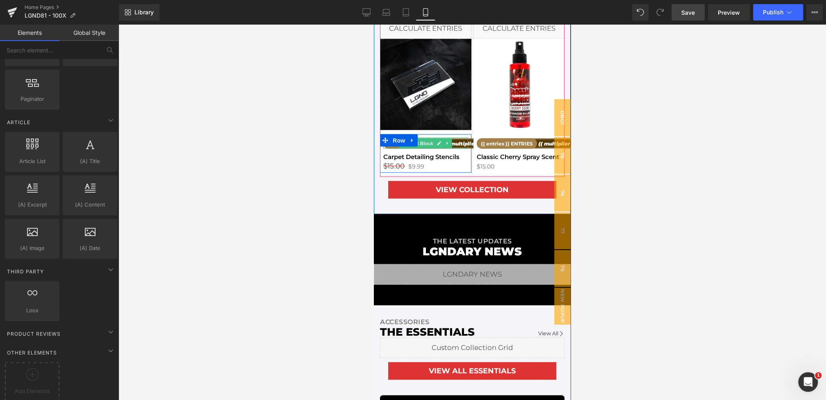
scroll to position [0, 0]
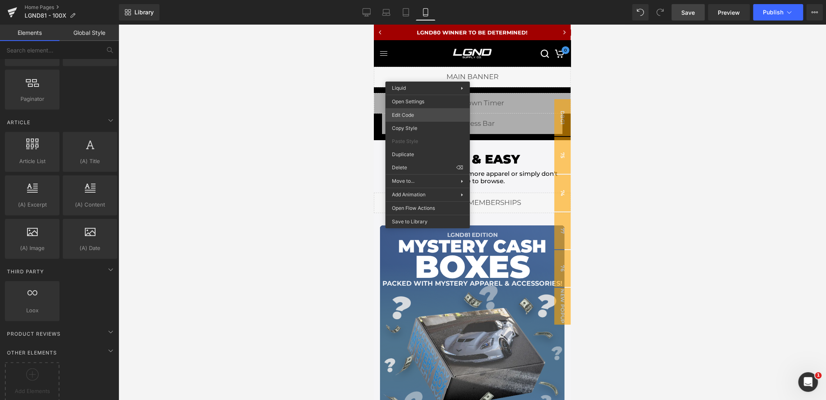
click at [414, 0] on div "Text Block You are previewing how the will restyle your page. You can not edit …" at bounding box center [413, 0] width 826 height 0
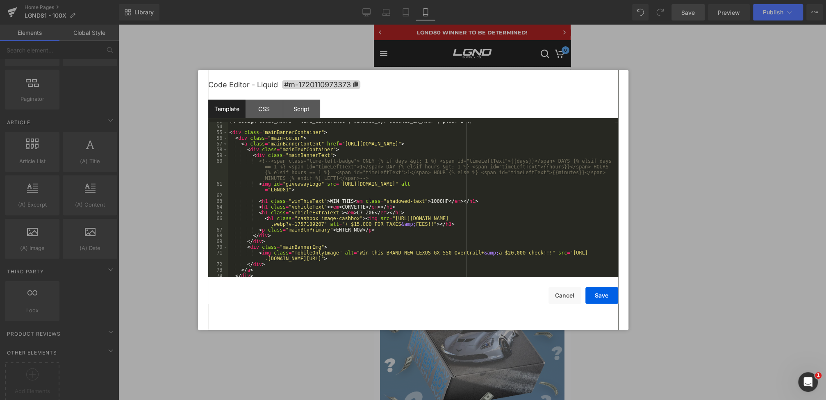
scroll to position [331, 0]
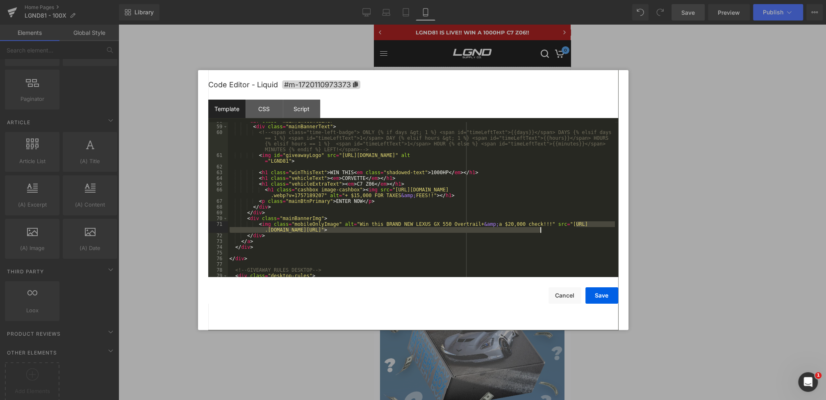
drag, startPoint x: 577, startPoint y: 226, endPoint x: 542, endPoint y: 231, distance: 35.3
click at [542, 231] on div "< div class = "mainTextContainer" > < div class = "mainBannerText" > <!-- <span…" at bounding box center [421, 201] width 387 height 166
click at [568, 229] on div "< div class = "mainTextContainer" > < div class = "mainBannerText" > <!-- <span…" at bounding box center [421, 201] width 387 height 166
drag, startPoint x: 578, startPoint y: 225, endPoint x: 535, endPoint y: 229, distance: 43.7
click at [535, 229] on div "< div class = "mainTextContainer" > < div class = "mainBannerText" > <!-- <span…" at bounding box center [421, 201] width 387 height 166
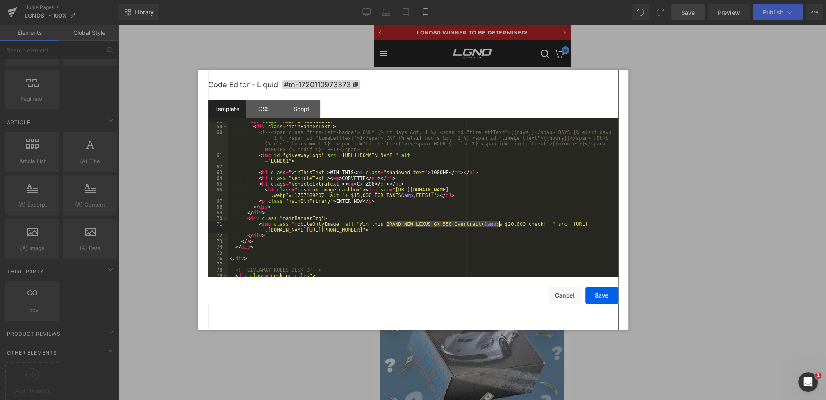
drag, startPoint x: 386, startPoint y: 223, endPoint x: 499, endPoint y: 225, distance: 112.8
click at [499, 225] on div "< div class = "mainTextContainer" > < div class = "mainBannerText" > <!-- <span…" at bounding box center [421, 201] width 387 height 166
click at [432, 225] on div "< div class = "mainTextContainer" > < div class = "mainBannerText" > <!-- <span…" at bounding box center [421, 201] width 387 height 166
click at [442, 225] on div "< div class = "mainTextContainer" > < div class = "mainBannerText" > <!-- <span…" at bounding box center [421, 201] width 387 height 166
click at [473, 226] on div "< div class = "mainTextContainer" > < div class = "mainBannerText" > <!-- <span…" at bounding box center [421, 201] width 387 height 166
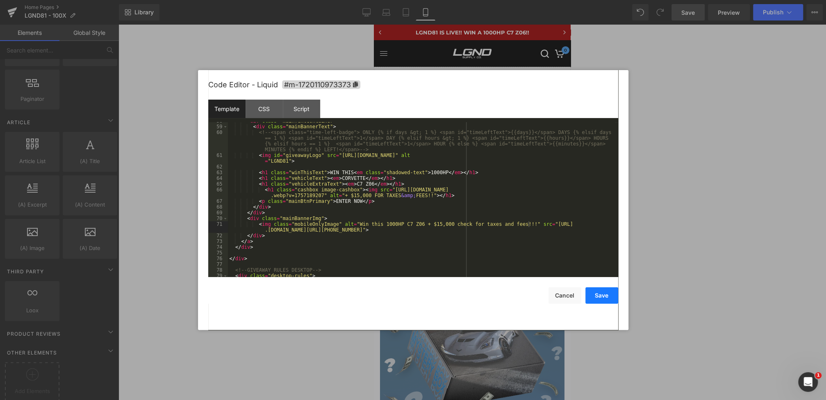
click at [603, 295] on button "Save" at bounding box center [602, 295] width 33 height 16
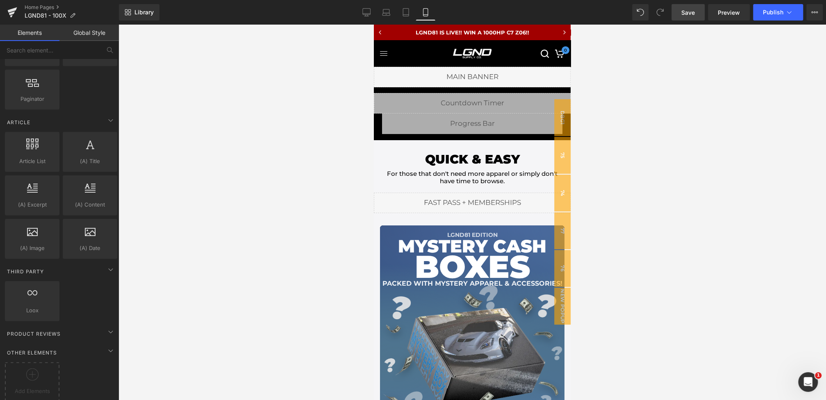
click at [687, 14] on span "Save" at bounding box center [689, 12] width 14 height 9
click at [684, 21] on div "Library Mobile Desktop Laptop Tablet Mobile Save Preview Publish Scheduled View…" at bounding box center [472, 12] width 707 height 25
click at [684, 14] on span "Save" at bounding box center [689, 12] width 14 height 9
click at [696, 11] on link "Save" at bounding box center [688, 12] width 33 height 16
click at [731, 7] on link "Preview" at bounding box center [729, 12] width 42 height 16
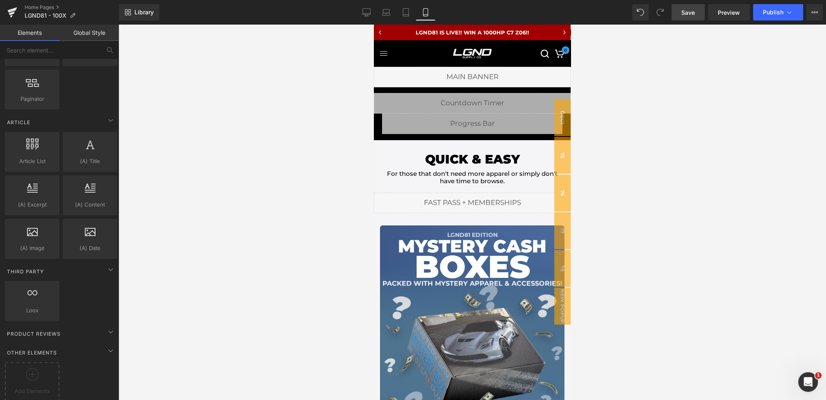
click at [684, 17] on link "Save" at bounding box center [688, 12] width 33 height 16
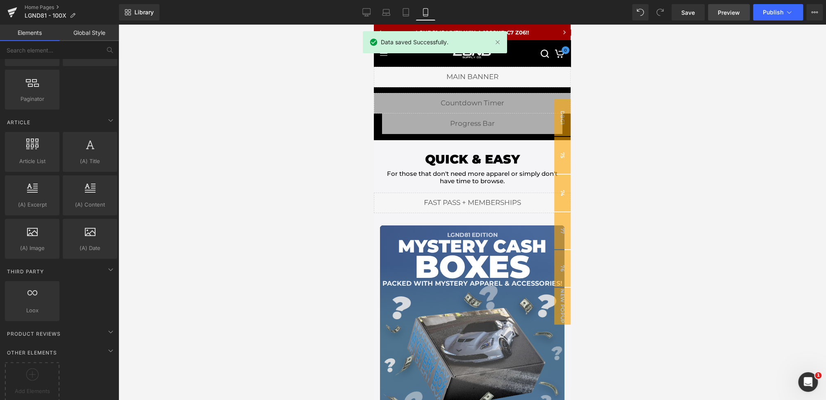
click at [734, 12] on span "Preview" at bounding box center [729, 12] width 22 height 9
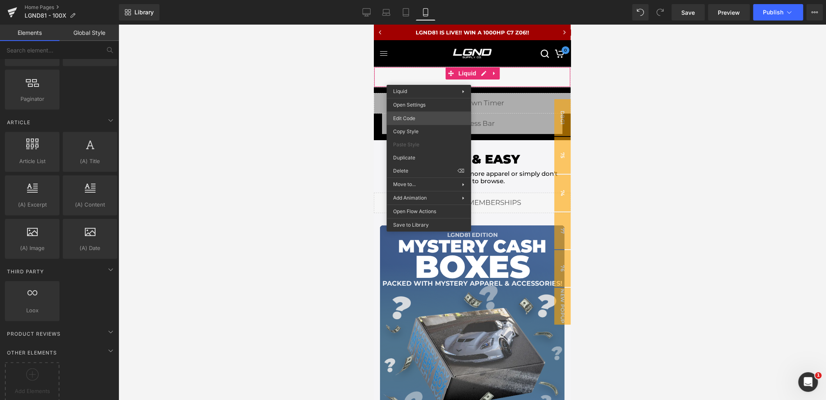
click at [424, 0] on div "Text Block You are previewing how the will restyle your page. You can not edit …" at bounding box center [413, 0] width 826 height 0
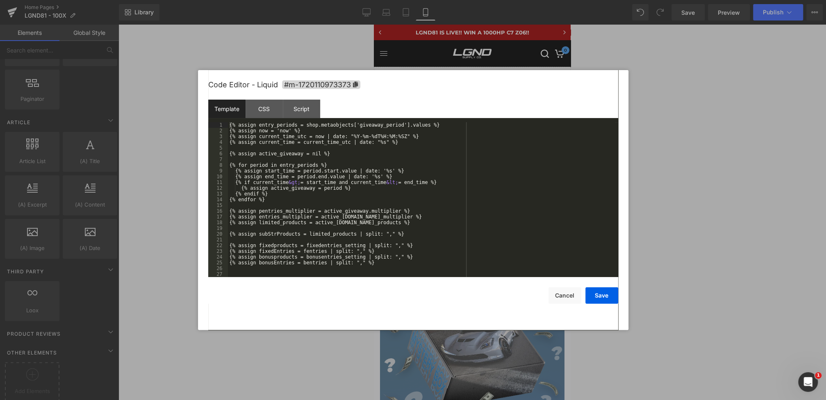
scroll to position [431, 0]
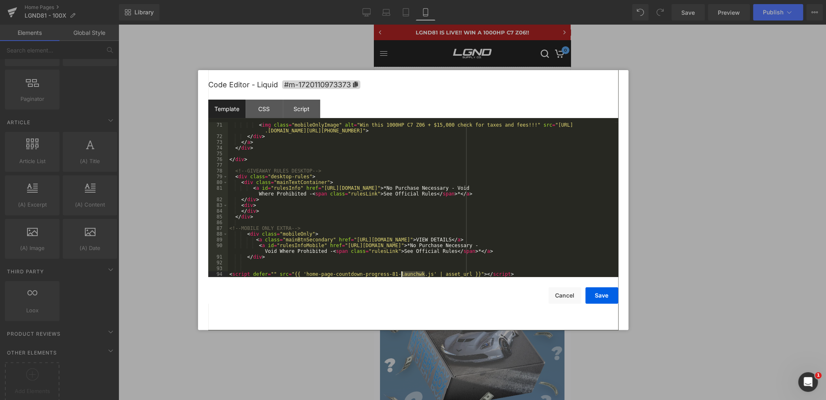
drag, startPoint x: 425, startPoint y: 275, endPoint x: 401, endPoint y: 274, distance: 24.2
click at [401, 274] on div "< img class = "mobileOnlyImage" alt = "Win this 1000HP C7 Z06 + $15,000 check f…" at bounding box center [421, 208] width 387 height 172
click at [587, 297] on button "Save" at bounding box center [602, 295] width 33 height 16
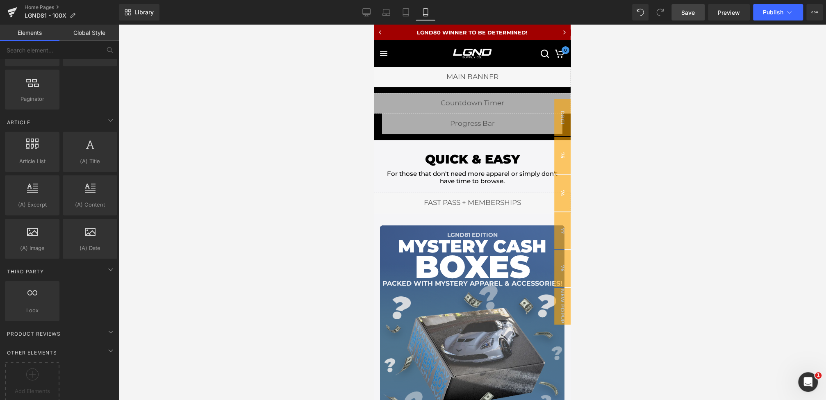
click at [682, 12] on link "Save" at bounding box center [688, 12] width 33 height 16
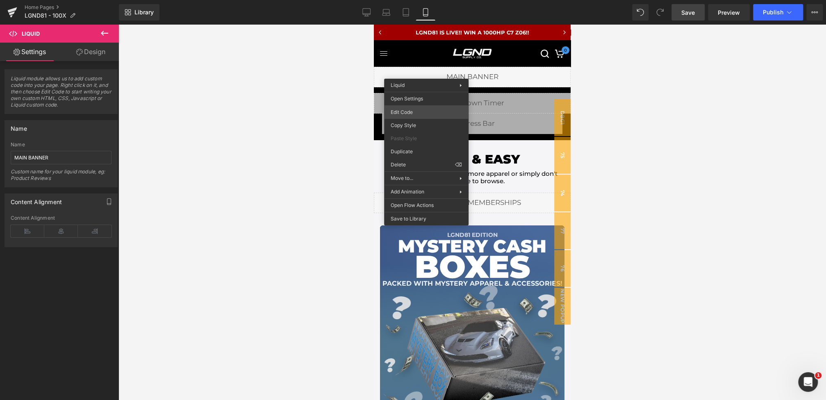
click at [415, 0] on div "Text Block You are previewing how the will restyle your page. You can not edit …" at bounding box center [413, 0] width 826 height 0
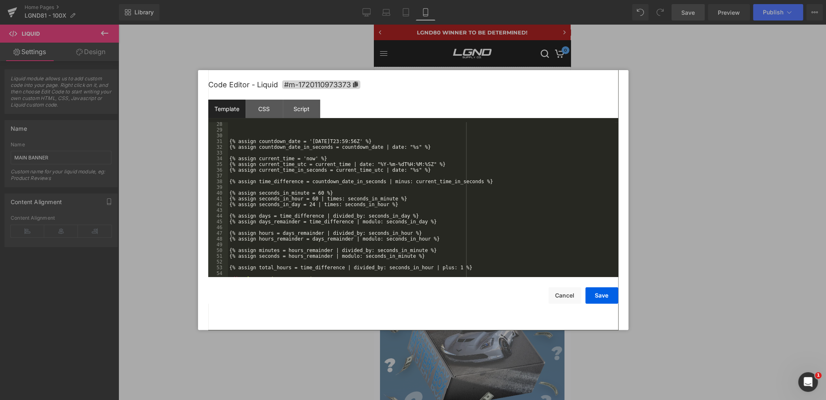
scroll to position [148, 0]
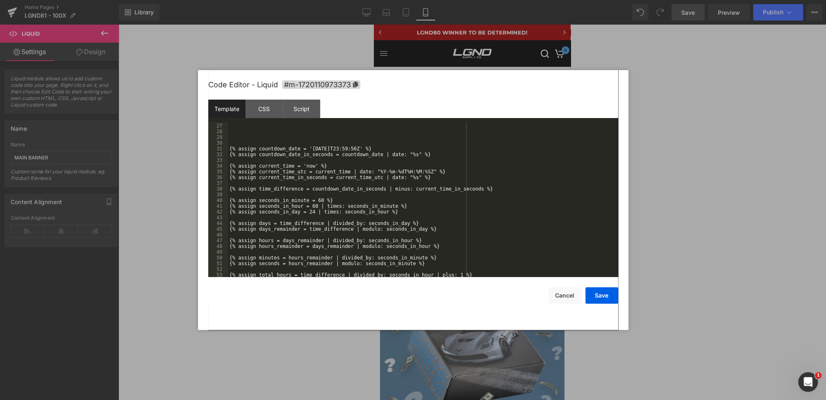
click at [342, 148] on div "{% assign countdown_date = '2025-09-12T23:59:56Z' %} {% assign countdown_date_i…" at bounding box center [421, 200] width 387 height 166
click at [596, 296] on button "Save" at bounding box center [602, 295] width 33 height 16
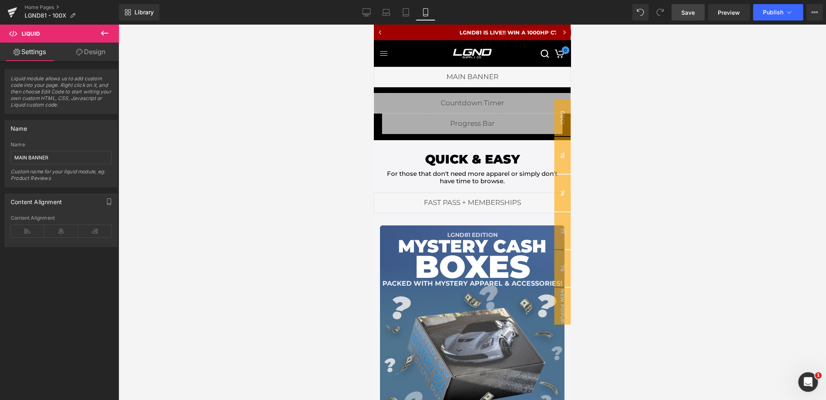
click at [690, 9] on span "Save" at bounding box center [689, 12] width 14 height 9
click at [681, 11] on link "Save" at bounding box center [688, 12] width 33 height 16
click at [766, 14] on span "Publish" at bounding box center [773, 12] width 21 height 7
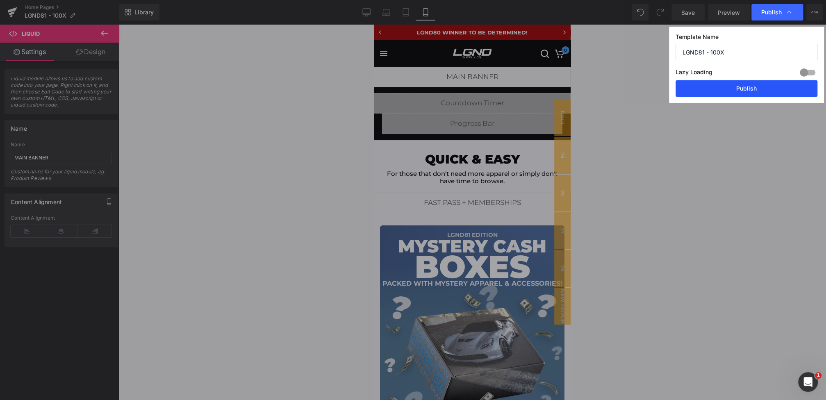
click at [731, 87] on button "Publish" at bounding box center [747, 88] width 142 height 16
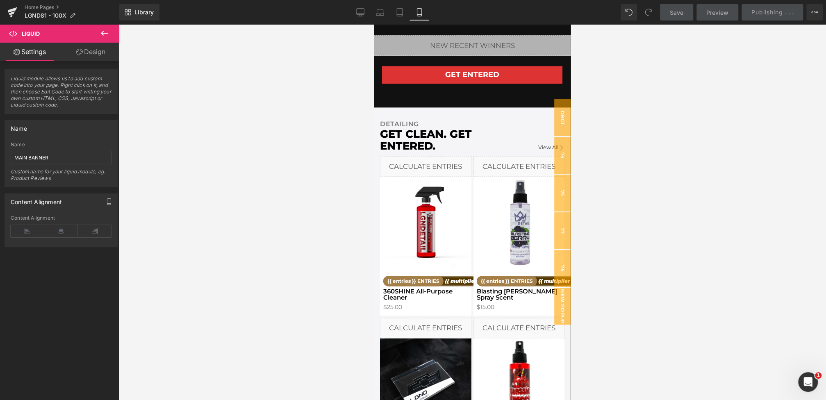
scroll to position [871, 0]
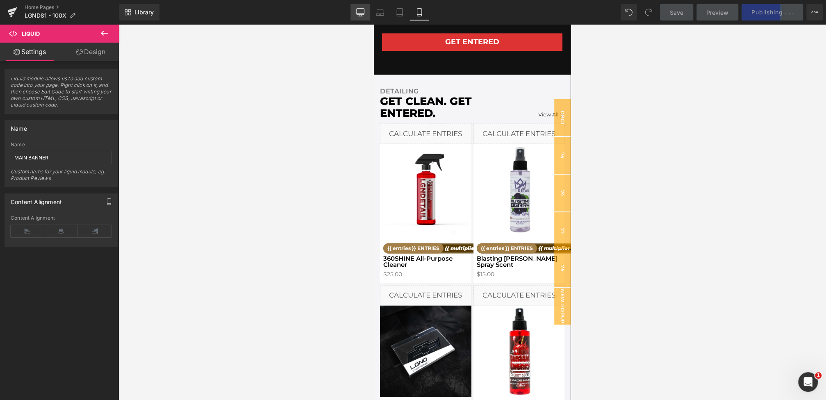
click at [365, 18] on link "Desktop" at bounding box center [361, 12] width 20 height 16
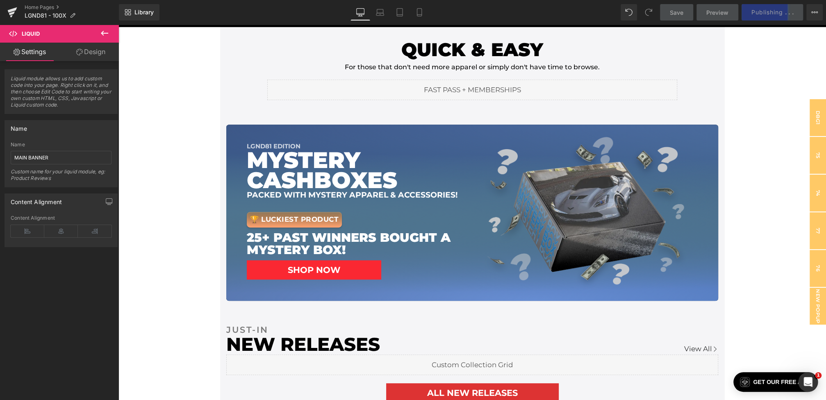
scroll to position [0, 0]
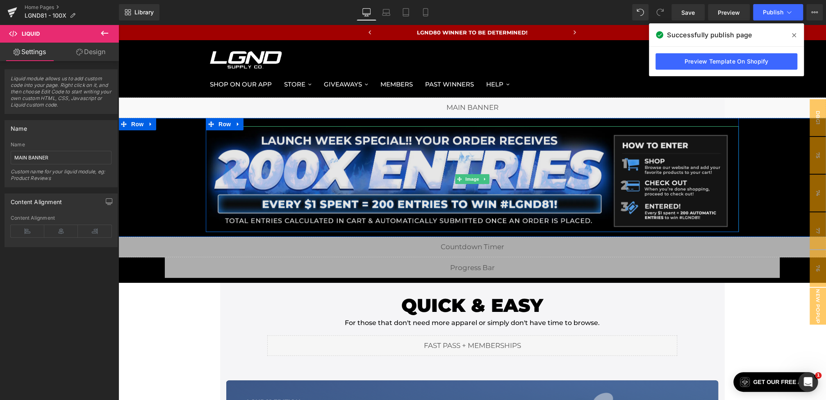
click at [452, 164] on img at bounding box center [472, 179] width 533 height 106
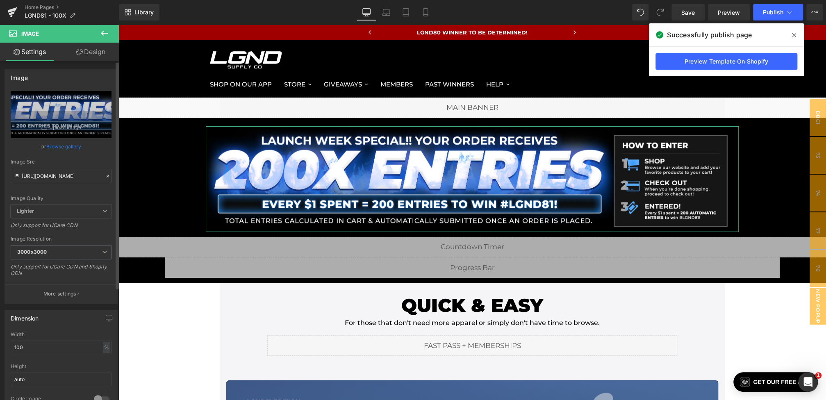
click at [107, 175] on icon at bounding box center [108, 176] width 2 height 2
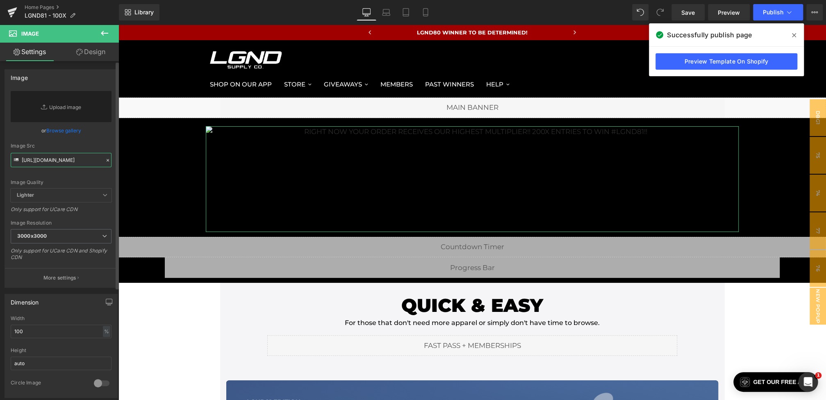
click at [66, 158] on input "https://cdn.shopify.com/s/files/1/0068/4245/0009/files/81-200xEntryBanner-Deskt…" at bounding box center [61, 160] width 101 height 14
paste input "https://cdn.shopify.com/s/files/1/0068/4245/0009/files/81-100xEntryBanner-Deskt…"
type input "https://cdn.shopify.com/s/files/1/0068/4245/0009/files/81-100xEntryBanner-Deskt…"
click at [84, 148] on div "Image Src" at bounding box center [61, 146] width 101 height 6
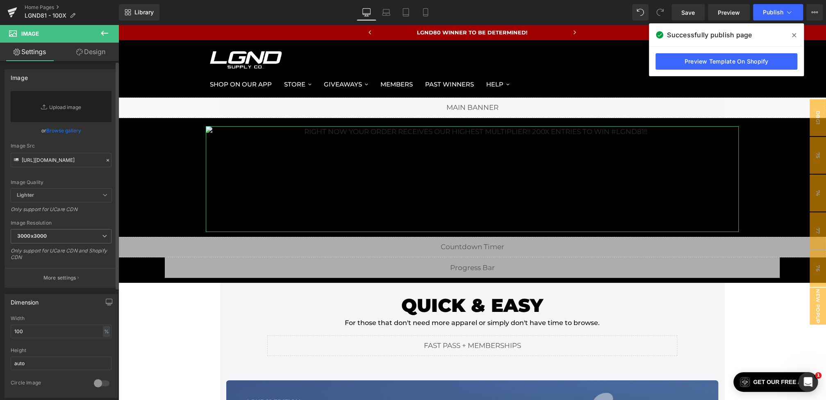
scroll to position [0, 0]
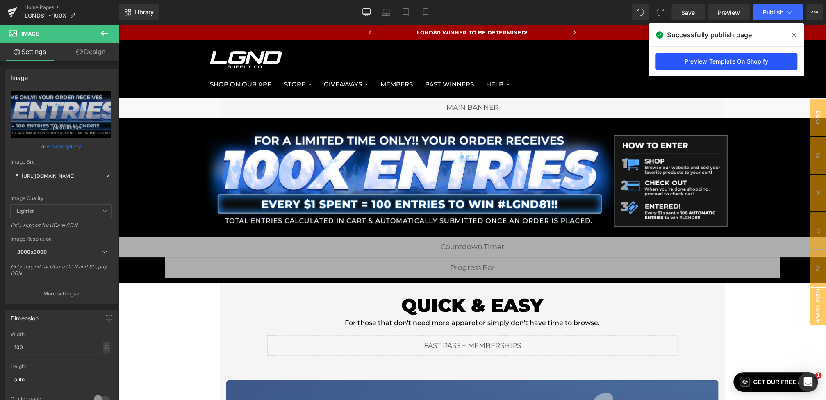
click at [704, 61] on link "Preview Template On Shopify" at bounding box center [727, 61] width 142 height 16
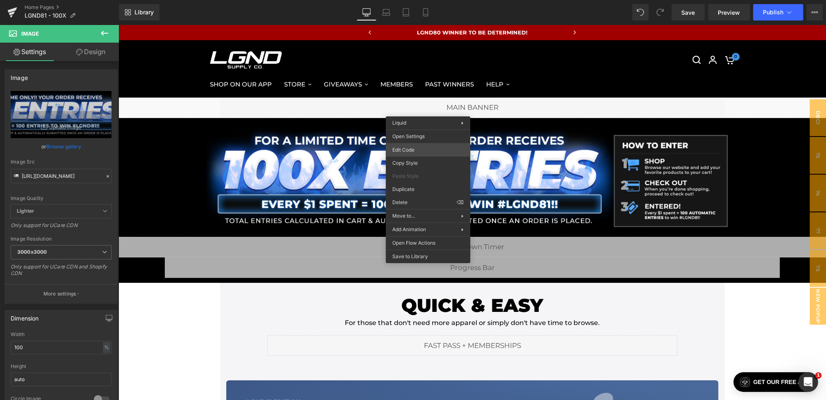
click at [410, 0] on div "Text Block You are previewing how the will restyle your page. You can not edit …" at bounding box center [413, 0] width 826 height 0
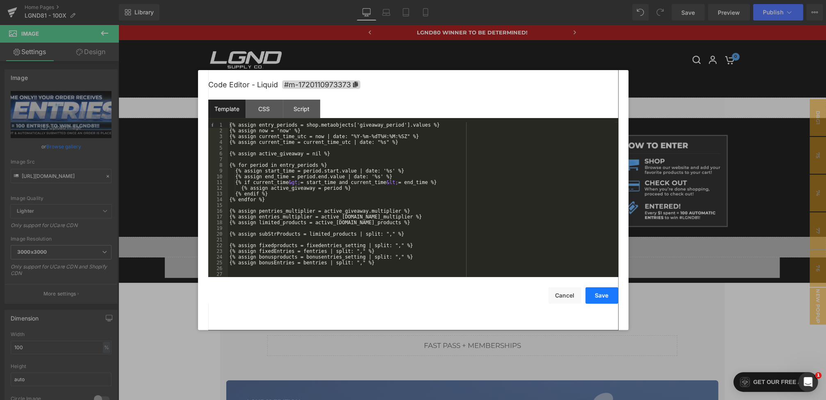
click at [608, 294] on button "Save" at bounding box center [602, 295] width 33 height 16
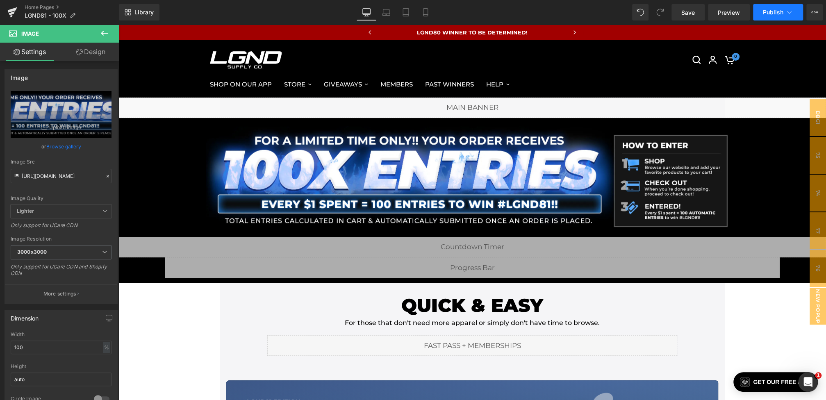
click at [770, 12] on span "Publish" at bounding box center [773, 12] width 21 height 7
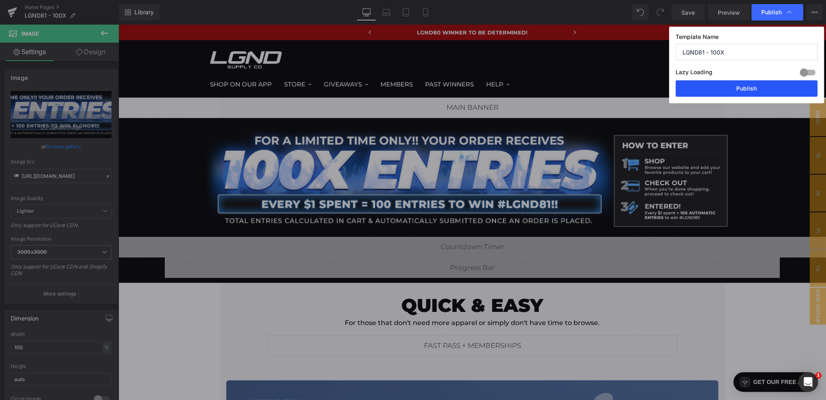
click at [742, 89] on button "Publish" at bounding box center [747, 88] width 142 height 16
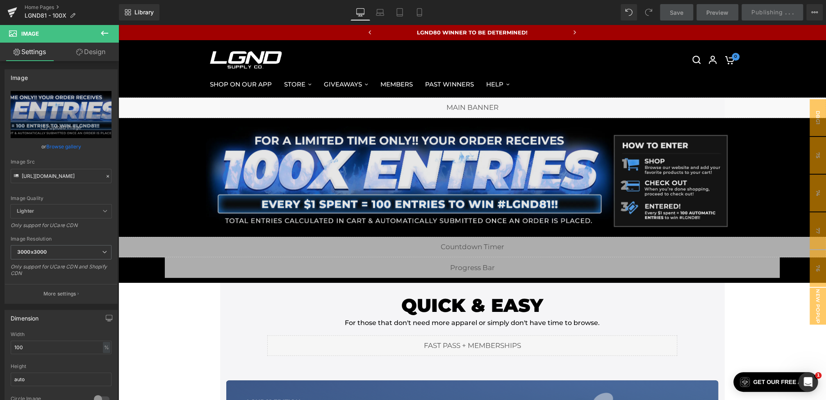
scroll to position [87, 0]
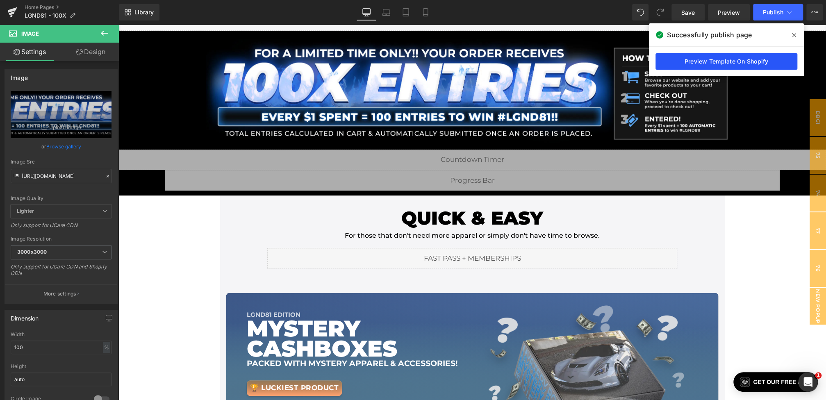
click at [746, 66] on link "Preview Template On Shopify" at bounding box center [727, 61] width 142 height 16
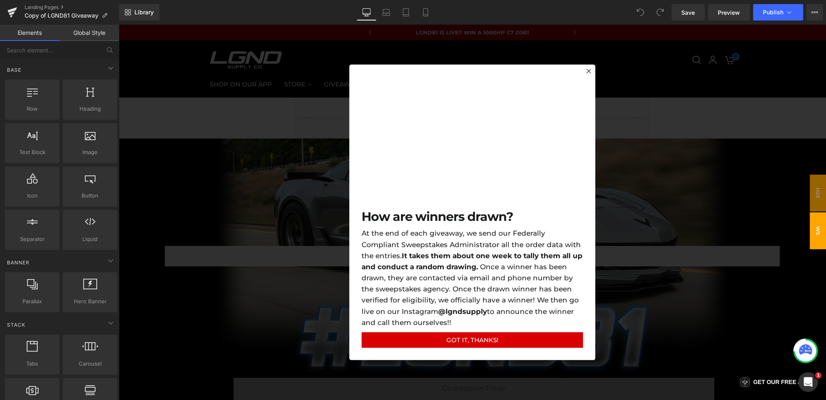
click at [319, 253] on div at bounding box center [473, 213] width 708 height 376
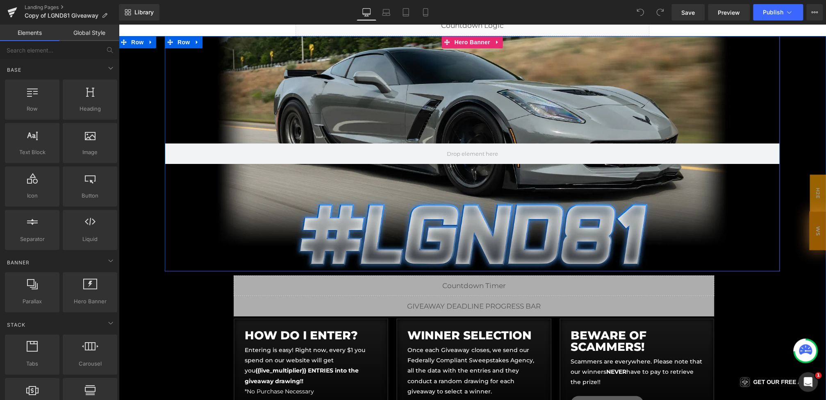
scroll to position [103, 0]
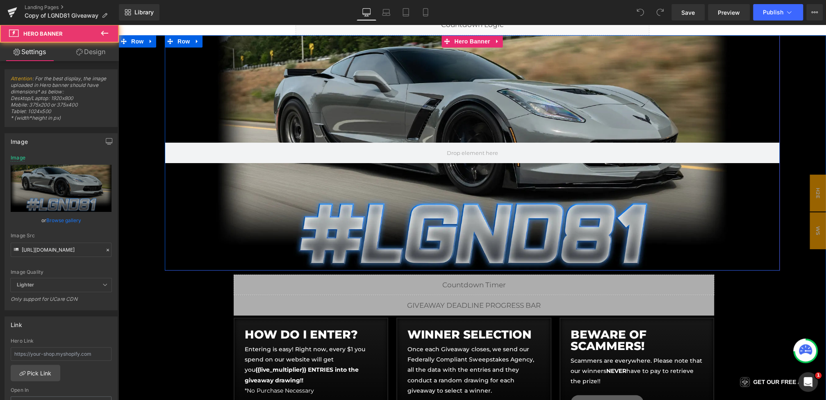
click at [418, 184] on div at bounding box center [472, 152] width 615 height 235
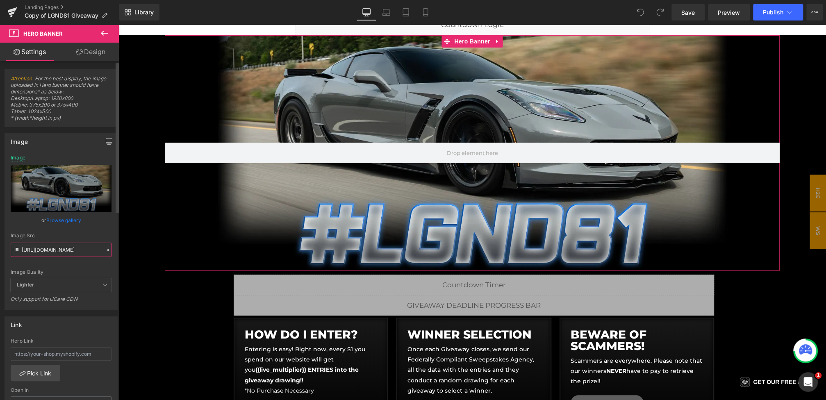
click at [39, 249] on input "https://cdn.shopify.com/s/files/1/0068/4245/0009/files/81-CGBanner-Desktop-1.we…" at bounding box center [61, 250] width 101 height 14
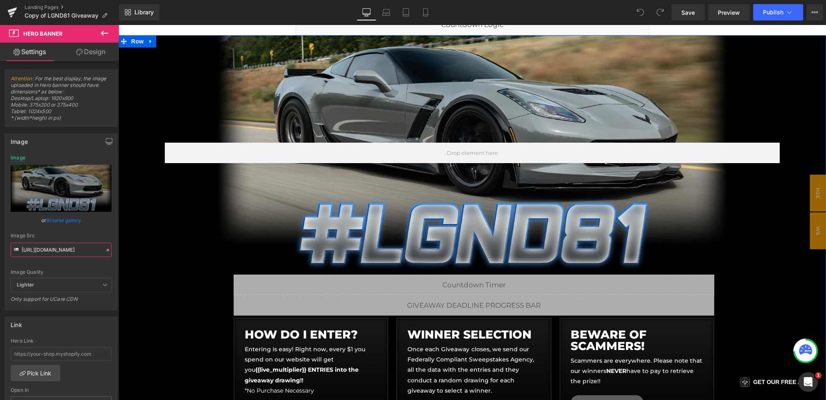
drag, startPoint x: 140, startPoint y: 274, endPoint x: 187, endPoint y: 248, distance: 54.1
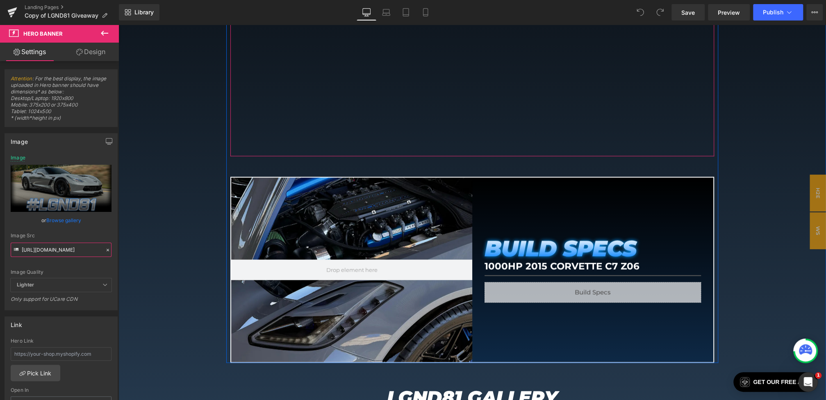
scroll to position [0, 0]
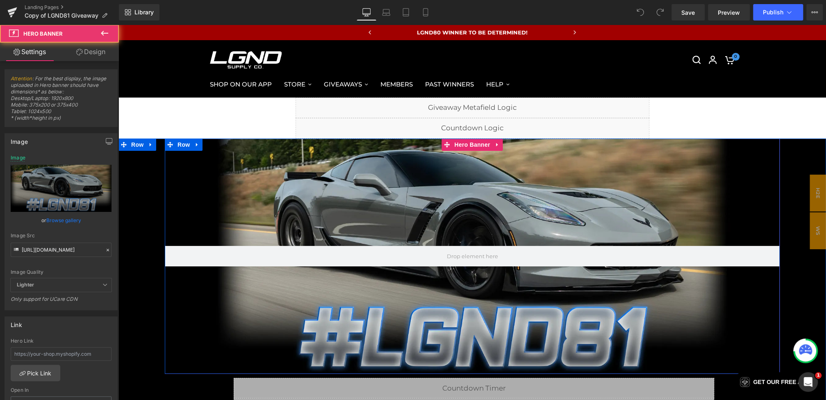
click at [446, 196] on div at bounding box center [472, 256] width 615 height 235
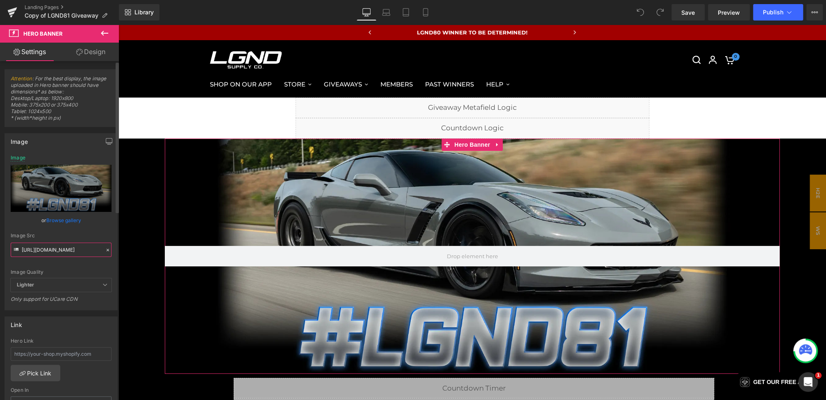
click at [37, 246] on input "https://cdn.shopify.com/s/files/1/0068/4245/0009/files/81-CGBanner-Desktop-1.we…" at bounding box center [61, 250] width 101 height 14
click at [28, 249] on input "https://cdn.shopify.com/s/files/1/0068/4245/0009/files/81-CGBanner-Desktop-1.we…" at bounding box center [61, 250] width 101 height 14
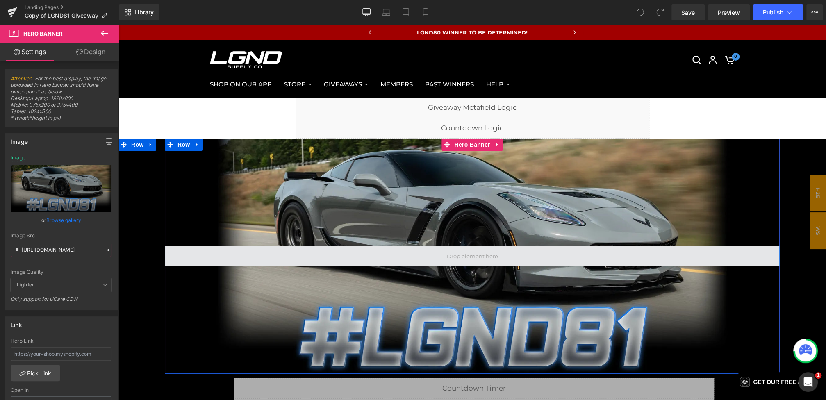
drag, startPoint x: 141, startPoint y: 274, endPoint x: 219, endPoint y: 259, distance: 79.8
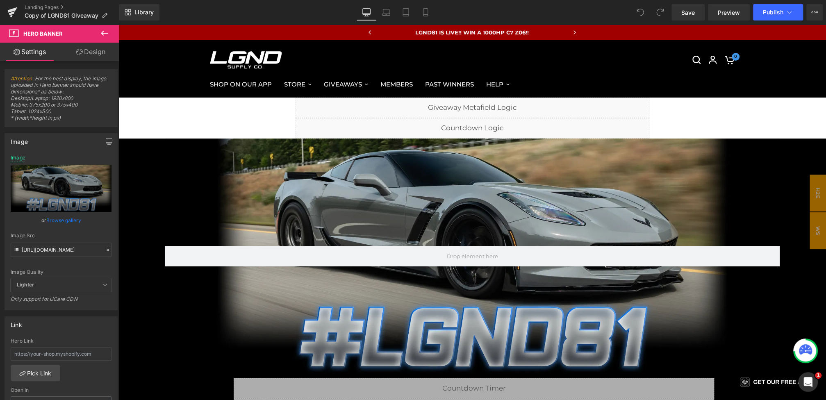
scroll to position [0, 0]
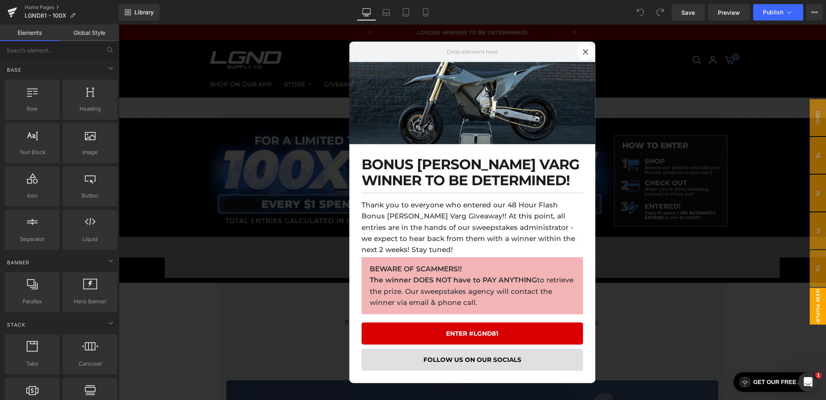
click at [300, 169] on div at bounding box center [473, 213] width 708 height 376
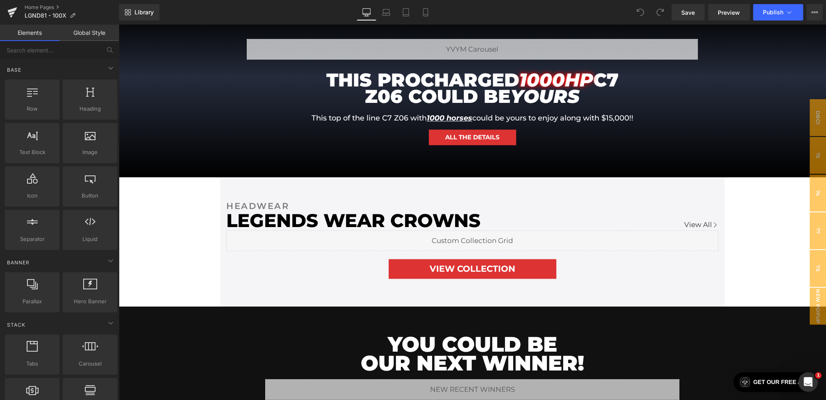
scroll to position [765, 0]
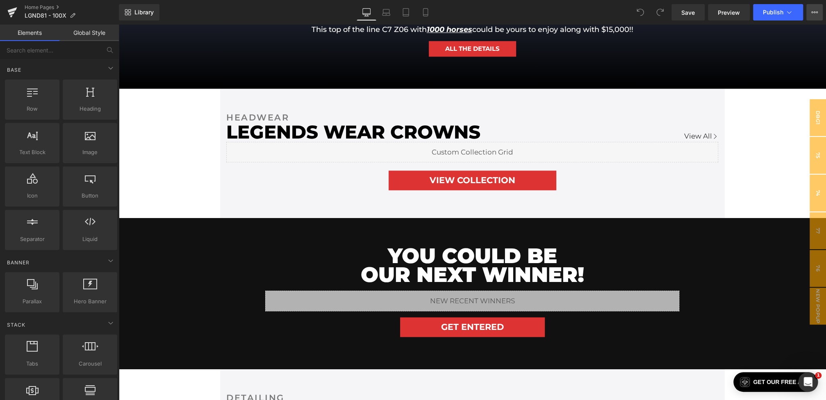
click at [821, 7] on button "View Live Page View with current Template Save Template to Library Schedule Pub…" at bounding box center [815, 12] width 16 height 16
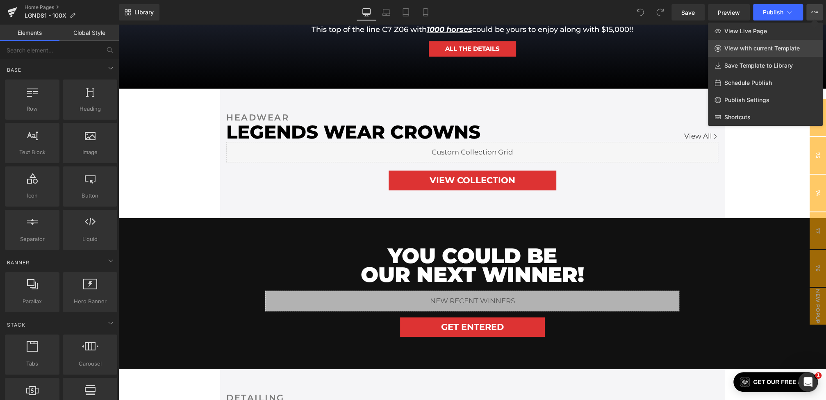
click at [755, 49] on span "View with current Template" at bounding box center [762, 48] width 75 height 7
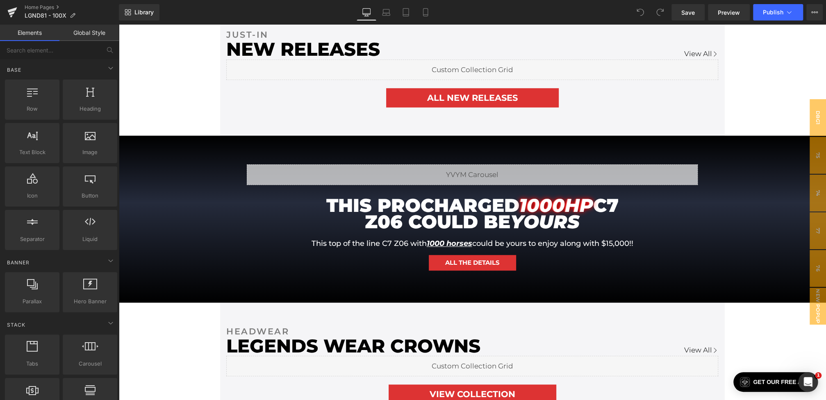
scroll to position [0, 0]
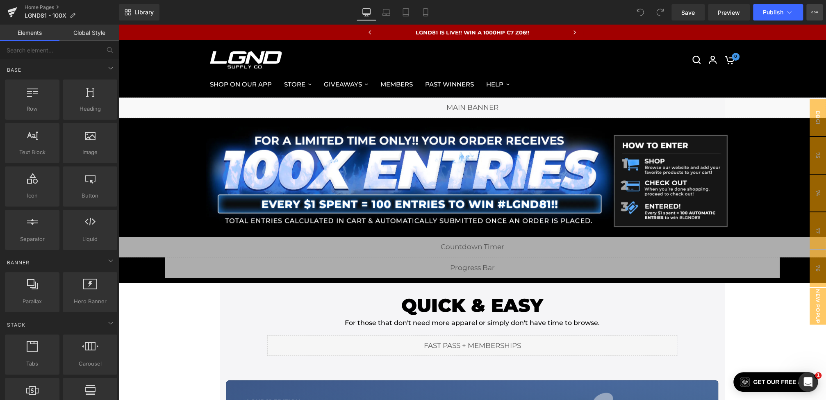
click at [815, 8] on button "View Live Page View with current Template Save Template to Library Schedule Pub…" at bounding box center [815, 12] width 16 height 16
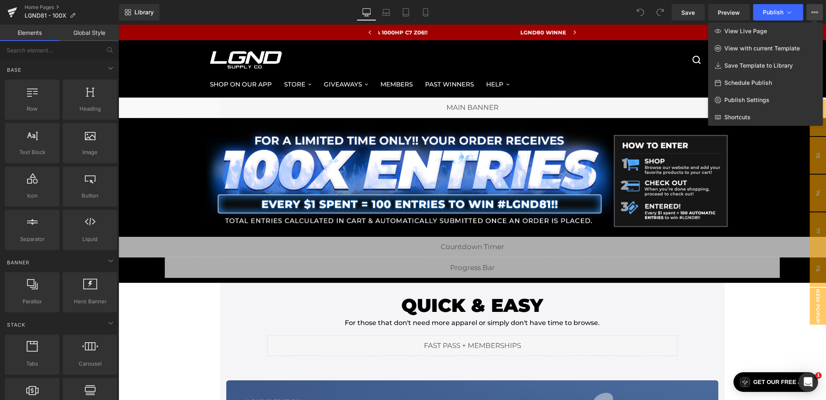
click at [750, 81] on span "Schedule Publish" at bounding box center [749, 82] width 48 height 7
select select
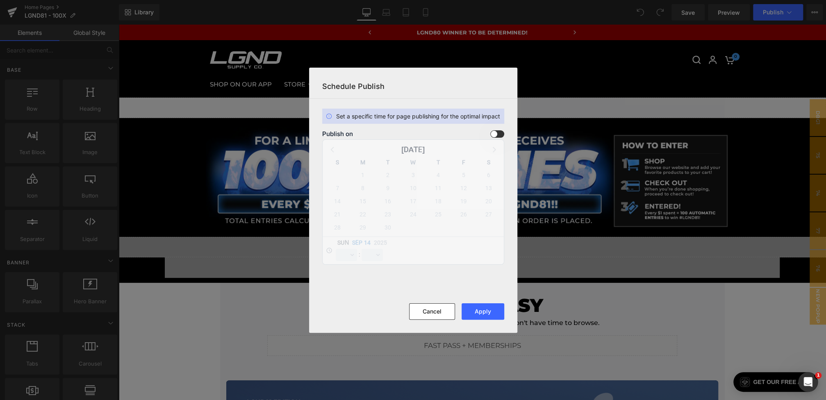
click at [500, 136] on span at bounding box center [497, 133] width 14 height 7
click at [0, 0] on input "checkbox" at bounding box center [0, 0] width 0 height 0
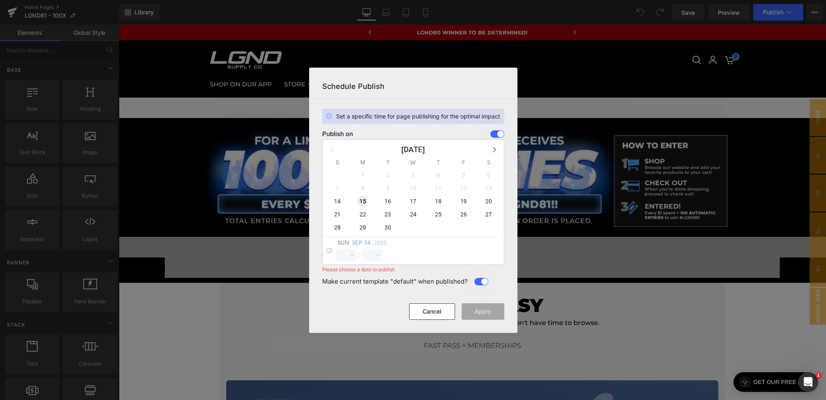
click at [358, 203] on span "15" at bounding box center [362, 201] width 11 height 11
click at [349, 250] on select "00 01 02 03 04 05 06 07 08 09 10 11 12 13 14 15 16 17 18 19 20 21 22 23" at bounding box center [346, 255] width 21 height 12
select select "0"
click at [336, 249] on select "00 01 02 03 04 05 06 07 08 09 10 11 12 13 14 15 16 17 18 19 20 21 22 23" at bounding box center [346, 255] width 21 height 12
click at [372, 253] on select "00 01 02 03 04 05 06 07 08 09 10 11 12 13 14 15 16 17 18 19 20 21 22 23 24 25 2…" at bounding box center [372, 255] width 21 height 12
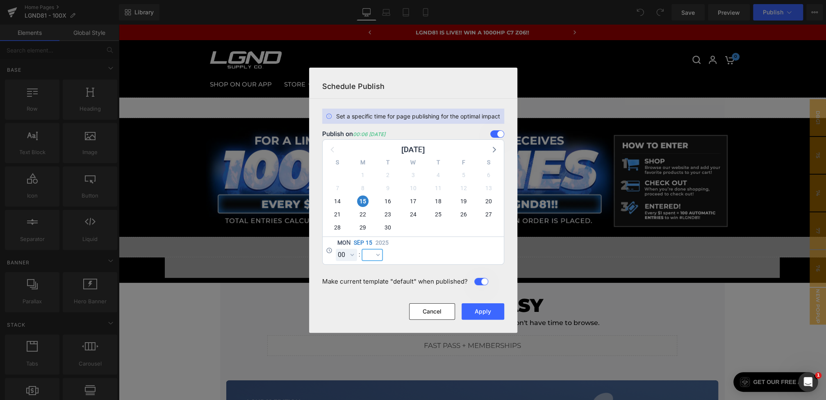
select select "0"
click at [362, 249] on select "00 01 02 03 04 05 06 07 08 09 10 11 12 13 14 15 16 17 18 19 20 21 22 23 24 25 2…" at bounding box center [372, 255] width 21 height 12
click at [484, 318] on button "Apply" at bounding box center [483, 311] width 43 height 16
